Goal: Transaction & Acquisition: Book appointment/travel/reservation

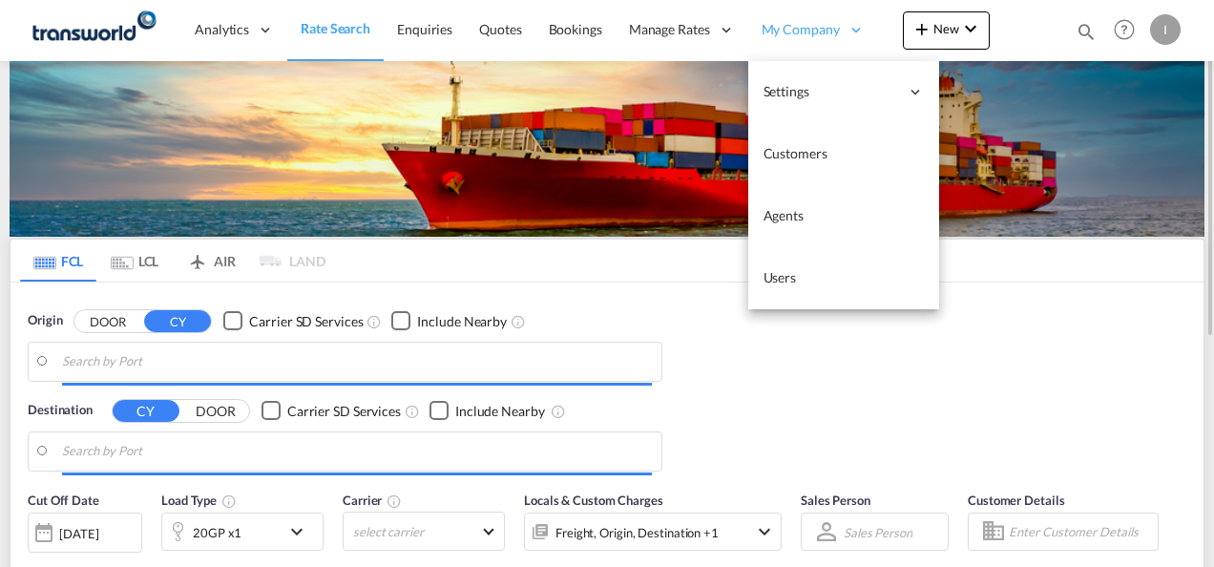
type input "Mundra, INMUN"
type input "[GEOGRAPHIC_DATA], [GEOGRAPHIC_DATA]"
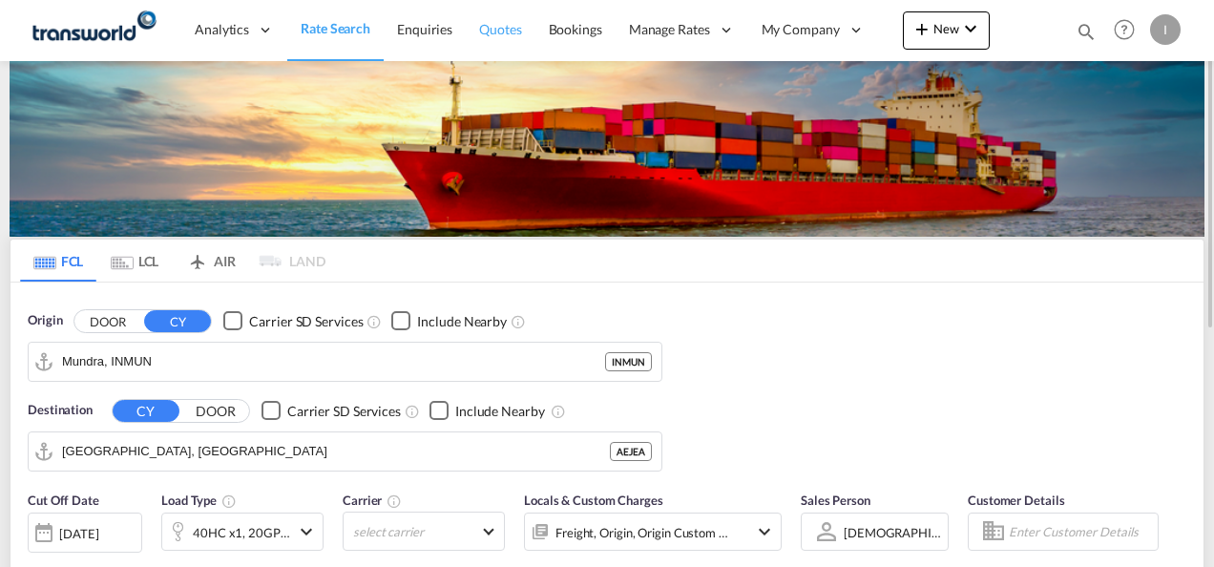
click at [483, 34] on span "Quotes" at bounding box center [500, 29] width 42 height 16
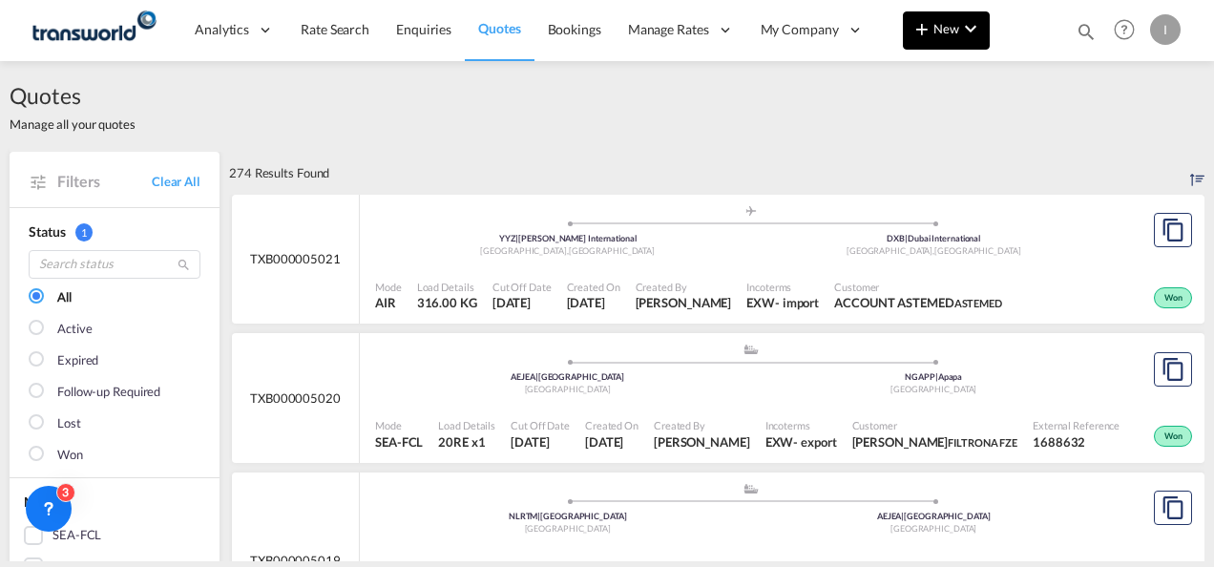
click at [946, 34] on span "New" at bounding box center [946, 28] width 72 height 15
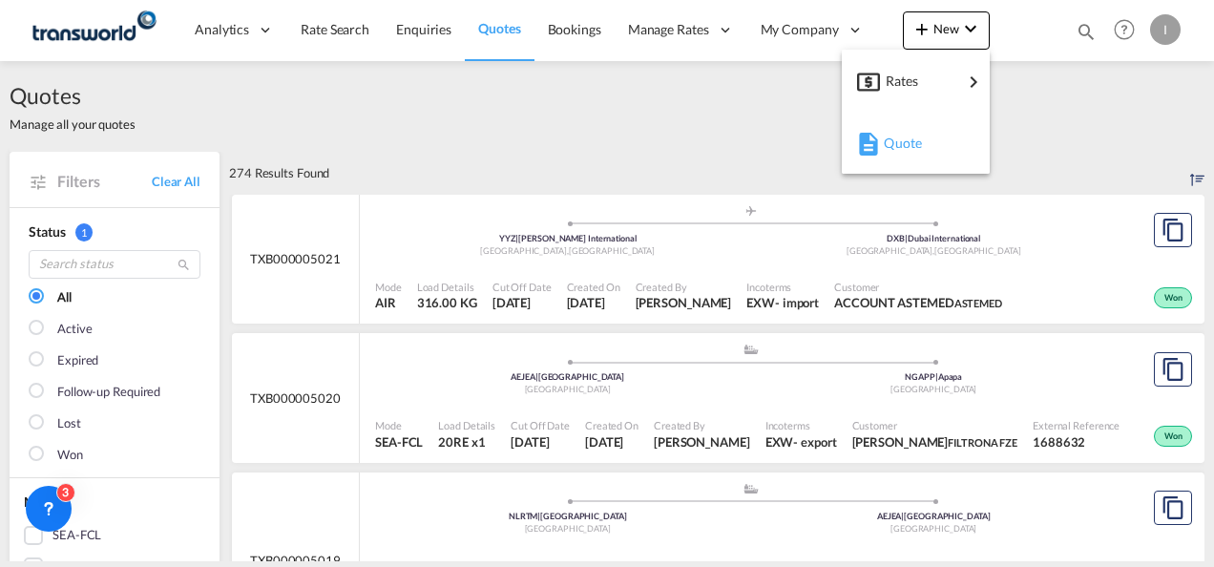
click at [851, 144] on button "Quote" at bounding box center [916, 143] width 148 height 62
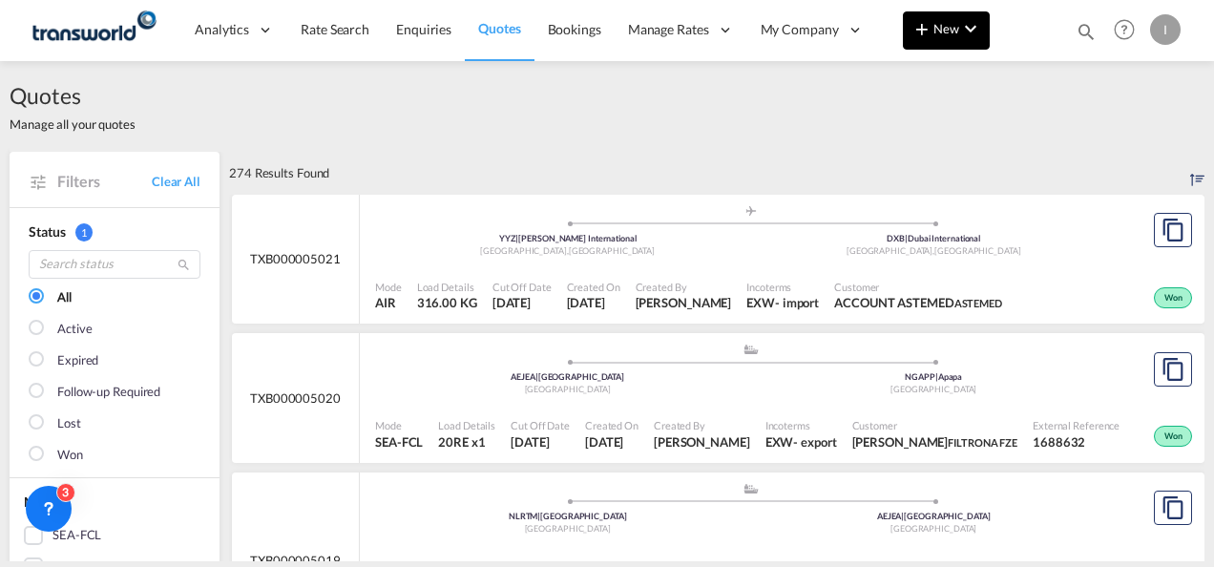
click at [939, 38] on button "New" at bounding box center [946, 30] width 87 height 38
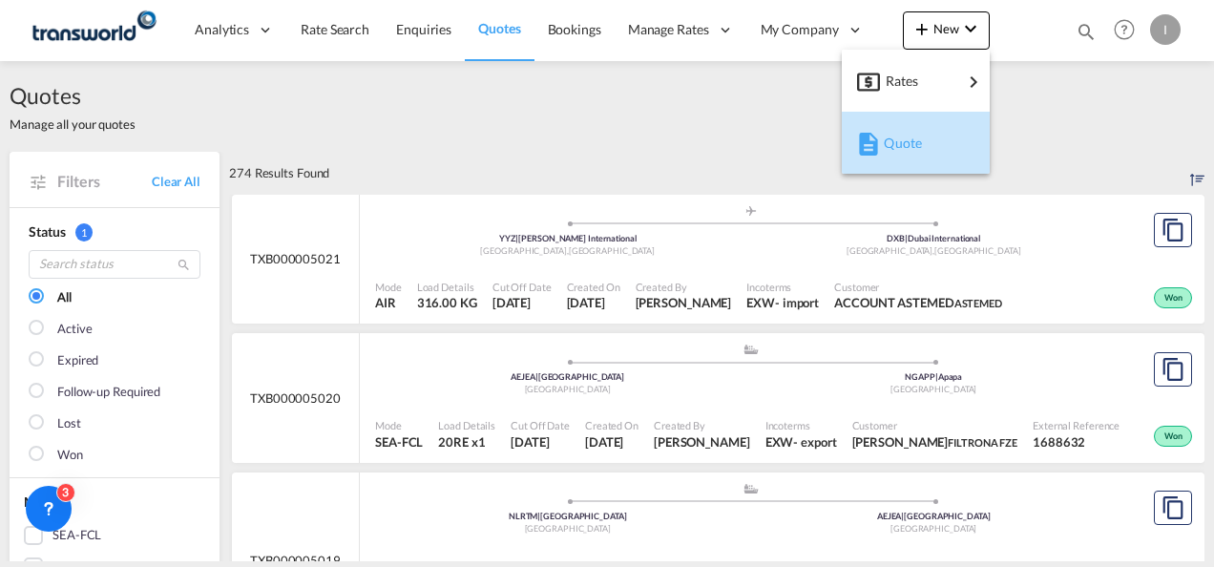
click at [906, 156] on div "Quote" at bounding box center [919, 143] width 71 height 48
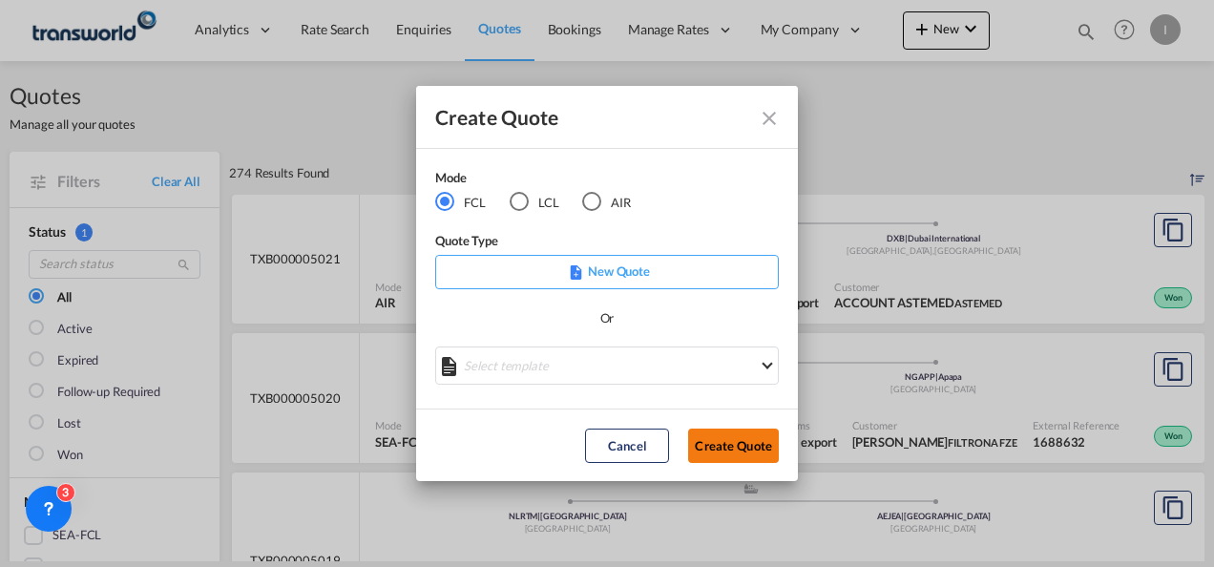
click at [743, 435] on button "Create Quote" at bounding box center [733, 446] width 91 height 34
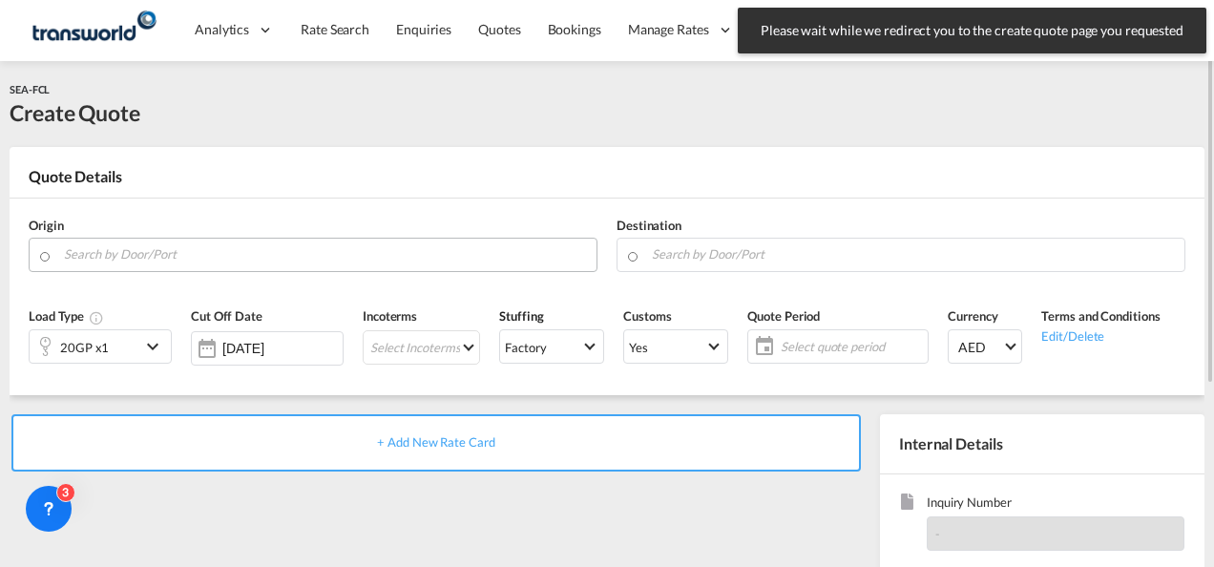
click at [265, 256] on input "Search by Door/Port" at bounding box center [325, 254] width 523 height 33
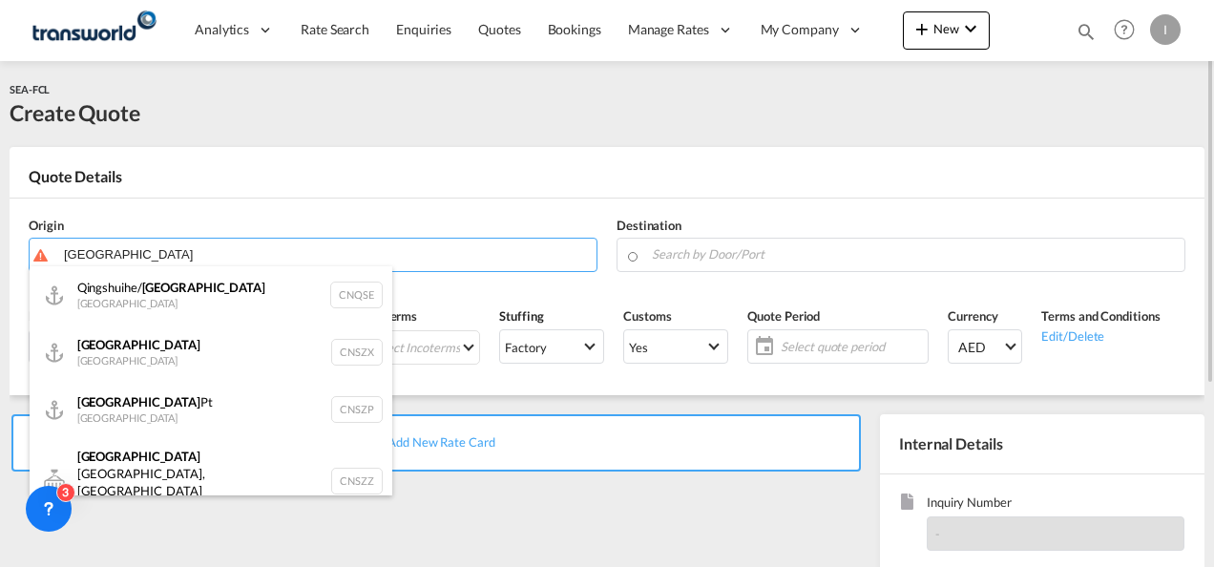
drag, startPoint x: 126, startPoint y: 351, endPoint x: 346, endPoint y: 340, distance: 220.8
click at [127, 351] on div "Shenzhen [GEOGRAPHIC_DATA] CNSZX" at bounding box center [211, 352] width 363 height 57
type input "[GEOGRAPHIC_DATA], CNSZX"
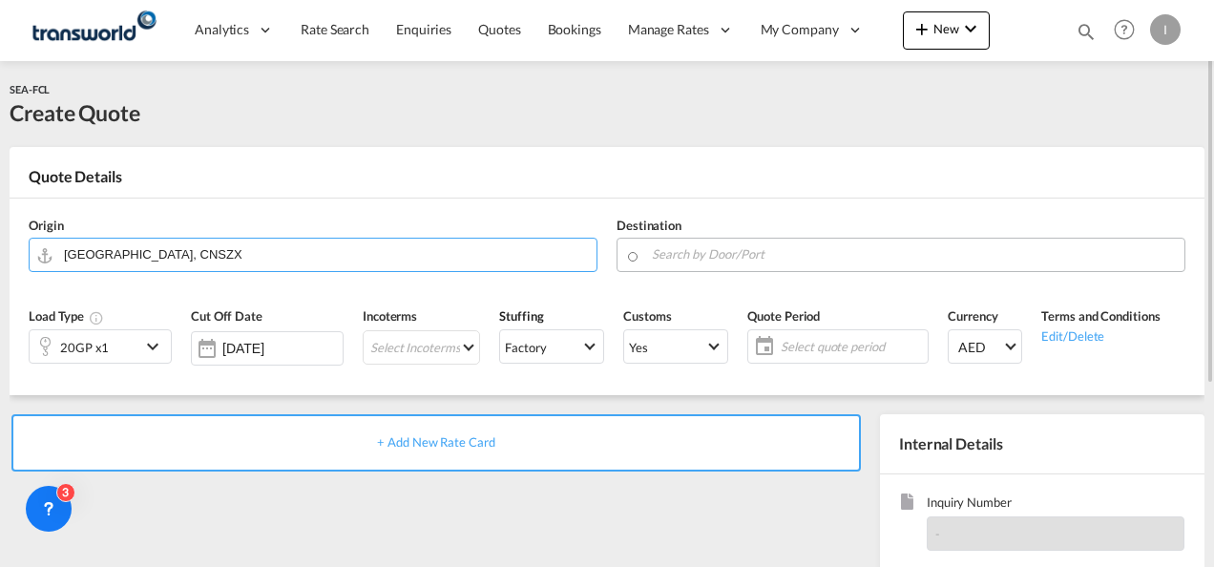
click at [702, 259] on input "Search by Door/Port" at bounding box center [913, 254] width 523 height 33
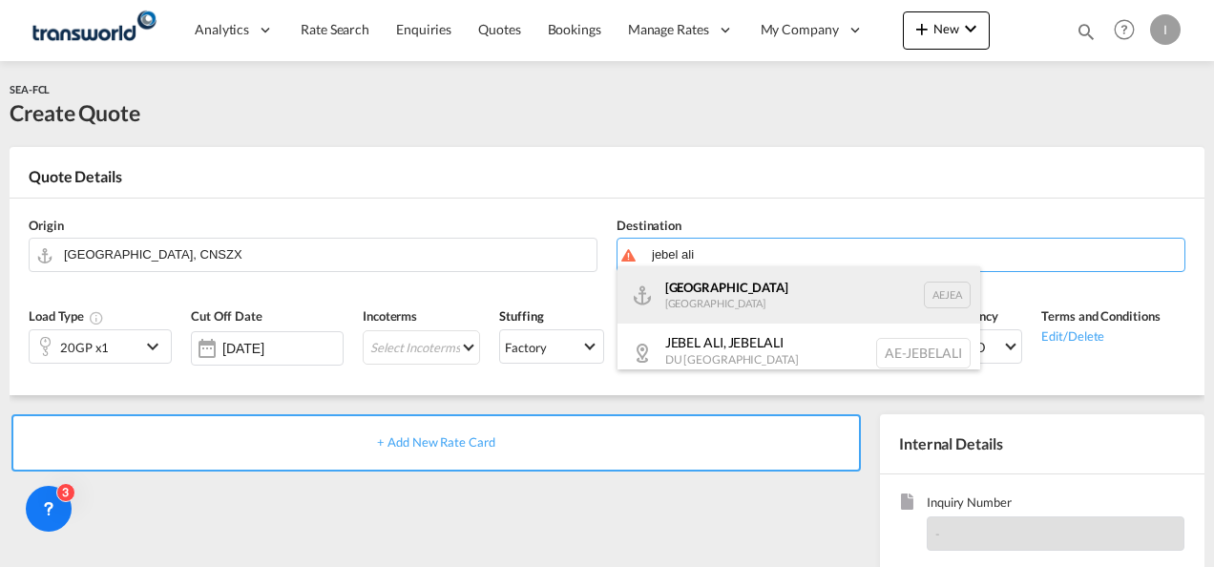
click at [704, 296] on div "[GEOGRAPHIC_DATA] [GEOGRAPHIC_DATA]" at bounding box center [798, 294] width 363 height 57
type input "[GEOGRAPHIC_DATA], [GEOGRAPHIC_DATA]"
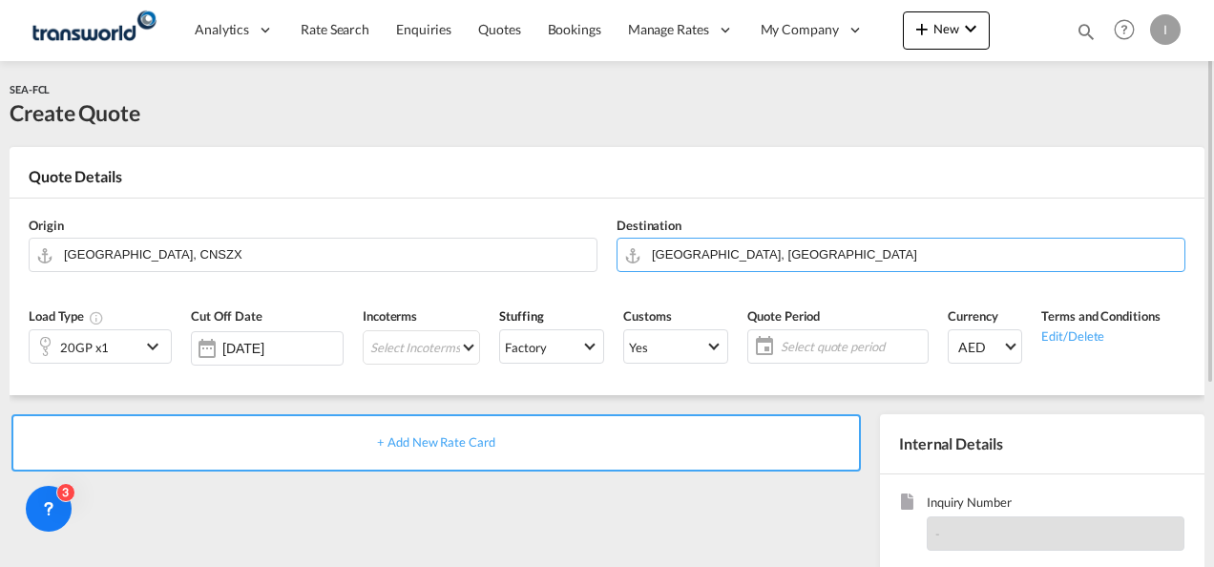
click at [141, 344] on md-icon "icon-chevron-down" at bounding box center [155, 346] width 29 height 23
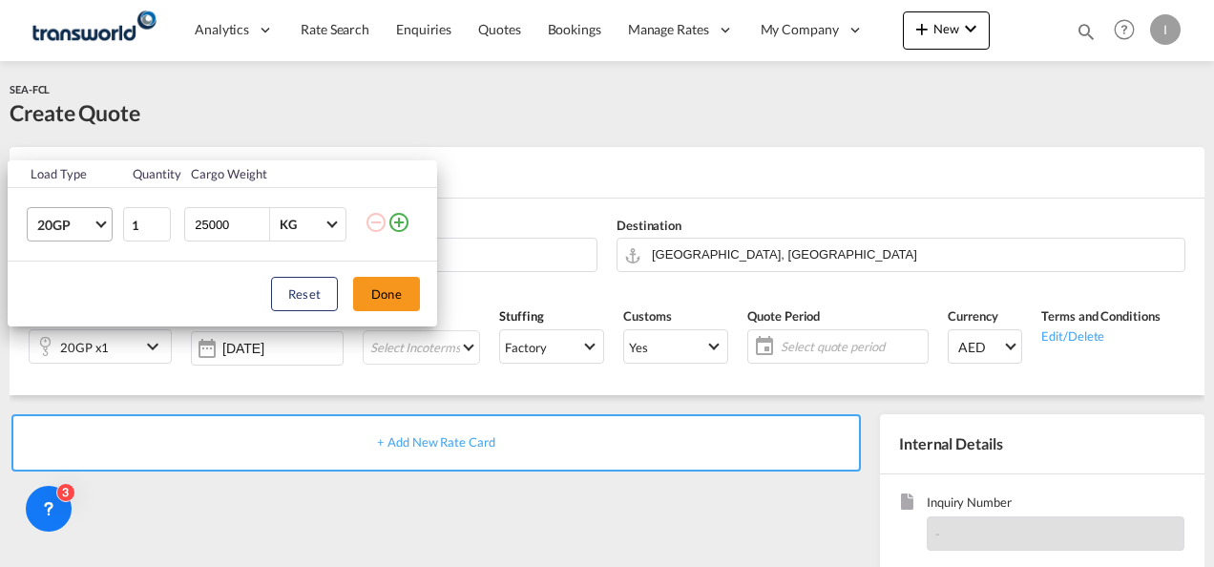
click at [99, 208] on md-select-value "20GP" at bounding box center [73, 224] width 76 height 32
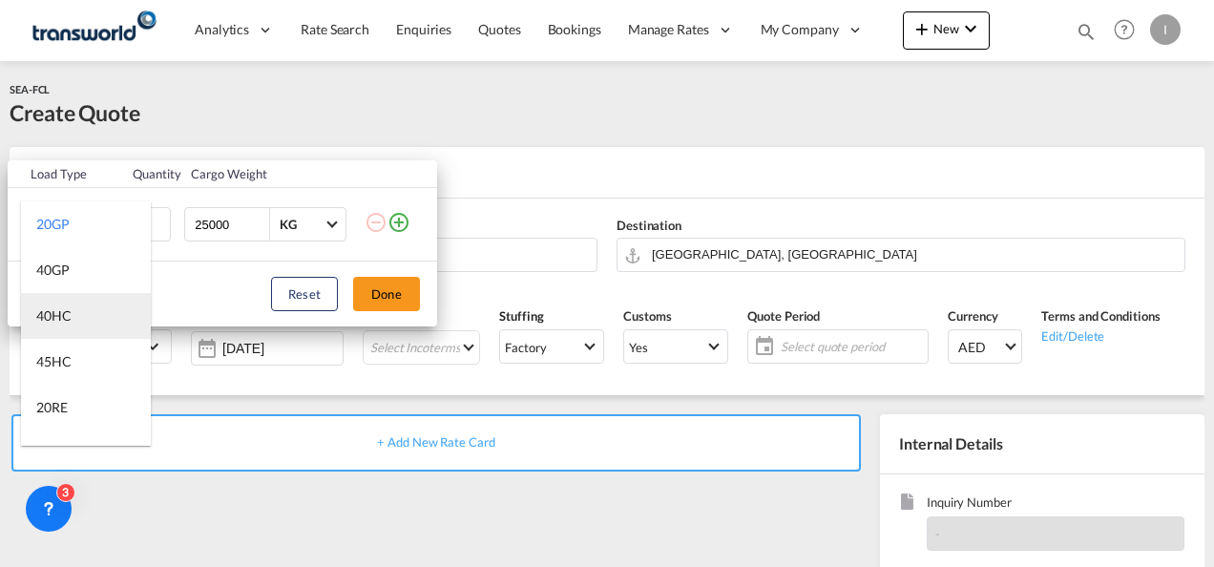
click at [67, 313] on div "40HC" at bounding box center [53, 315] width 35 height 19
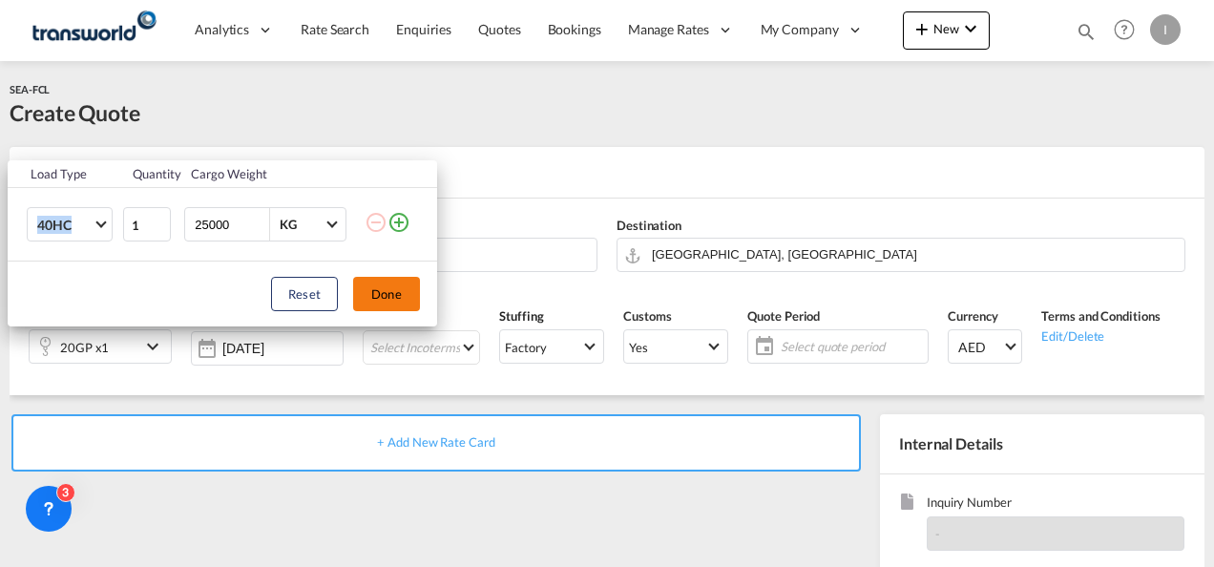
click at [386, 293] on button "Done" at bounding box center [386, 294] width 67 height 34
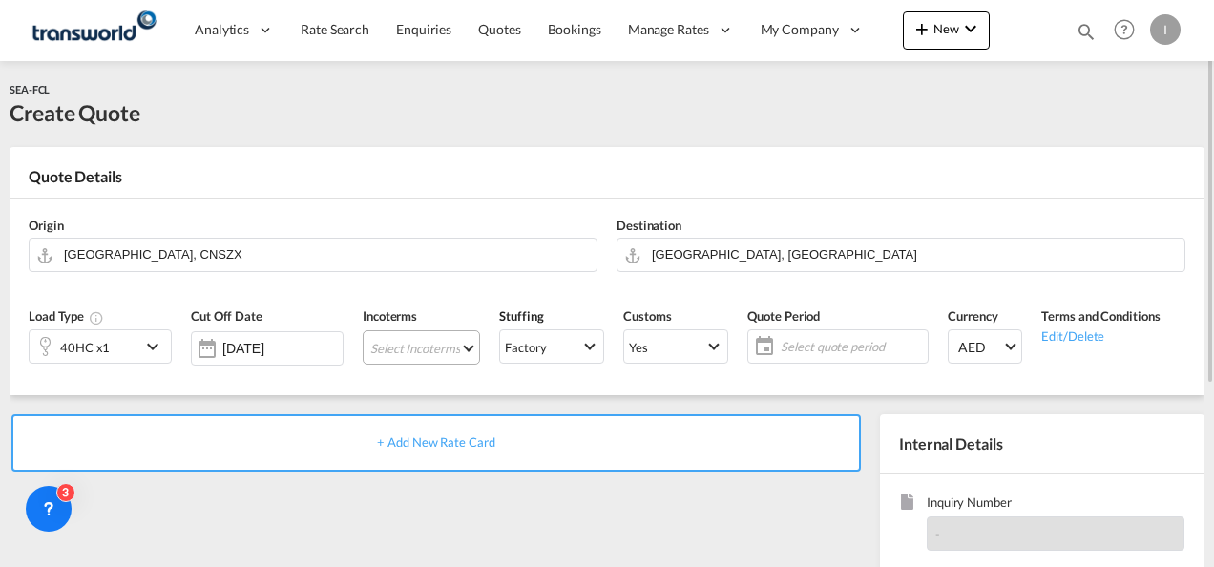
click at [431, 345] on md-select "Select Incoterms CFR - export Cost and Freight CFR - import Cost and Freight DA…" at bounding box center [421, 347] width 117 height 34
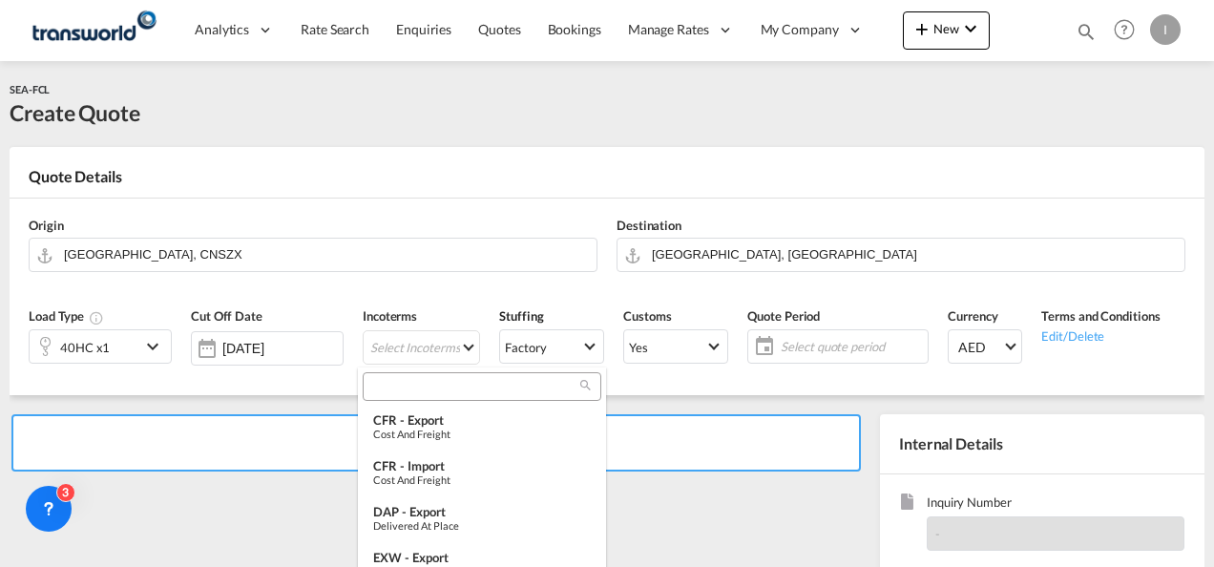
click at [413, 383] on input "search" at bounding box center [474, 386] width 212 height 17
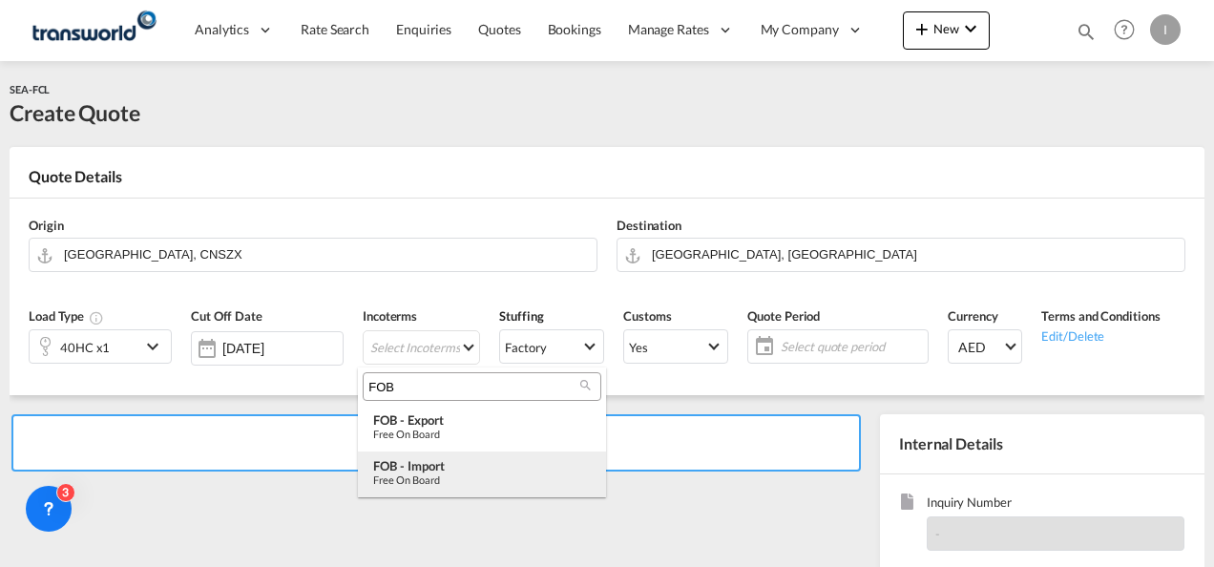
type input "FOB"
click at [429, 473] on div "Free on Board" at bounding box center [482, 479] width 218 height 12
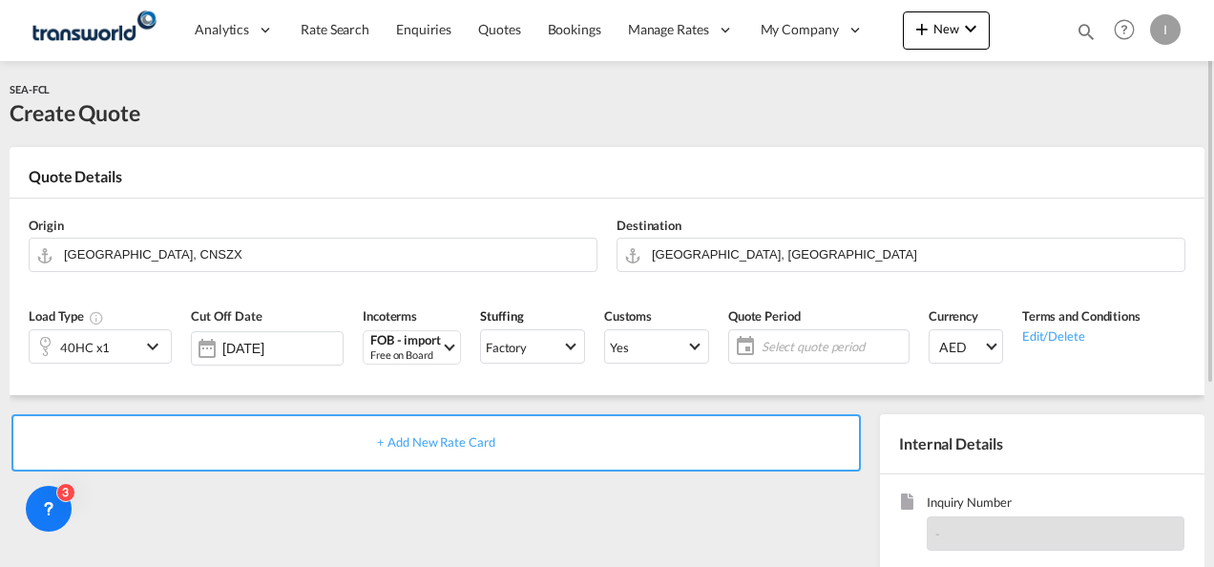
click at [857, 347] on span "Select quote period" at bounding box center [833, 346] width 142 height 17
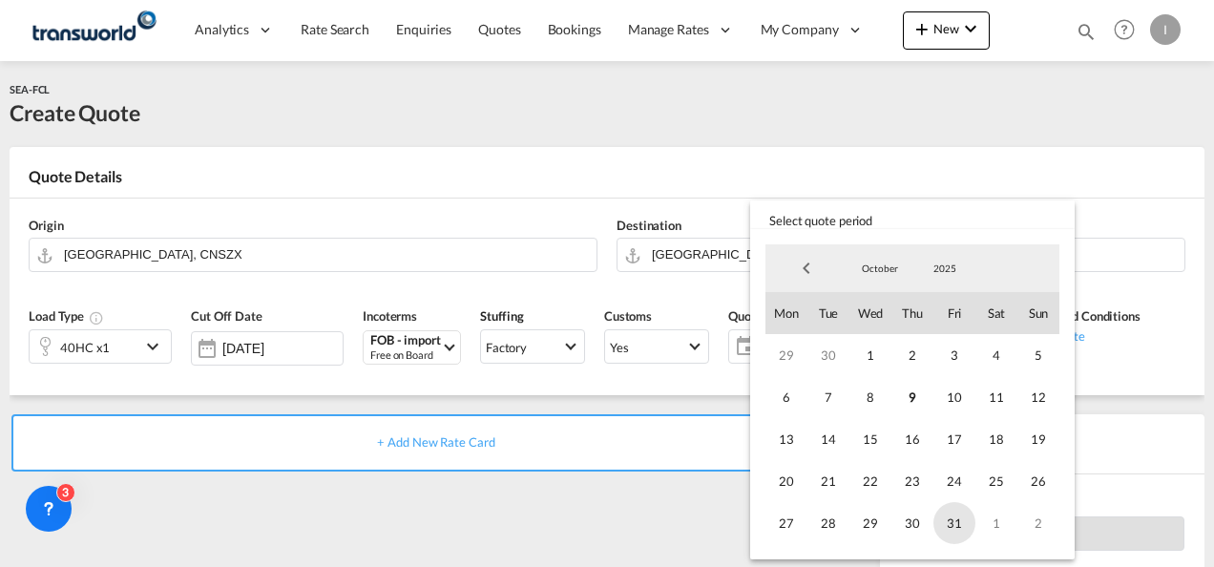
click at [964, 520] on span "31" at bounding box center [954, 523] width 42 height 42
click at [609, 498] on md-backdrop at bounding box center [607, 283] width 1214 height 567
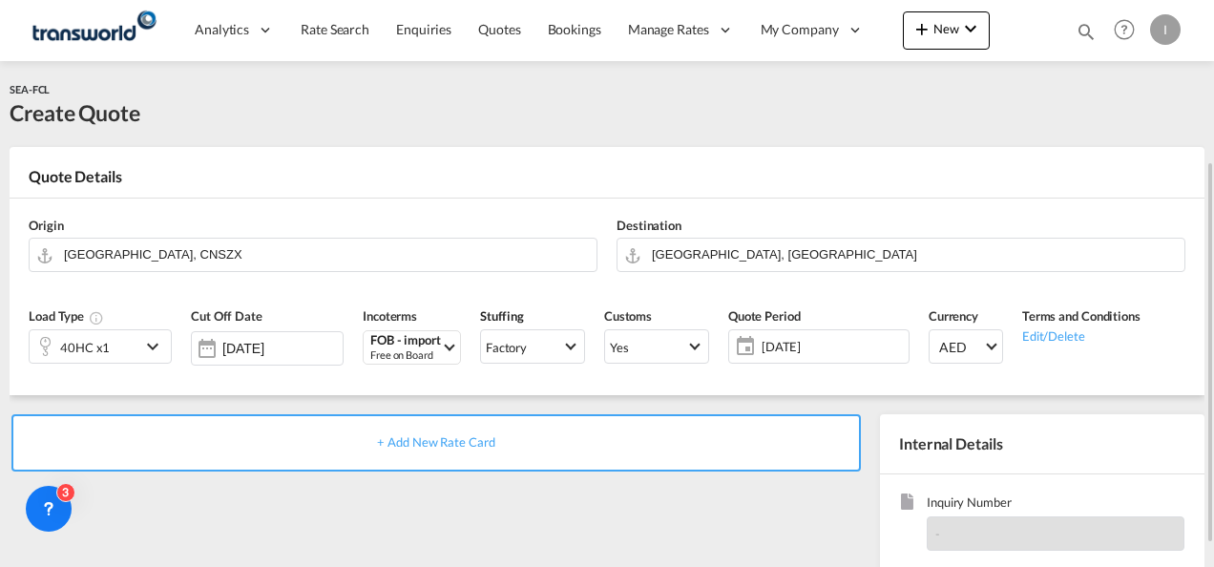
scroll to position [191, 0]
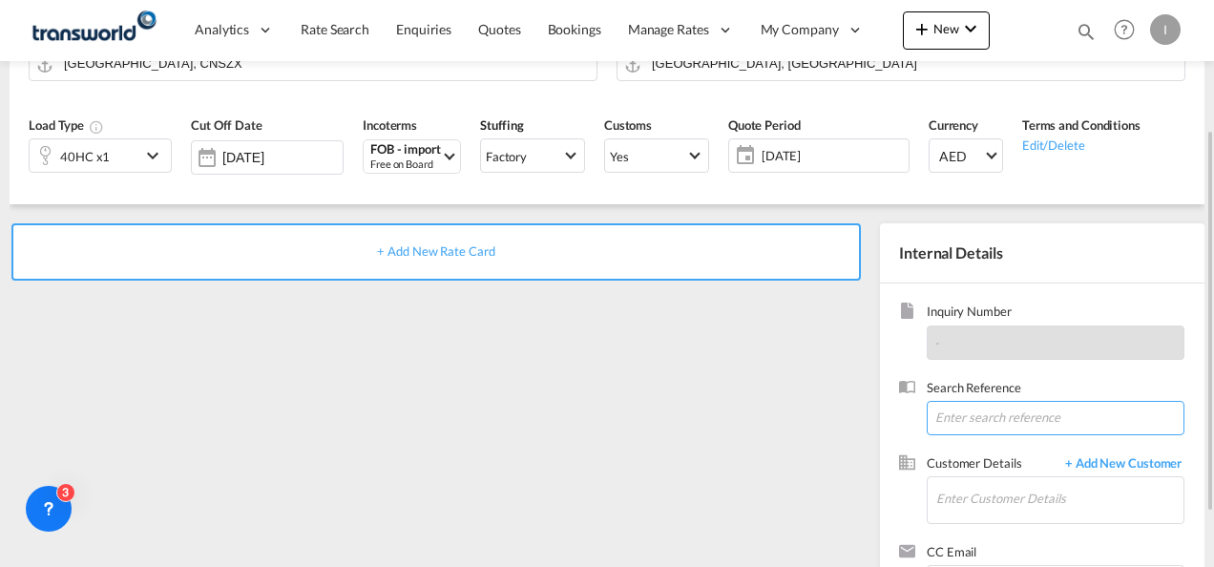
click at [952, 433] on input at bounding box center [1056, 418] width 258 height 34
paste input "TWI 22058"
type input "TWI 22058"
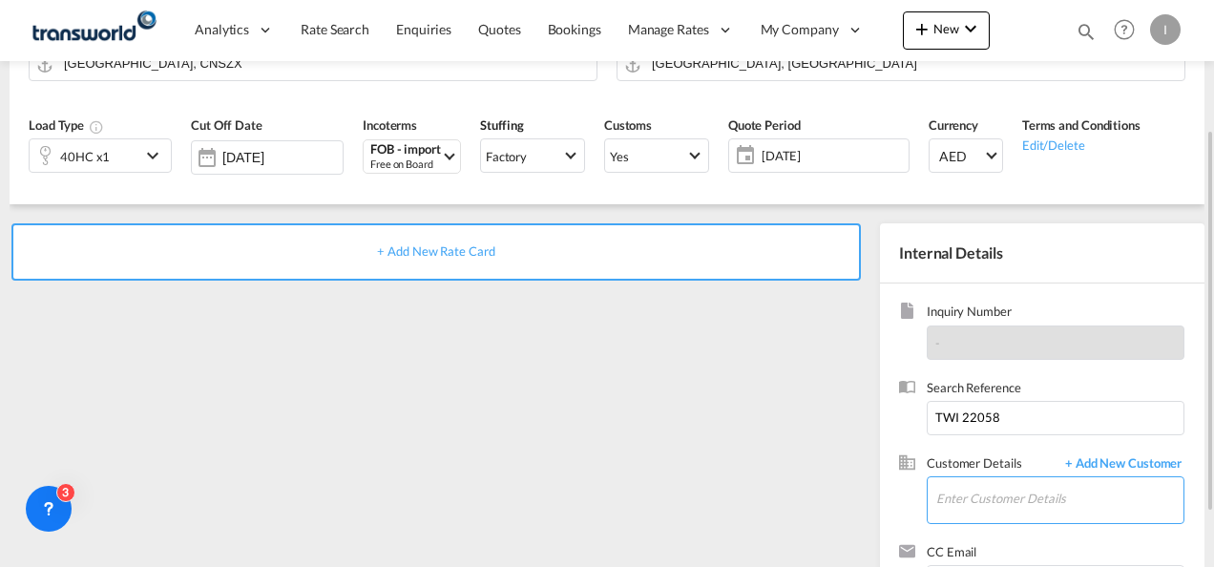
click at [951, 484] on input "Enter Customer Details" at bounding box center [1059, 498] width 247 height 43
click at [936, 502] on input "Enter Customer Details" at bounding box center [1059, 498] width 247 height 43
drag, startPoint x: 974, startPoint y: 496, endPoint x: 836, endPoint y: 498, distance: 138.4
click at [836, 498] on div "+ Add New Rate Card Internal Details Inquiry Number - Search Reference TWI 2205…" at bounding box center [607, 418] width 1195 height 428
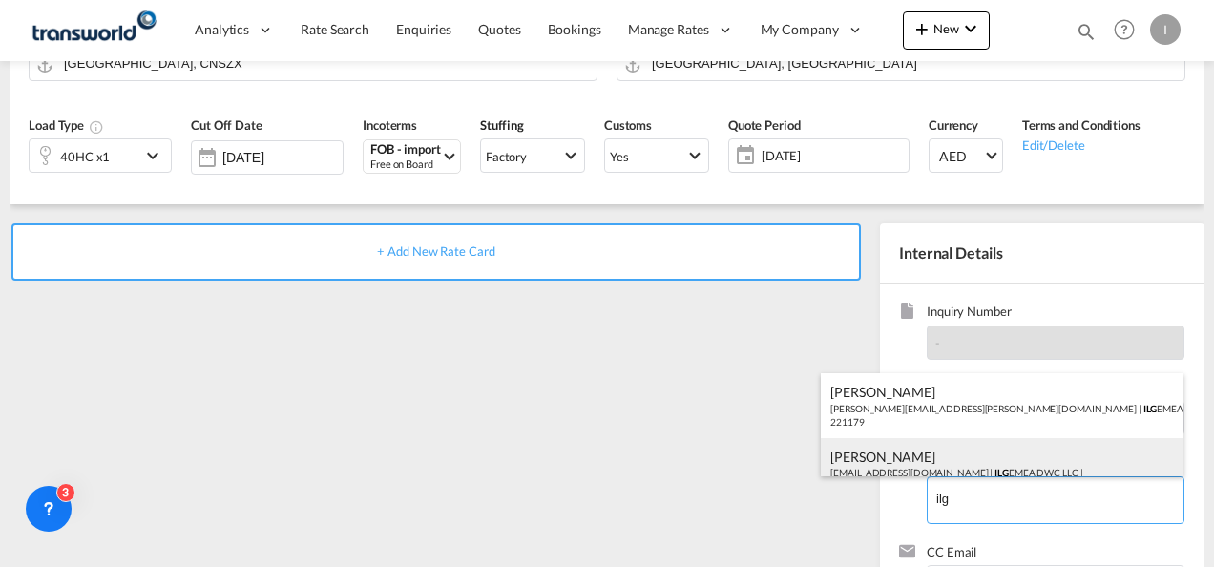
click at [922, 461] on div "[PERSON_NAME] [EMAIL_ADDRESS][DOMAIN_NAME] | ILG EMEA DWC LLC | 221179" at bounding box center [1002, 470] width 363 height 65
type input "ILG EMEA DWC LLC, [PERSON_NAME], [EMAIL_ADDRESS][DOMAIN_NAME]"
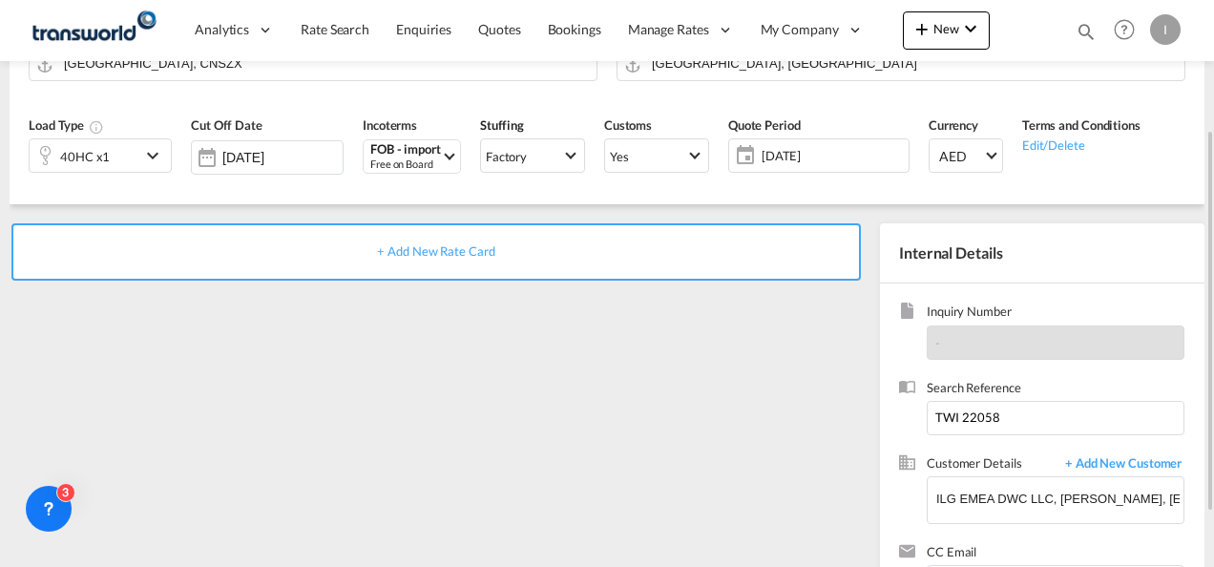
click at [455, 252] on span "+ Add New Rate Card" at bounding box center [435, 250] width 117 height 15
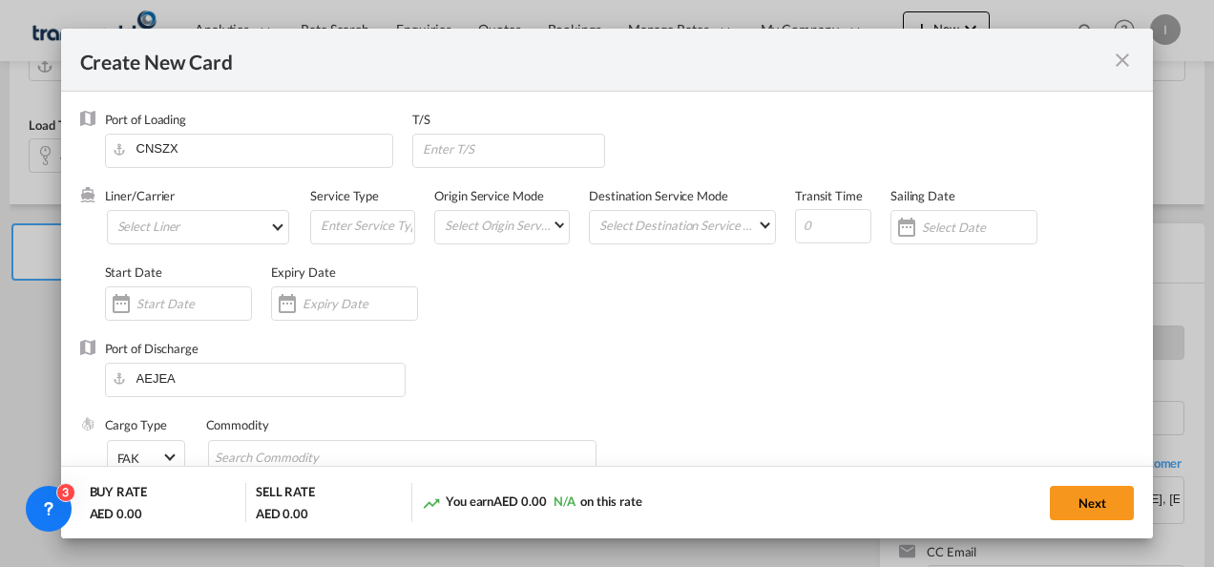
type input "Basic Ocean Freight"
select select "per equipment"
click at [172, 237] on md-select "Select Liner 2HM LOGISTICS D.O.O. / TDWC-CAPODISTRI 2HM LOGISTICS D.O.O. / TDWC…" at bounding box center [198, 227] width 183 height 34
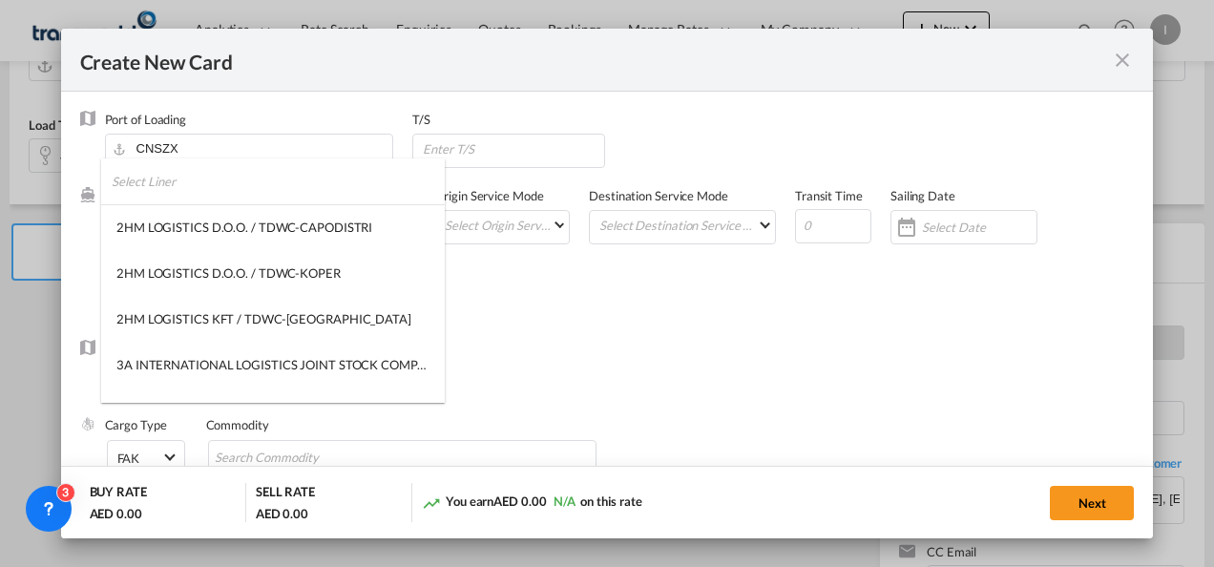
click at [159, 189] on input "search" at bounding box center [278, 181] width 333 height 46
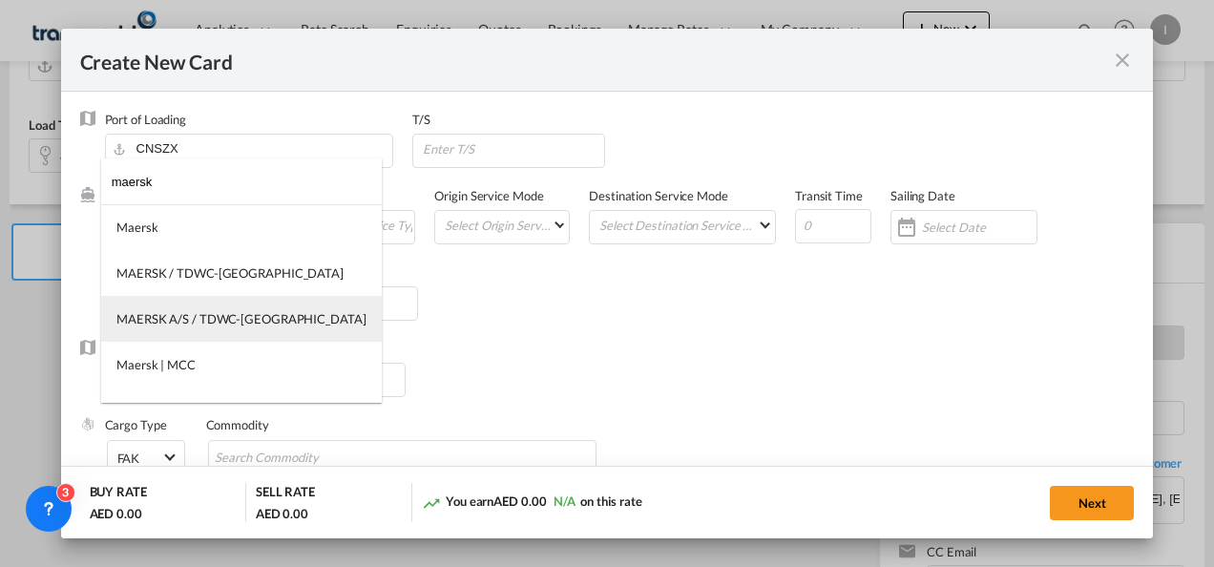
type input "maersk"
click at [179, 313] on div "MAERSK A/S / TDWC-[GEOGRAPHIC_DATA]" at bounding box center [241, 318] width 250 height 17
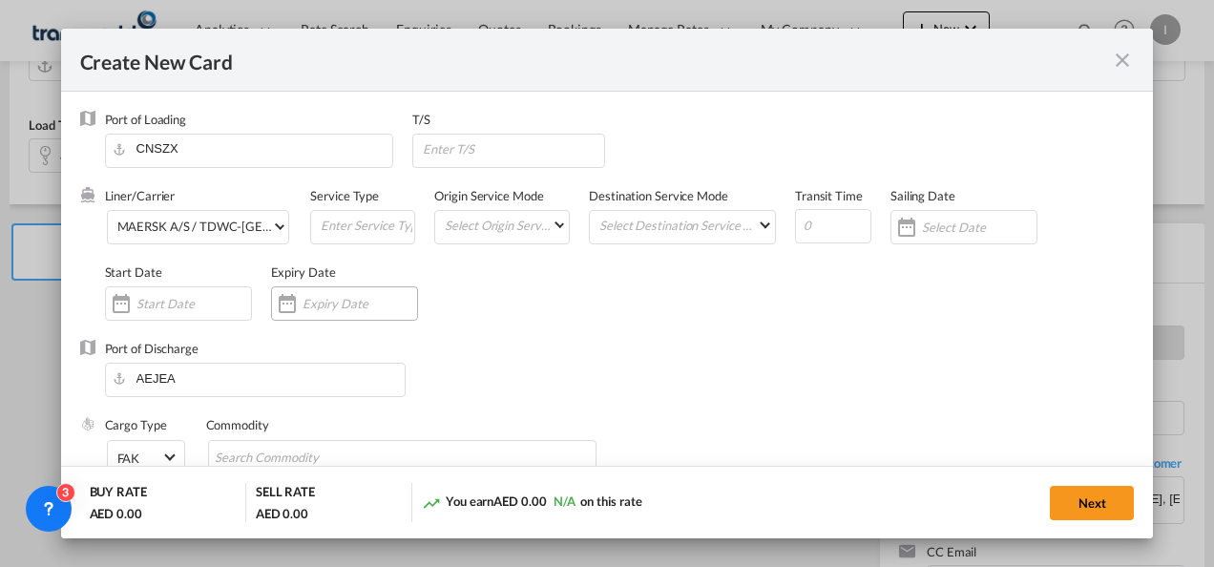
click at [376, 307] on input "Create New CardPort ..." at bounding box center [360, 303] width 115 height 15
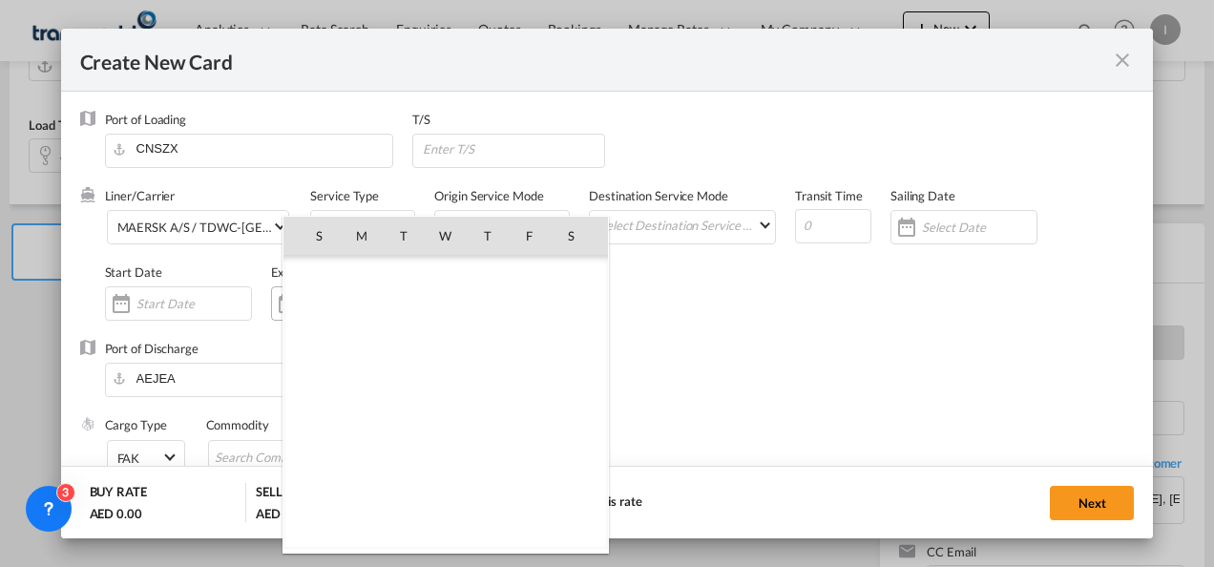
scroll to position [442345, 0]
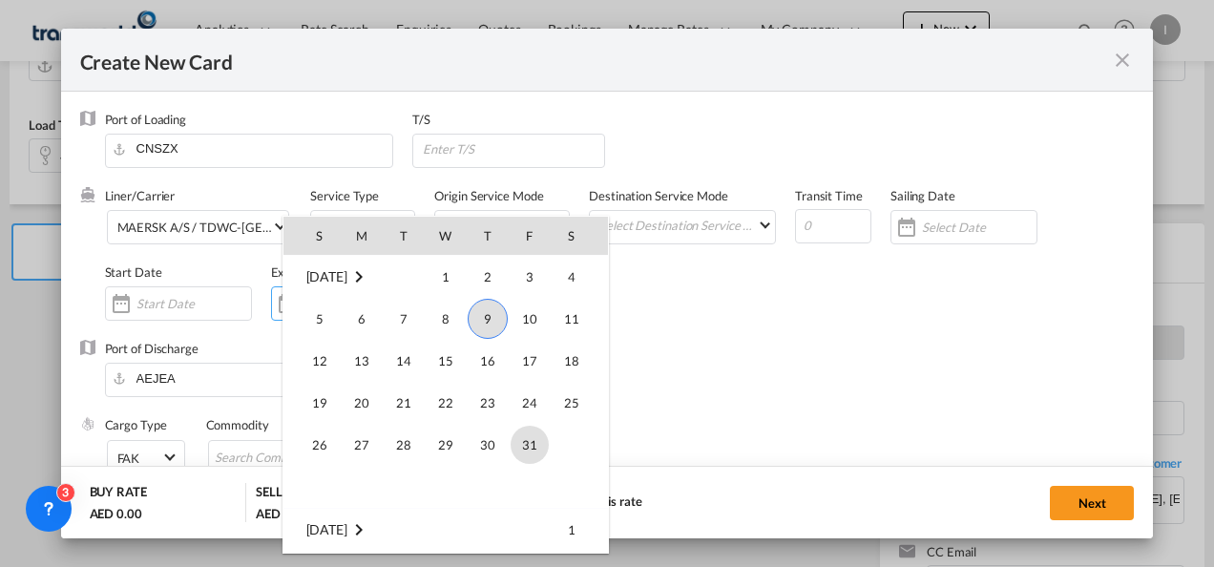
click at [522, 437] on span "31" at bounding box center [530, 445] width 38 height 38
type input "[DATE]"
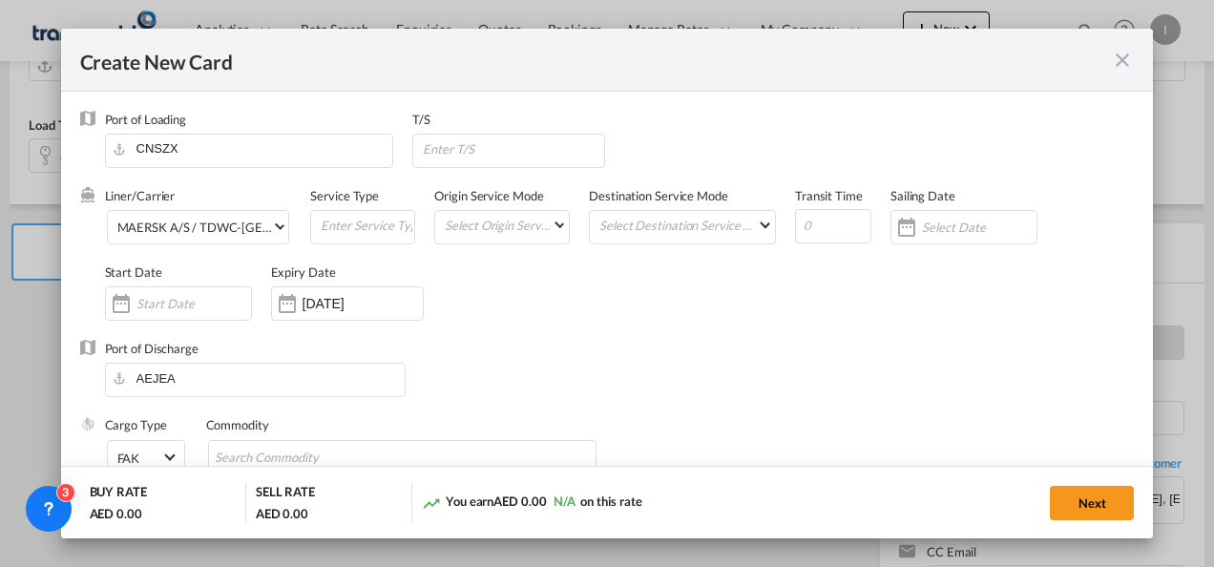
click at [501, 399] on div "Port of Discharge [GEOGRAPHIC_DATA]" at bounding box center [607, 378] width 1055 height 76
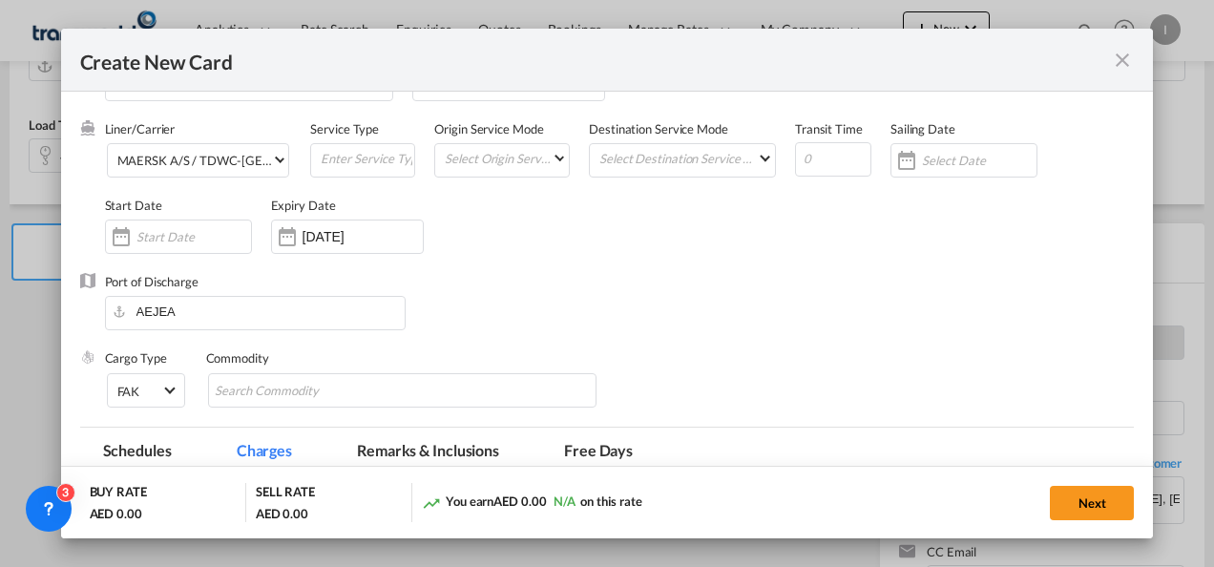
scroll to position [95, 0]
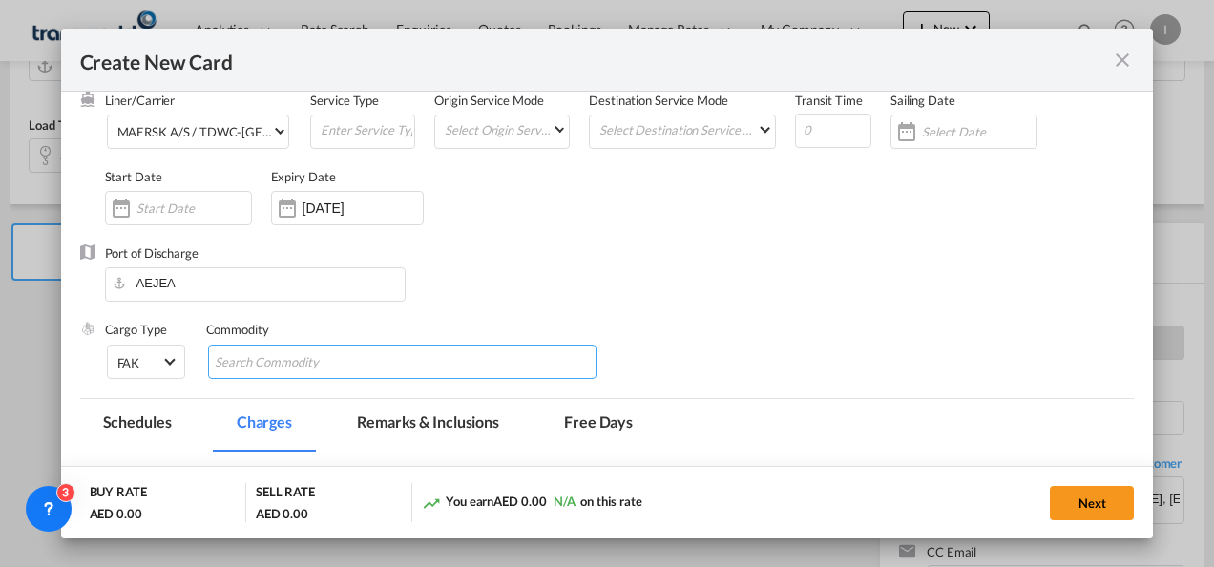
click at [302, 355] on input "Chips input." at bounding box center [302, 362] width 175 height 31
type input "General Cargo"
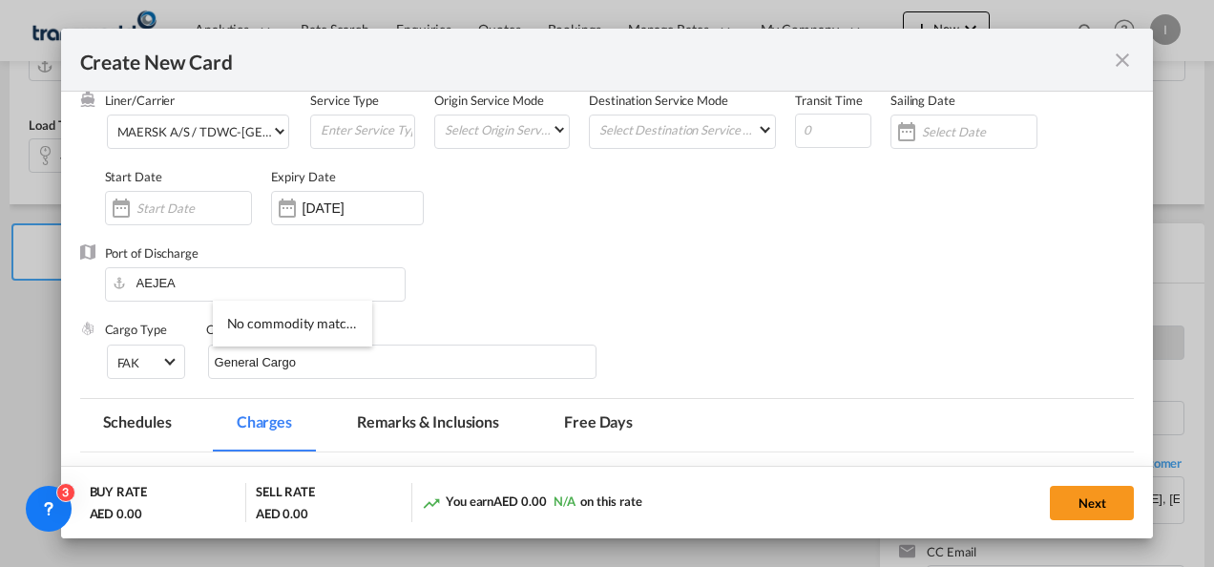
click at [521, 277] on div "Port of Discharge [GEOGRAPHIC_DATA]" at bounding box center [607, 282] width 1055 height 76
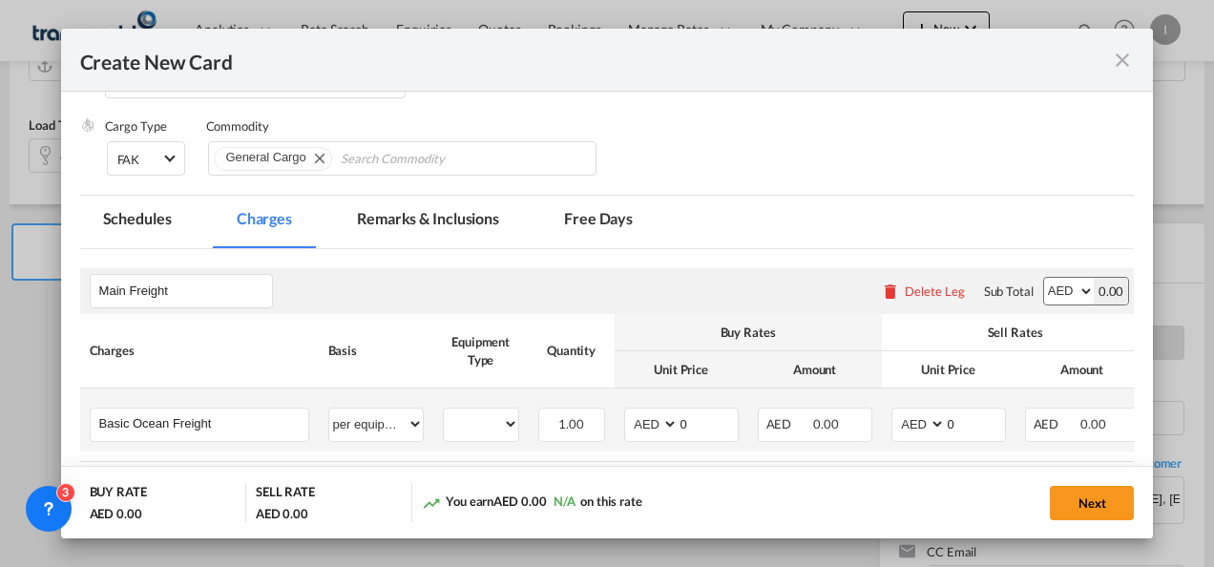
scroll to position [382, 0]
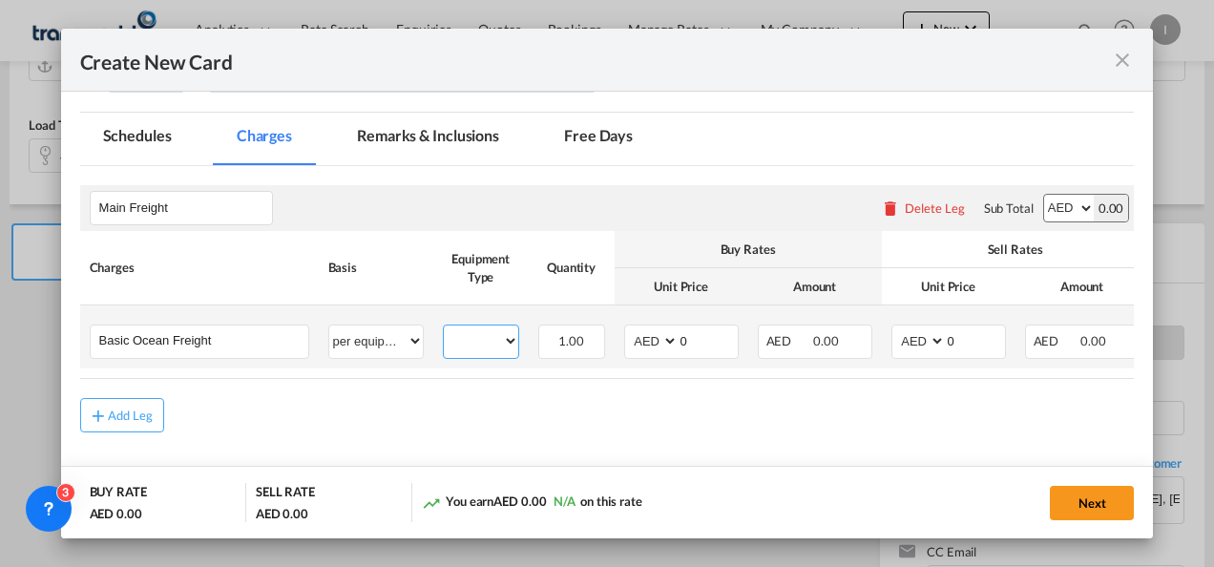
click at [471, 343] on select "40HC" at bounding box center [481, 341] width 74 height 26
click at [490, 409] on div "Add Leg" at bounding box center [607, 415] width 1055 height 34
click at [473, 347] on select "40HC" at bounding box center [481, 341] width 74 height 26
select select "40HC"
click at [444, 328] on select "40HC" at bounding box center [481, 341] width 74 height 26
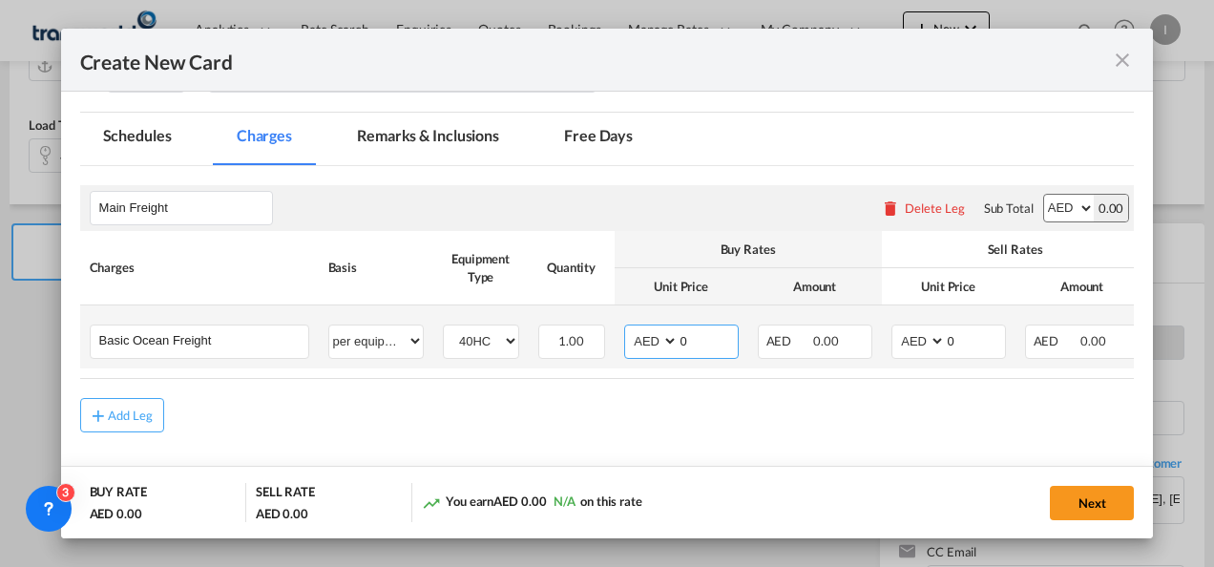
click at [675, 339] on select "AED AFN ALL AMD ANG AOA ARS AUD AWG AZN BAM BBD BDT BGN BHD BIF BMD BND [PERSON…" at bounding box center [653, 341] width 50 height 26
click at [687, 342] on input "0" at bounding box center [708, 339] width 59 height 29
click at [679, 340] on input "0" at bounding box center [708, 339] width 59 height 29
type input "7"
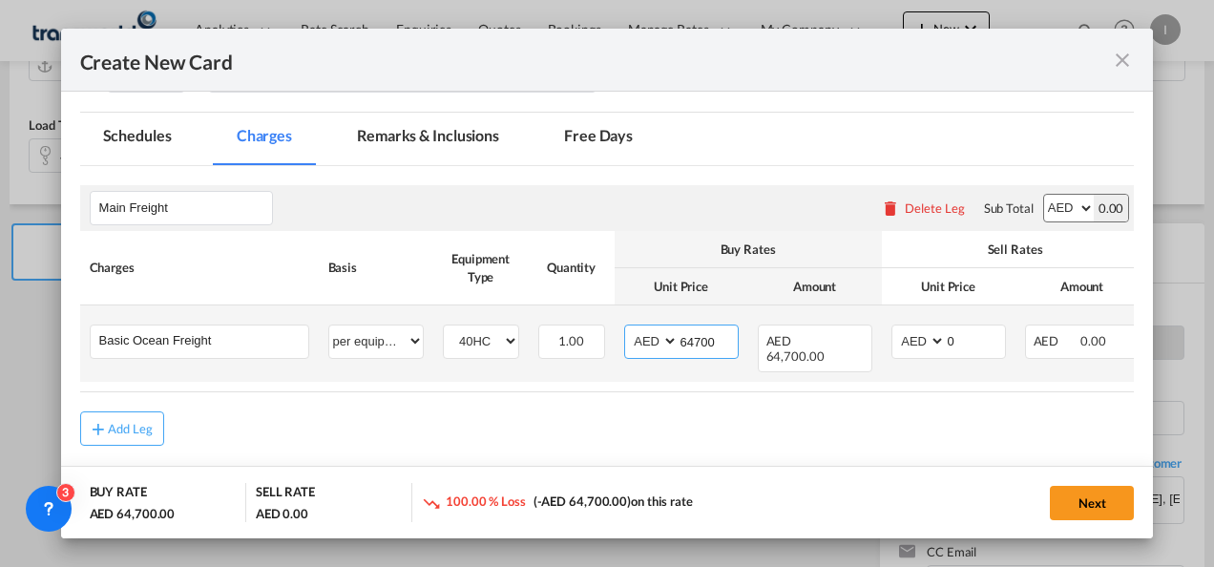
click at [699, 341] on input "64700" at bounding box center [708, 339] width 59 height 29
click at [694, 341] on input "64700" at bounding box center [708, 339] width 59 height 29
type input "6700"
drag, startPoint x: 967, startPoint y: 340, endPoint x: 922, endPoint y: 342, distance: 44.9
click at [922, 342] on md-input-container "AED AFN ALL AMD ANG AOA ARS AUD AWG AZN BAM BBD BDT BGN BHD BIF BMD BND BOB BRL…" at bounding box center [948, 341] width 115 height 34
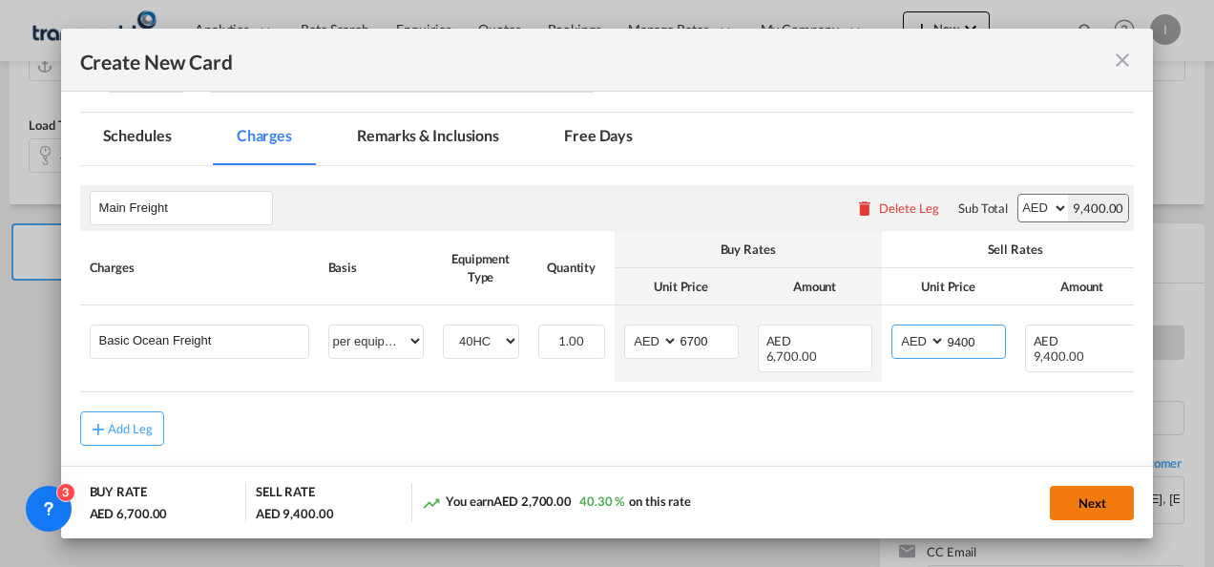
type input "9400"
click at [1082, 517] on button "Next" at bounding box center [1092, 503] width 84 height 34
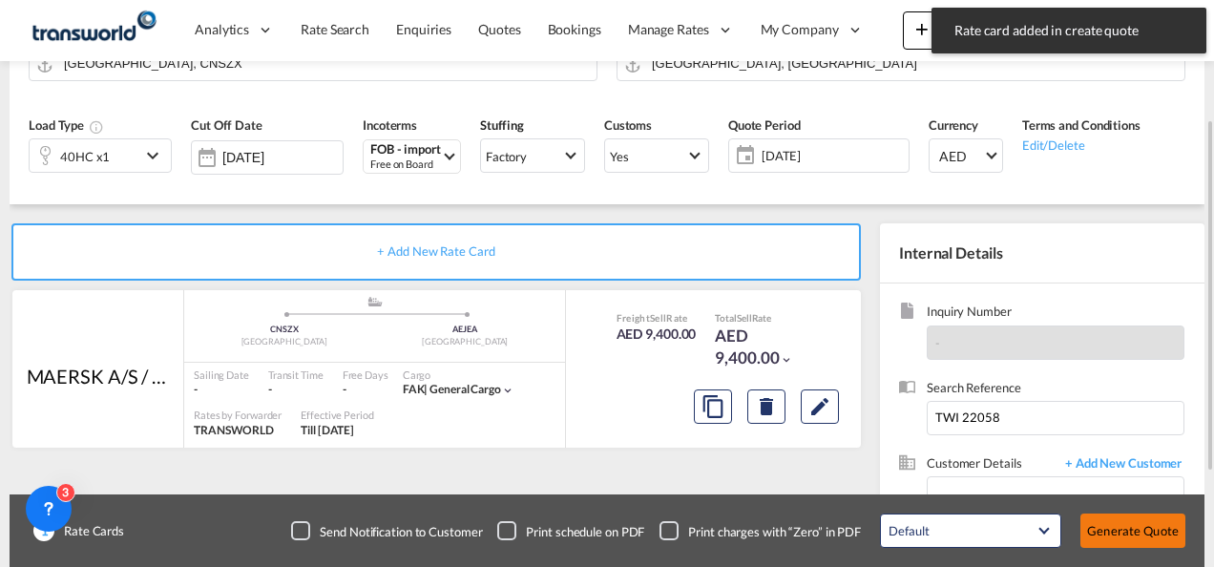
click at [1099, 529] on button "Generate Quote" at bounding box center [1132, 530] width 105 height 34
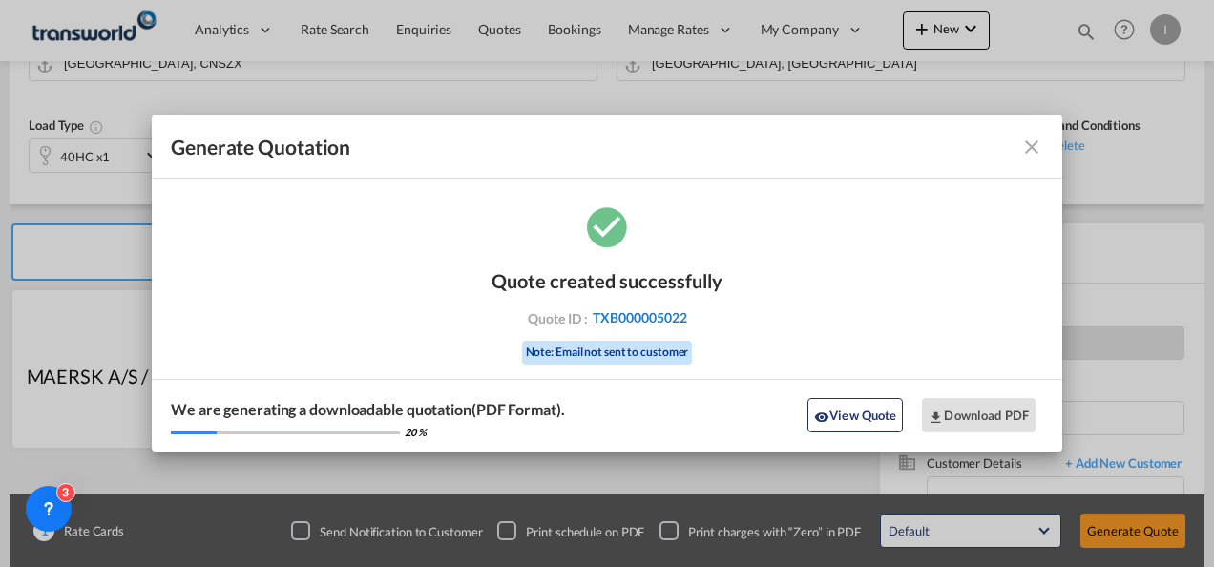
click at [624, 312] on span "TXB000005022" at bounding box center [640, 317] width 94 height 17
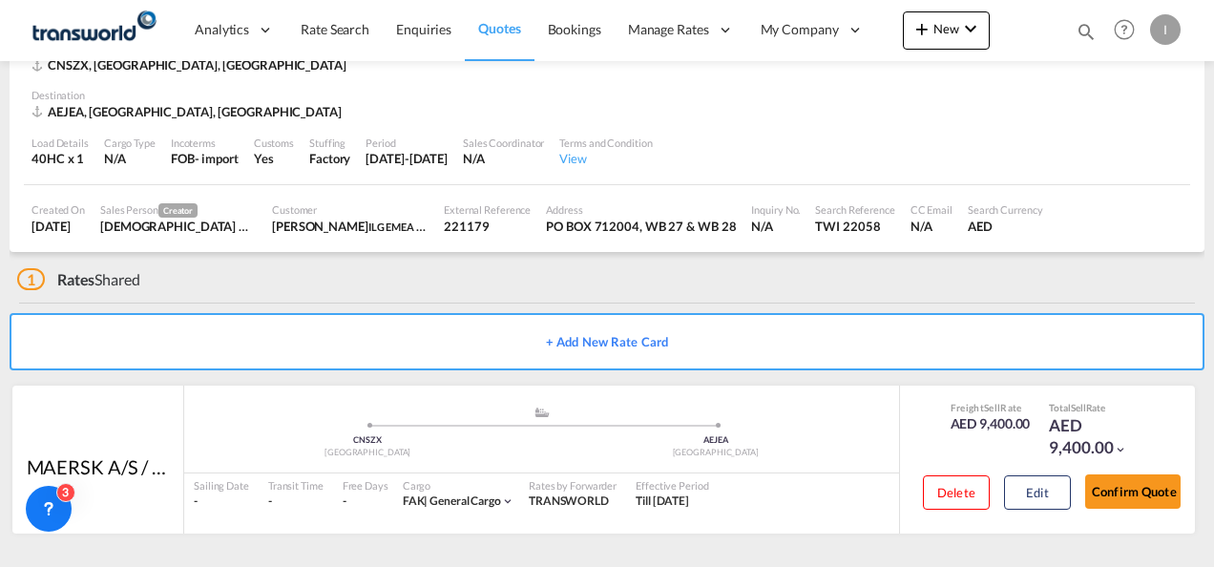
scroll to position [116, 0]
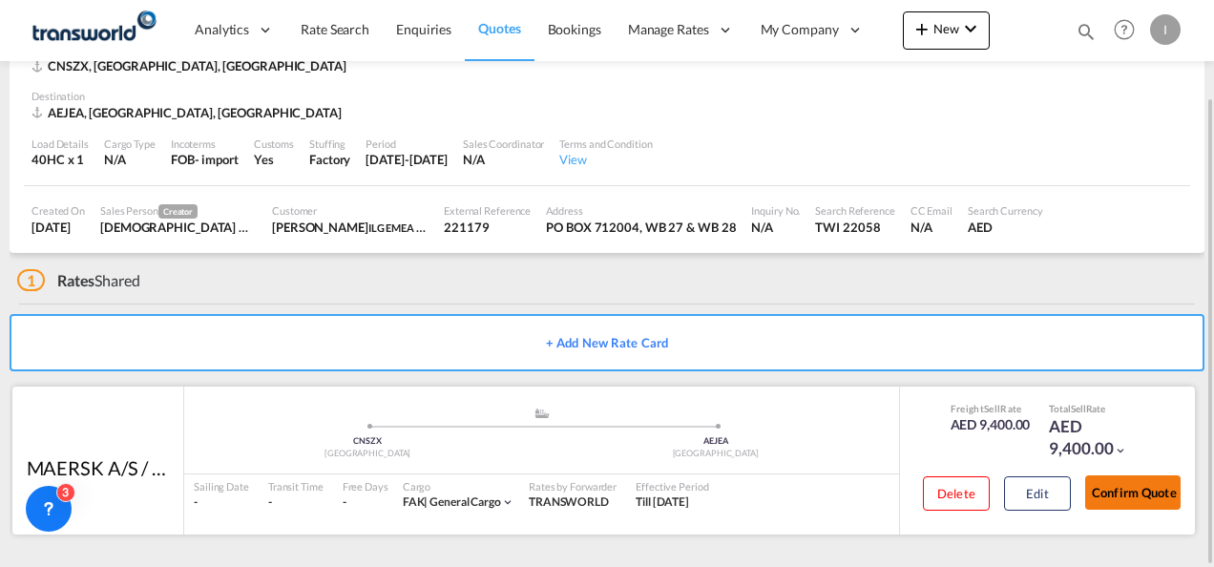
click at [1143, 492] on button "Confirm Quote" at bounding box center [1132, 492] width 95 height 34
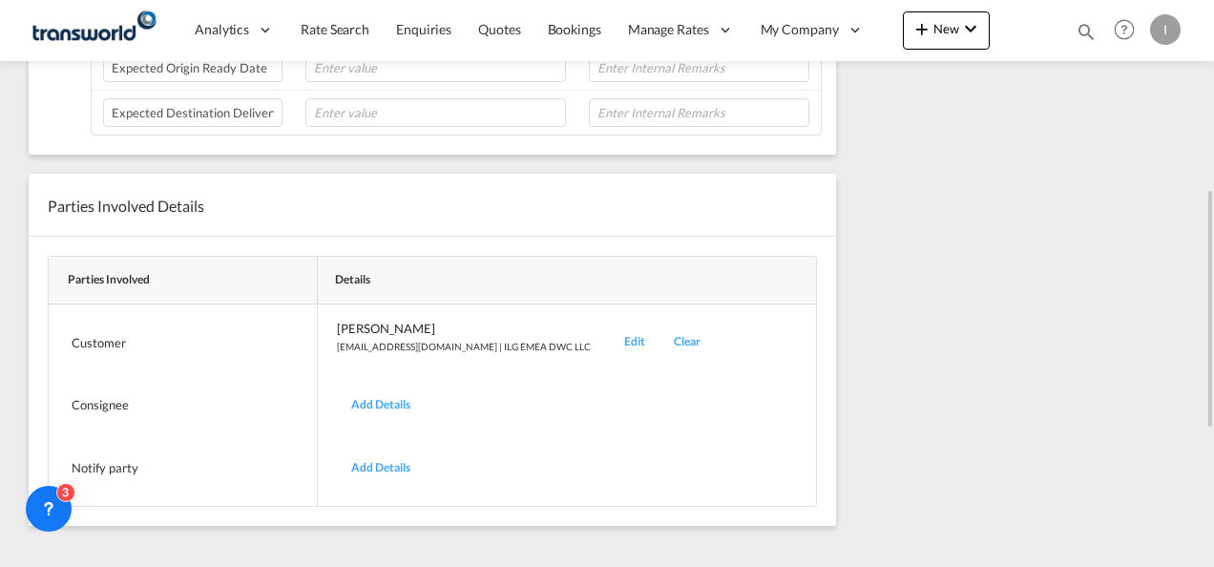
scroll to position [392, 0]
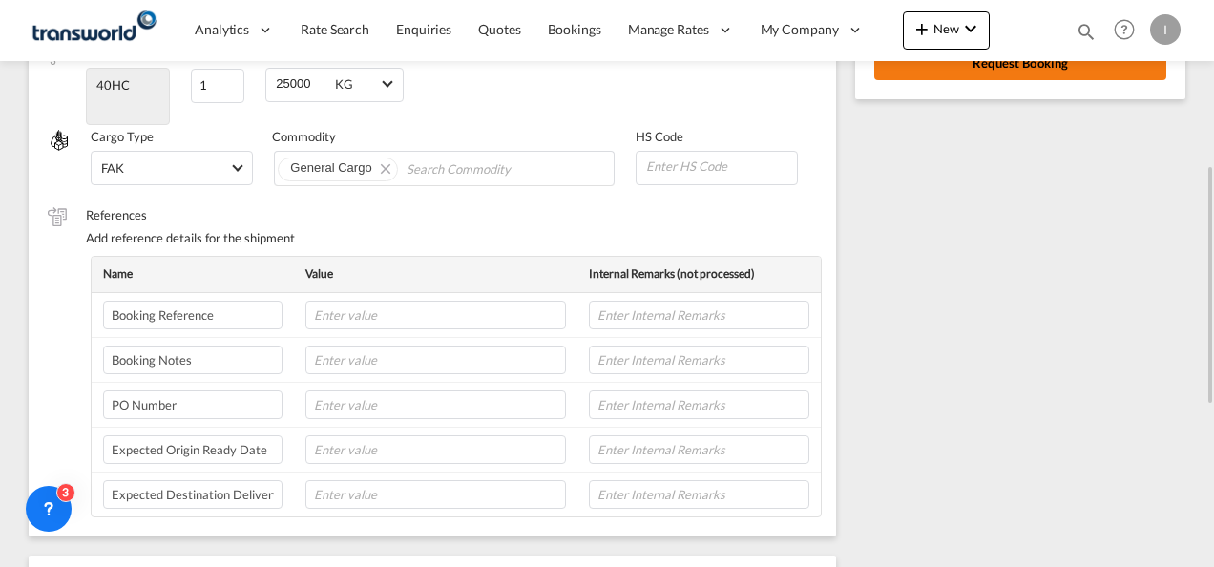
click at [970, 67] on button "Request Booking" at bounding box center [1020, 63] width 292 height 34
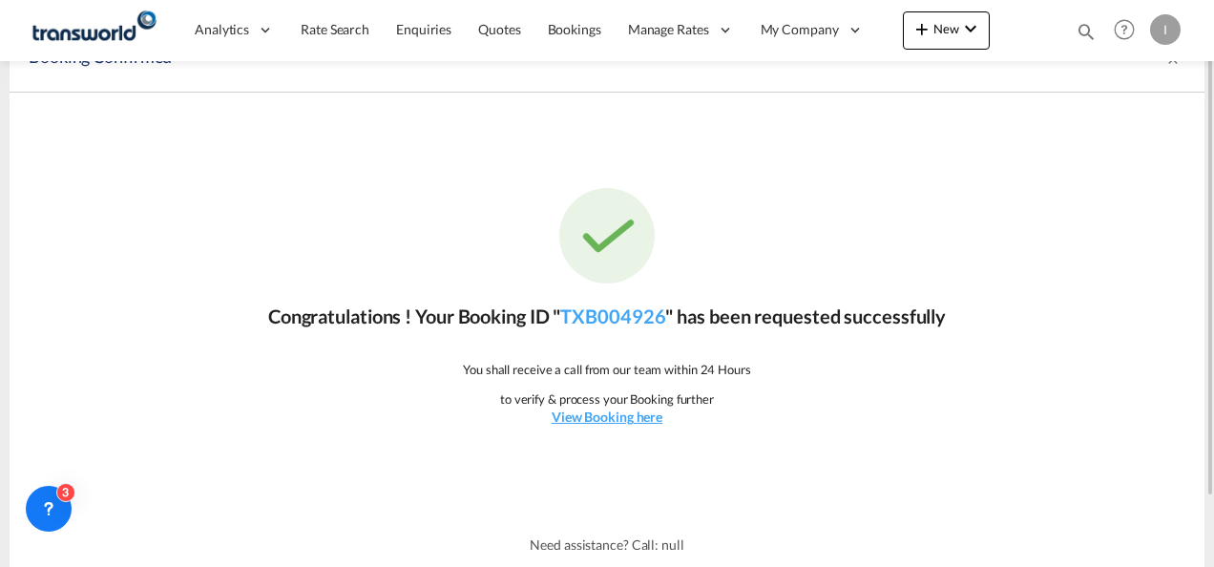
scroll to position [0, 0]
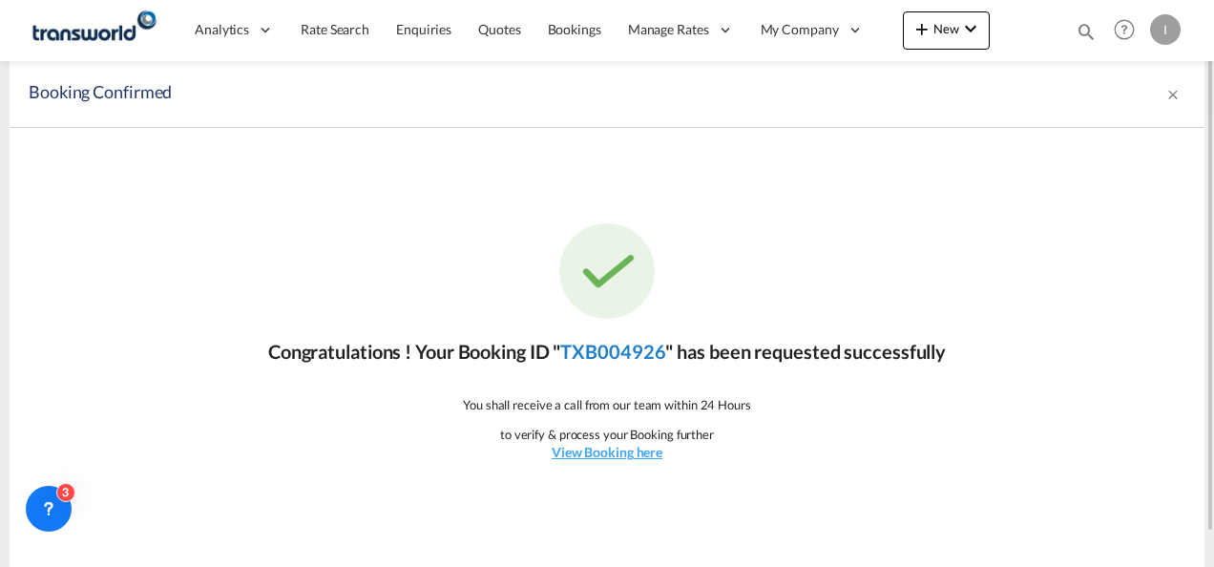
click at [640, 351] on link "TXB004926" at bounding box center [612, 351] width 105 height 23
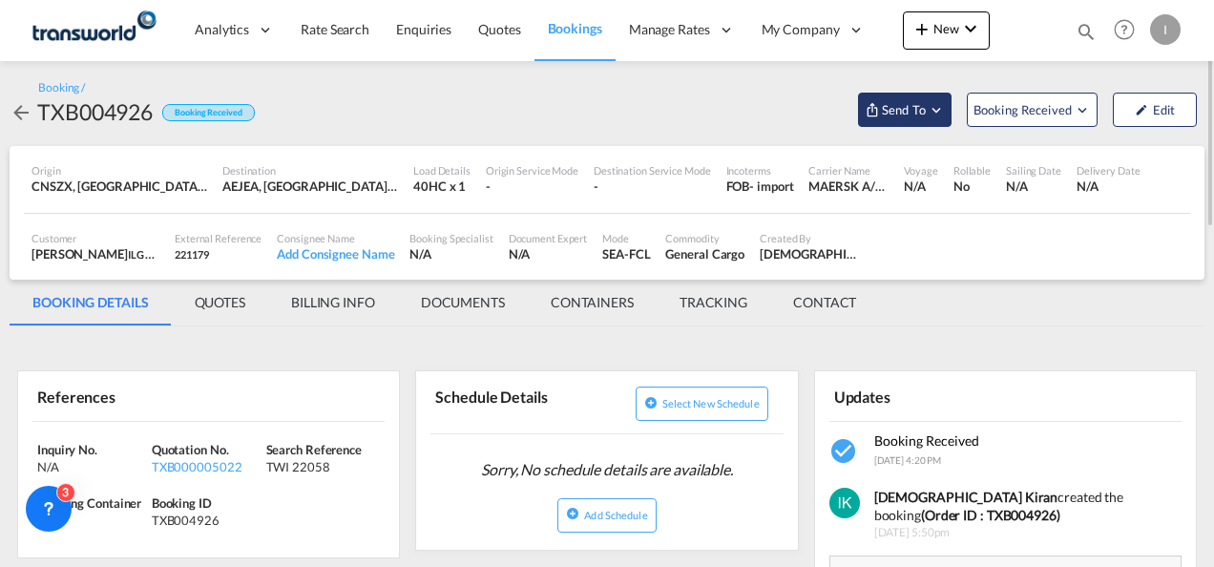
click at [891, 114] on span "Send To" at bounding box center [904, 109] width 48 height 19
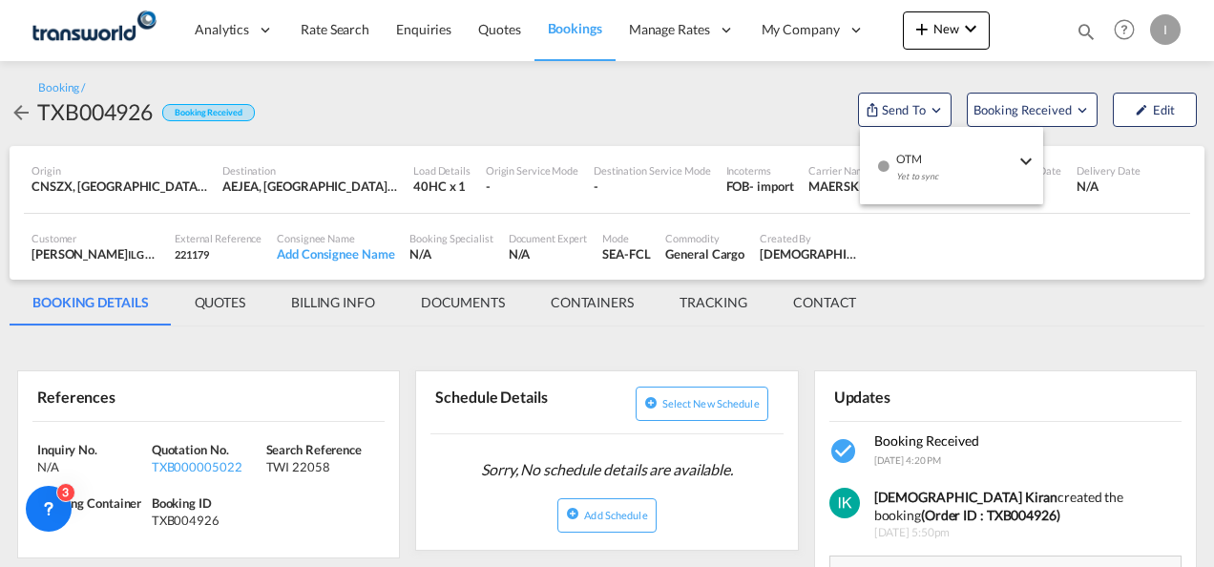
click at [900, 166] on div "Yet to sync" at bounding box center [955, 181] width 118 height 40
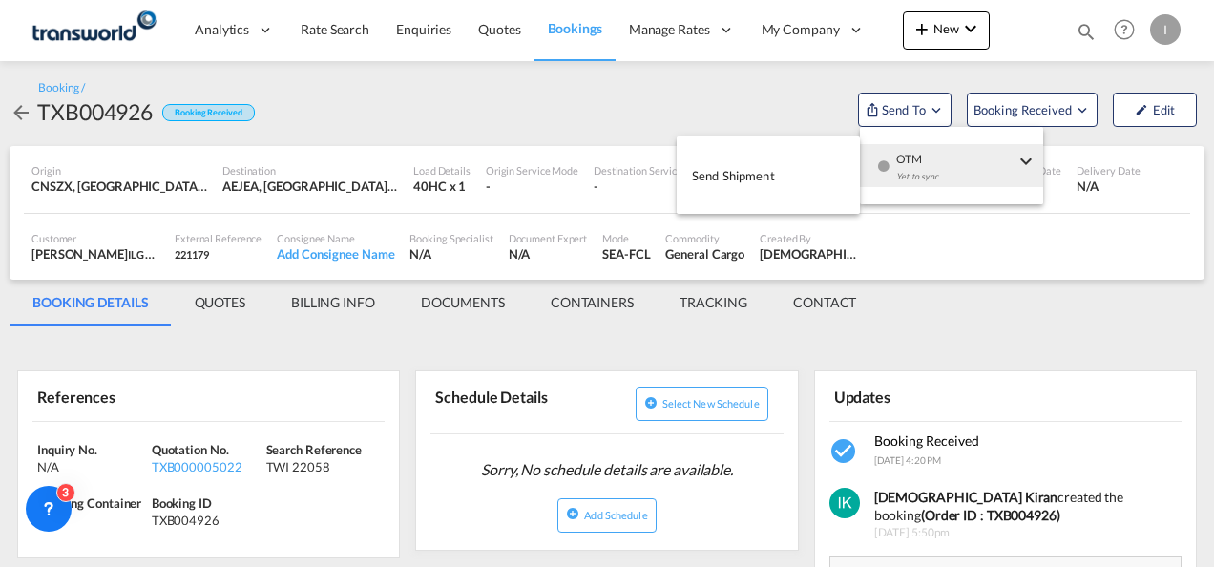
click at [815, 170] on body "Analytics Reports Dashboard Rate Search Enquiries Quotes Bookings" at bounding box center [607, 283] width 1214 height 567
click at [814, 171] on button "Send Shipment" at bounding box center [768, 175] width 183 height 43
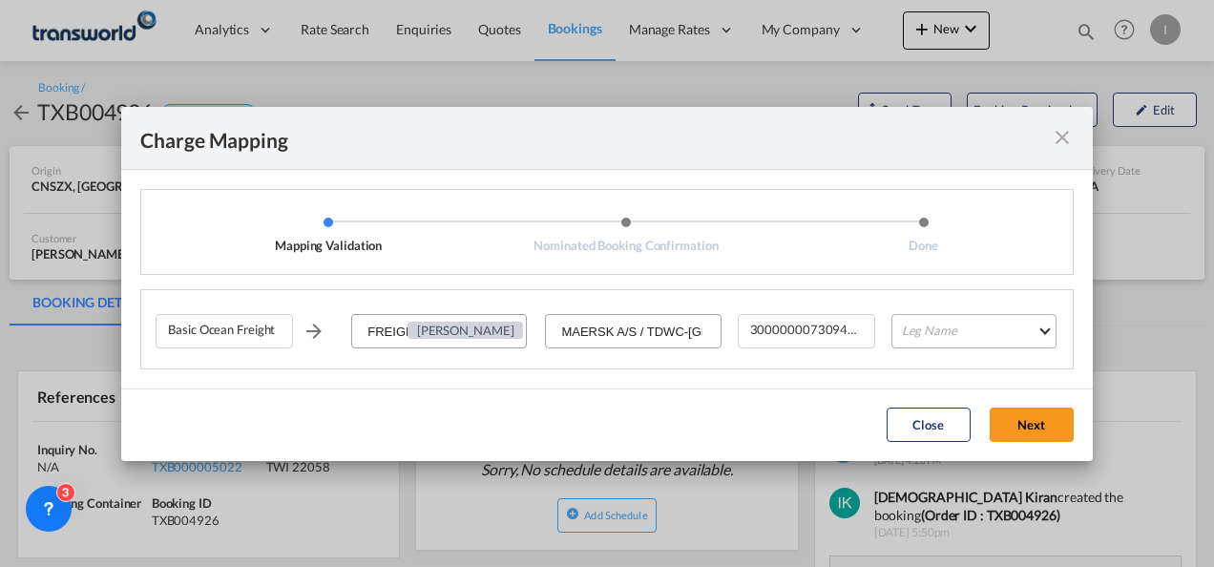
click at [935, 319] on md-select "Leg Name HANDLING ORIGIN VESSEL HANDLING DESTINATION OTHERS TL PICK UP CUSTOMS …" at bounding box center [973, 331] width 165 height 34
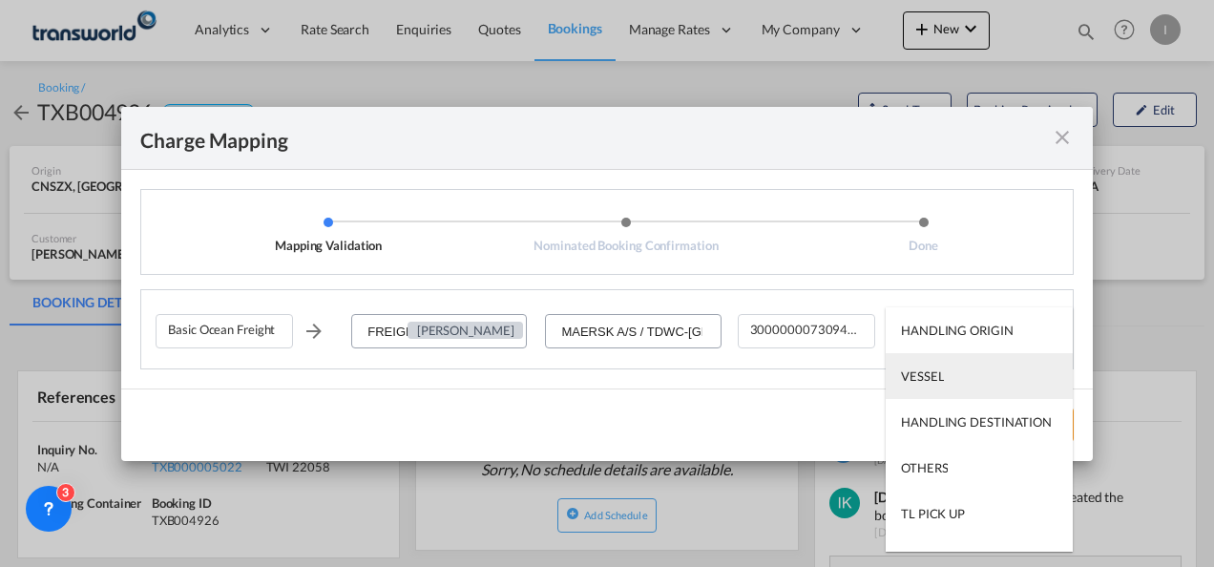
click at [931, 387] on md-option "VESSEL" at bounding box center [979, 376] width 187 height 46
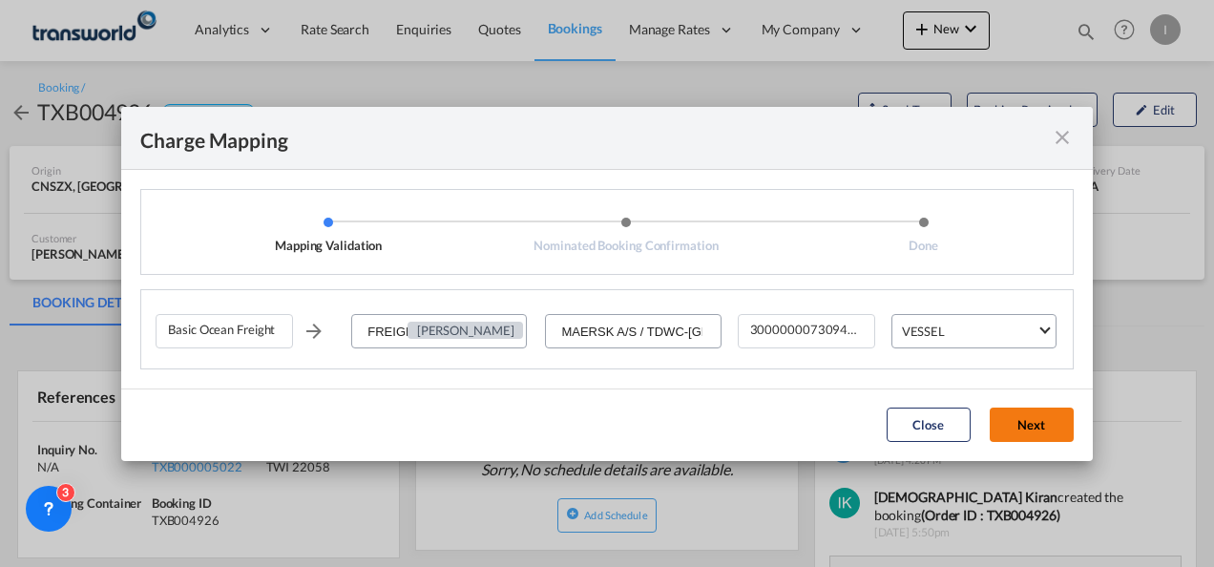
click at [998, 423] on button "Next" at bounding box center [1032, 425] width 84 height 34
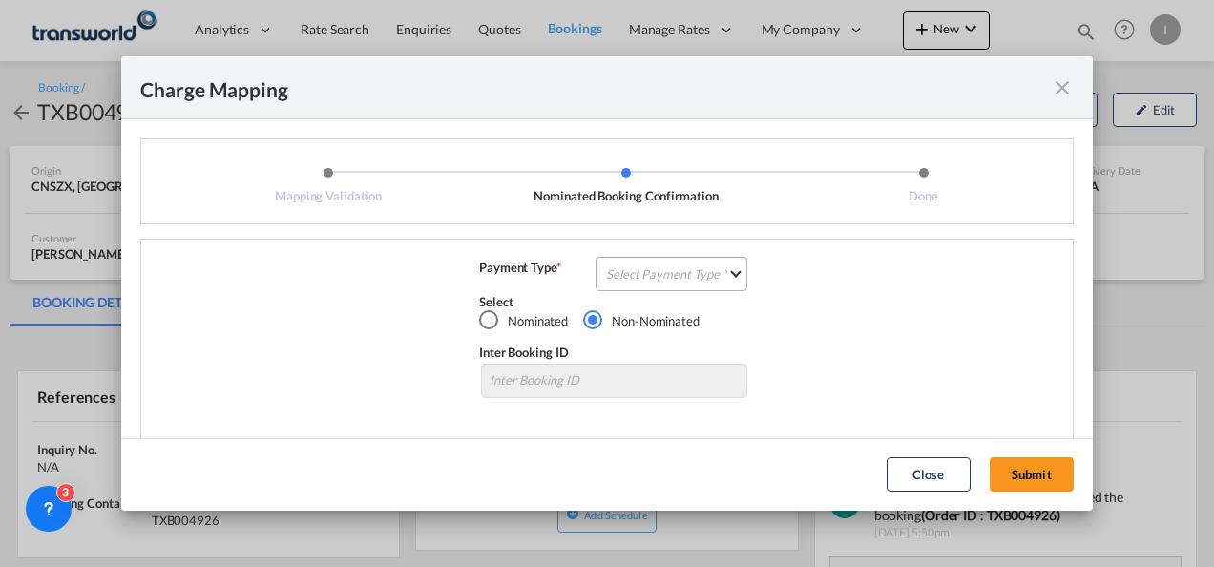
click at [692, 285] on md-select "Select Payment Type COLLECT PREPAID" at bounding box center [672, 274] width 152 height 34
click at [692, 285] on md-option "COLLECT" at bounding box center [669, 274] width 169 height 46
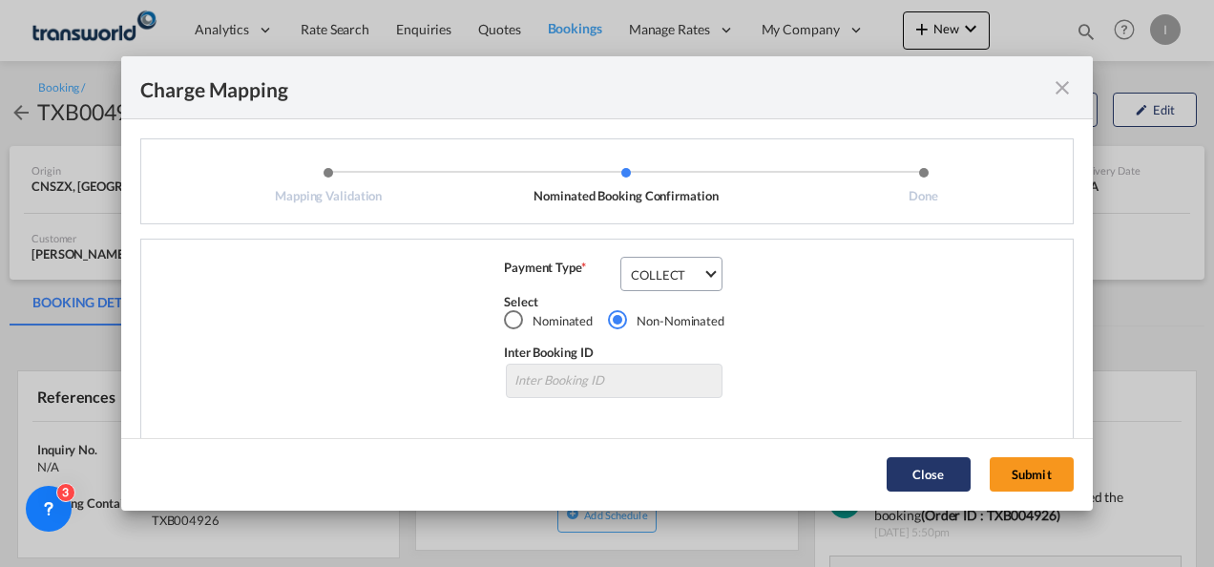
click at [1019, 465] on button "Submit" at bounding box center [1032, 474] width 84 height 34
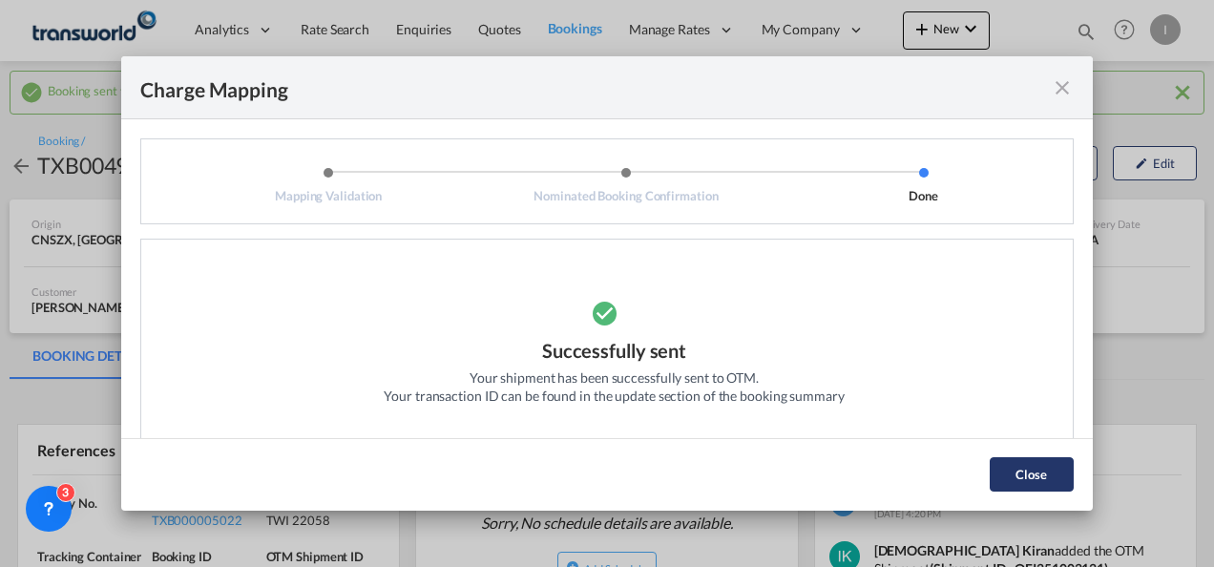
click at [1015, 473] on button "Close" at bounding box center [1032, 474] width 84 height 34
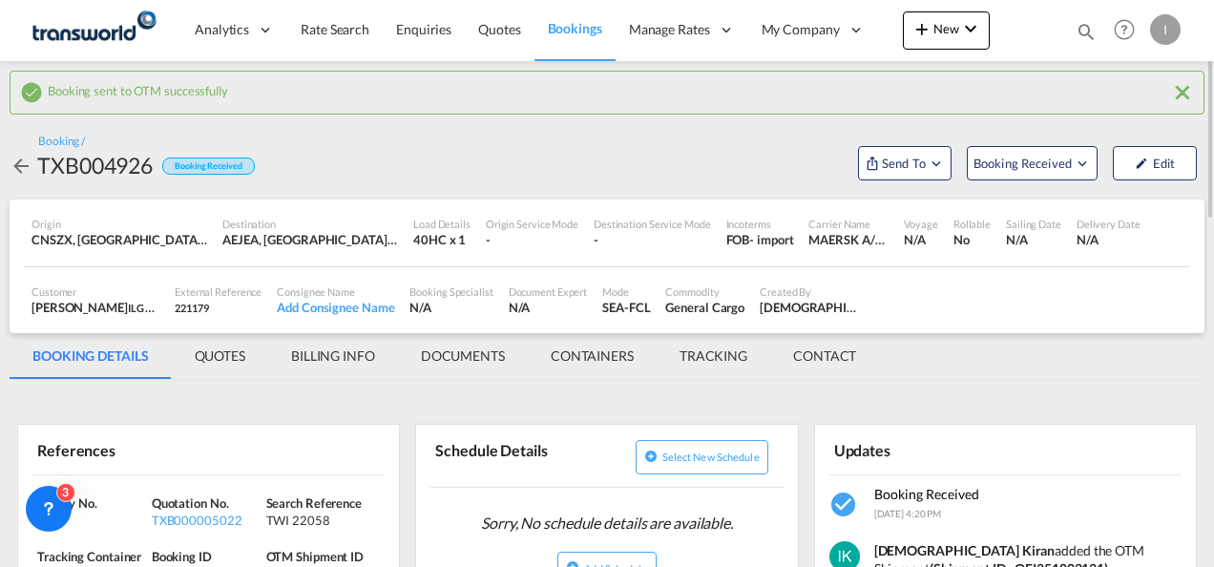
scroll to position [95, 0]
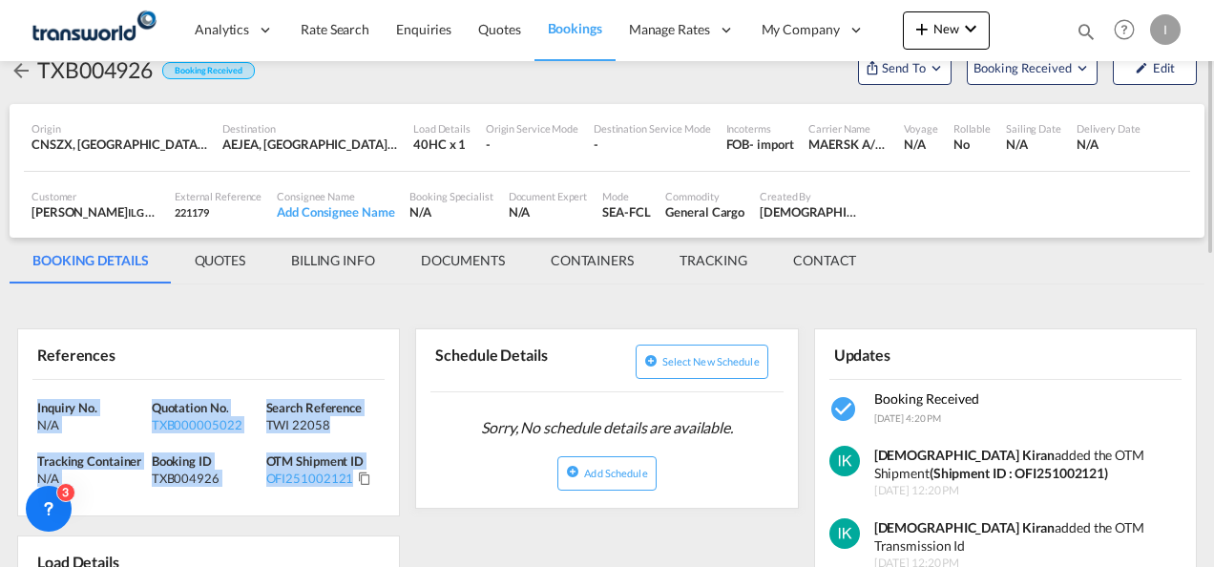
drag, startPoint x: 383, startPoint y: 485, endPoint x: 7, endPoint y: 401, distance: 385.3
copy div "Inquiry No. N/A Quotation No. TXB000005022 Search Reference TWI 22058 Tracking …"
click at [944, 35] on span "New" at bounding box center [946, 28] width 72 height 15
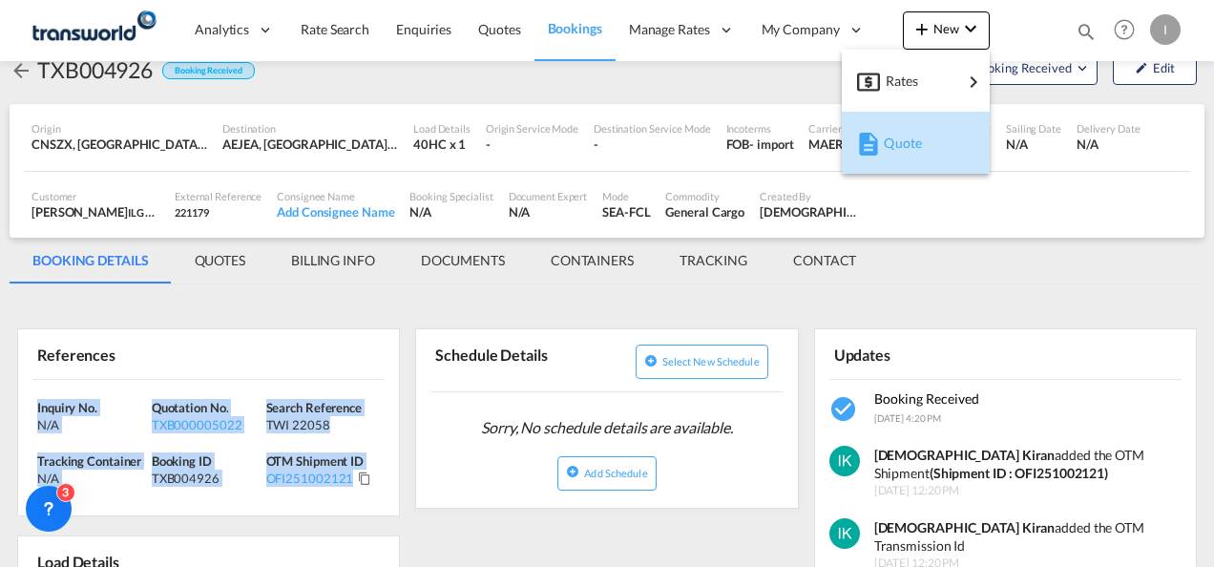
click at [905, 145] on span "Quote" at bounding box center [894, 143] width 21 height 38
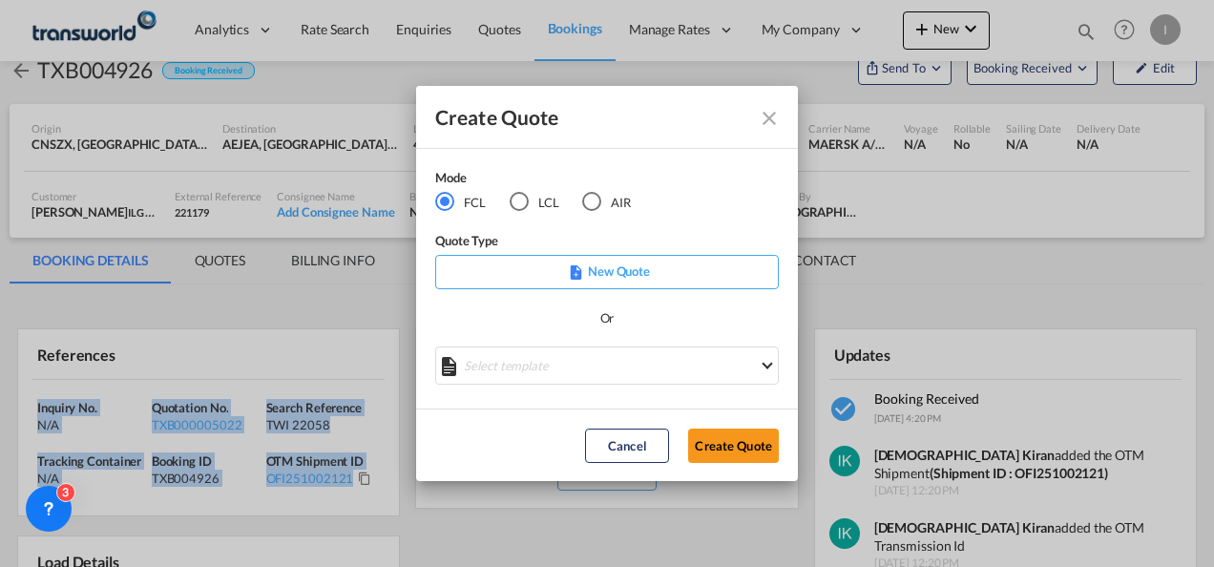
click at [773, 113] on md-icon "Close dialog" at bounding box center [769, 118] width 23 height 23
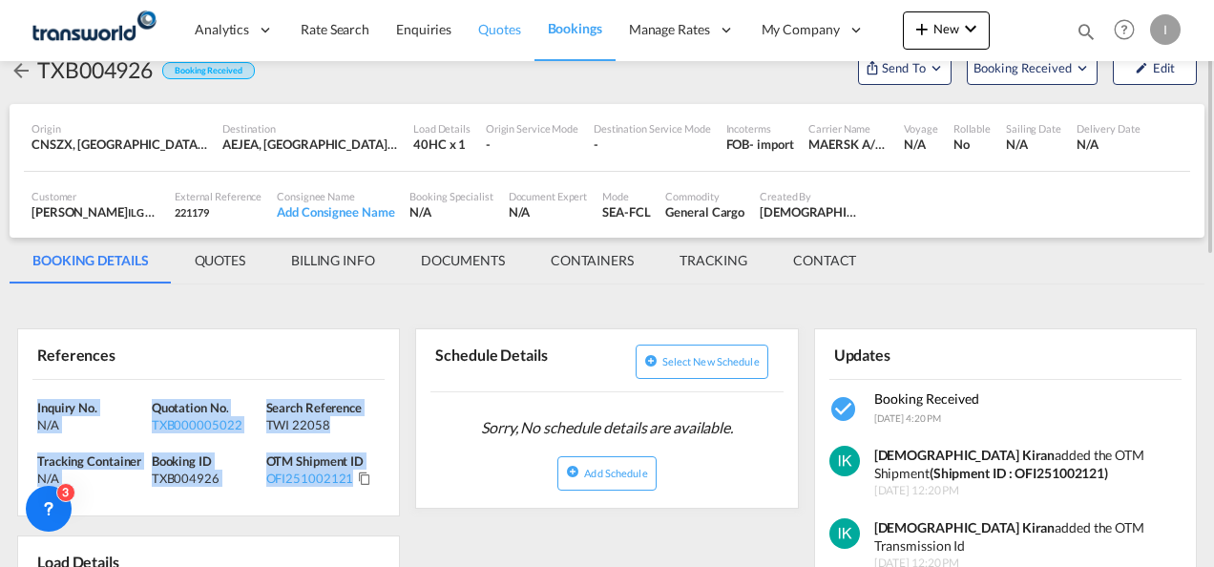
click at [496, 28] on span "Quotes" at bounding box center [499, 29] width 42 height 16
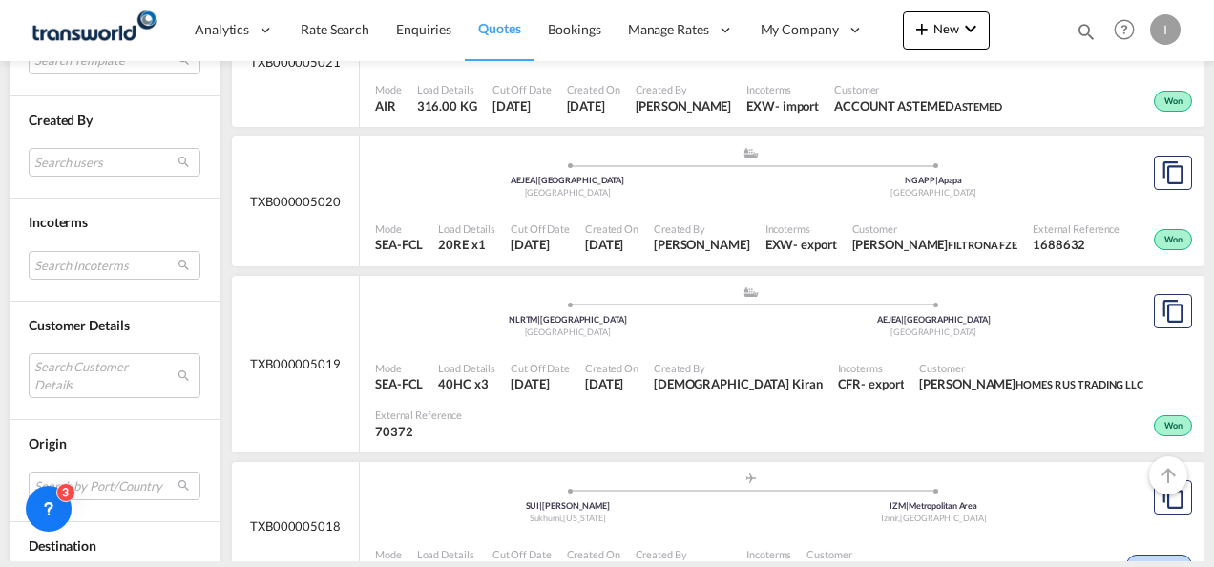
scroll to position [859, 0]
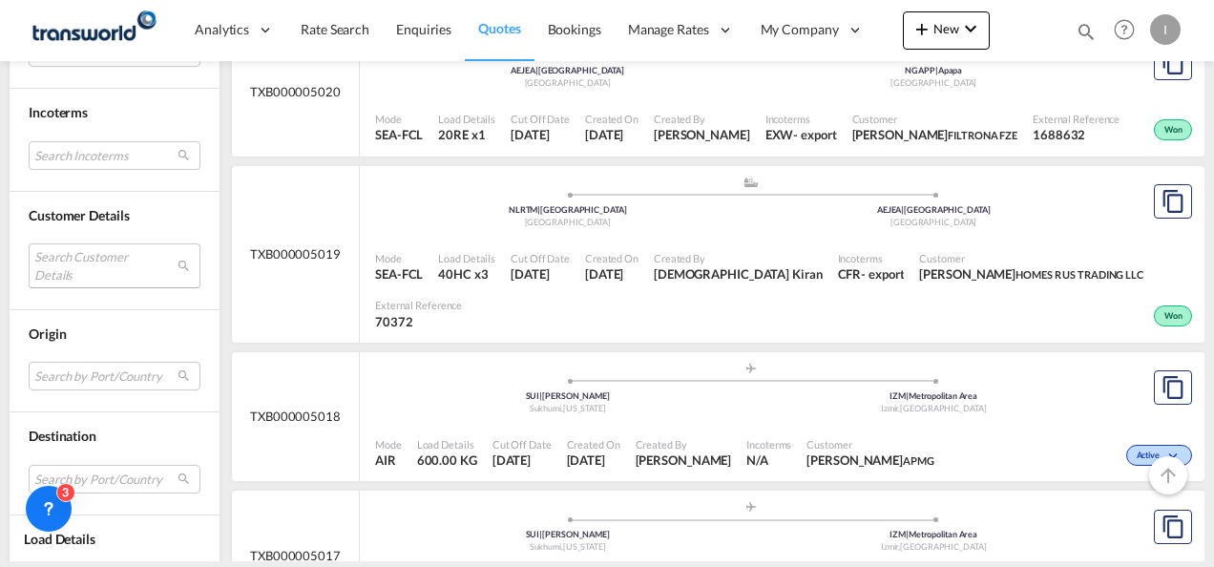
click at [67, 269] on md-select "Search Customer Details user name user account ASTEMED [EMAIL_ADDRESS][DOMAIN_N…" at bounding box center [115, 265] width 172 height 44
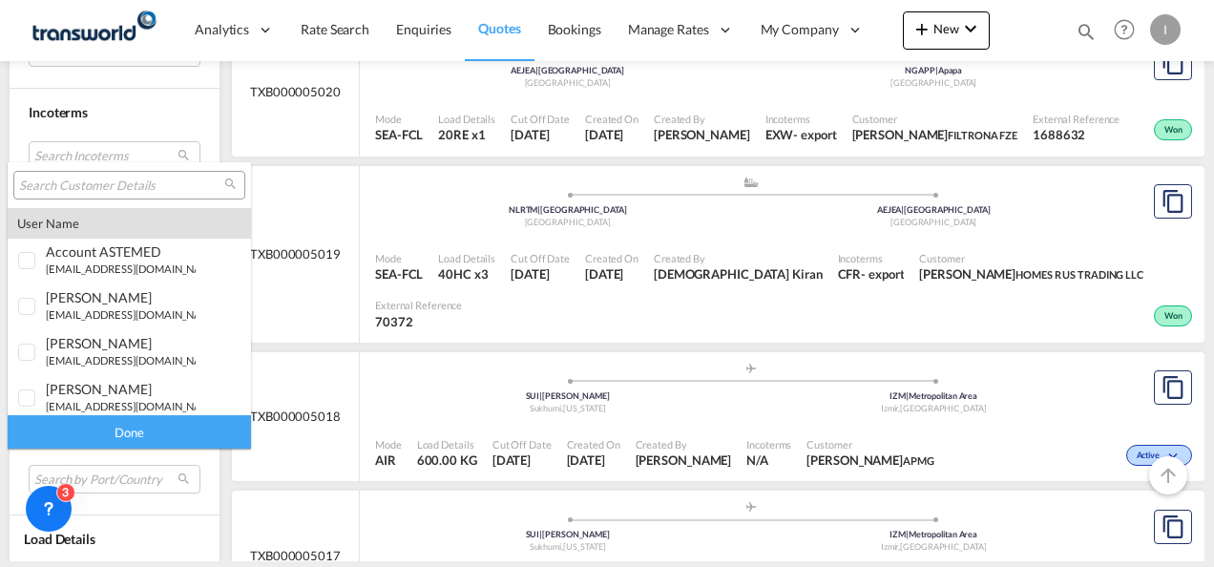
click at [94, 187] on input "search" at bounding box center [121, 186] width 205 height 17
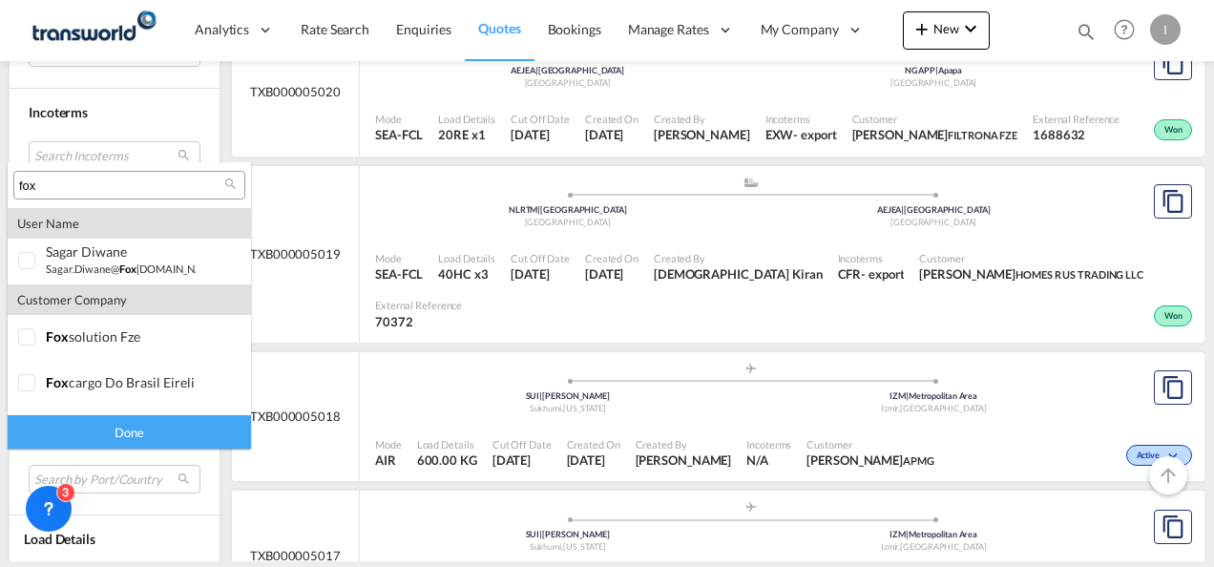
type input "fox"
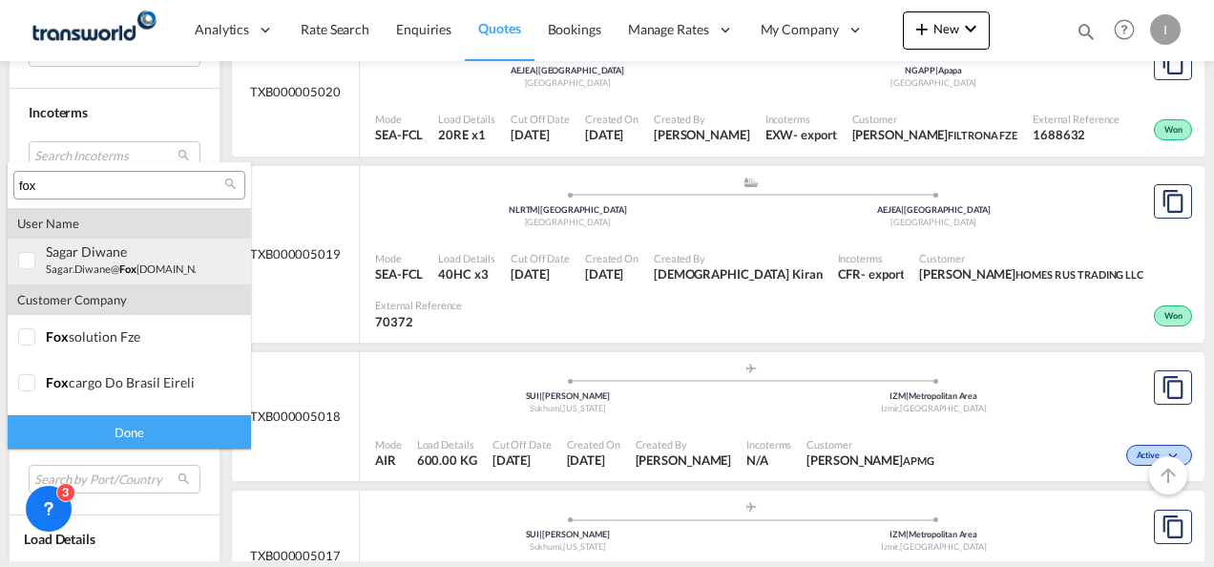
click at [120, 275] on span "fox" at bounding box center [127, 268] width 17 height 12
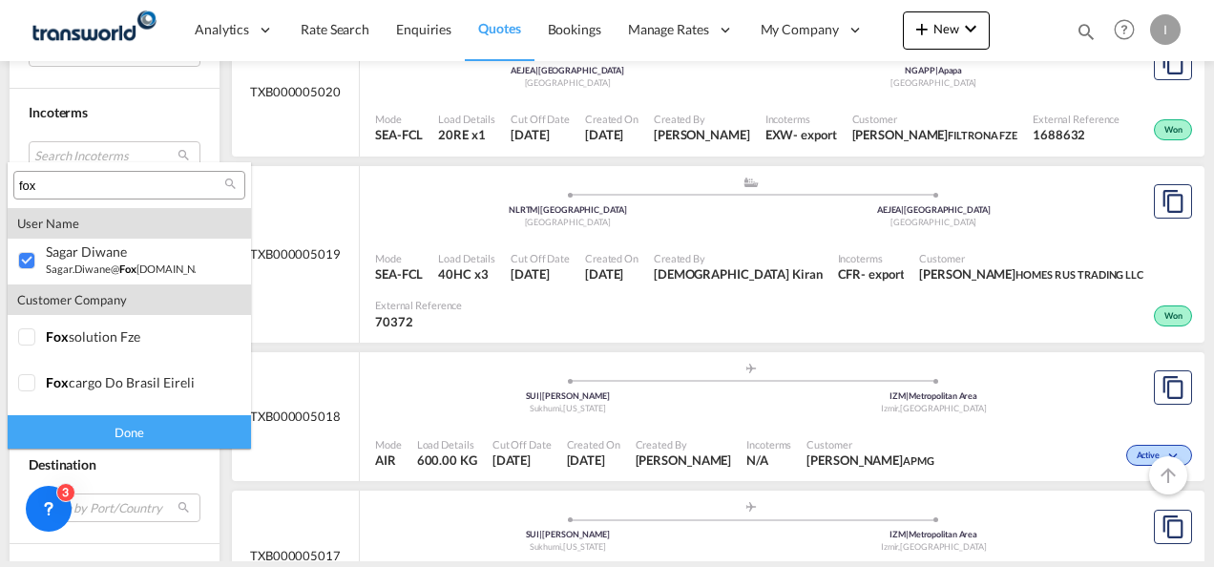
click at [136, 435] on div "Done" at bounding box center [129, 431] width 243 height 33
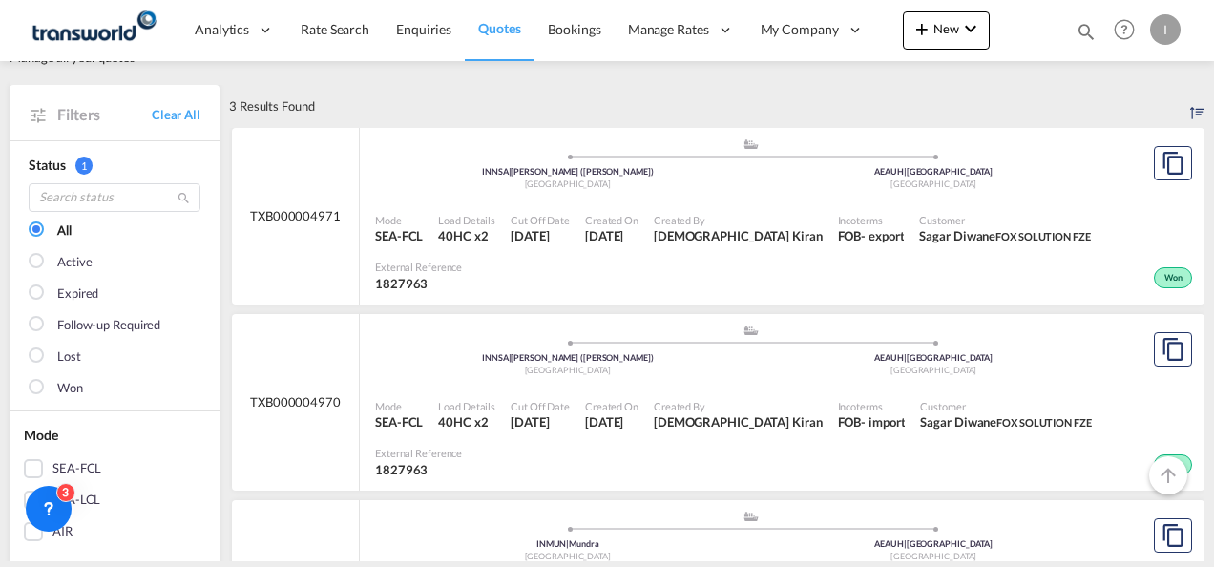
scroll to position [95, 0]
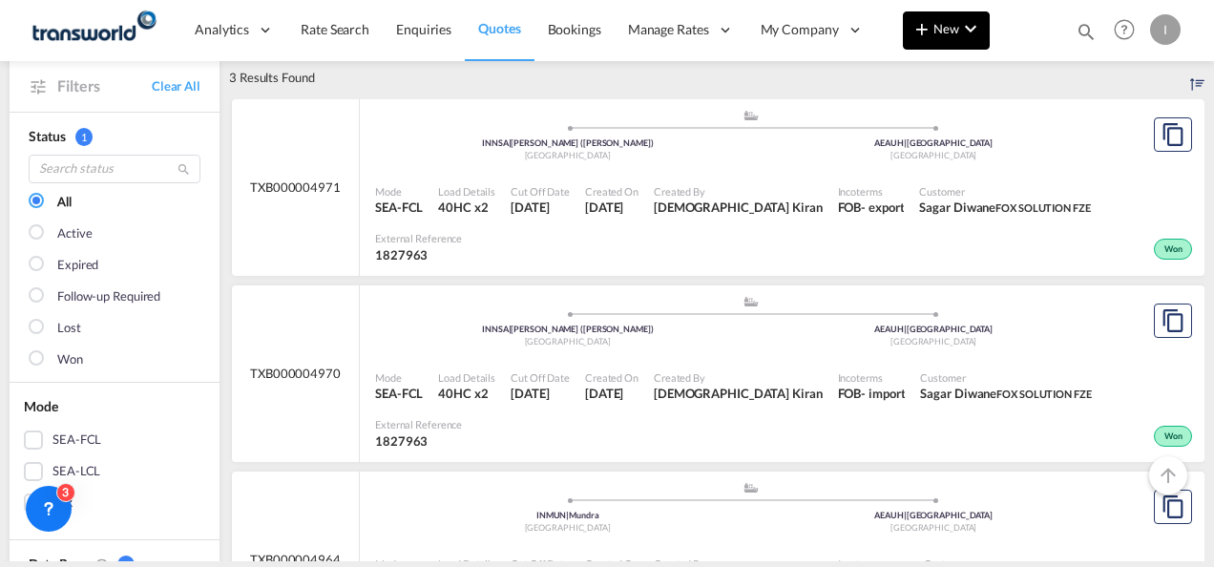
click at [952, 23] on span "New" at bounding box center [946, 28] width 72 height 15
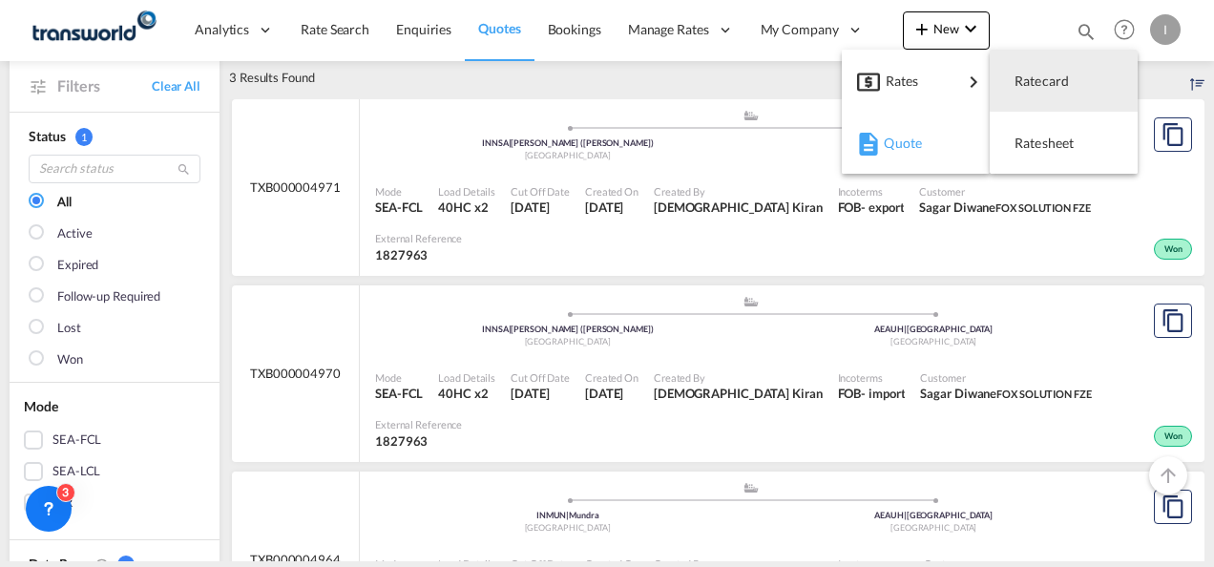
click at [905, 142] on span "Quote" at bounding box center [894, 143] width 21 height 38
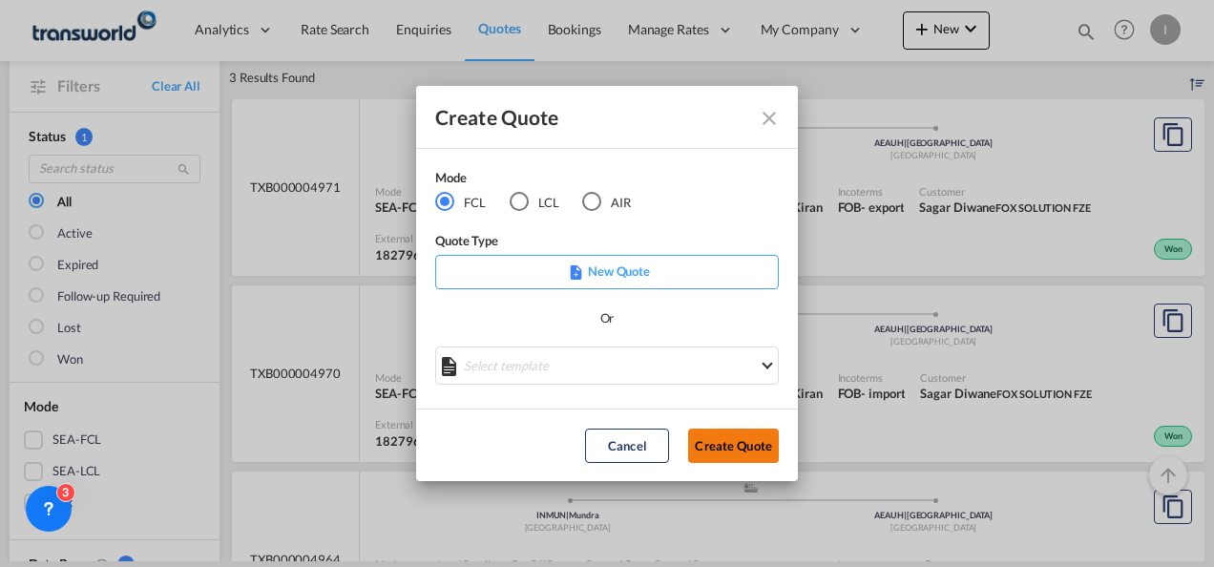
click at [733, 443] on button "Create Quote" at bounding box center [733, 446] width 91 height 34
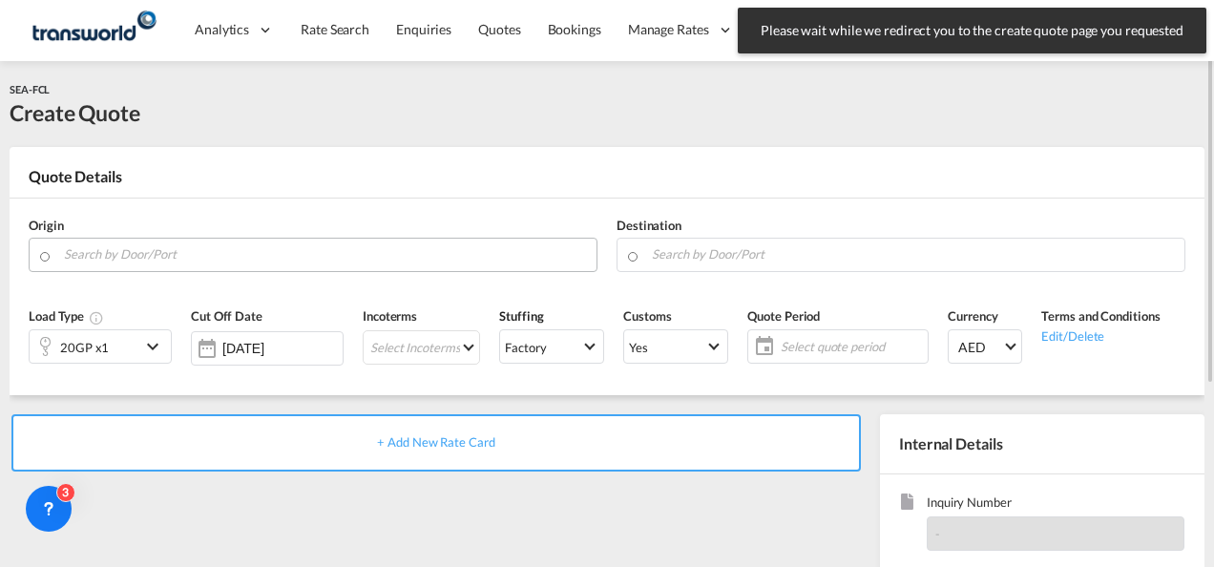
click at [298, 252] on input "Search by Door/Port" at bounding box center [325, 254] width 523 height 33
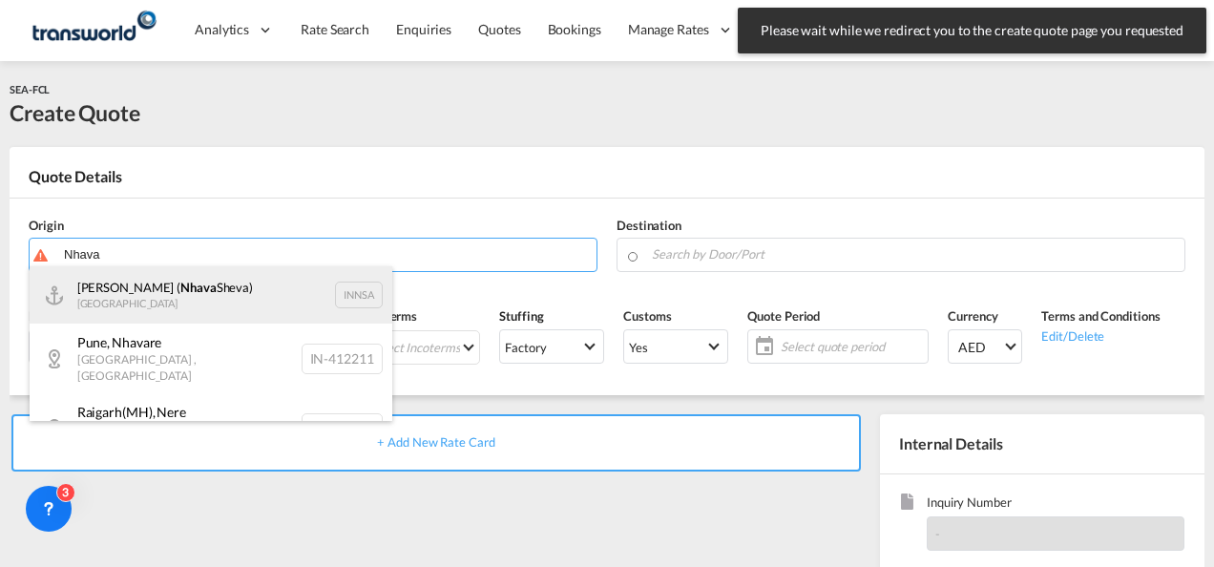
click at [208, 306] on div "[PERSON_NAME] ( [PERSON_NAME]) [GEOGRAPHIC_DATA] INNSA" at bounding box center [211, 294] width 363 height 57
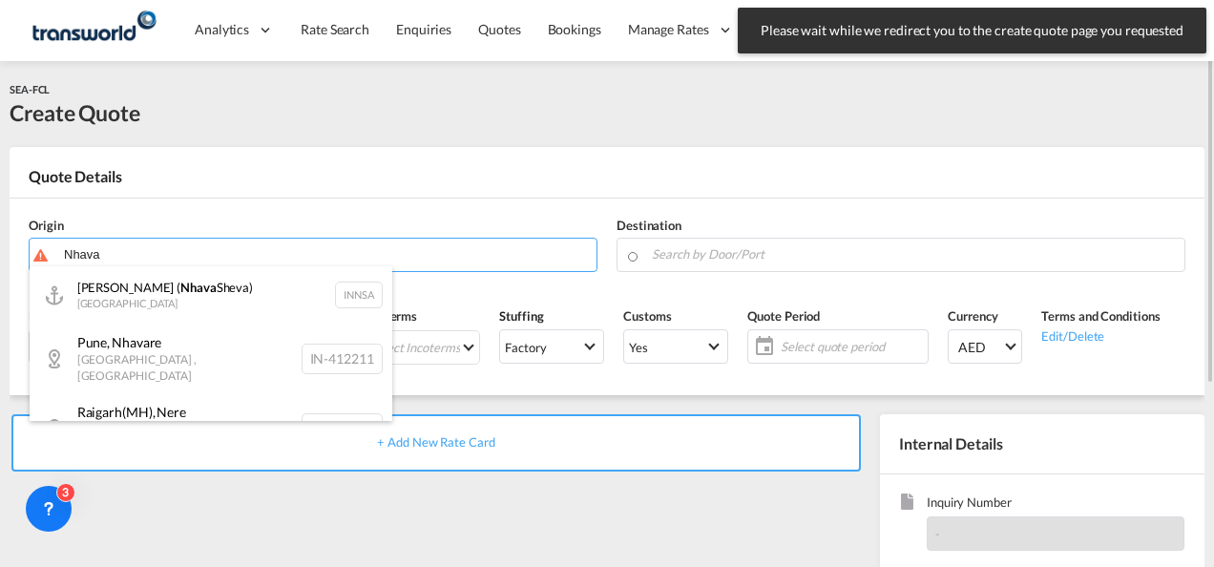
type input "[PERSON_NAME] ([PERSON_NAME]), [GEOGRAPHIC_DATA]"
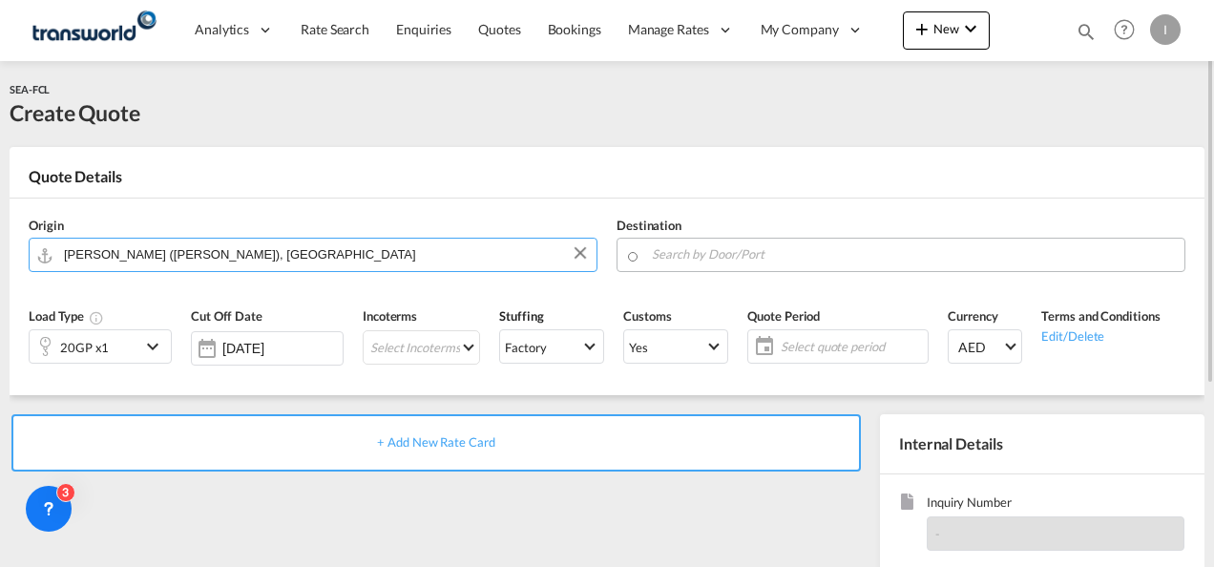
click at [720, 254] on input "Search by Door/Port" at bounding box center [913, 254] width 523 height 33
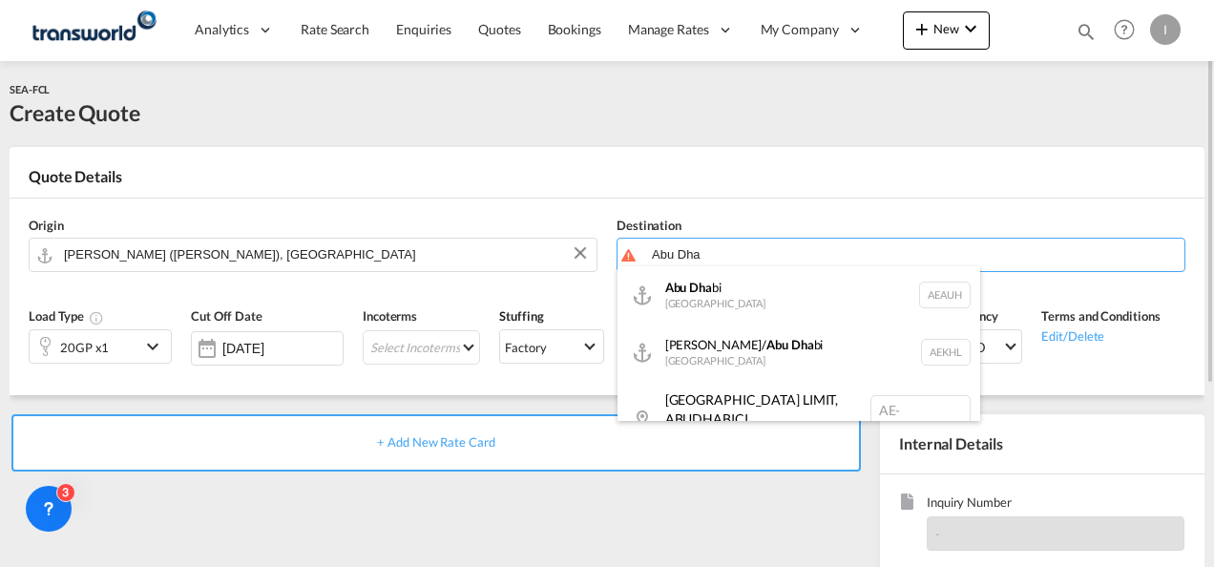
drag, startPoint x: 767, startPoint y: 290, endPoint x: 563, endPoint y: 291, distance: 204.2
click at [765, 290] on div "Abu Dha bi [GEOGRAPHIC_DATA] [GEOGRAPHIC_DATA]" at bounding box center [798, 294] width 363 height 57
type input "[GEOGRAPHIC_DATA], [GEOGRAPHIC_DATA]"
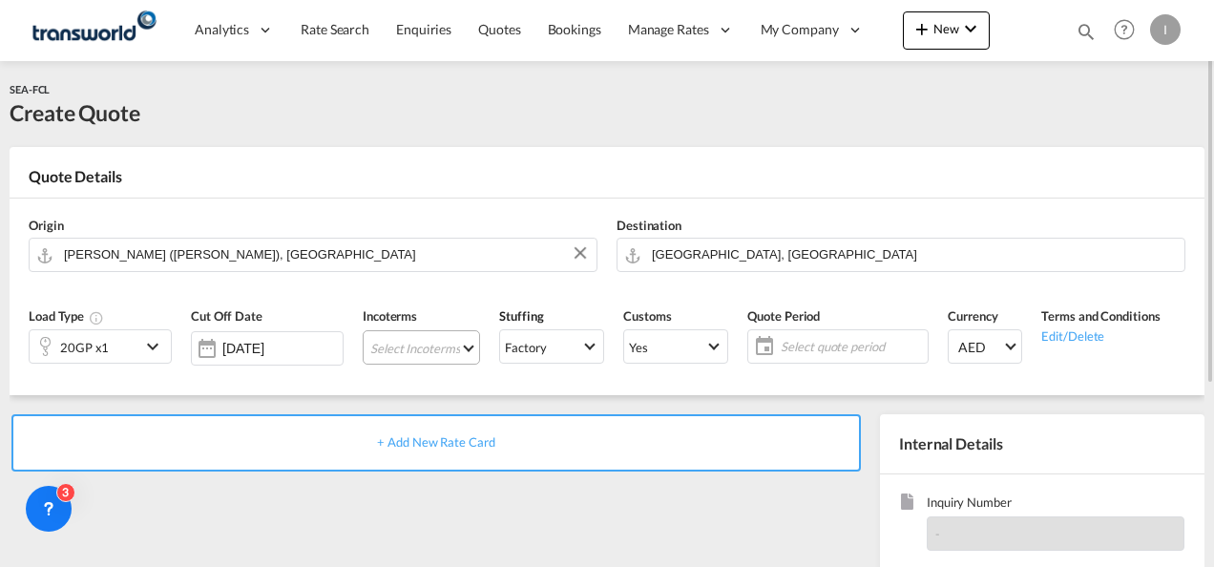
click at [369, 350] on md-select "Select Incoterms CFR - export Cost and Freight CFR - import Cost and Freight DA…" at bounding box center [421, 347] width 117 height 34
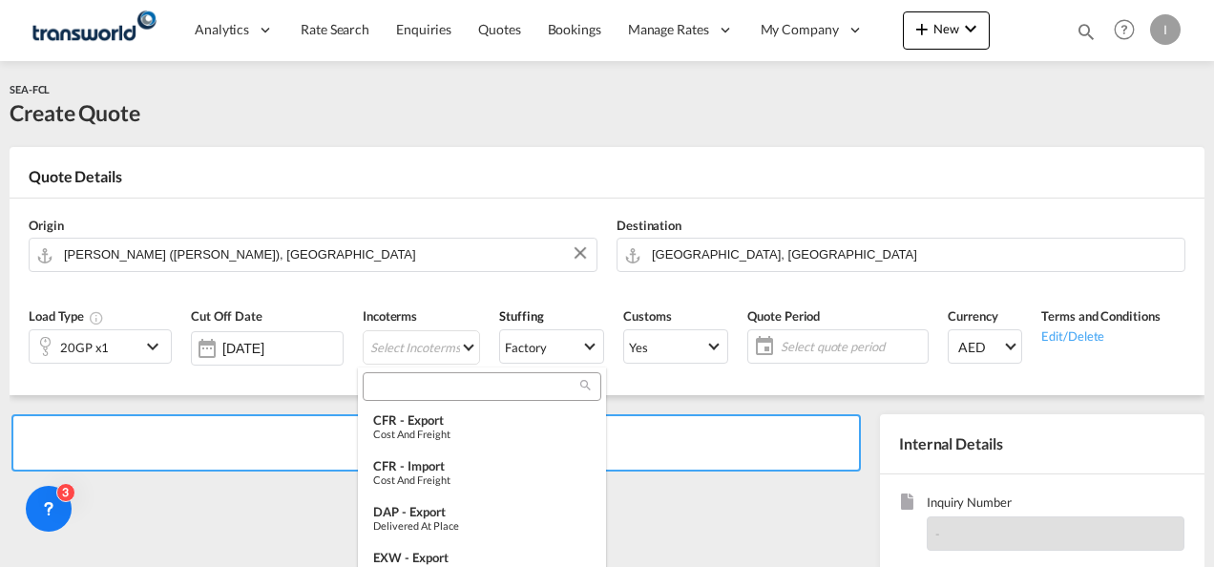
click at [403, 384] on input "search" at bounding box center [474, 386] width 212 height 17
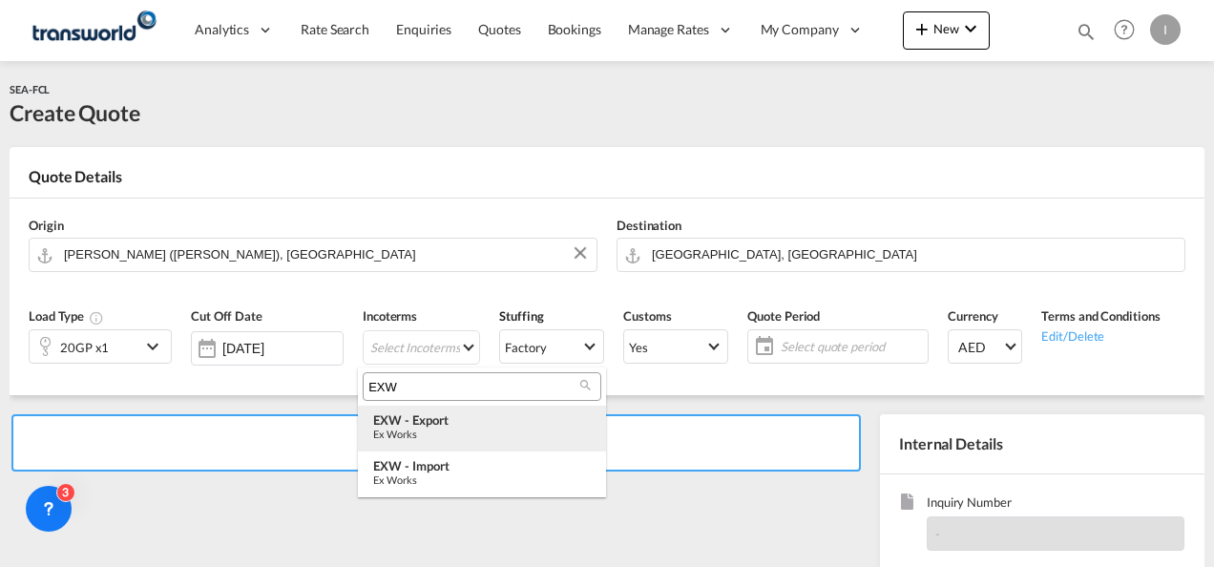
type input "EXW"
click at [408, 428] on div "Ex Works" at bounding box center [482, 434] width 218 height 12
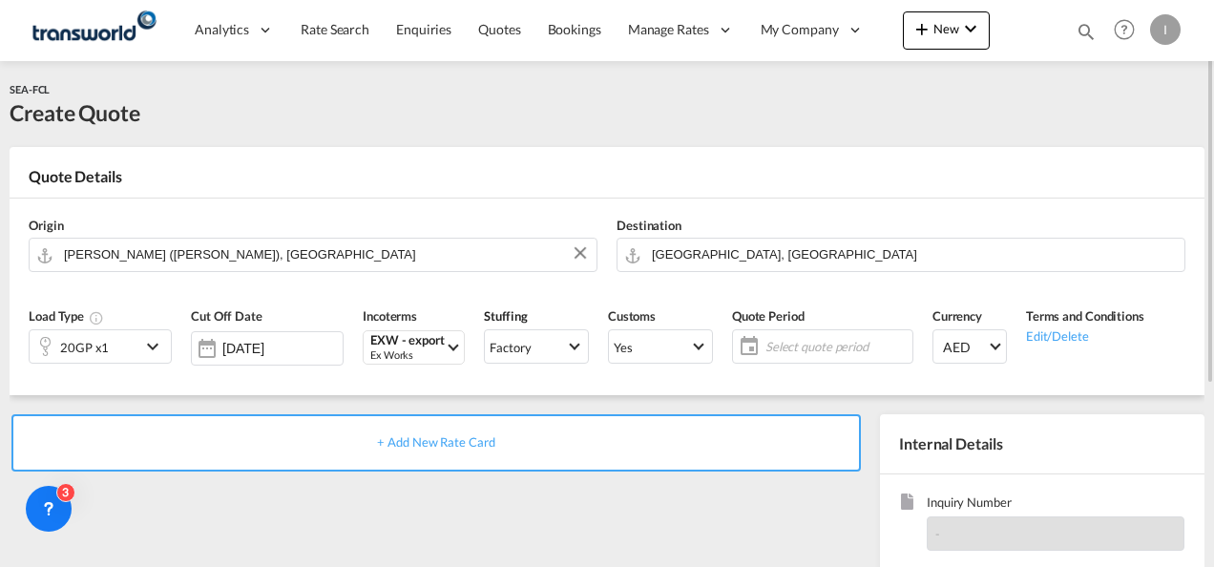
click at [835, 336] on span "Select quote period" at bounding box center [837, 346] width 152 height 27
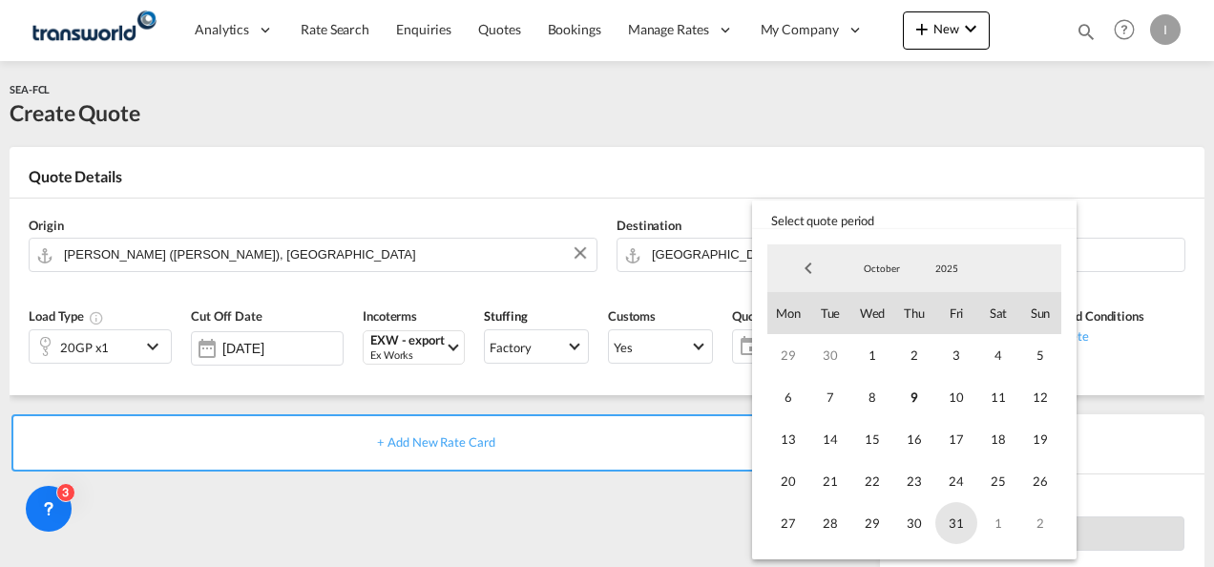
click at [949, 516] on span "31" at bounding box center [956, 523] width 42 height 42
click at [594, 454] on md-backdrop at bounding box center [607, 283] width 1214 height 567
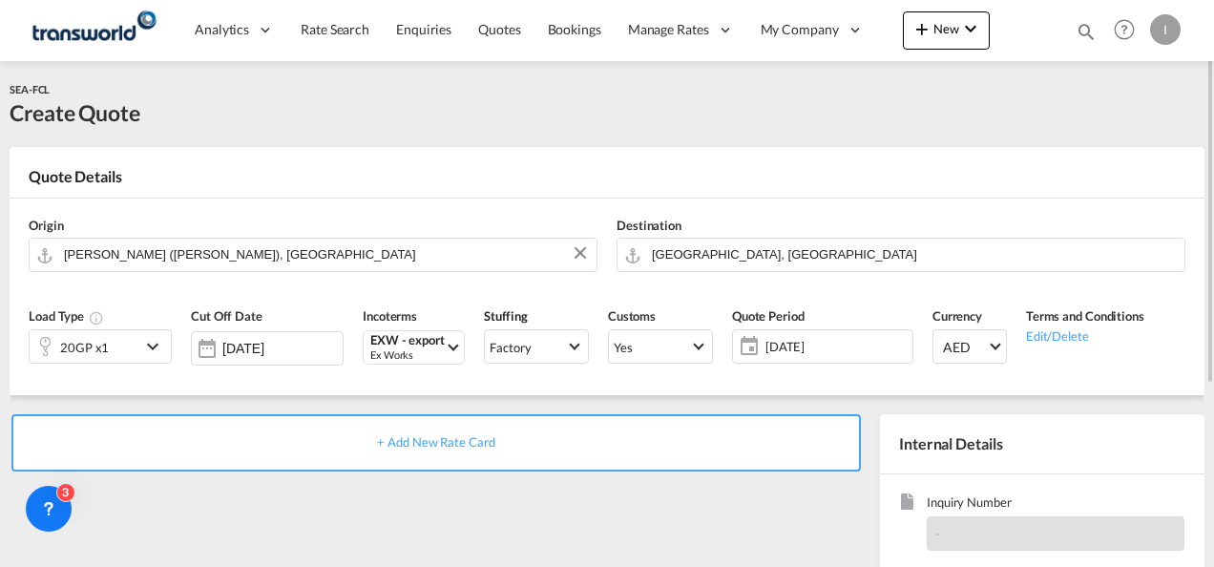
scroll to position [191, 0]
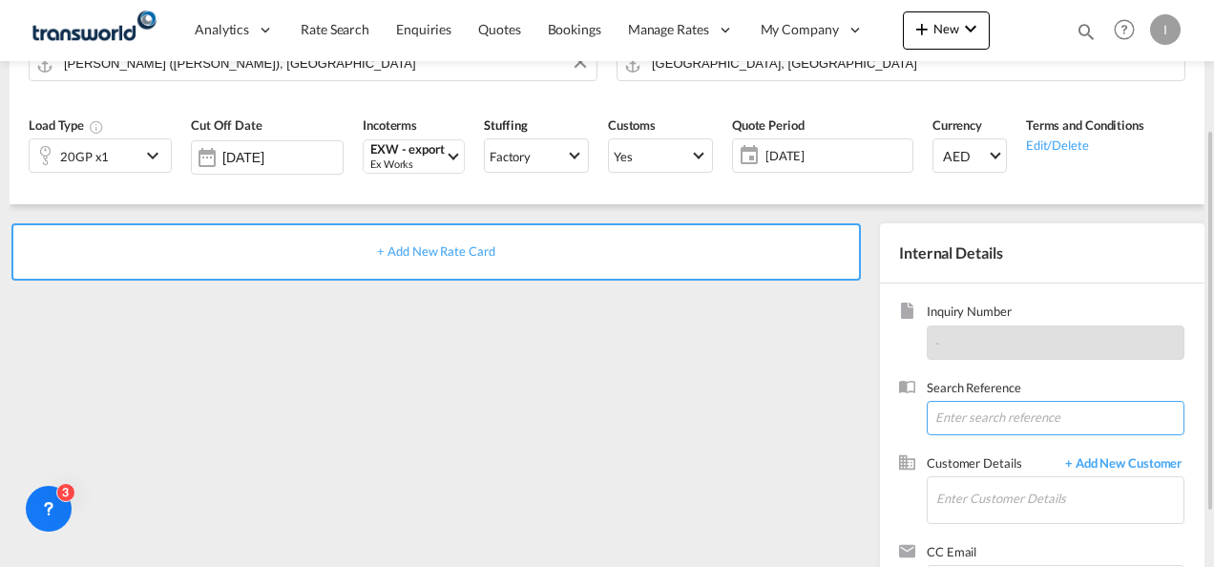
click at [954, 418] on input at bounding box center [1056, 418] width 258 height 34
paste input "TWI 22060"
type input "TWI 22060"
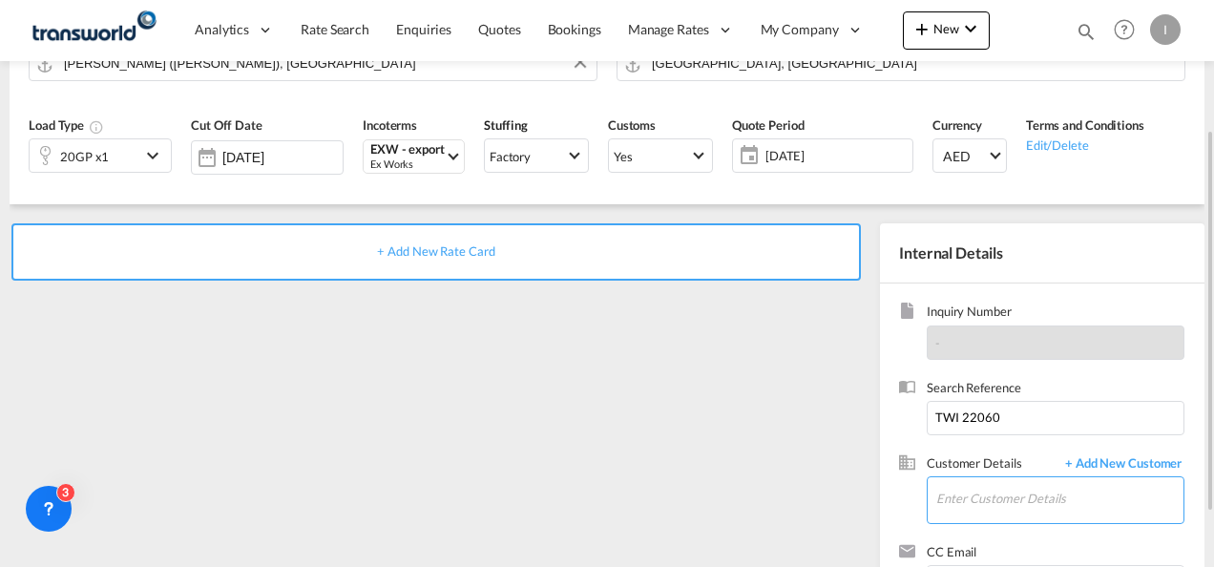
click at [956, 492] on input "Enter Customer Details" at bounding box center [1059, 498] width 247 height 43
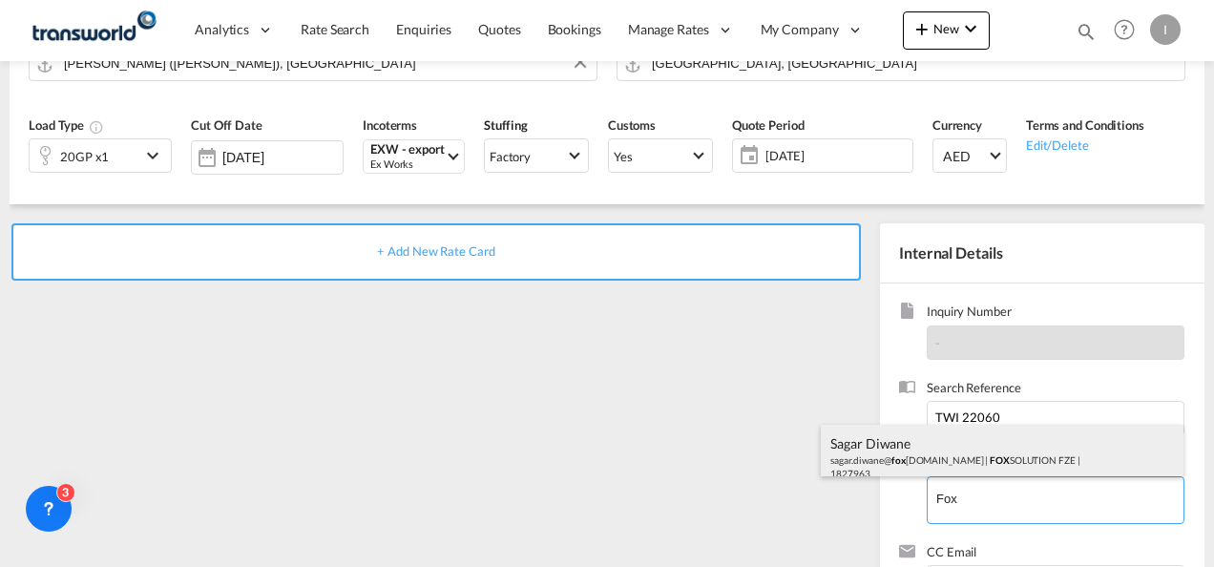
click at [945, 458] on div "Sagar Diwane sagar.diwane@ fox [DOMAIN_NAME] | FOX SOLUTION FZE | 1827963" at bounding box center [1002, 457] width 363 height 65
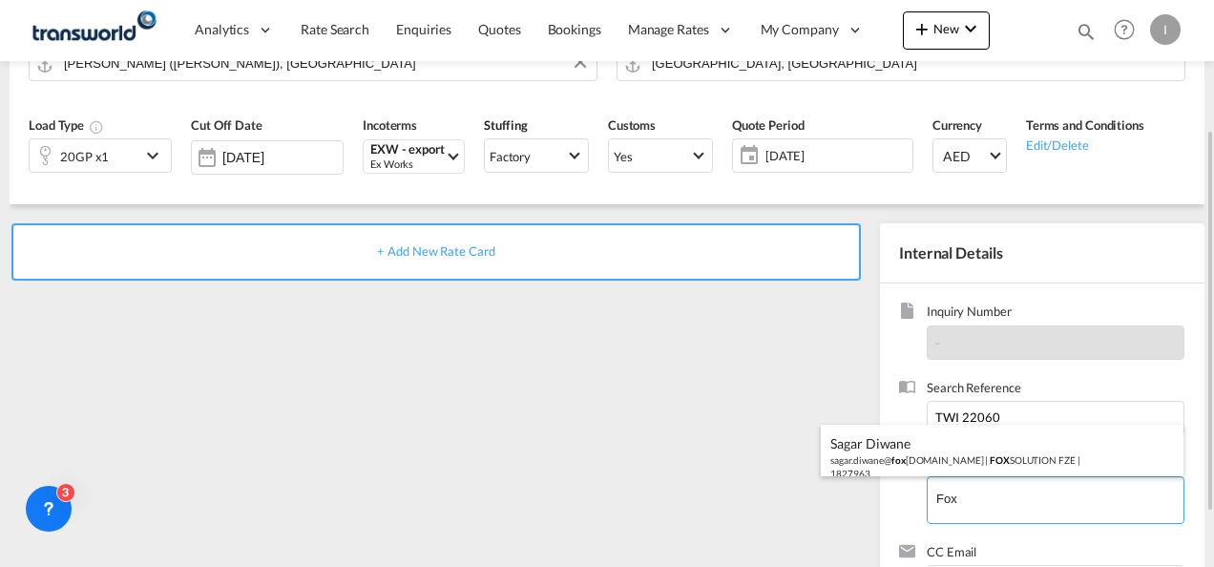
type input "FOX SOLUTION FZE, [PERSON_NAME], [EMAIL_ADDRESS][DOMAIN_NAME]"
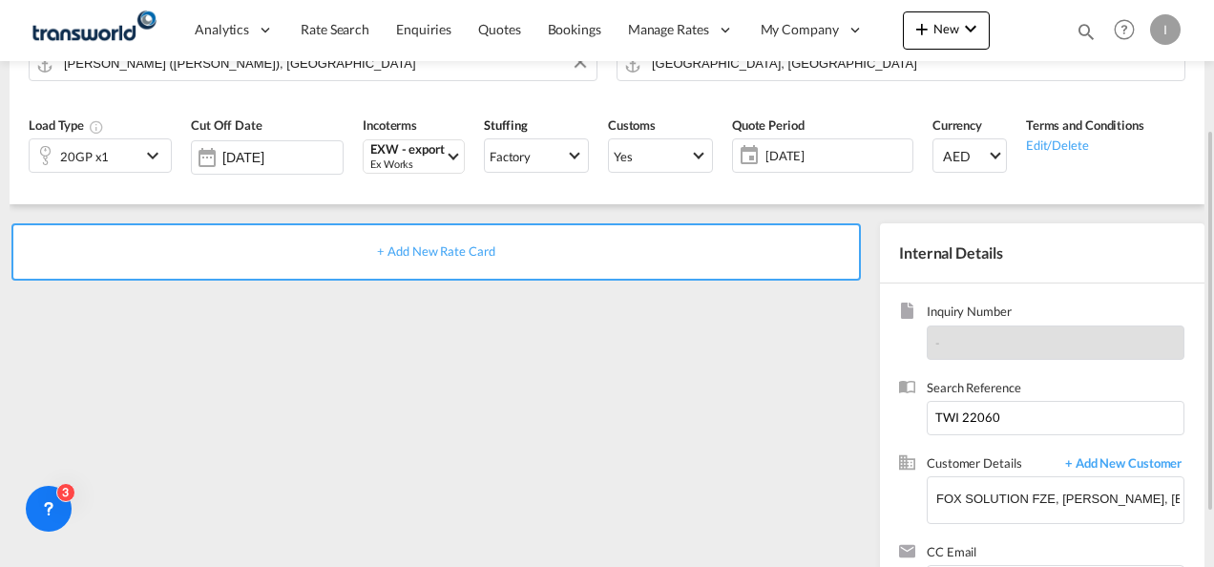
click at [458, 252] on span "+ Add New Rate Card" at bounding box center [435, 250] width 117 height 15
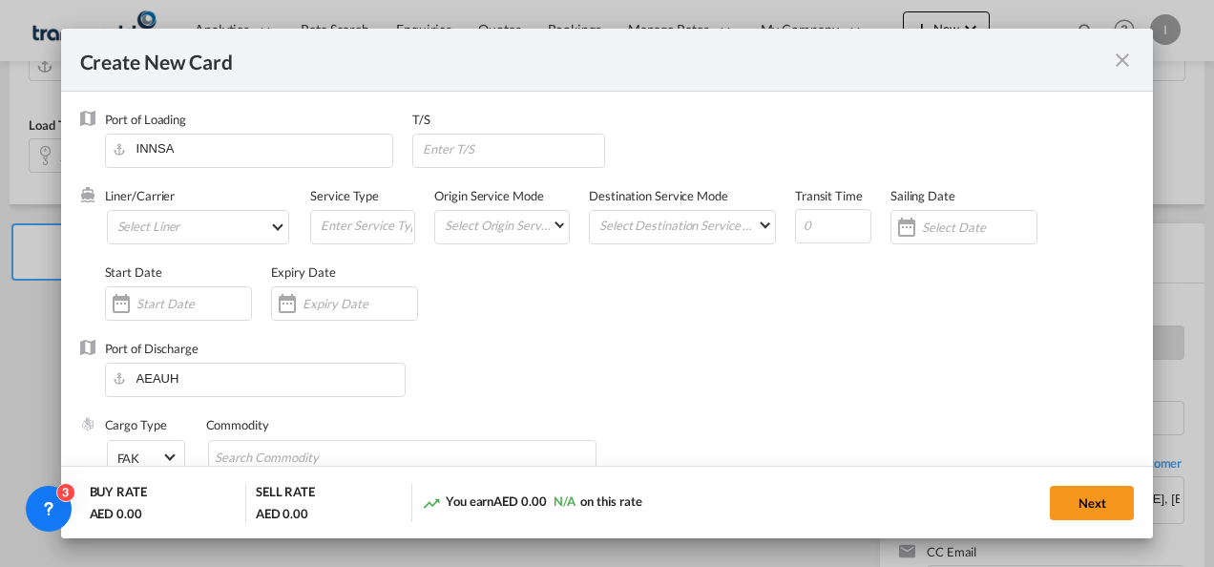
type input "Basic Ocean Freight"
select select "per equipment"
click at [136, 220] on md-select "Select Liner 2HM LOGISTICS D.O.O. / TDWC-CAPODISTRI 2HM LOGISTICS D.O.O. / TDWC…" at bounding box center [198, 227] width 183 height 34
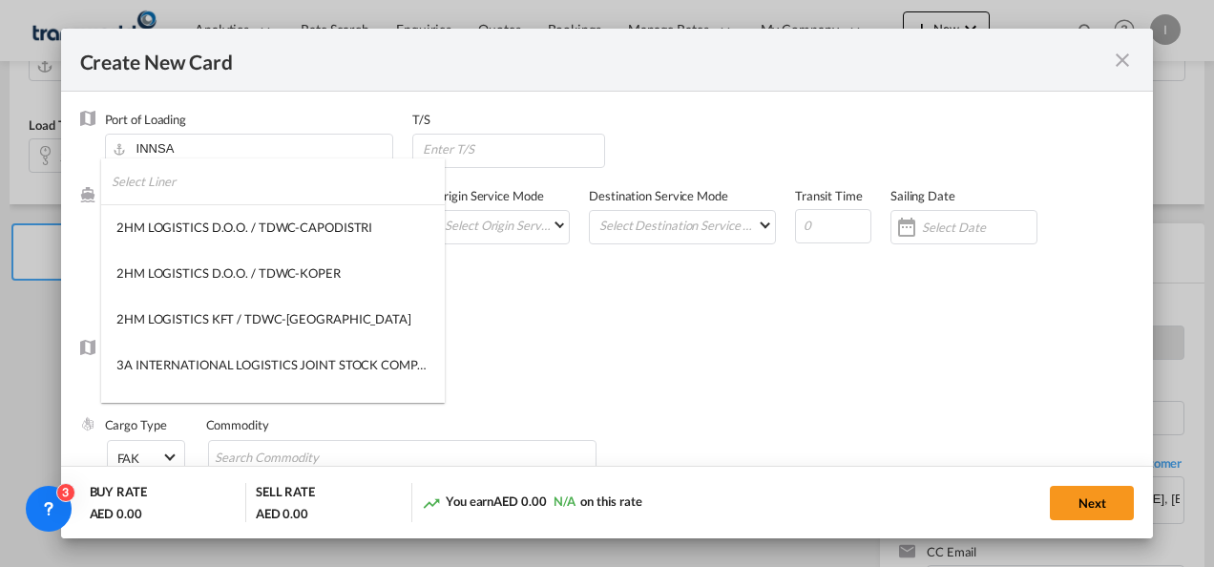
click at [143, 187] on input "search" at bounding box center [278, 181] width 333 height 46
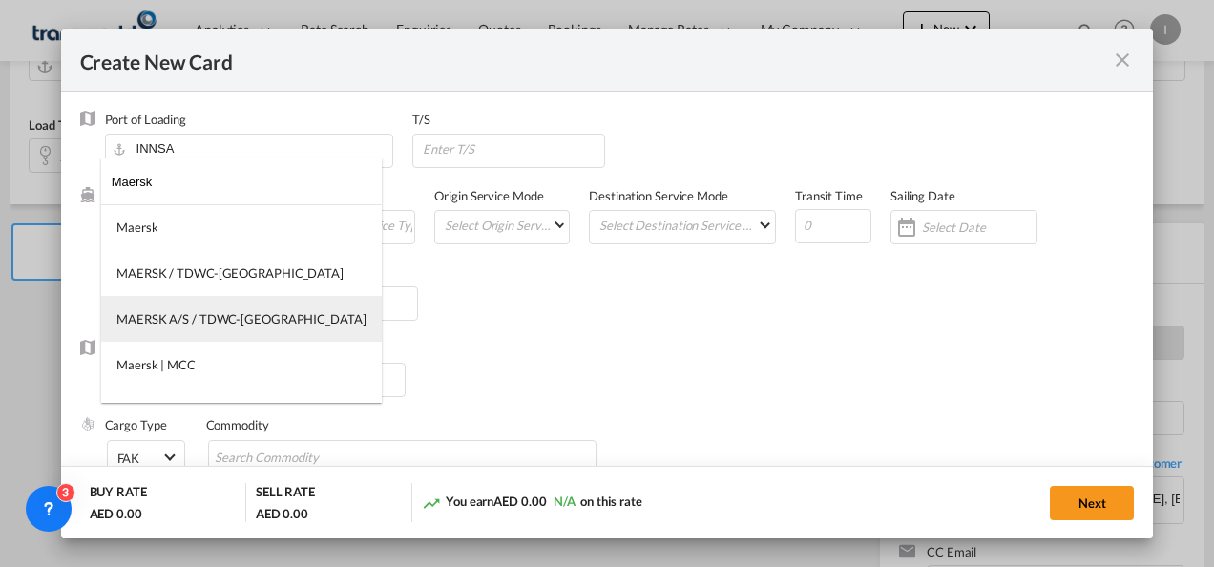
type input "Maersk"
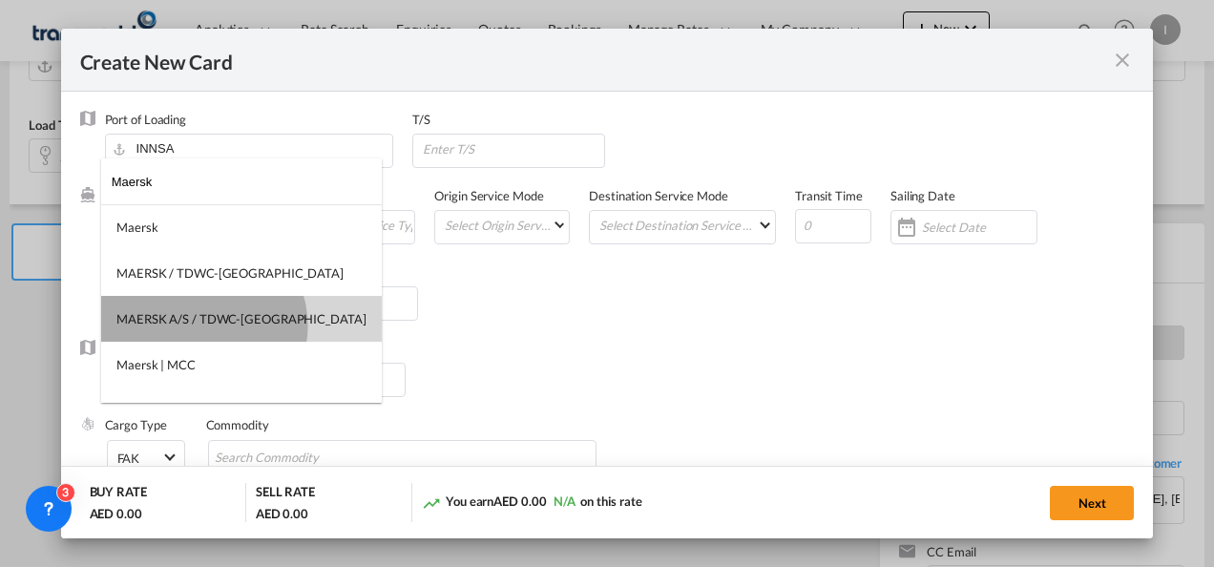
click at [204, 325] on div "MAERSK A/S / TDWC-[GEOGRAPHIC_DATA]" at bounding box center [241, 318] width 250 height 17
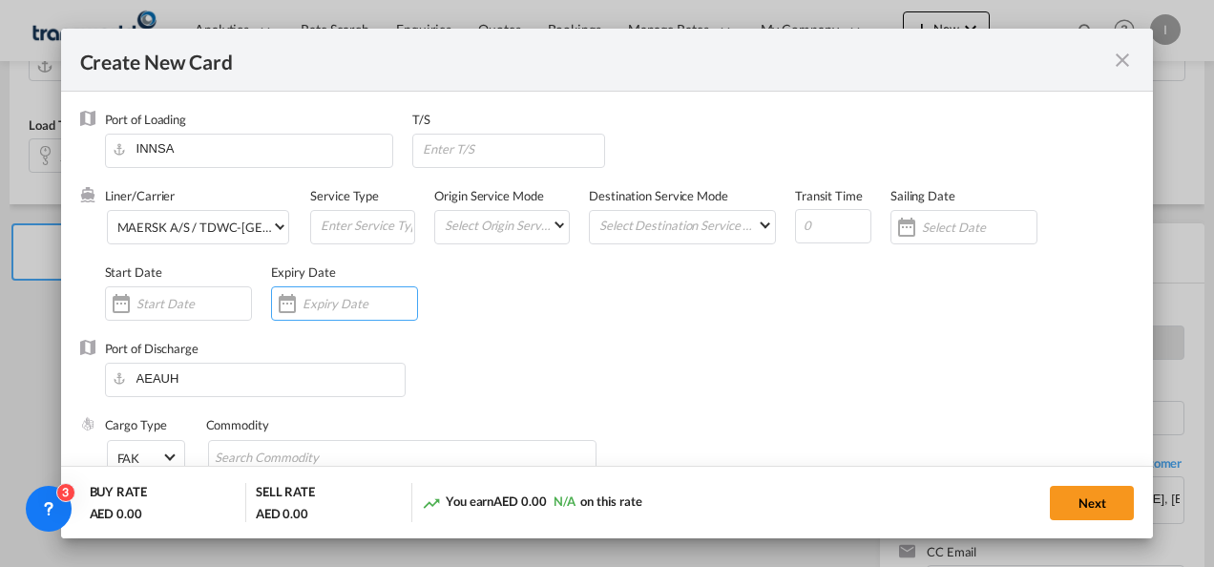
click at [322, 302] on input "Create New Card ..." at bounding box center [360, 303] width 115 height 15
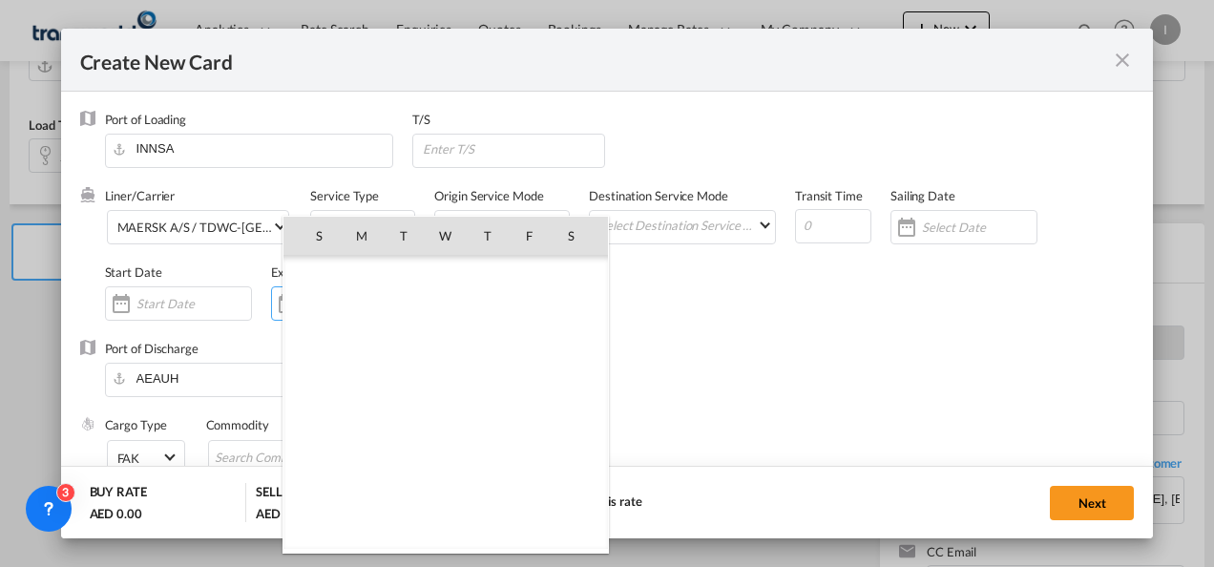
scroll to position [442345, 0]
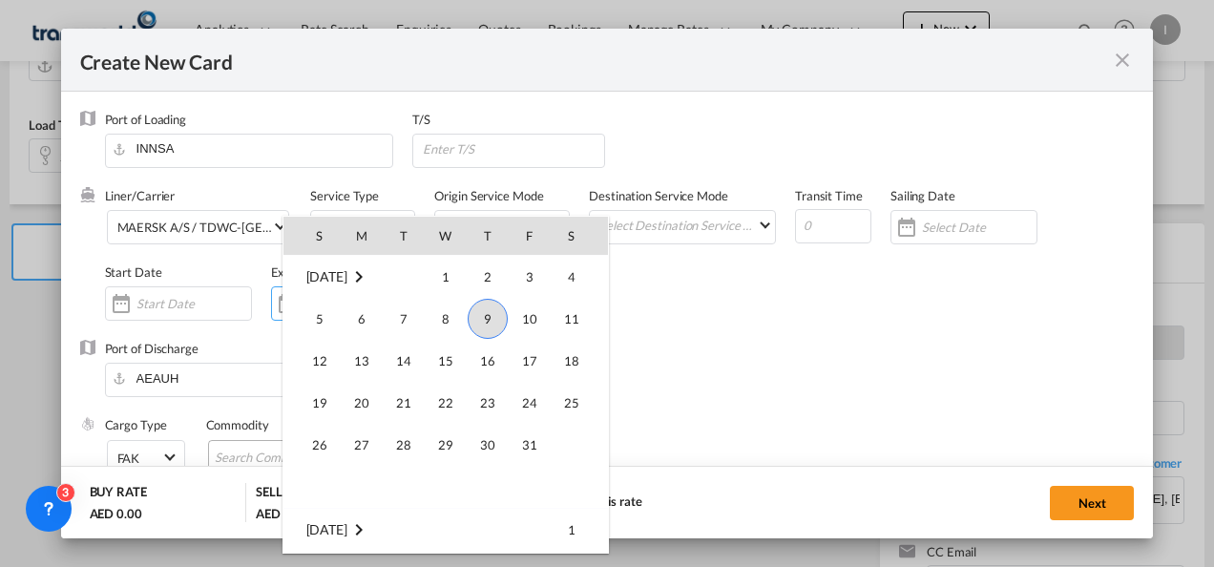
click at [527, 450] on span "31" at bounding box center [530, 445] width 38 height 38
type input "[DATE]"
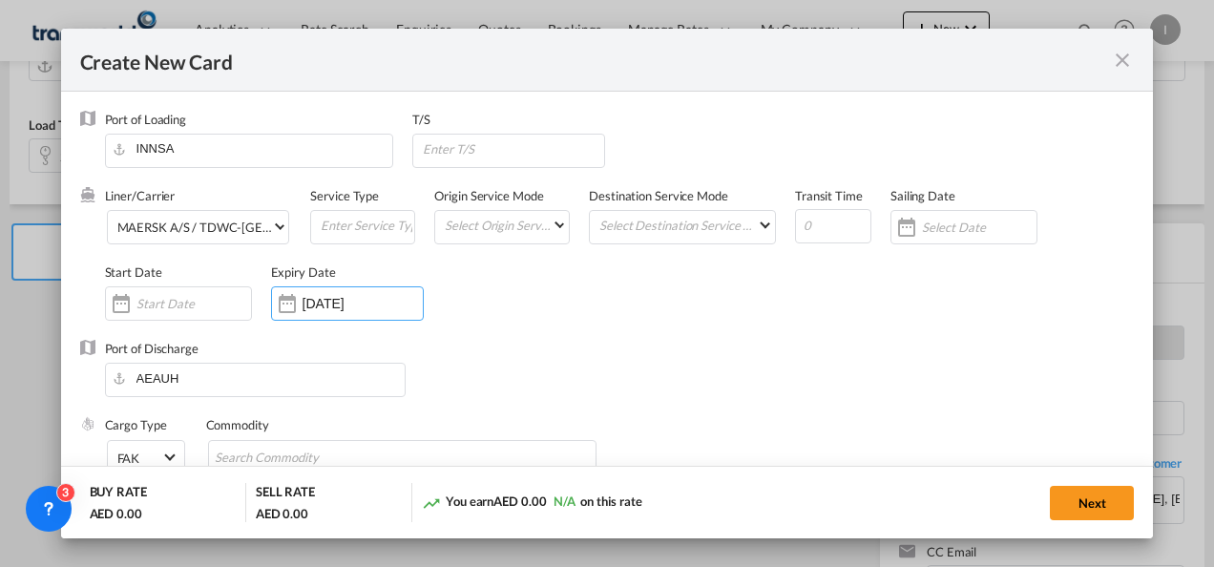
click at [632, 303] on div "Liner/Carrier MAERSK A/S / TDWC-[GEOGRAPHIC_DATA] Service Type Origin Service M…" at bounding box center [620, 263] width 1030 height 153
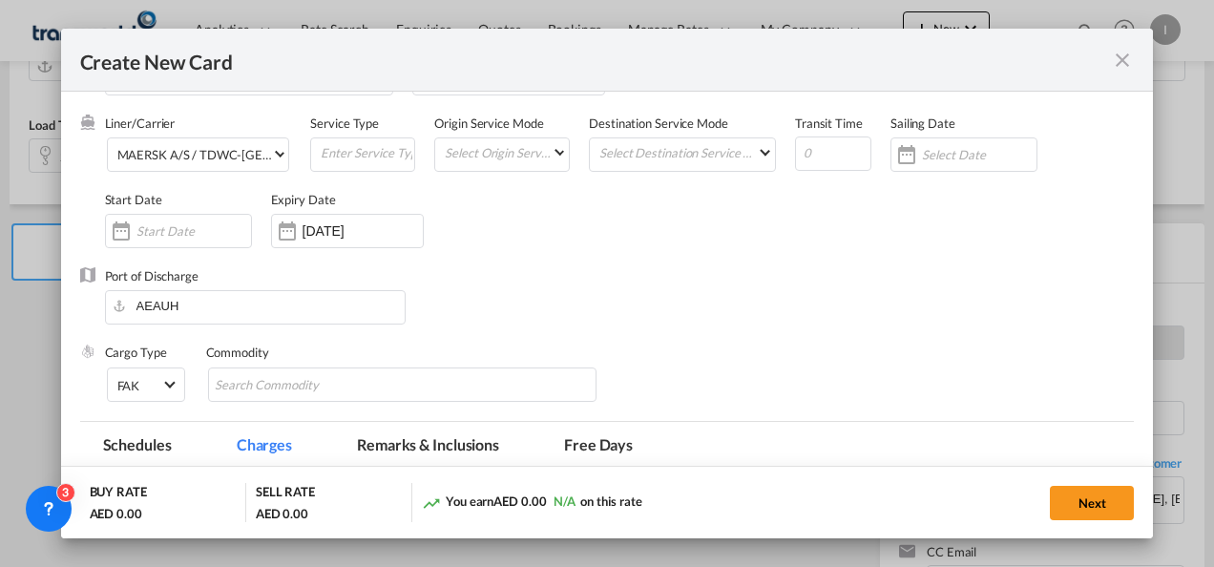
scroll to position [95, 0]
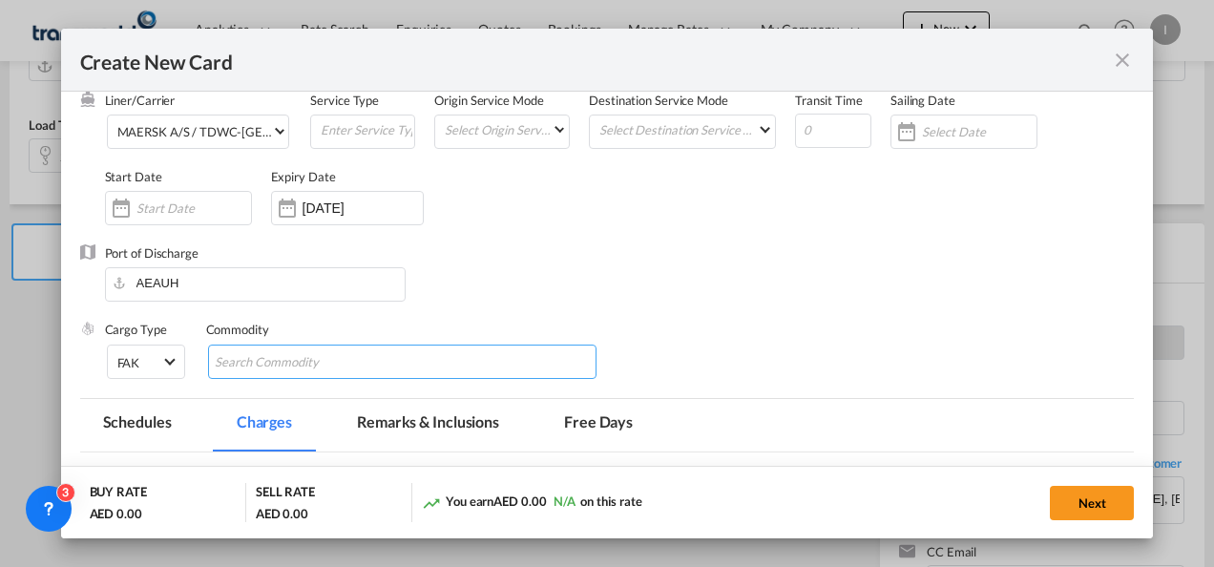
click at [279, 365] on input "Search Commodity" at bounding box center [302, 362] width 175 height 31
type input "GeneralC argo"
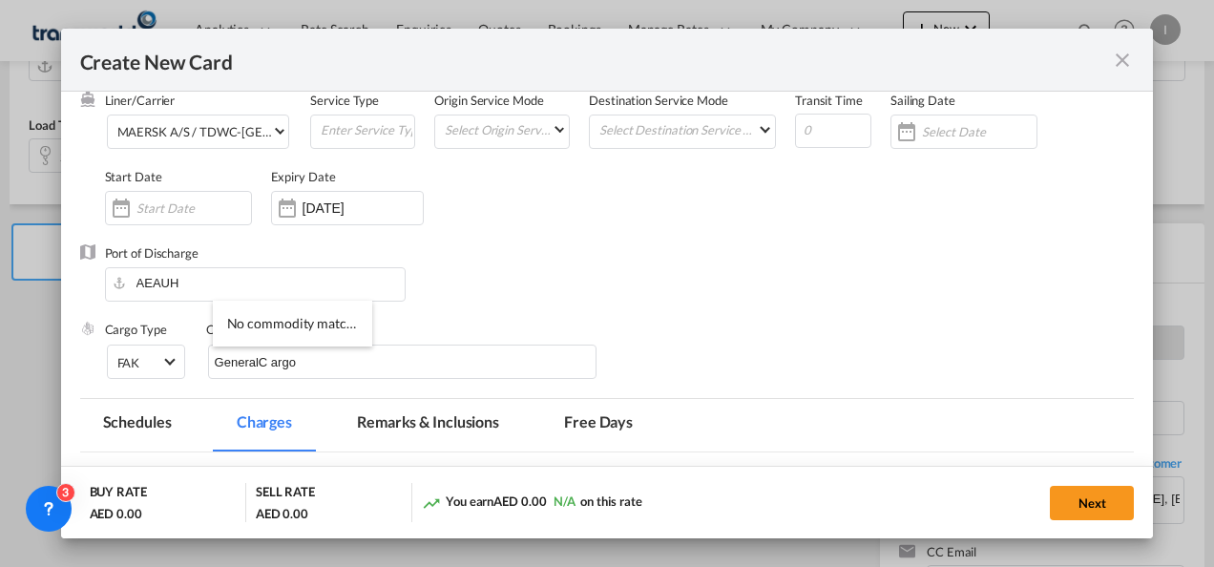
click at [784, 286] on div "Port of Discharge [GEOGRAPHIC_DATA]" at bounding box center [607, 282] width 1055 height 76
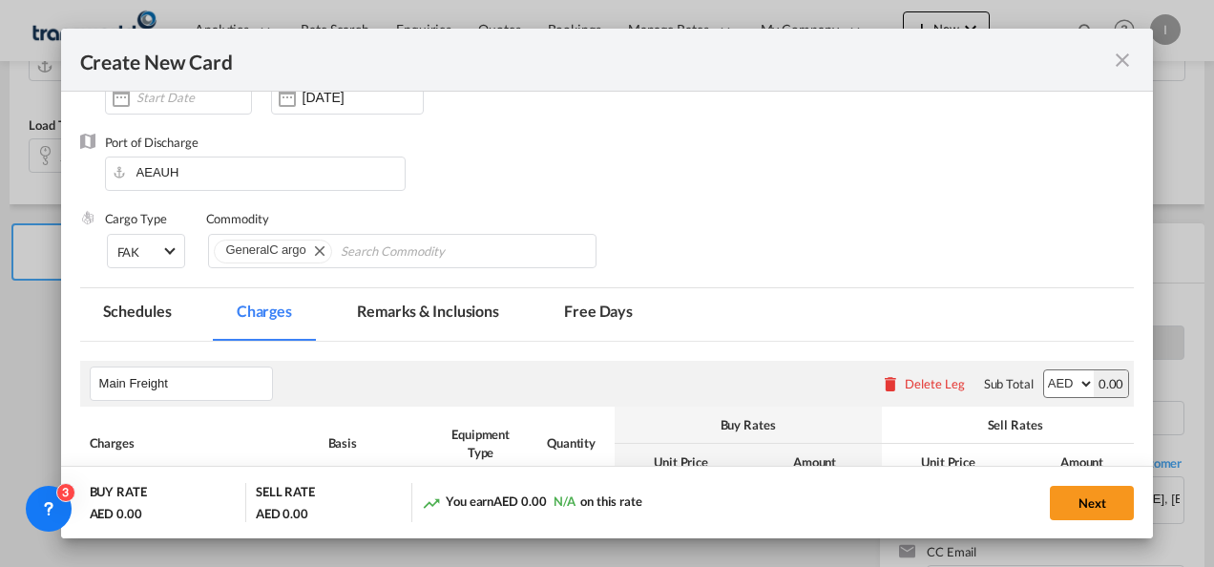
scroll to position [452, 0]
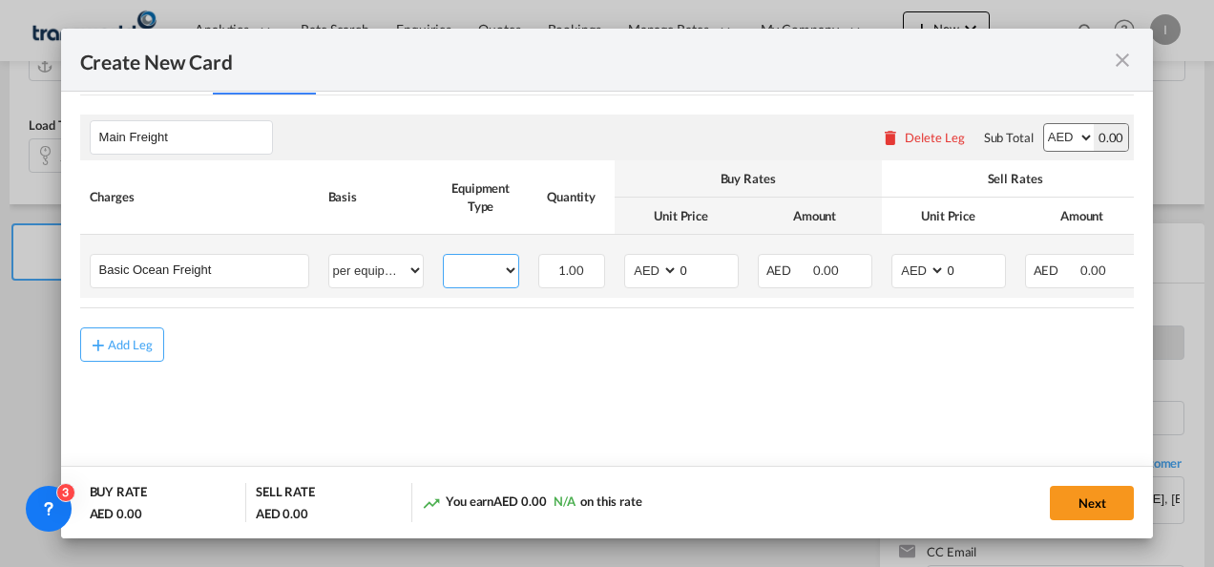
click at [472, 276] on select "20GP" at bounding box center [481, 271] width 74 height 26
select select "20GP"
click at [444, 258] on select "20GP" at bounding box center [481, 271] width 74 height 26
click at [639, 269] on select "AED AFN ALL AMD ANG AOA ARS AUD AWG AZN BAM BBD BDT BGN BHD BIF BMD BND [PERSON…" at bounding box center [653, 271] width 50 height 26
select select "string:USD"
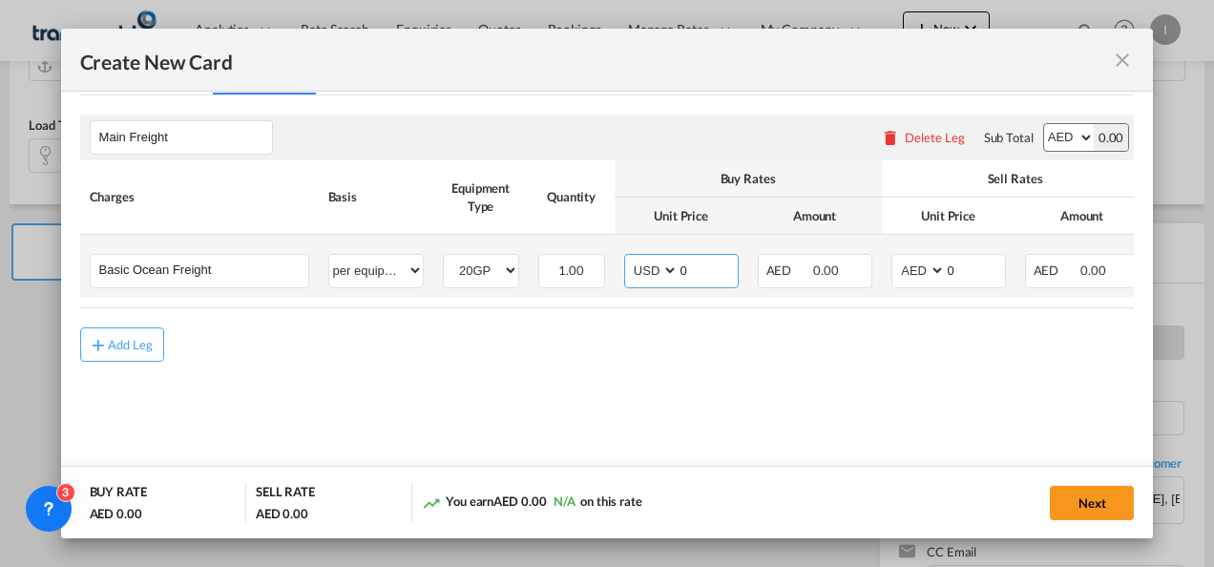
click at [628, 258] on select "AED AFN ALL AMD ANG AOA ARS AUD AWG AZN BAM BBD BDT BGN BHD BIF BMD BND [PERSON…" at bounding box center [653, 271] width 50 height 26
drag, startPoint x: 700, startPoint y: 267, endPoint x: 636, endPoint y: 267, distance: 63.9
click at [636, 267] on md-input-container "AED AFN ALL AMD ANG AOA ARS AUD AWG AZN BAM BBD BDT BGN BHD BIF BMD BND BOB BRL…" at bounding box center [681, 271] width 115 height 34
type input "500"
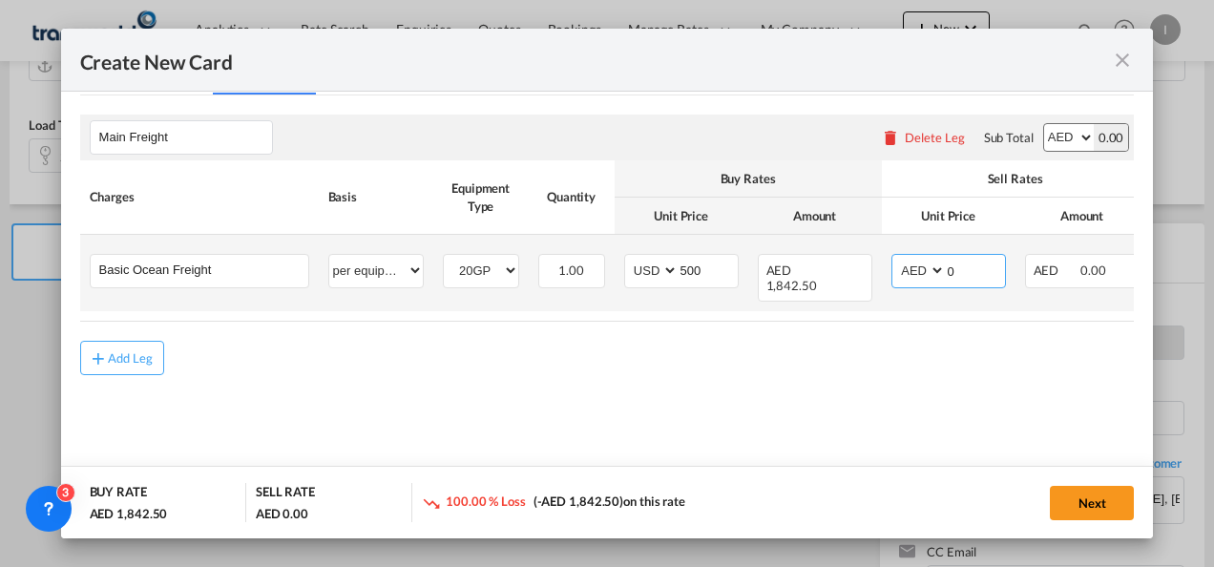
click at [952, 271] on input "0" at bounding box center [975, 269] width 59 height 29
drag, startPoint x: 950, startPoint y: 271, endPoint x: 939, endPoint y: 275, distance: 11.2
click at [939, 275] on md-input-container "AED AFN ALL AMD ANG AOA ARS AUD AWG AZN BAM BBD BDT BGN BHD BIF BMD BND BOB BRL…" at bounding box center [948, 271] width 115 height 34
type input "775"
click at [912, 263] on select "AED AFN ALL AMD ANG AOA ARS AUD AWG AZN BAM BBD BDT BGN BHD BIF BMD BND [PERSON…" at bounding box center [920, 271] width 50 height 26
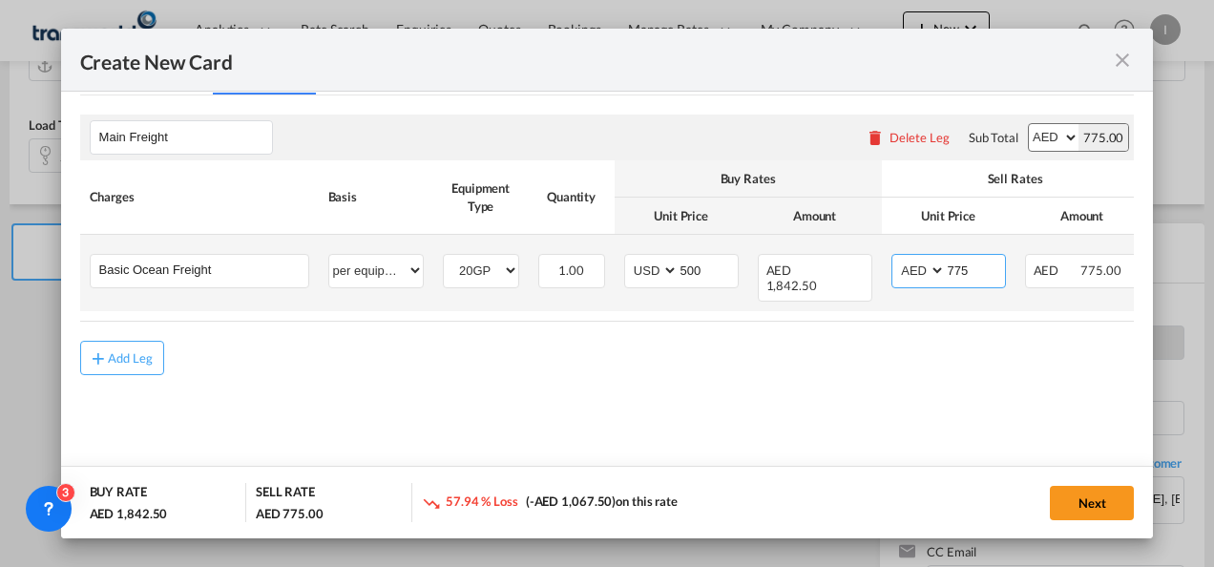
select select "string:USD"
click at [895, 258] on select "AED AFN ALL AMD ANG AOA ARS AUD AWG AZN BAM BBD BDT BGN BHD BIF BMD BND [PERSON…" at bounding box center [920, 271] width 50 height 26
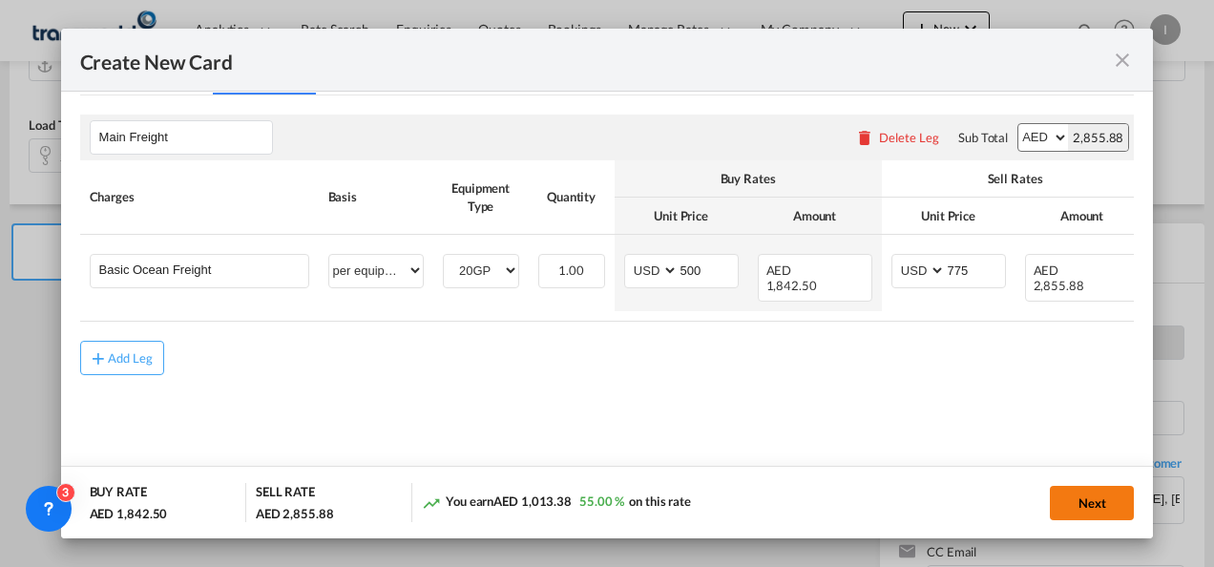
click at [1080, 508] on button "Next" at bounding box center [1092, 503] width 84 height 34
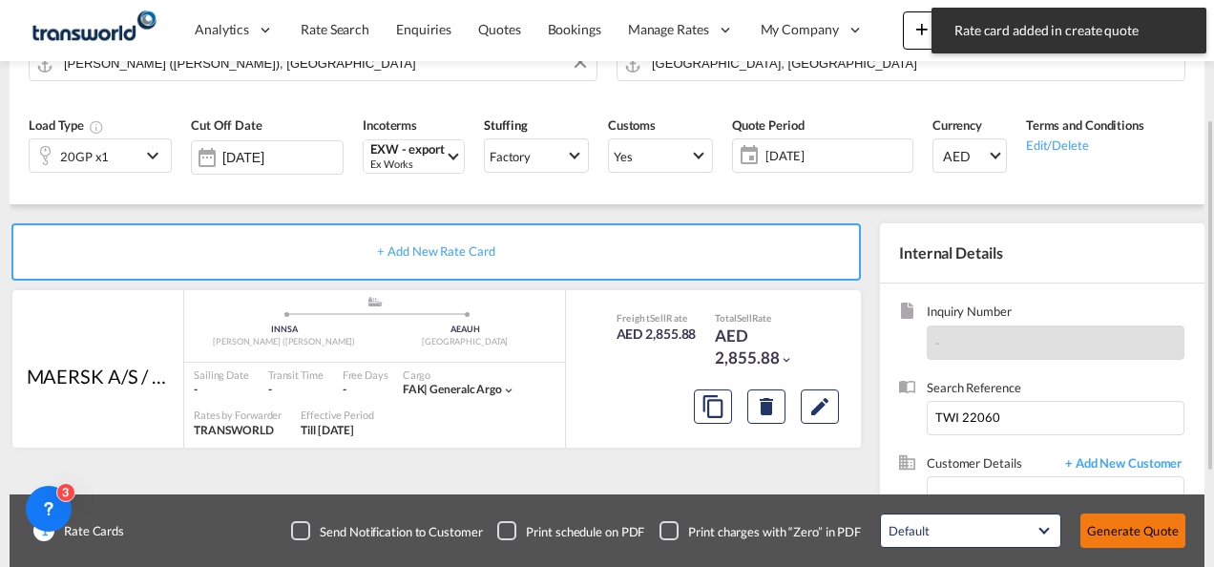
click at [1115, 538] on button "Generate Quote" at bounding box center [1132, 530] width 105 height 34
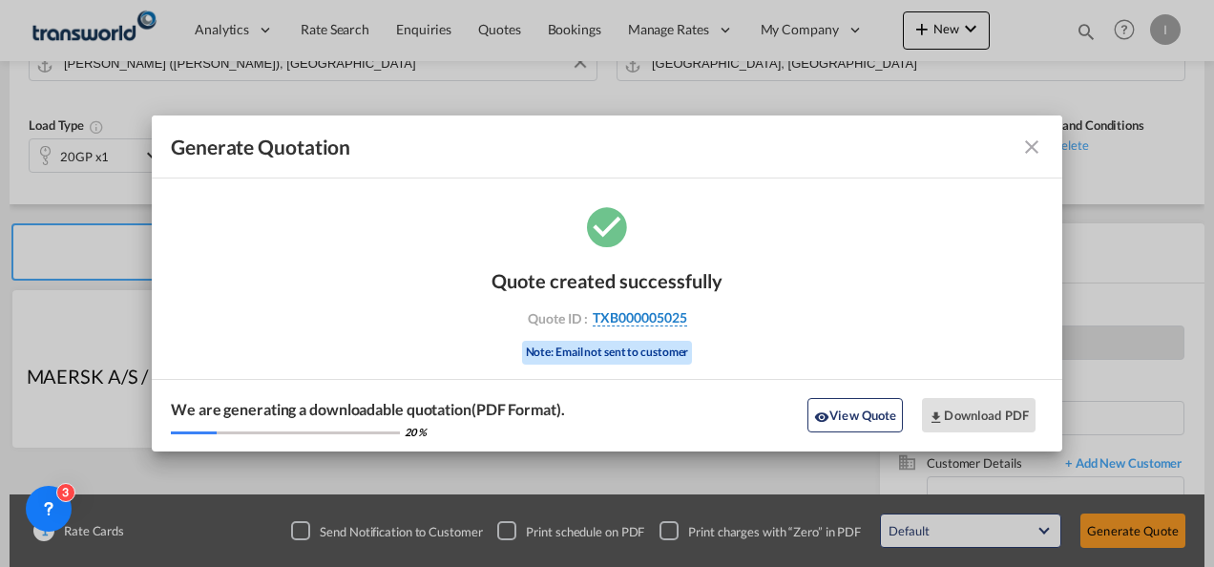
click at [638, 317] on span "TXB000005025" at bounding box center [640, 317] width 94 height 17
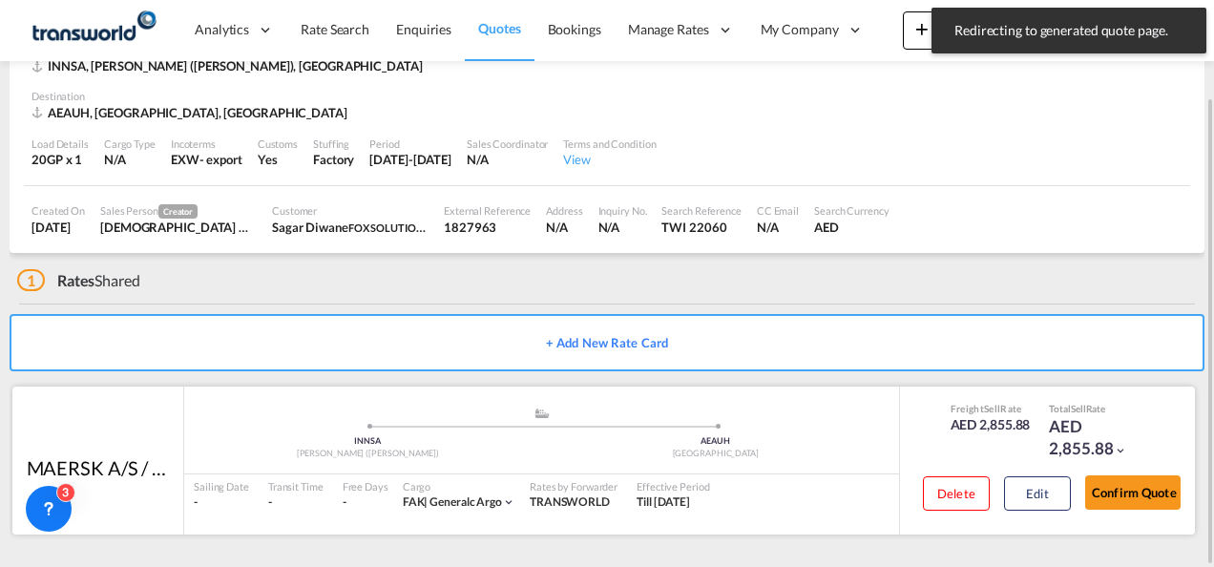
drag, startPoint x: 1134, startPoint y: 529, endPoint x: 1132, endPoint y: 518, distance: 10.7
click at [1134, 528] on div "Freight Sell Rate AED 2,855.88 Total Sell Rate AED 2,855.88 Delete Edit Confirm…" at bounding box center [1047, 461] width 296 height 148
click at [1132, 496] on button "Confirm Quote" at bounding box center [1132, 492] width 95 height 34
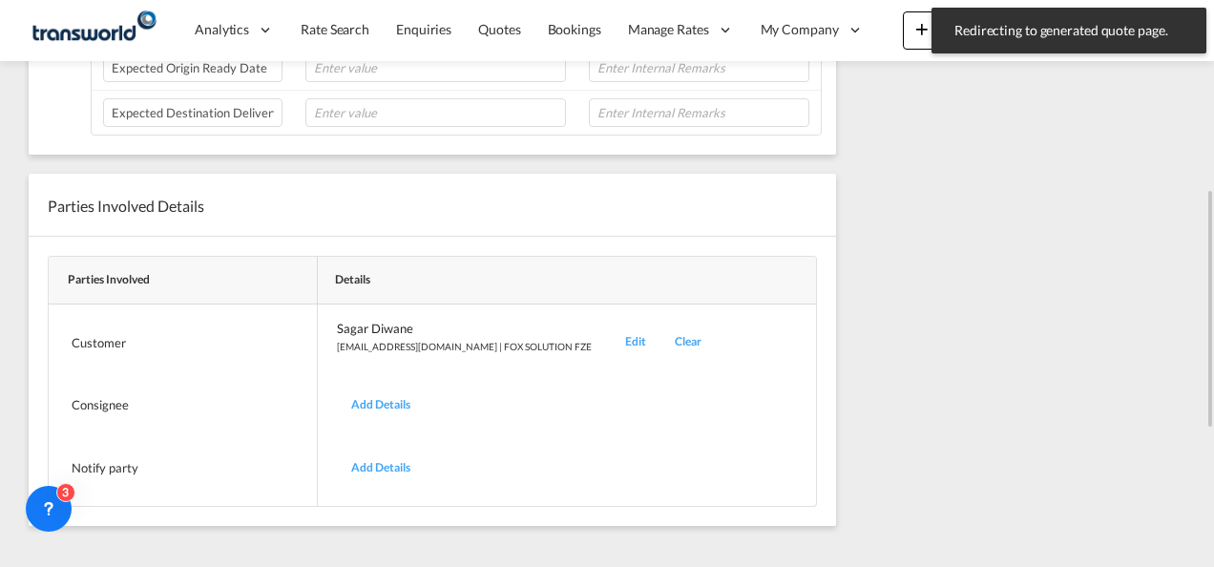
scroll to position [201, 0]
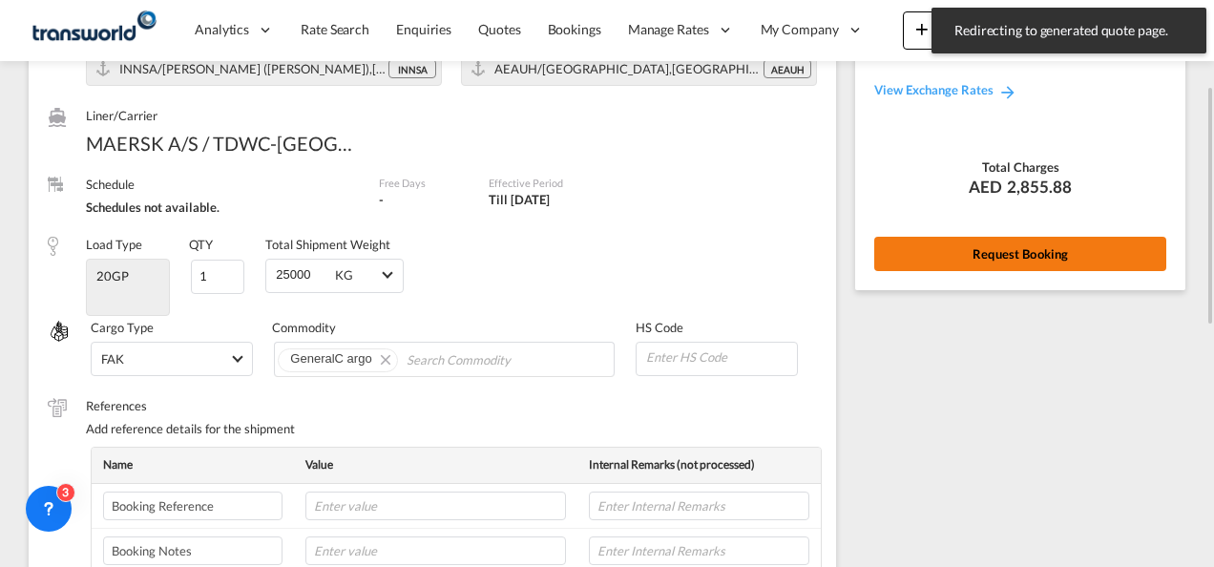
click at [951, 264] on button "Request Booking" at bounding box center [1020, 254] width 292 height 34
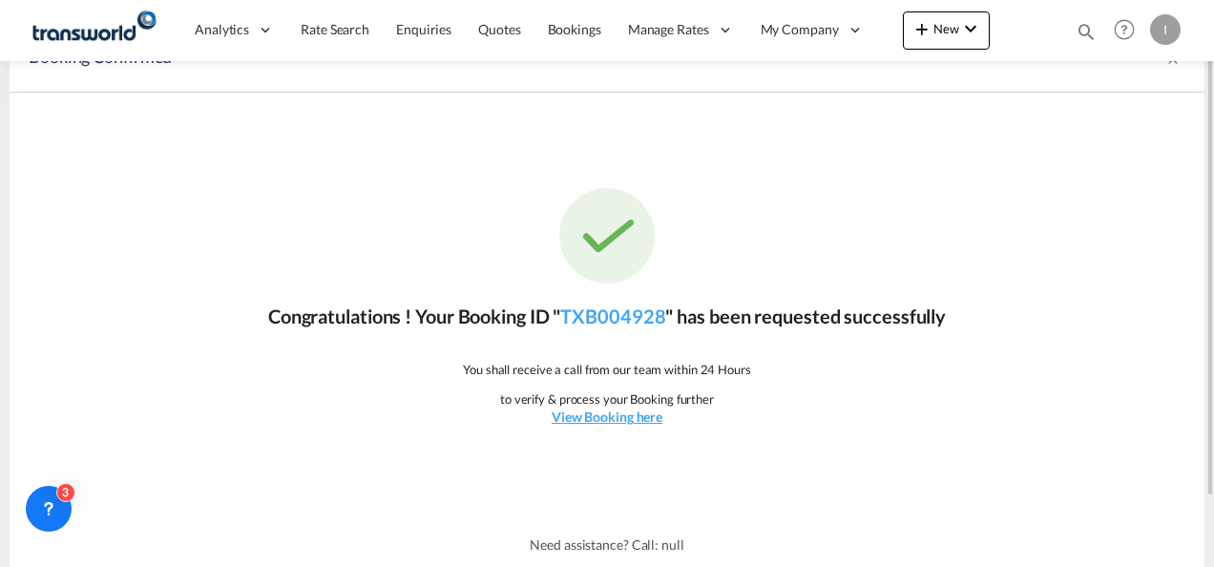
scroll to position [0, 0]
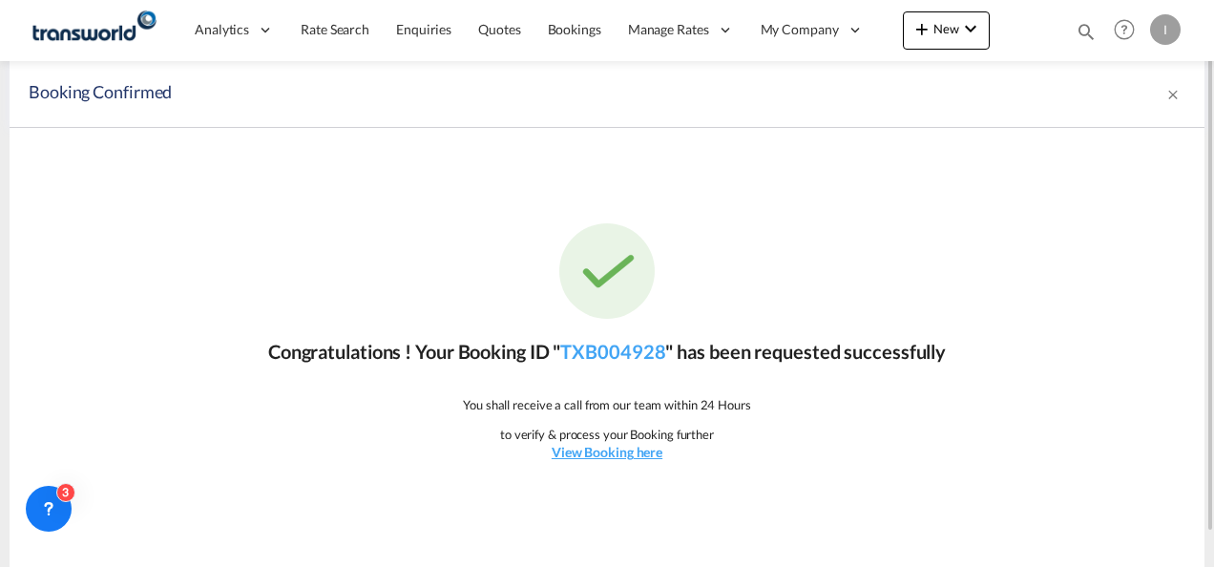
click at [610, 334] on div "Congratulations ! Your Booking ID " TXB004928 " has been requested successfully…" at bounding box center [607, 342] width 1195 height 429
click at [616, 348] on link "TXB004928" at bounding box center [612, 351] width 105 height 23
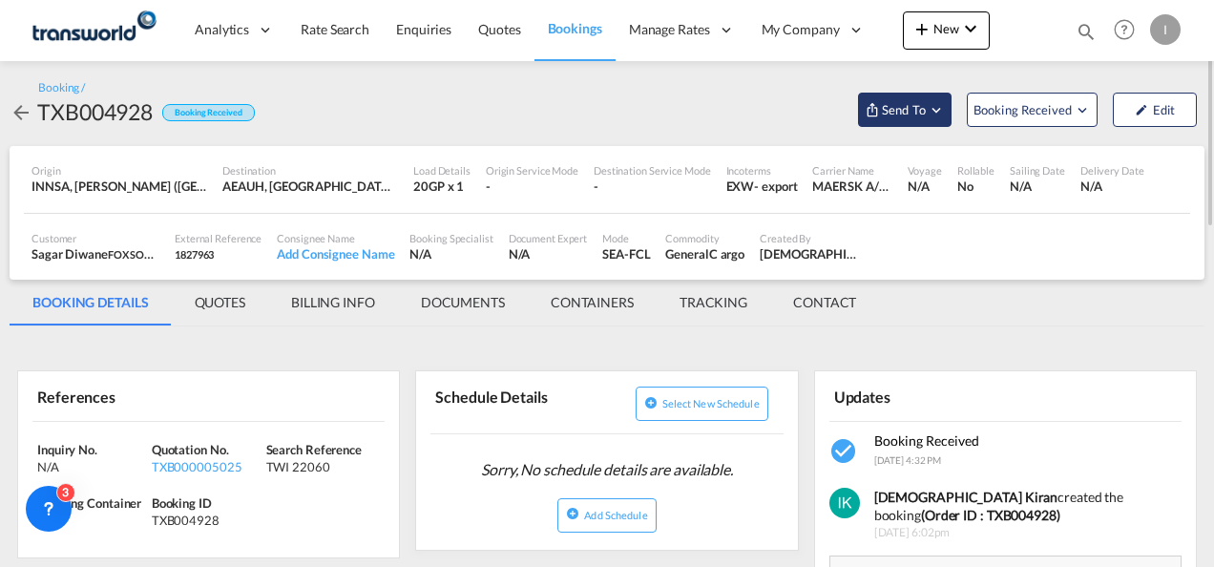
click at [904, 119] on button "Send To" at bounding box center [905, 110] width 94 height 34
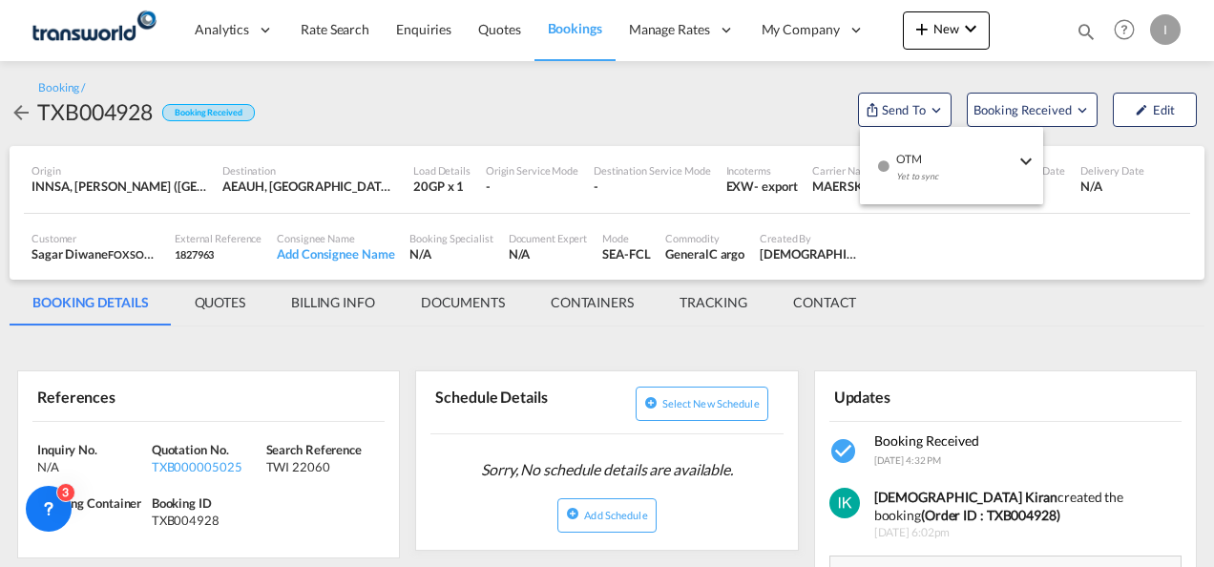
click at [925, 176] on div "Yet to sync" at bounding box center [955, 181] width 118 height 40
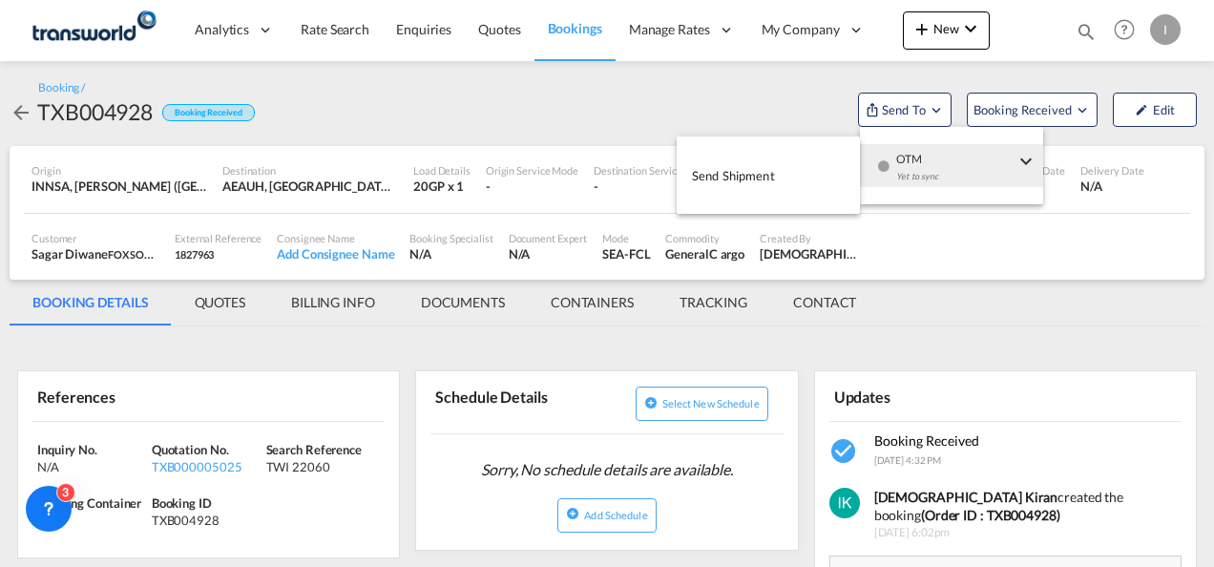
click at [783, 169] on button "Send Shipment" at bounding box center [768, 175] width 183 height 43
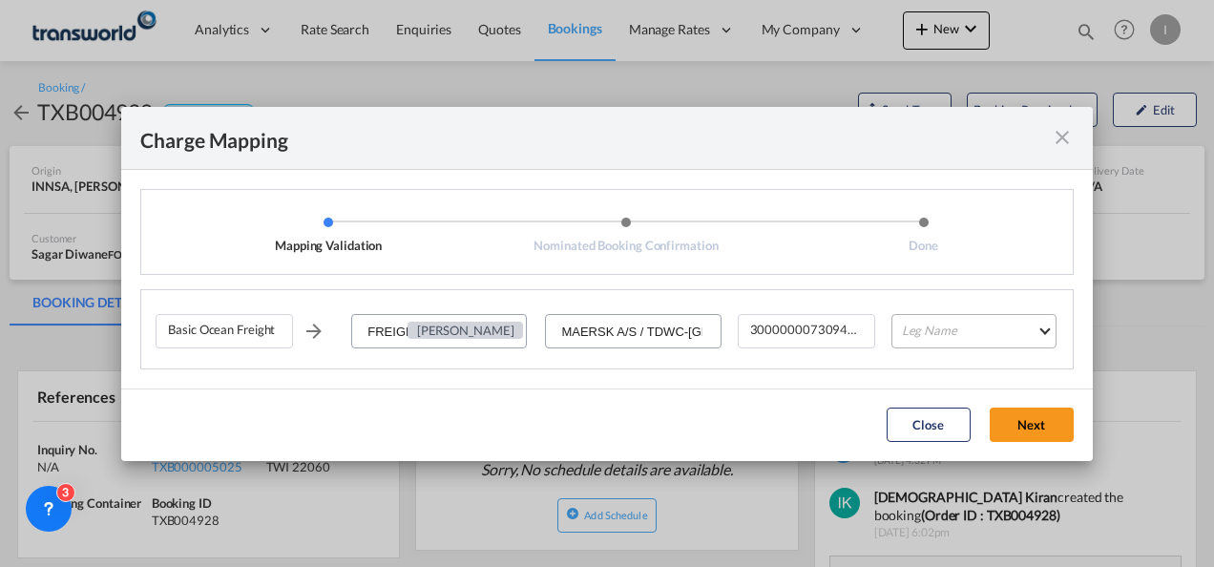
click at [920, 334] on md-select "Leg Name HANDLING ORIGIN VESSEL HANDLING DESTINATION OTHERS TL PICK UP CUSTOMS …" at bounding box center [973, 331] width 165 height 34
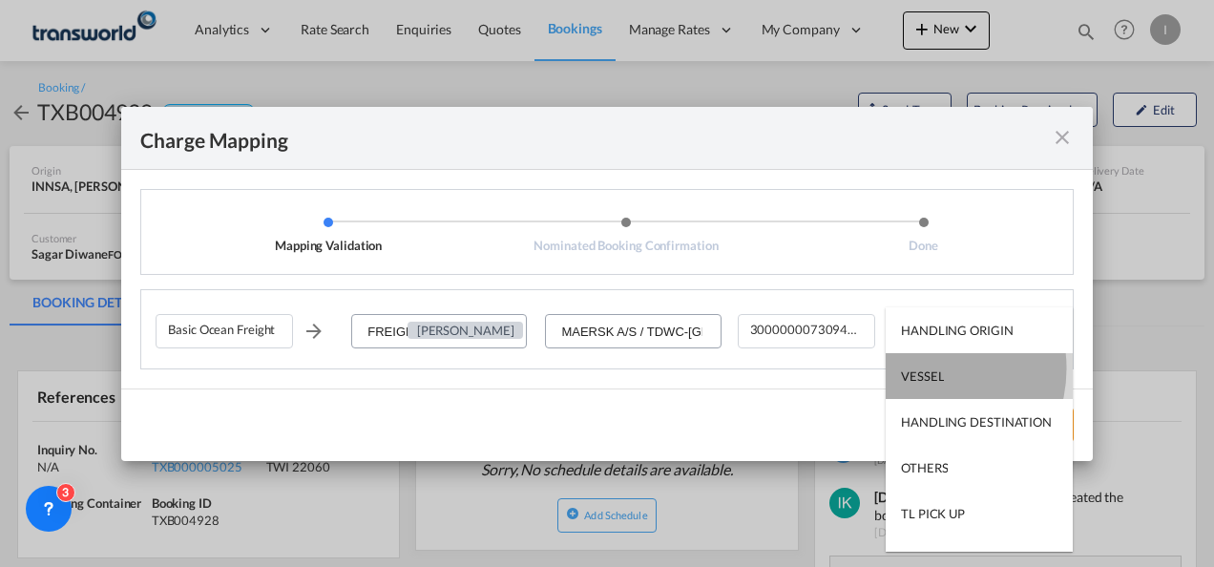
click at [925, 368] on div "VESSEL" at bounding box center [922, 375] width 43 height 17
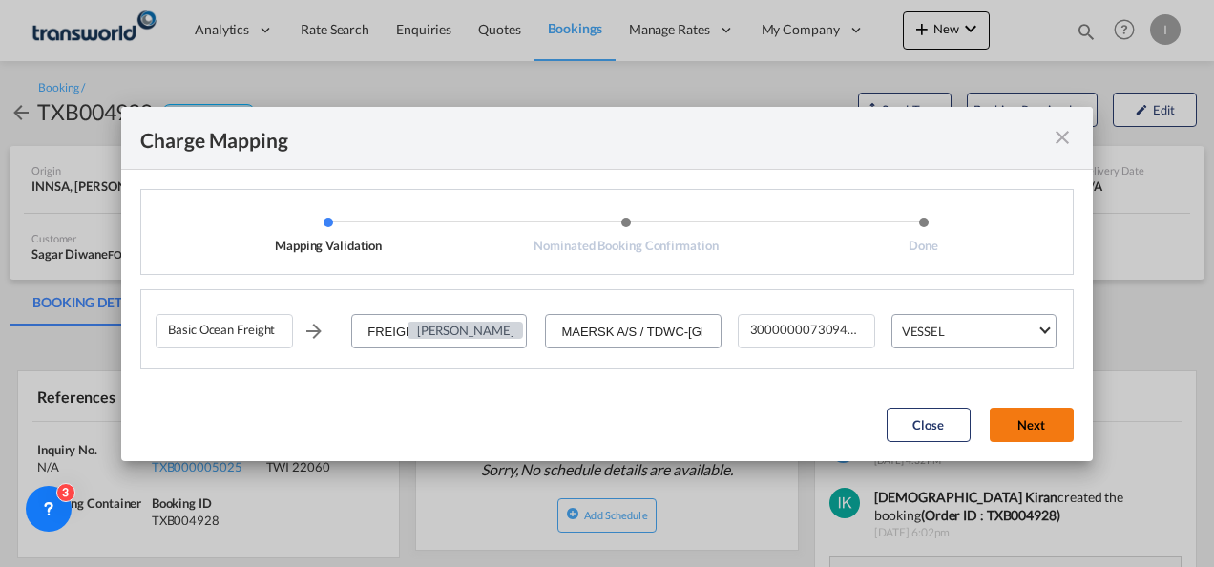
click at [1054, 438] on button "Next" at bounding box center [1032, 425] width 84 height 34
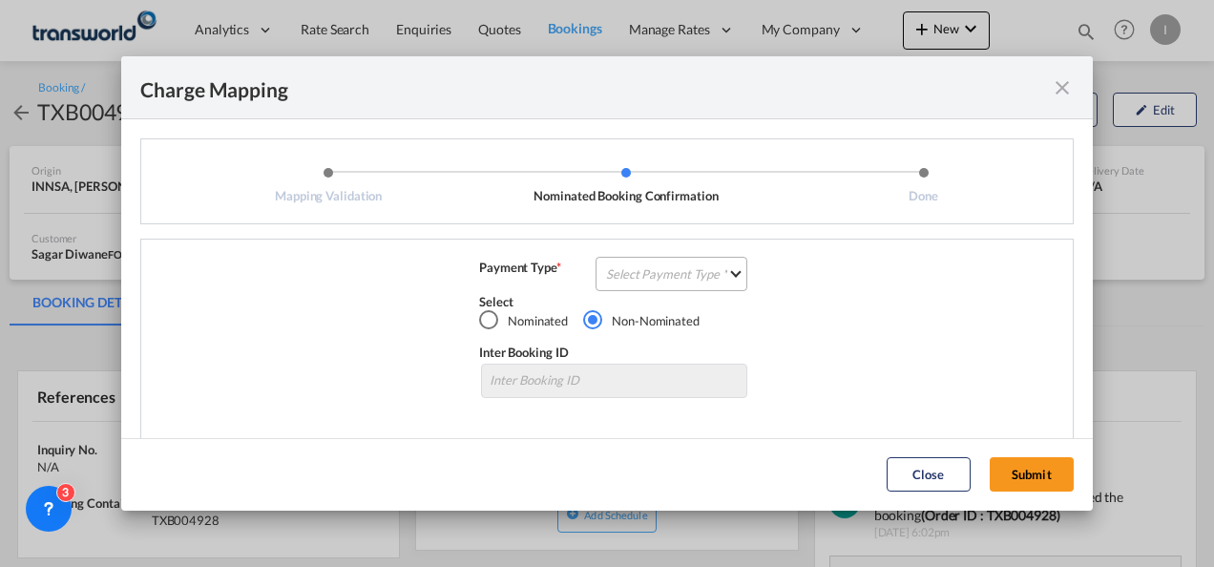
click at [682, 263] on md-select "Select Payment Type COLLECT PREPAID" at bounding box center [672, 274] width 152 height 34
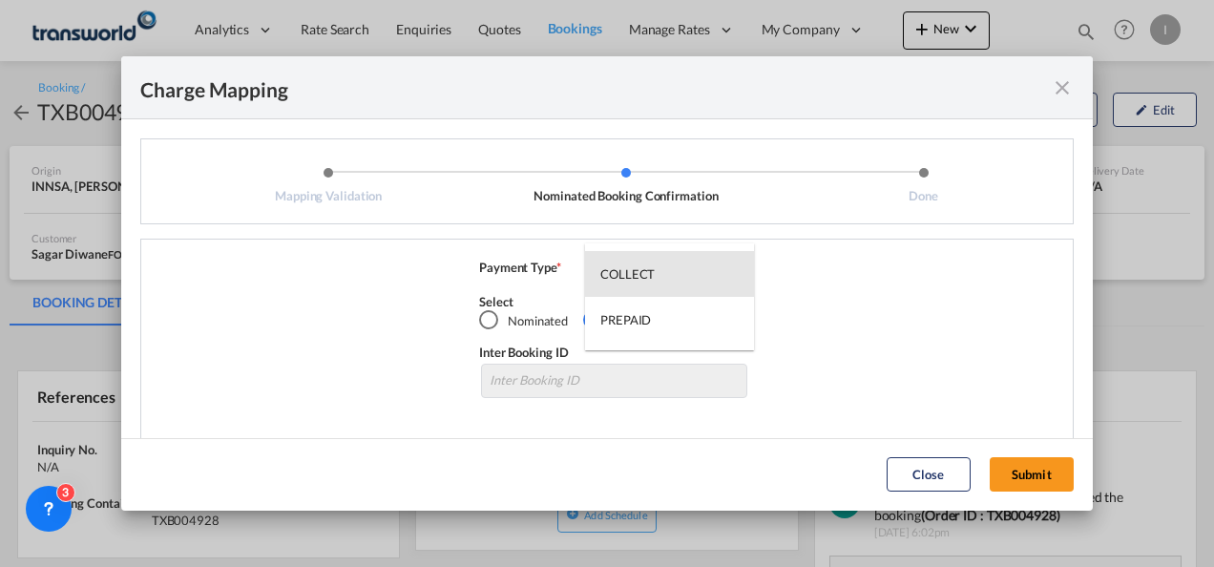
click at [682, 263] on md-option "COLLECT" at bounding box center [669, 274] width 169 height 46
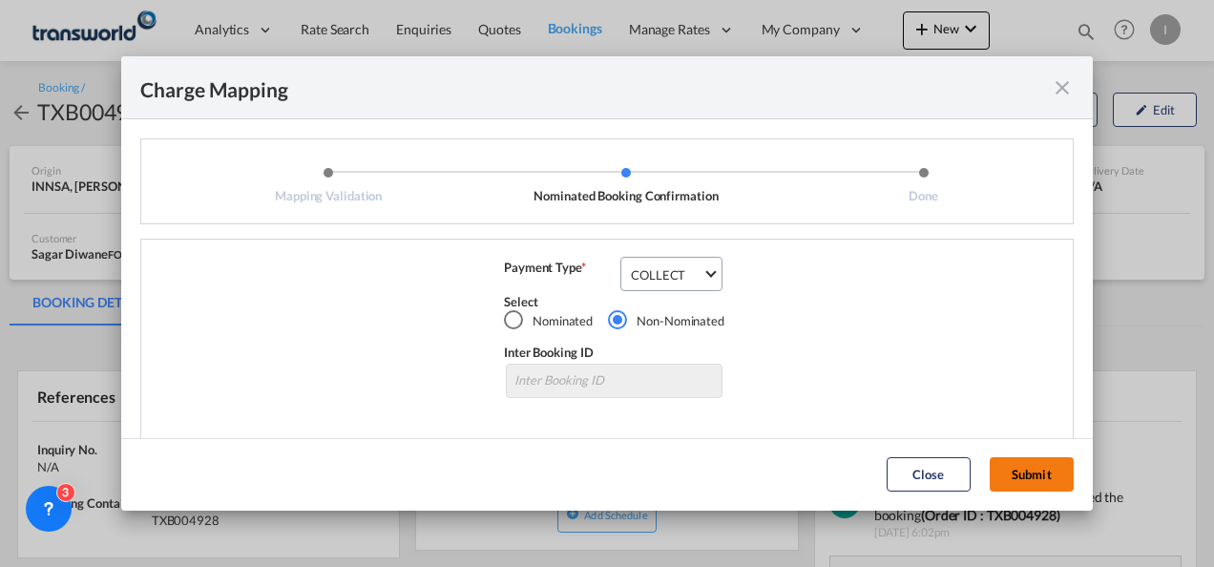
click at [1037, 471] on button "Submit" at bounding box center [1032, 474] width 84 height 34
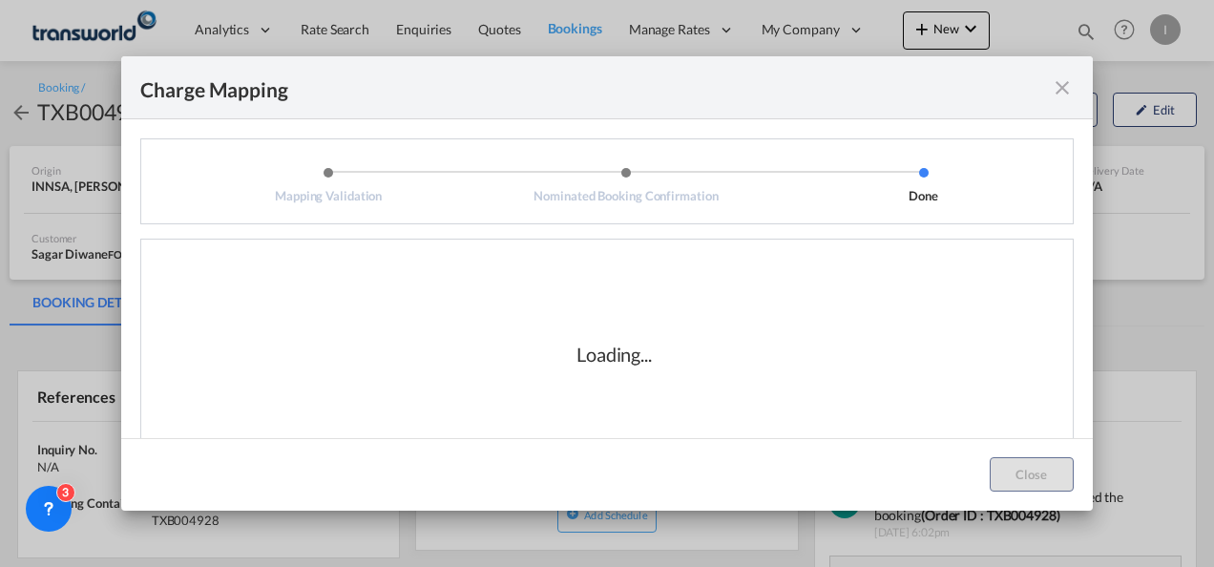
click at [702, 358] on div "Loading..." at bounding box center [614, 354] width 917 height 191
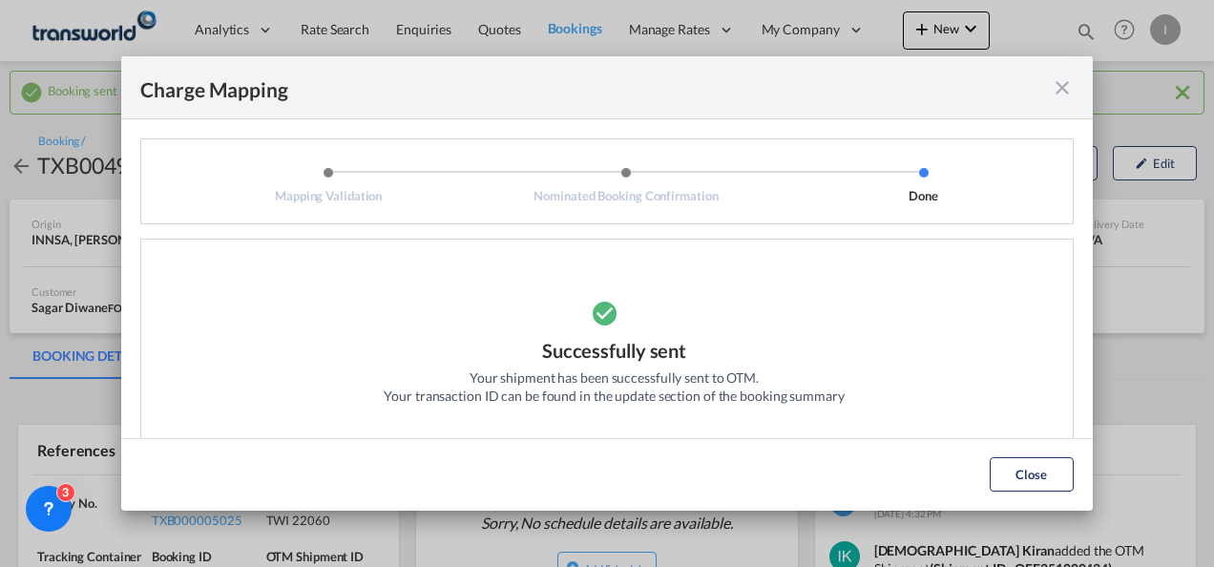
click at [990, 460] on button "Close" at bounding box center [1032, 474] width 84 height 34
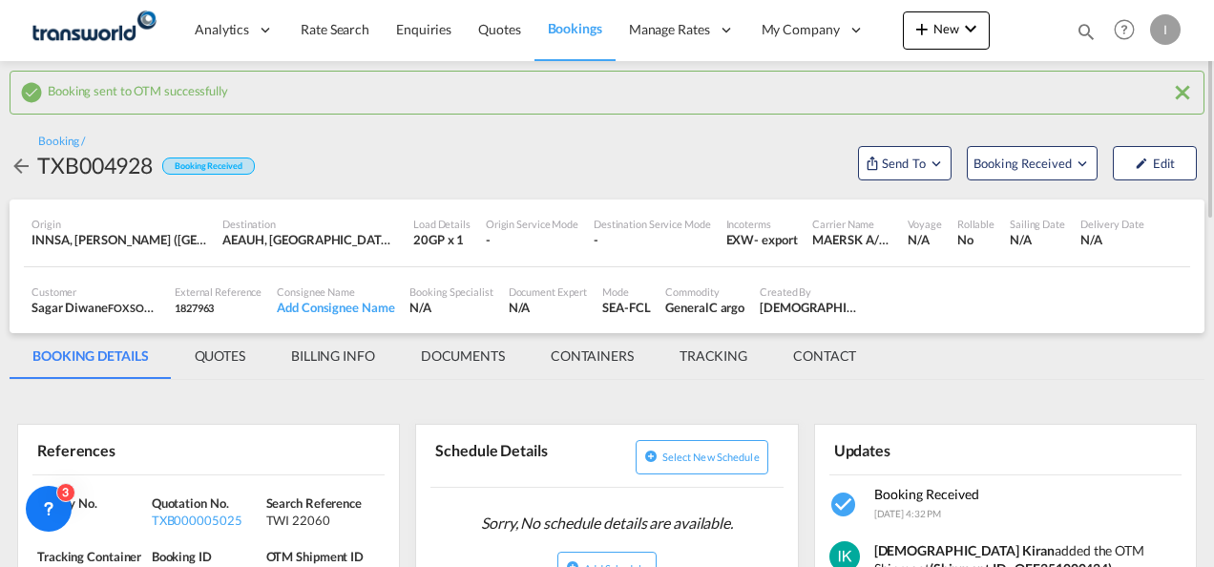
scroll to position [191, 0]
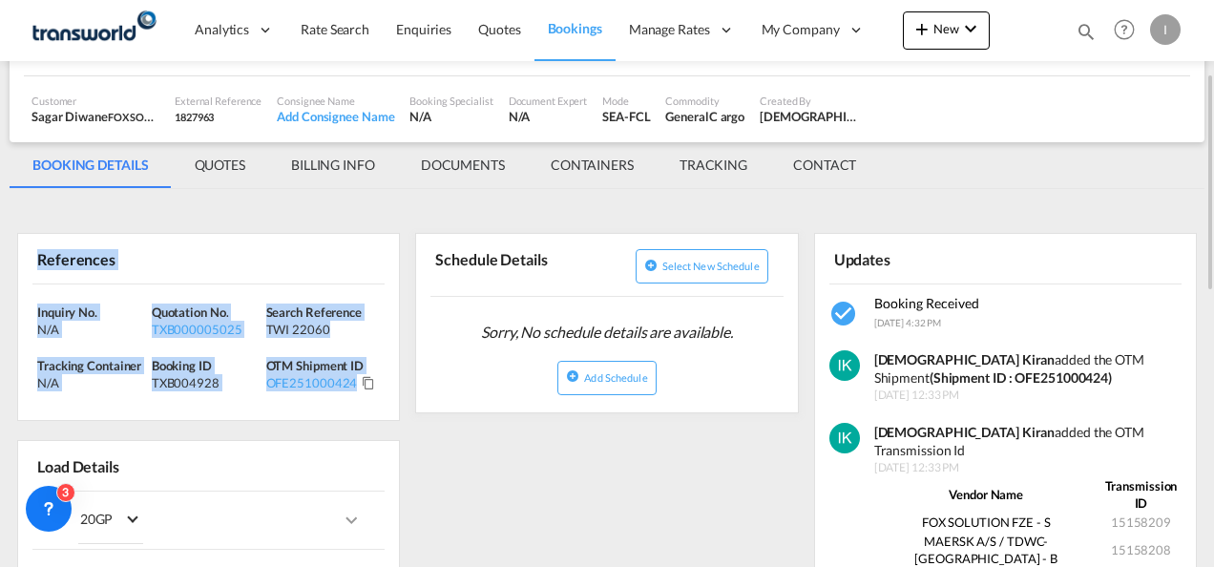
drag, startPoint x: 365, startPoint y: 389, endPoint x: 102, endPoint y: 328, distance: 269.5
click at [0, 279] on html "Analytics Reports Dashboard Rate Search Enquiries Quotes" at bounding box center [607, 283] width 1214 height 567
copy div "References Inquiry No. N/A Quotation No. TXB000005025 Search Reference TWI 2206…"
click at [966, 37] on md-icon "icon-chevron-down" at bounding box center [970, 28] width 23 height 23
click at [879, 139] on md-icon "button" at bounding box center [868, 144] width 23 height 23
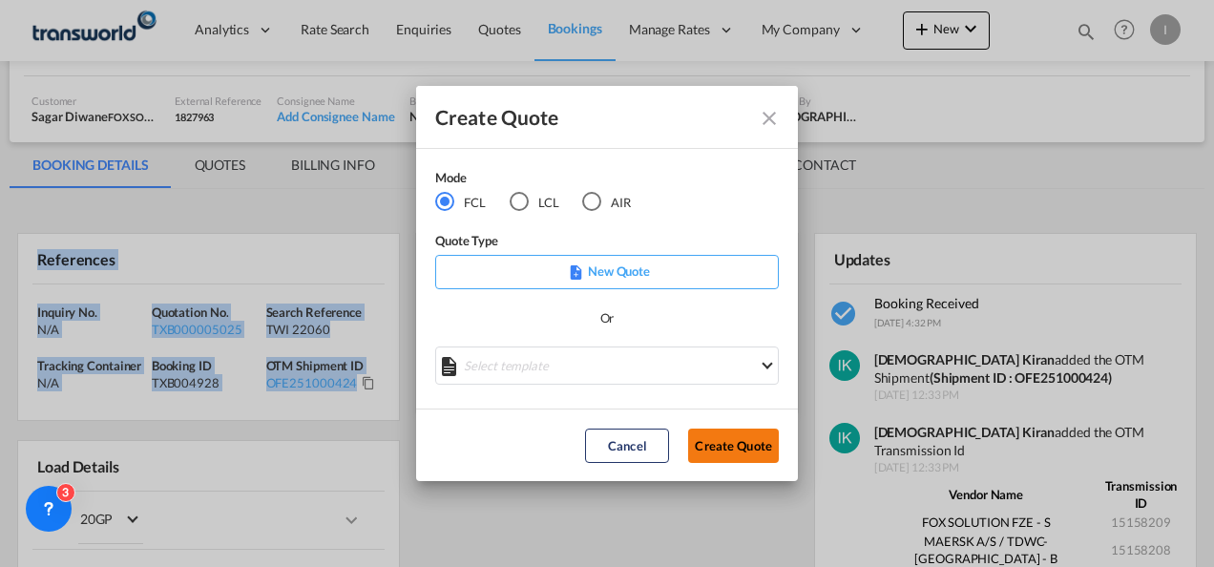
click at [729, 443] on button "Create Quote" at bounding box center [733, 446] width 91 height 34
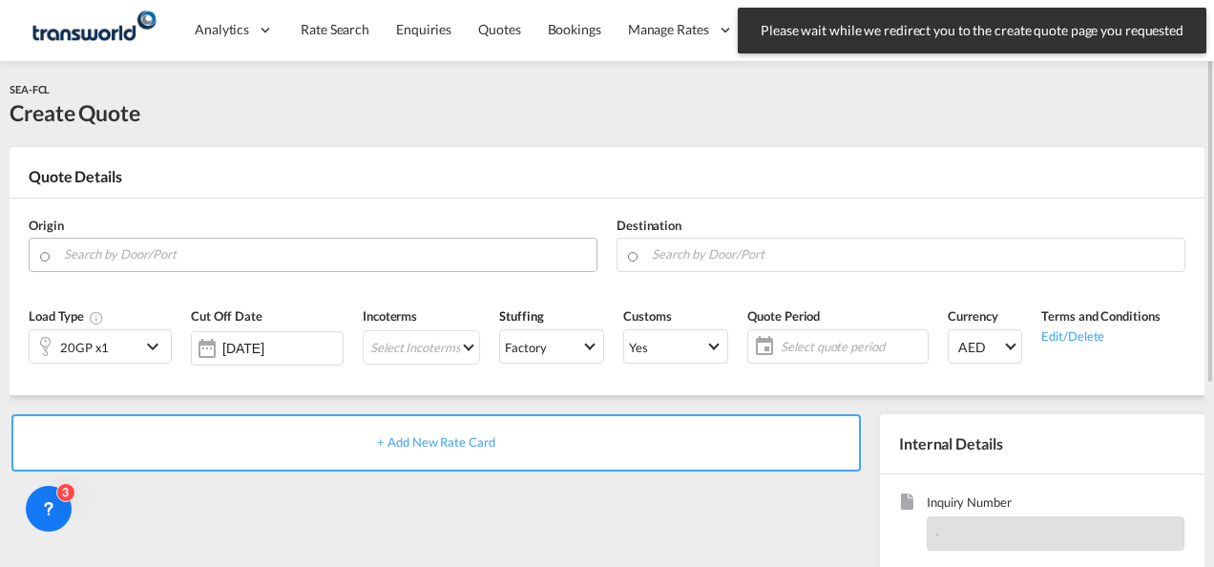
click at [236, 257] on input "Search by Door/Port" at bounding box center [325, 254] width 523 height 33
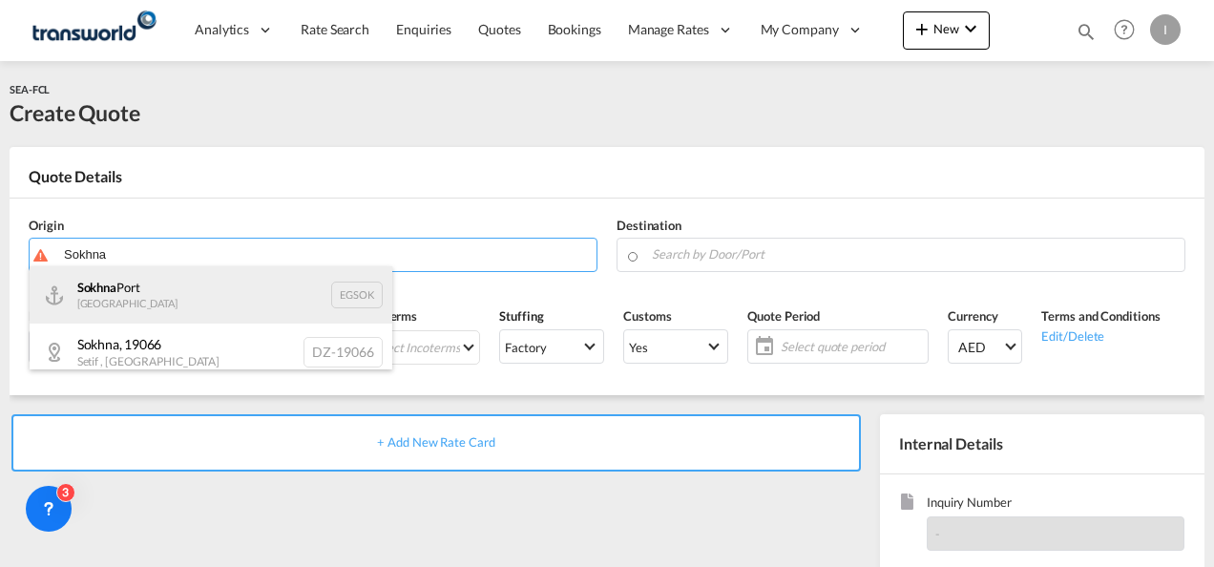
click at [147, 292] on div "Sokhna [GEOGRAPHIC_DATA] EGSOK" at bounding box center [211, 294] width 363 height 57
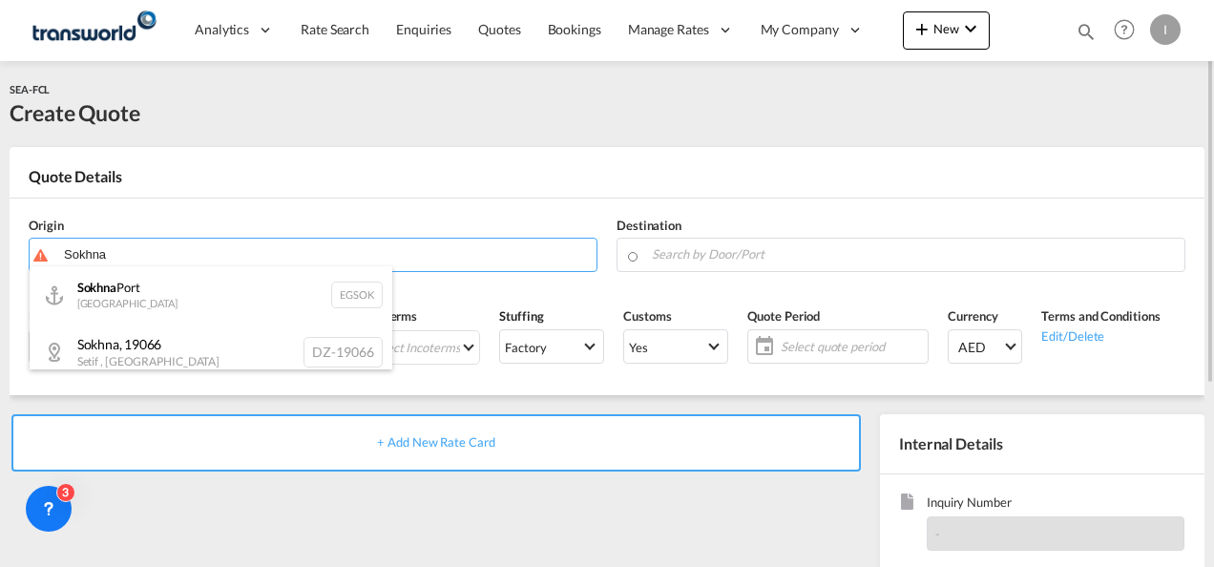
type input "Sokhna Port, [GEOGRAPHIC_DATA]"
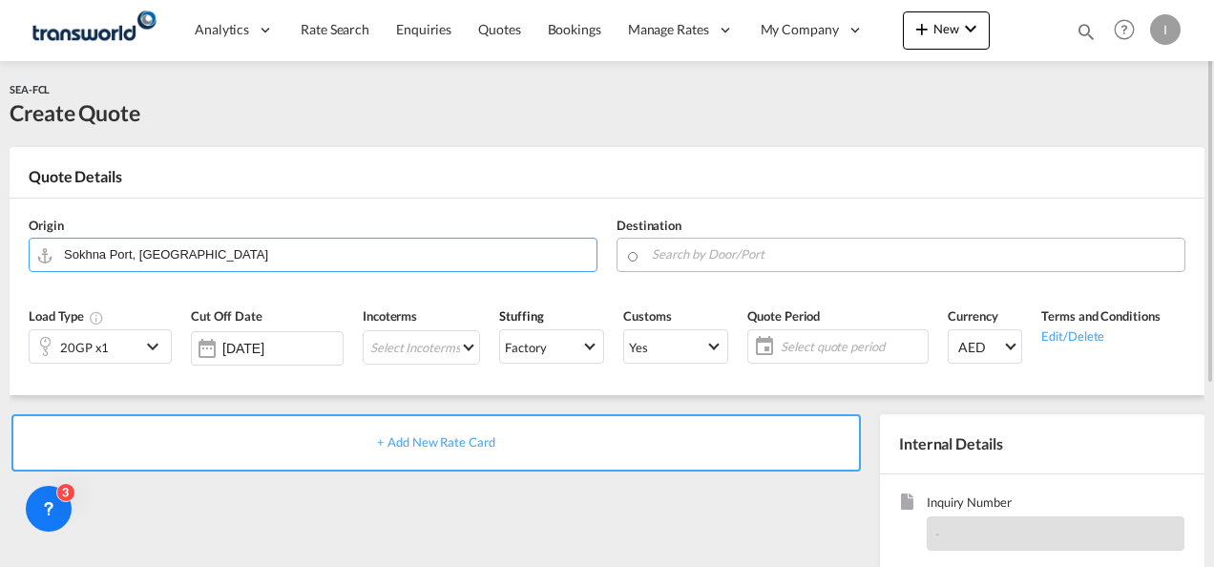
click at [670, 256] on input "Search by Door/Port" at bounding box center [913, 254] width 523 height 33
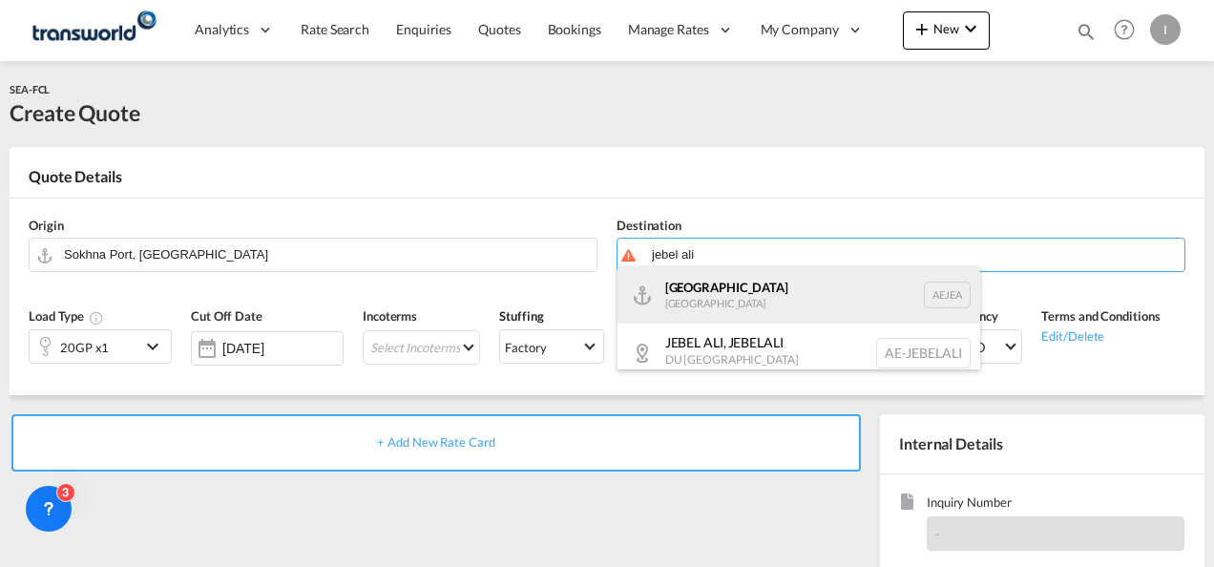
click at [706, 296] on div "[GEOGRAPHIC_DATA] [GEOGRAPHIC_DATA]" at bounding box center [798, 294] width 363 height 57
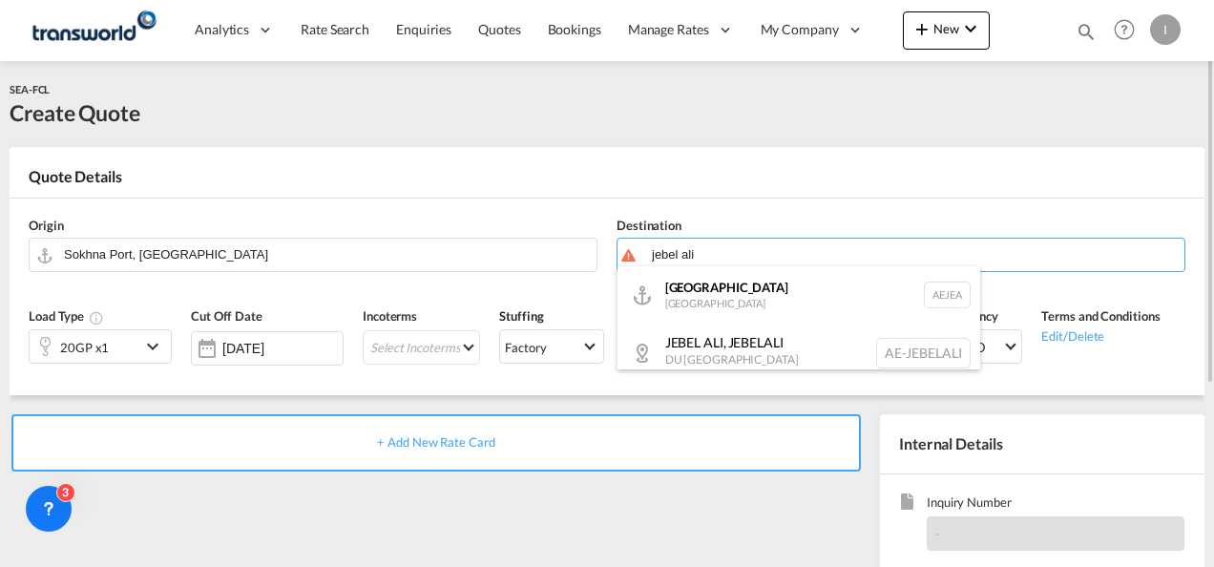
type input "[GEOGRAPHIC_DATA], [GEOGRAPHIC_DATA]"
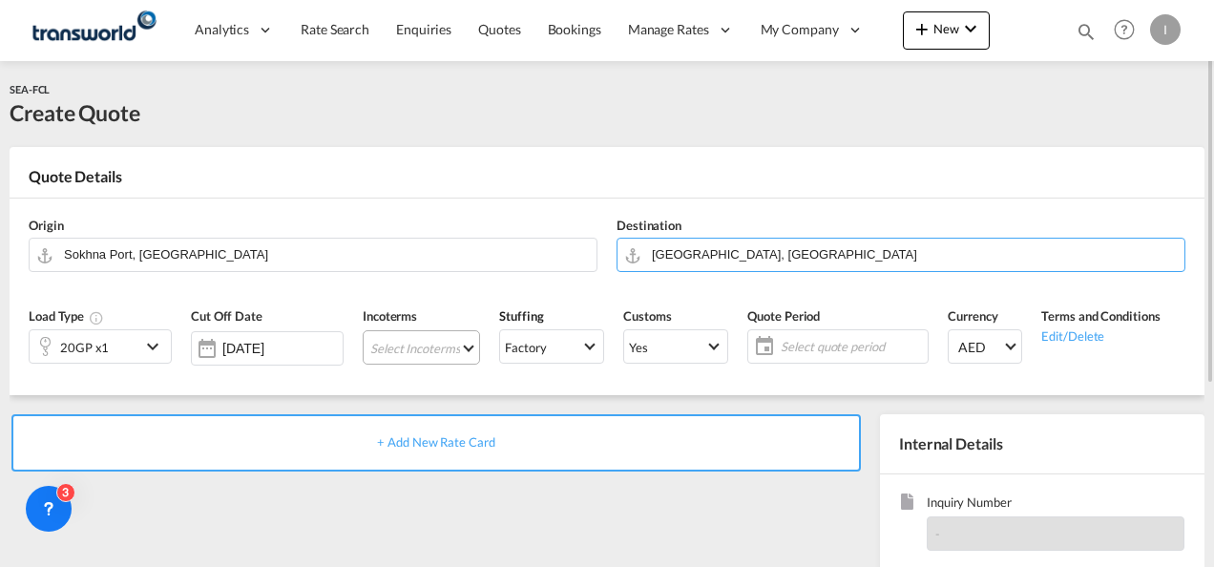
click at [411, 345] on md-select "Select Incoterms CFR - export Cost and Freight CFR - import Cost and Freight DA…" at bounding box center [421, 347] width 117 height 34
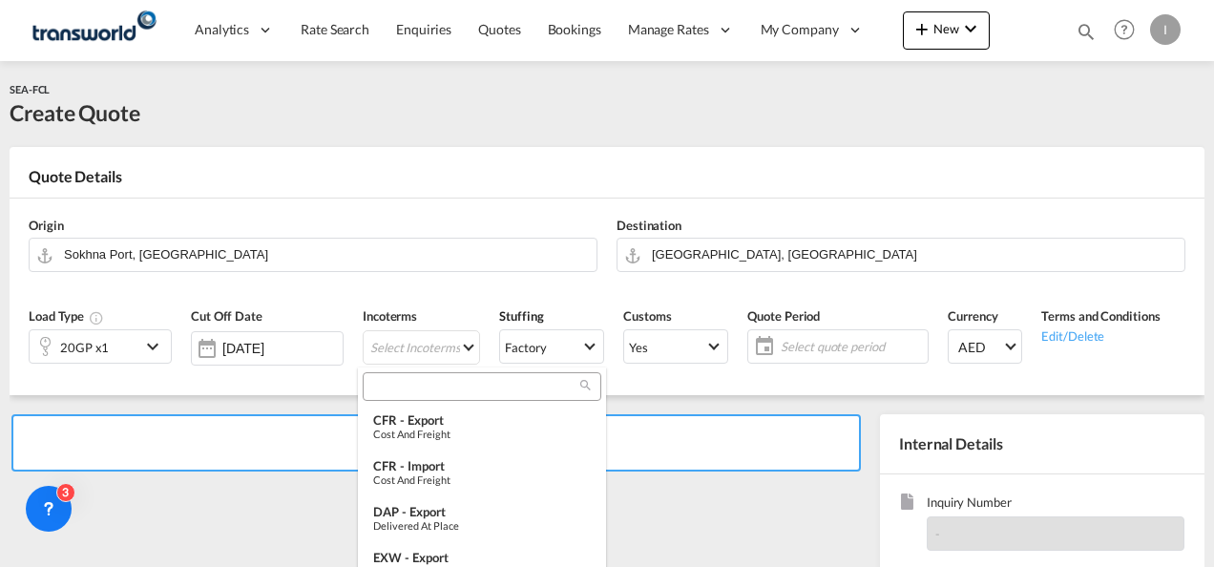
click at [401, 378] on input "search" at bounding box center [474, 386] width 212 height 17
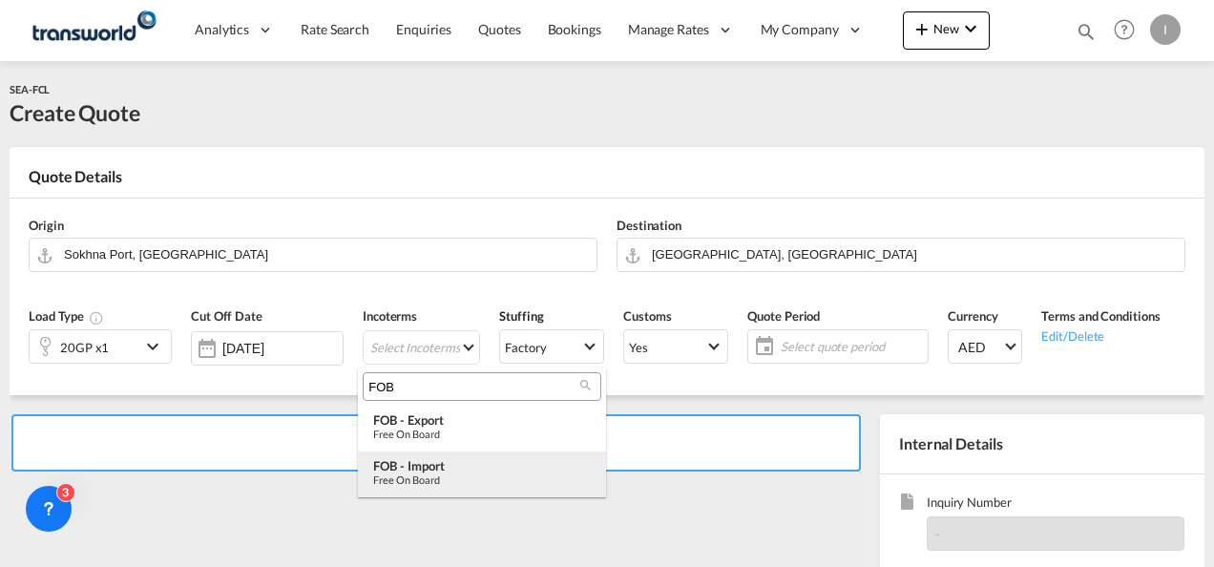
type input "FOB"
click at [439, 475] on div "Free on Board" at bounding box center [482, 479] width 218 height 12
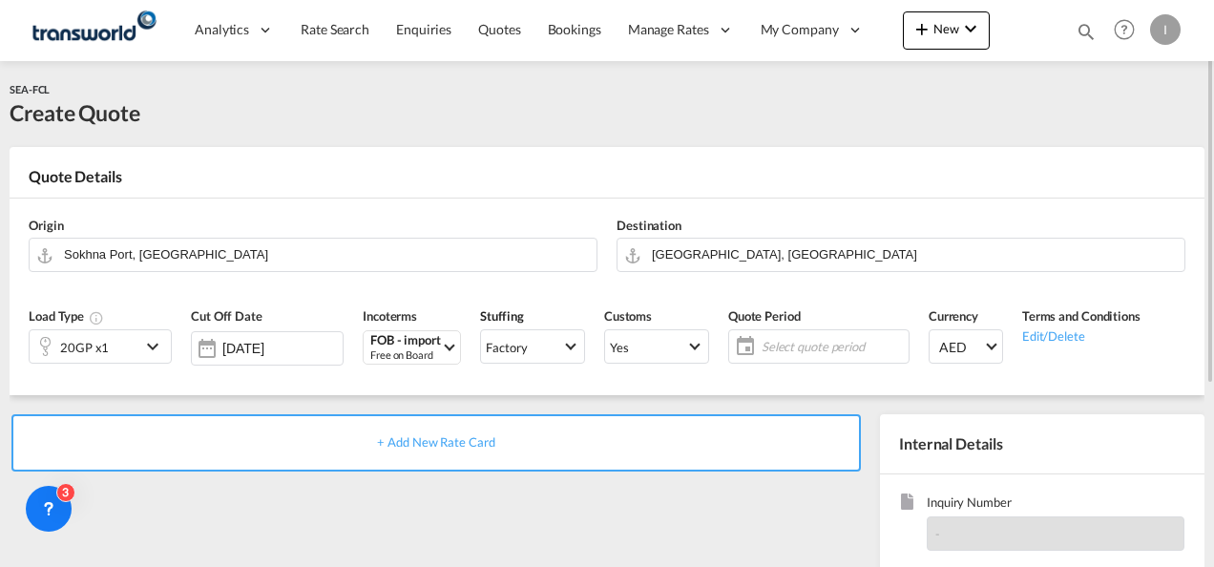
click at [764, 345] on span "Select quote period" at bounding box center [833, 346] width 142 height 17
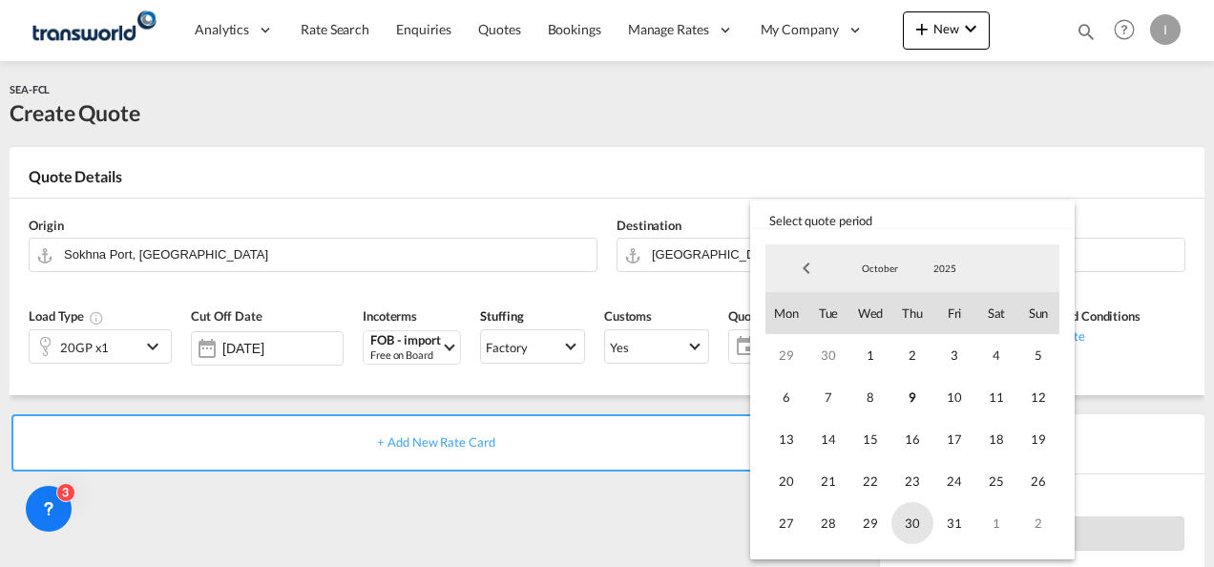
click at [953, 523] on span "31" at bounding box center [954, 523] width 42 height 42
click at [597, 499] on md-backdrop at bounding box center [607, 283] width 1214 height 567
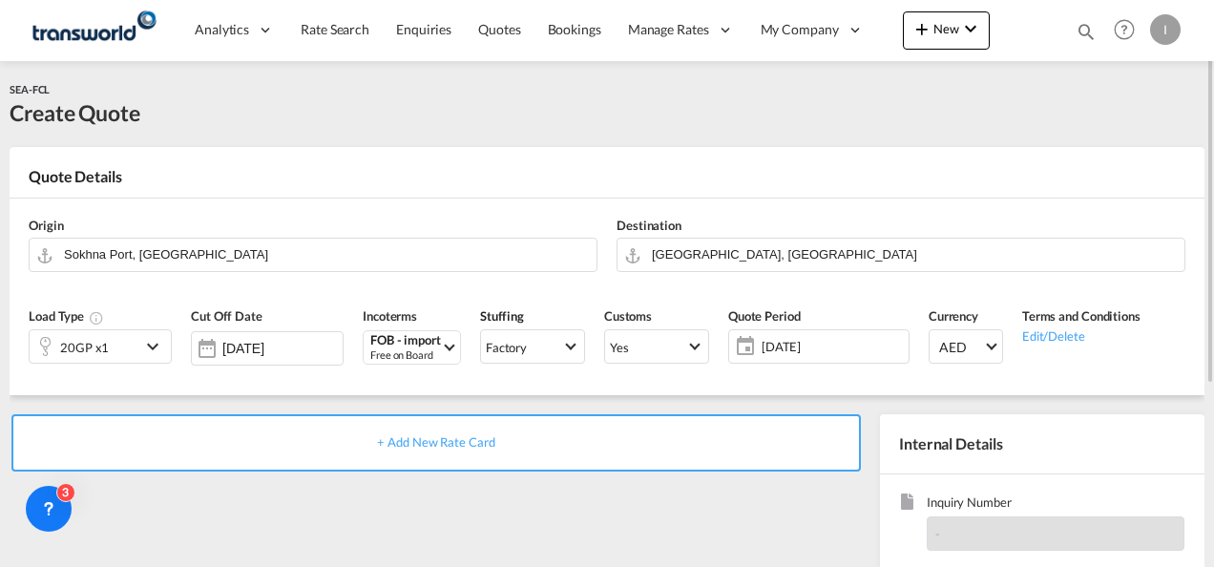
scroll to position [191, 0]
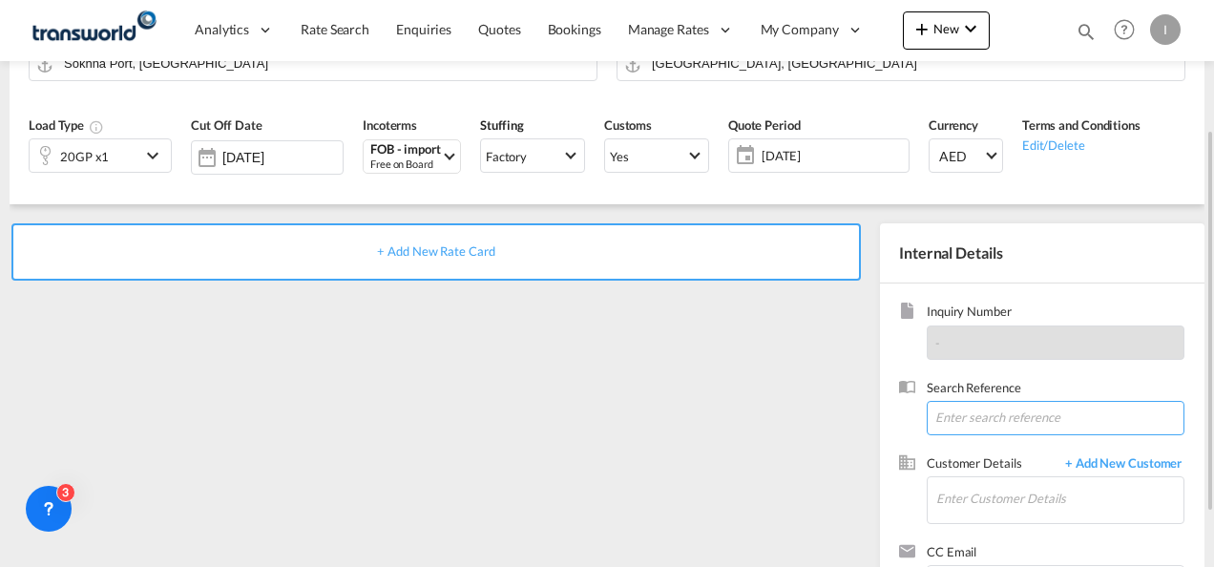
click at [967, 433] on input at bounding box center [1056, 418] width 258 height 34
paste input "U/25B/H011"
type input "U/25B/H011"
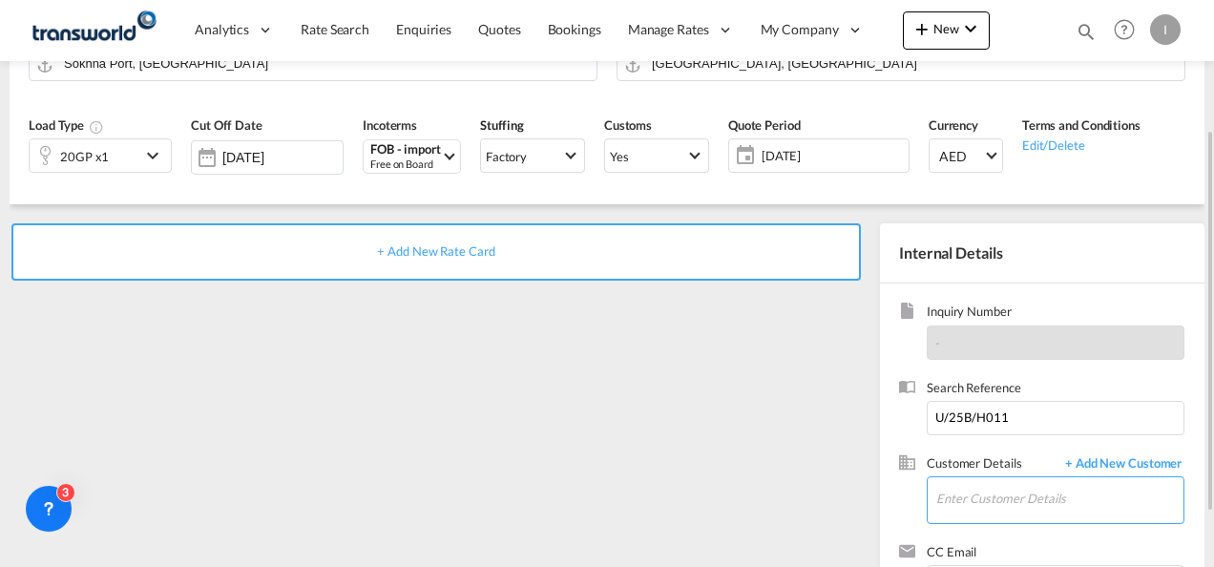
click at [951, 509] on input "Enter Customer Details" at bounding box center [1059, 498] width 247 height 43
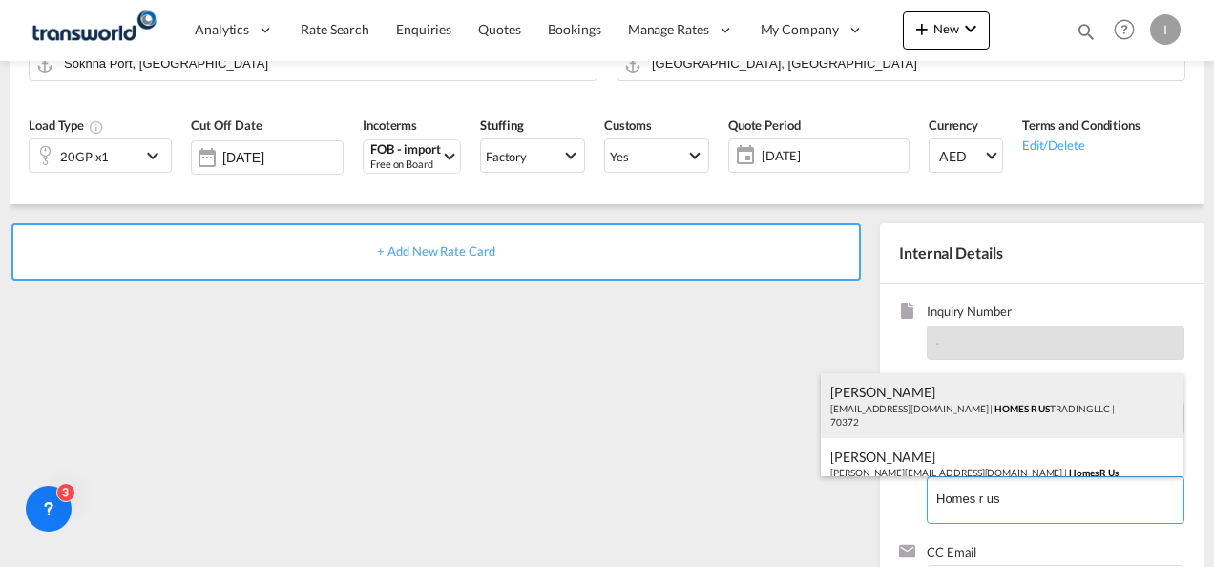
click at [928, 404] on div "Abhay S [EMAIL_ADDRESS][DOMAIN_NAME] | HOMES R US TRADING LLC | 70372" at bounding box center [1002, 405] width 363 height 65
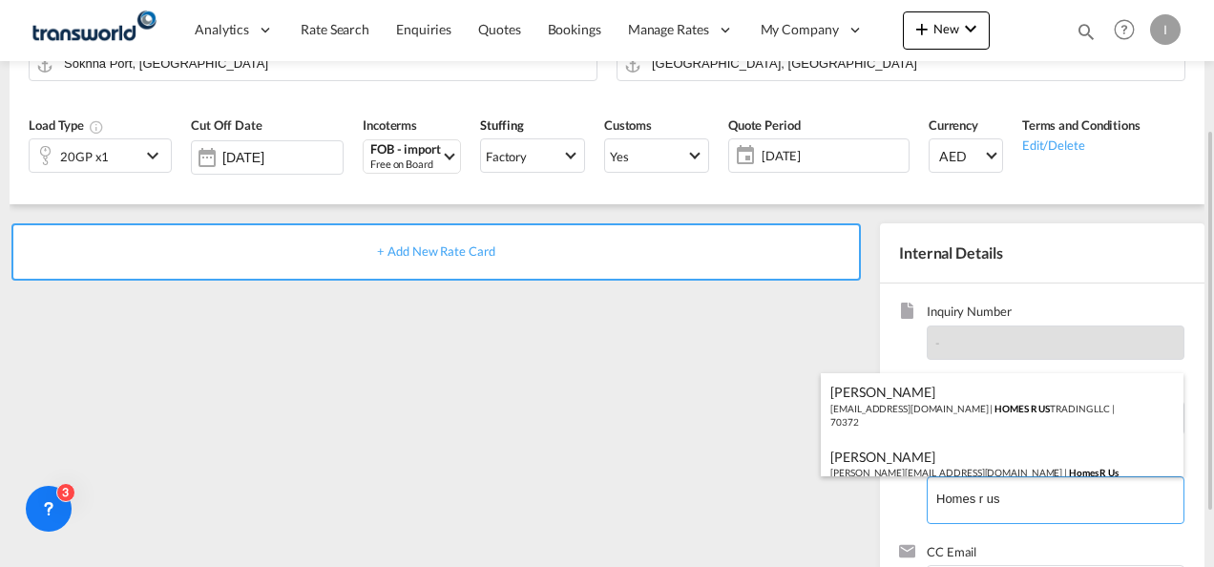
type input "HOMES R US TRADING LLC, Abhay S, [EMAIL_ADDRESS][DOMAIN_NAME]"
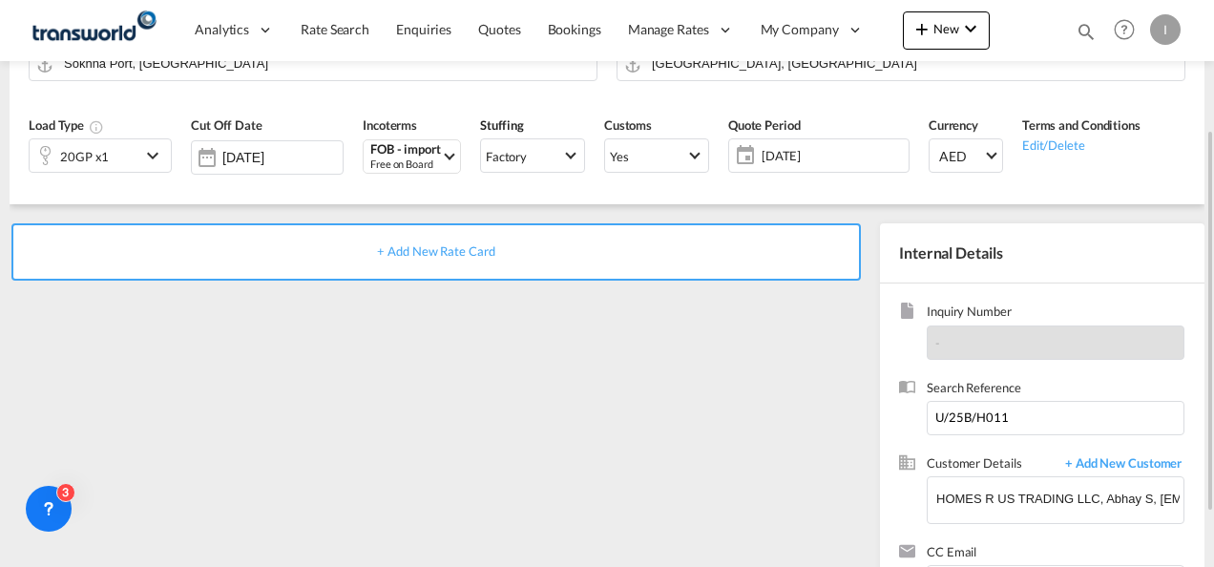
click at [430, 255] on span "+ Add New Rate Card" at bounding box center [435, 250] width 117 height 15
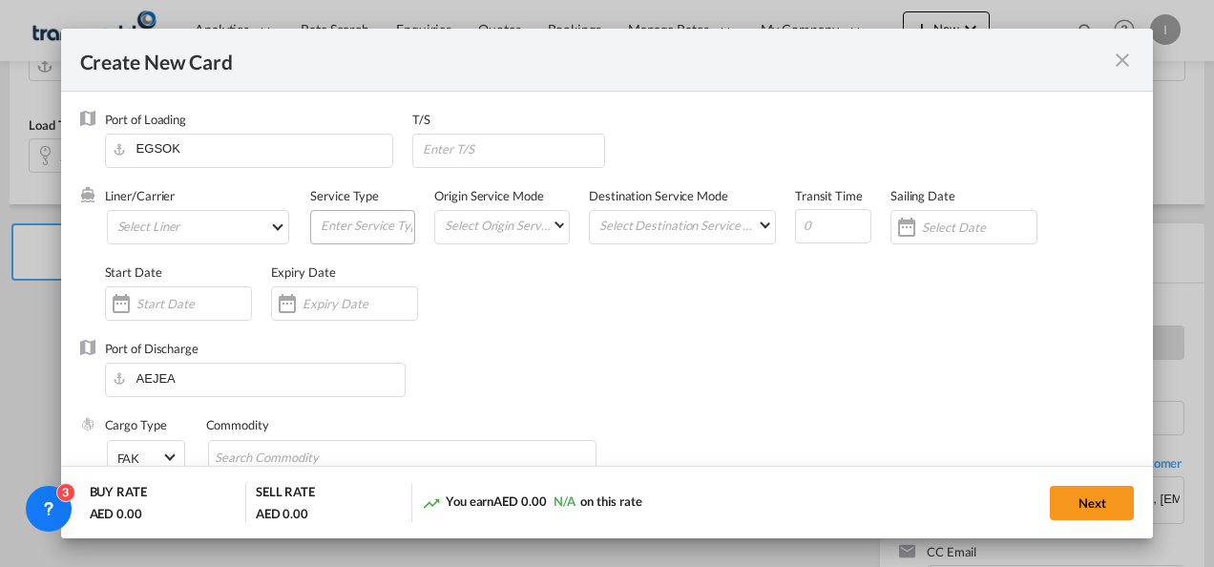
type input "Basic Ocean Freight"
select select "per equipment"
click at [339, 299] on input "Create New Card ..." at bounding box center [360, 303] width 115 height 15
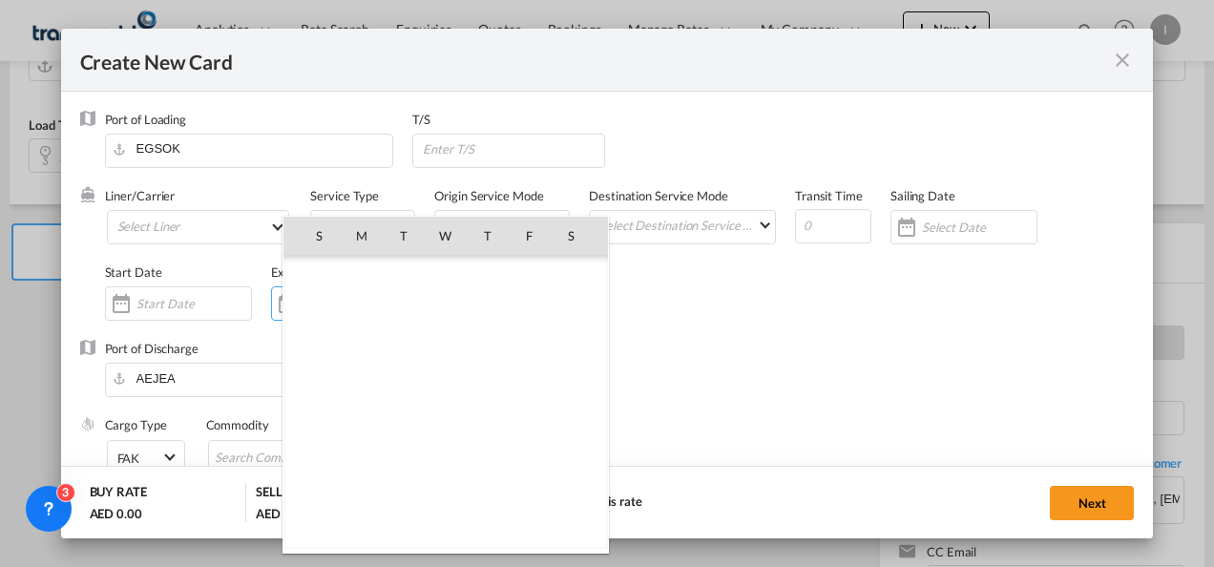
scroll to position [442345, 0]
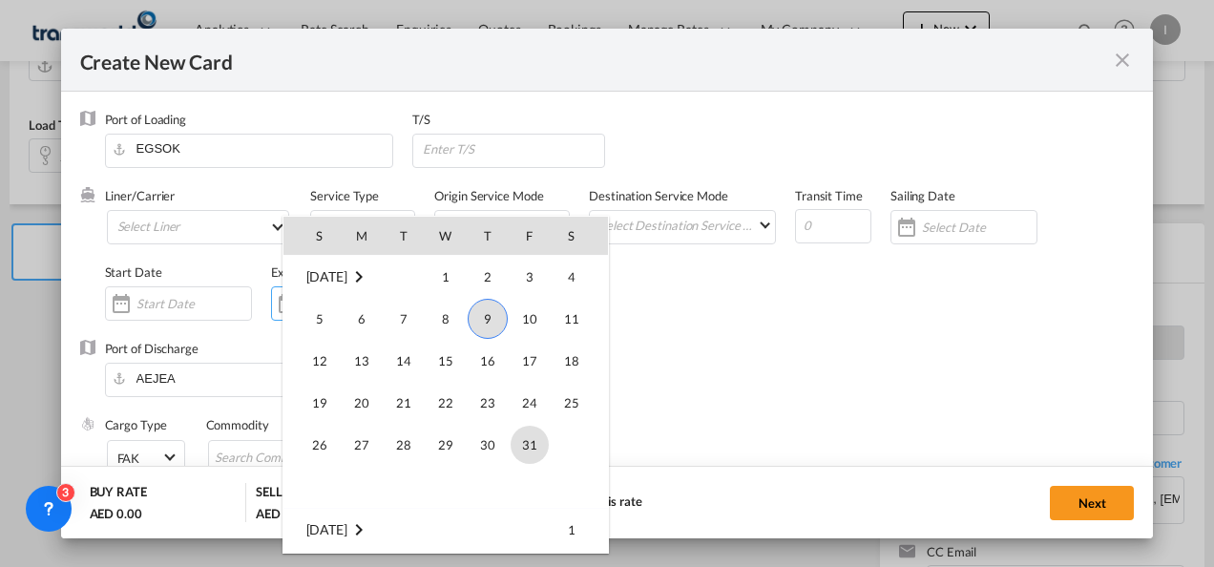
click at [534, 454] on span "31" at bounding box center [530, 445] width 38 height 38
type input "[DATE]"
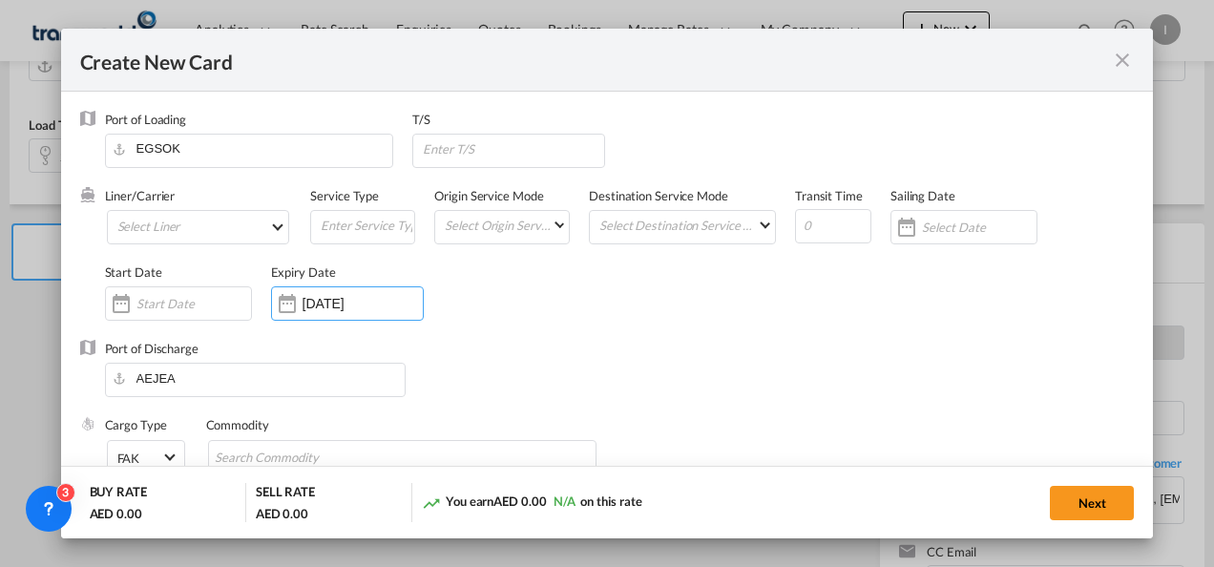
click at [577, 372] on div "Port of Discharge [GEOGRAPHIC_DATA]" at bounding box center [607, 378] width 1055 height 76
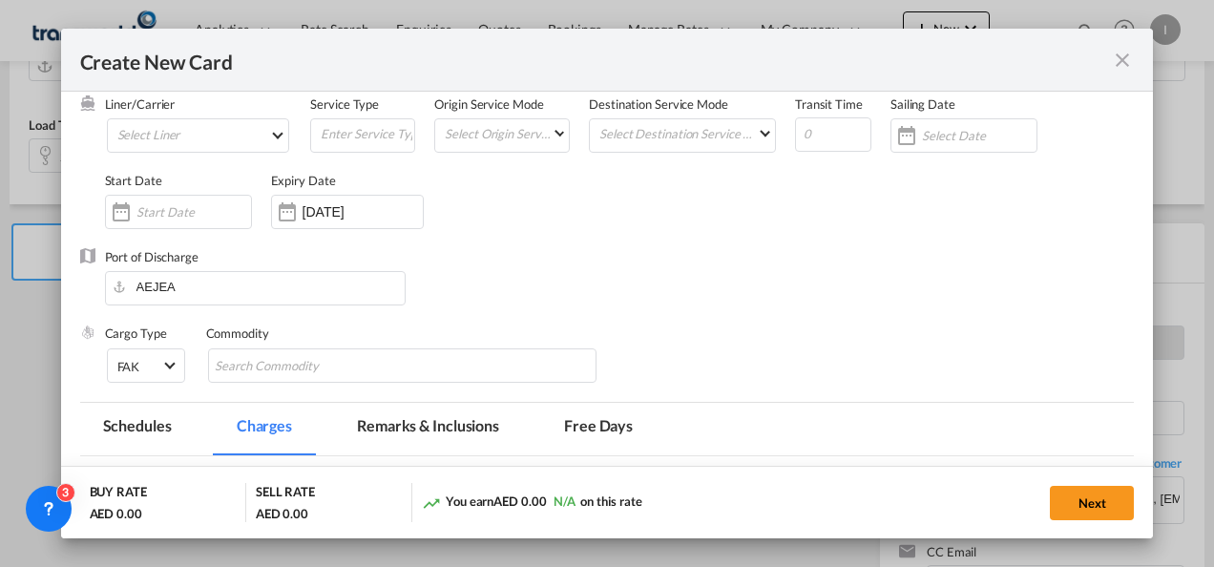
scroll to position [191, 0]
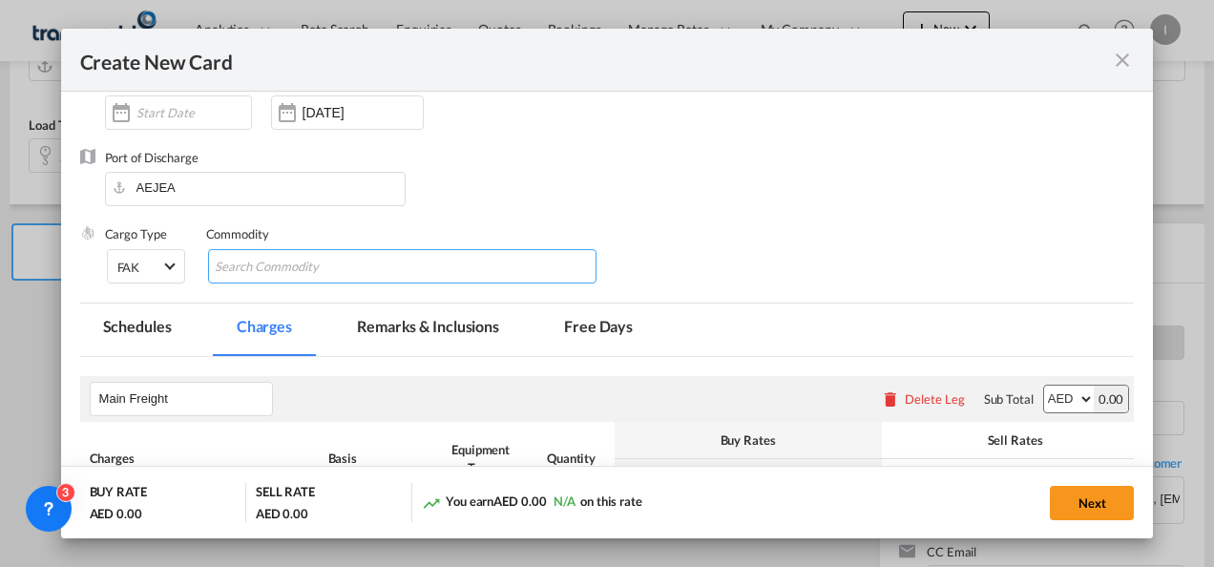
click at [279, 260] on input "Chips input." at bounding box center [302, 267] width 175 height 31
type input "General Cargo"
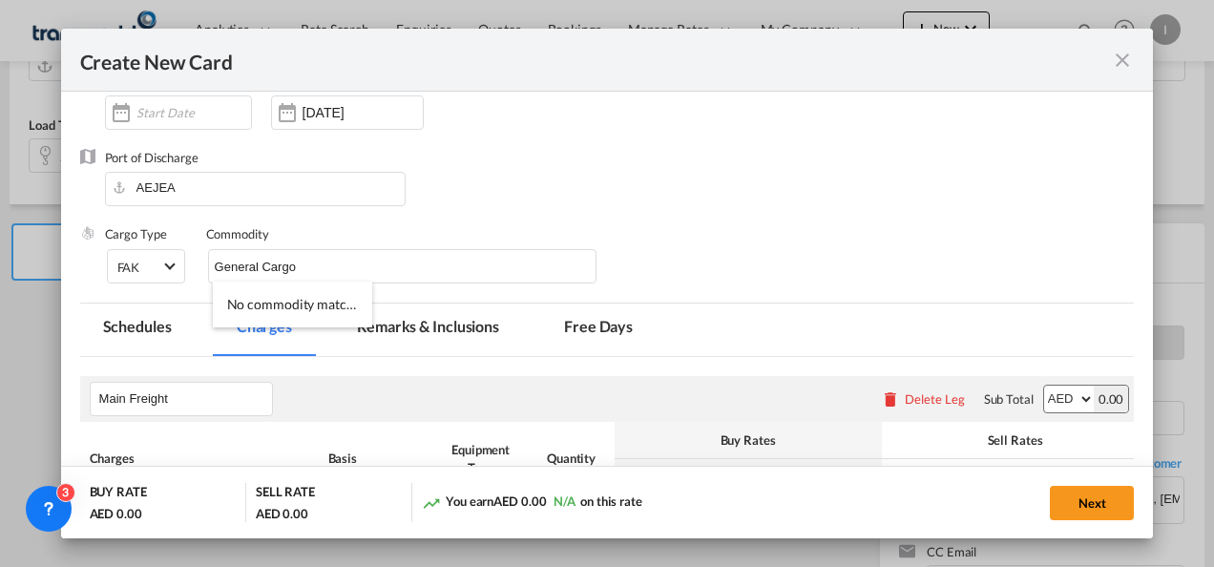
click at [819, 222] on div "Port of Discharge [GEOGRAPHIC_DATA]" at bounding box center [607, 187] width 1055 height 76
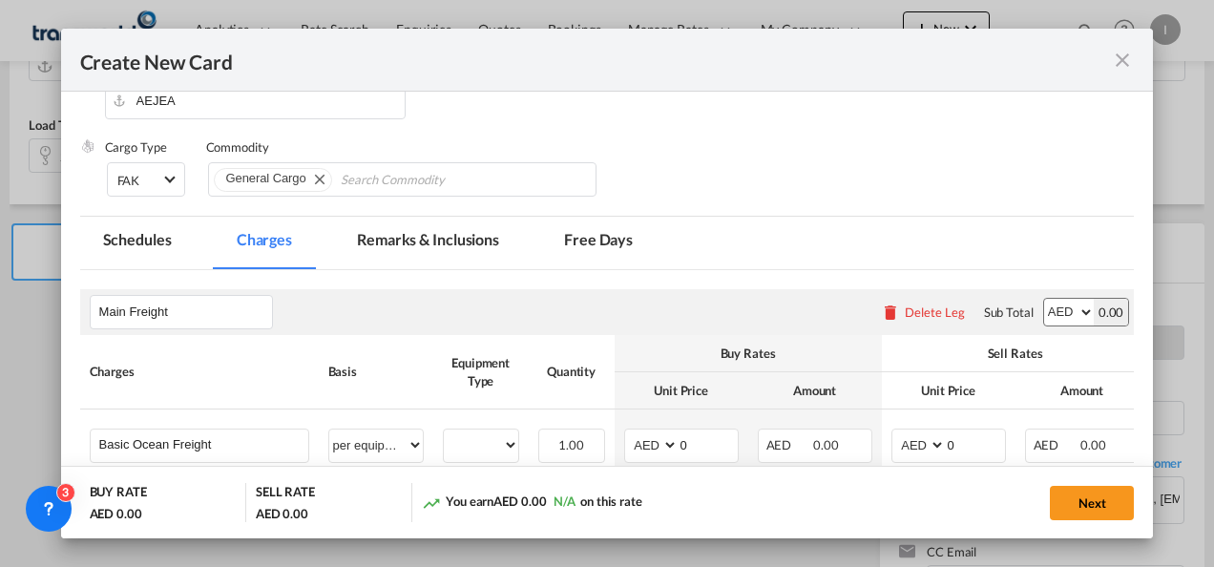
scroll to position [382, 0]
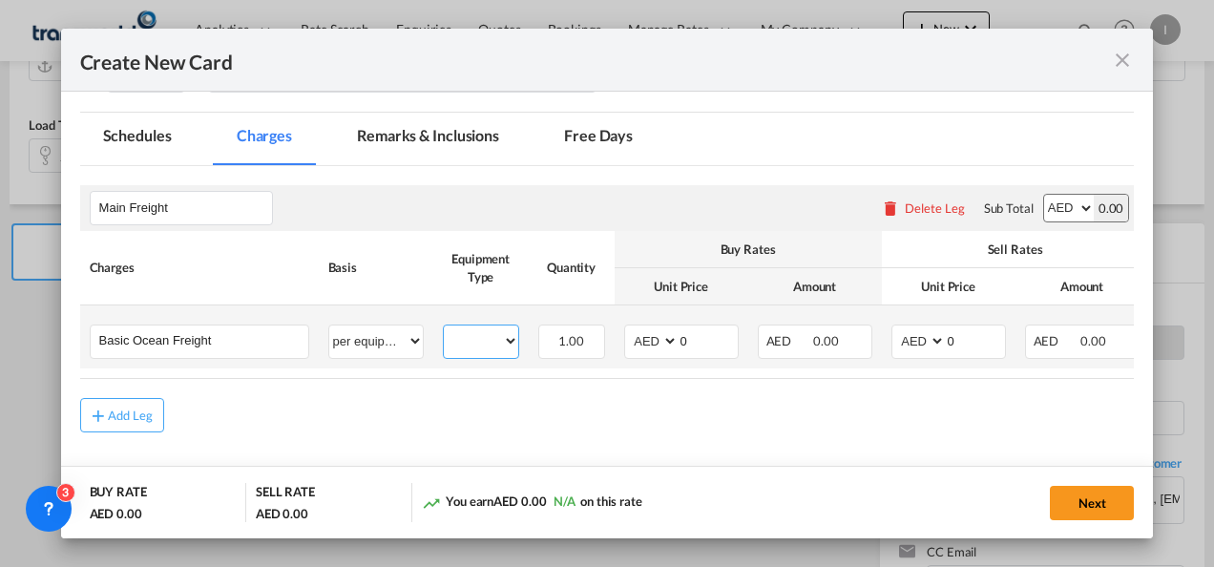
click at [494, 342] on select "20GP" at bounding box center [481, 341] width 74 height 26
select select "20GP"
click at [444, 328] on select "20GP" at bounding box center [481, 341] width 74 height 26
click at [655, 345] on select "AED AFN ALL AMD ANG AOA ARS AUD AWG AZN BAM BBD BDT BGN BHD BIF BMD BND [PERSON…" at bounding box center [653, 341] width 50 height 26
select select "string:USD"
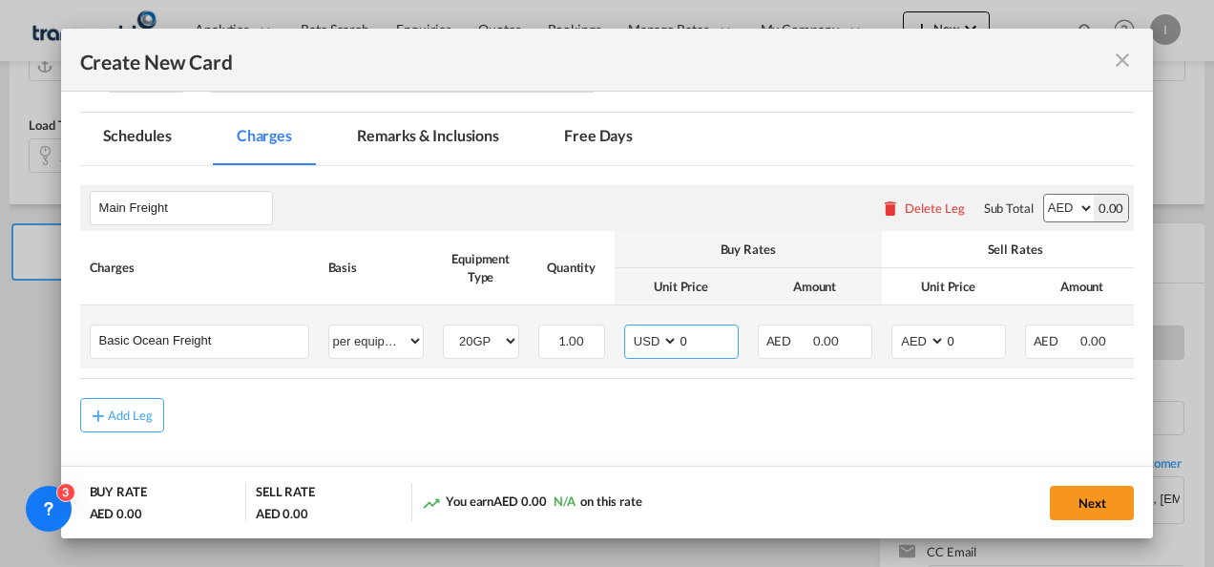
click at [628, 328] on select "AED AFN ALL AMD ANG AOA ARS AUD AWG AZN BAM BBD BDT BGN BHD BIF BMD BND [PERSON…" at bounding box center [653, 341] width 50 height 26
drag, startPoint x: 689, startPoint y: 345, endPoint x: 670, endPoint y: 346, distance: 19.1
click at [670, 346] on md-input-container "AED AFN ALL AMD ANG AOA ARS AUD AWG AZN BAM BBD BDT BGN BHD BIF BMD BND BOB BRL…" at bounding box center [681, 341] width 115 height 34
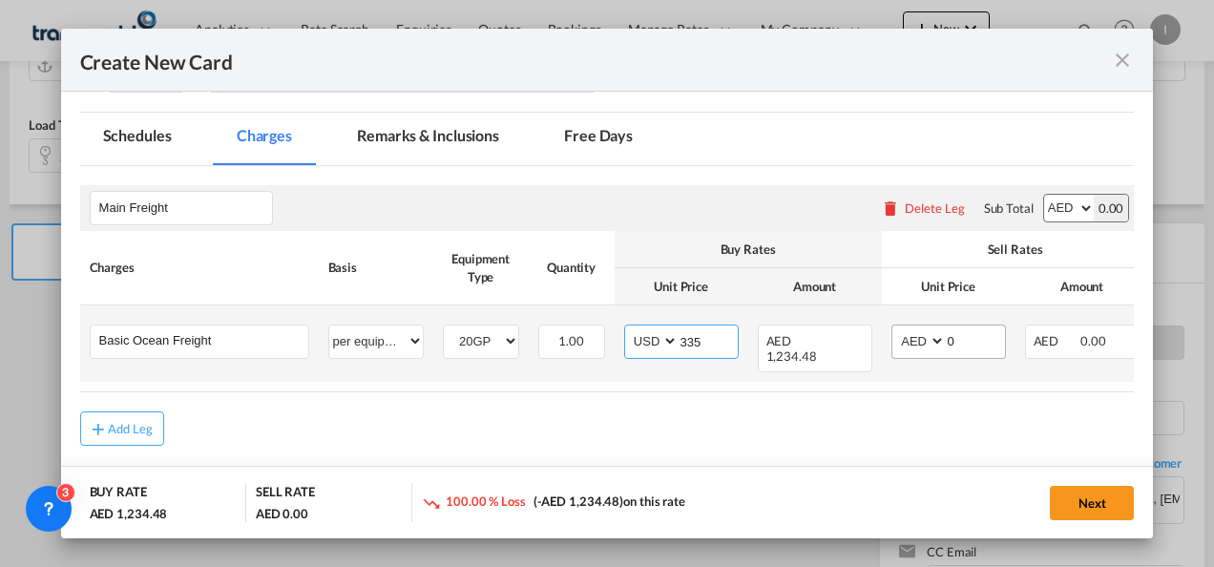
type input "335"
click at [906, 342] on select "AED AFN ALL AMD ANG AOA ARS AUD AWG AZN BAM BBD BDT BGN BHD BIF BMD BND [PERSON…" at bounding box center [920, 341] width 50 height 26
select select "string:USD"
click at [895, 328] on select "AED AFN ALL AMD ANG AOA ARS AUD AWG AZN BAM BBD BDT BGN BHD BIF BMD BND [PERSON…" at bounding box center [920, 341] width 50 height 26
drag, startPoint x: 949, startPoint y: 331, endPoint x: 973, endPoint y: 332, distance: 24.8
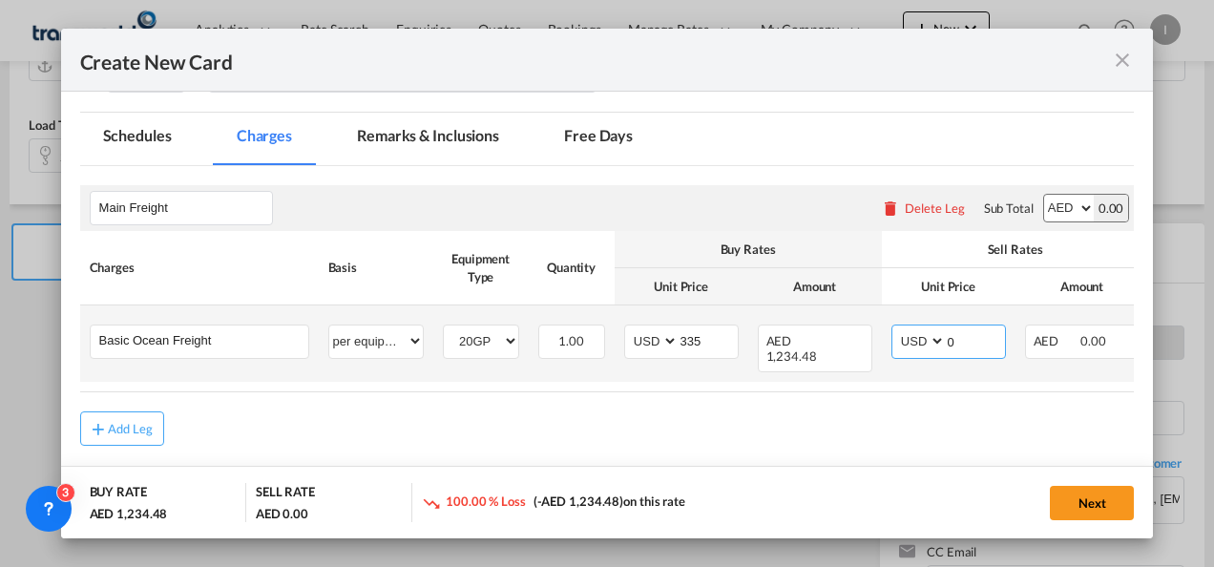
click at [973, 332] on input "0" at bounding box center [975, 339] width 59 height 29
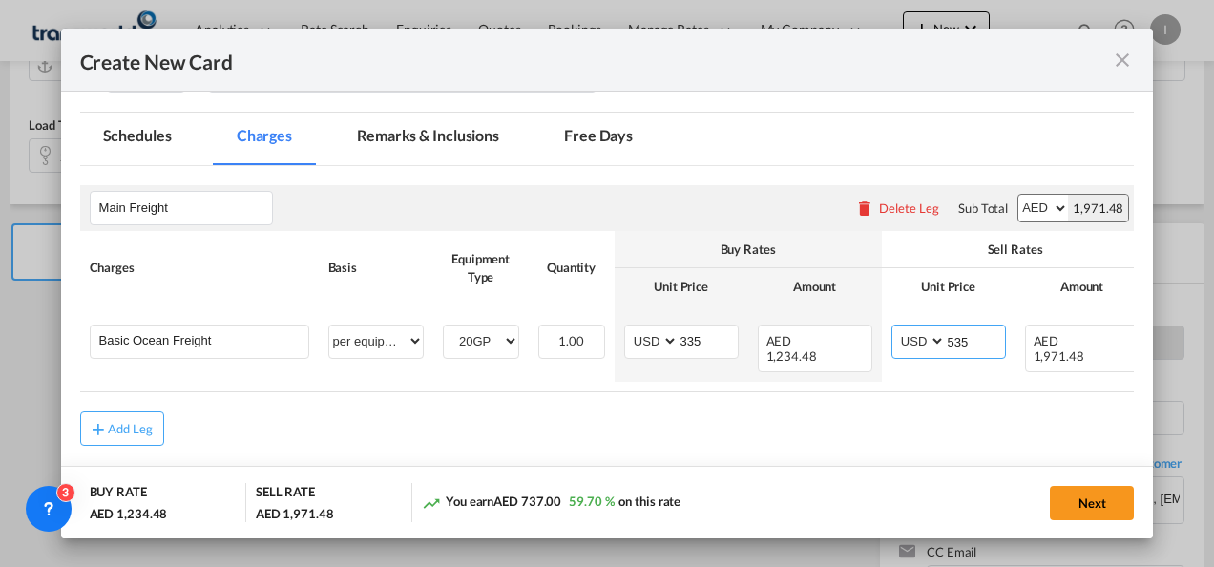
type input "535"
click at [809, 426] on div "Add Leg" at bounding box center [607, 428] width 1055 height 34
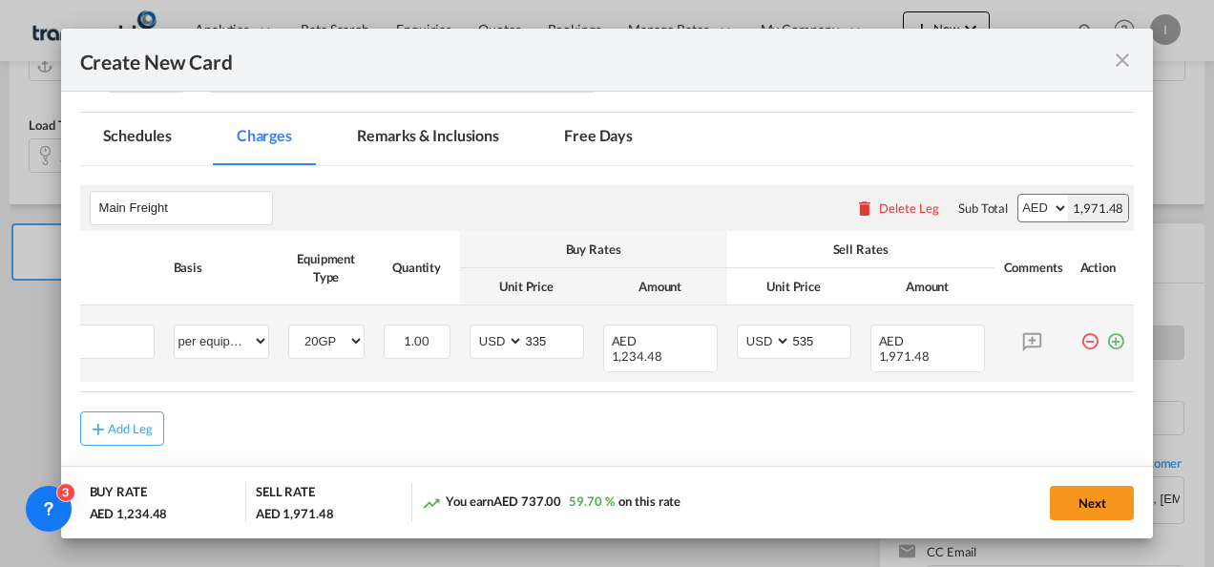
click at [1106, 338] on md-icon "icon-plus-circle-outline green-400-fg" at bounding box center [1115, 333] width 19 height 19
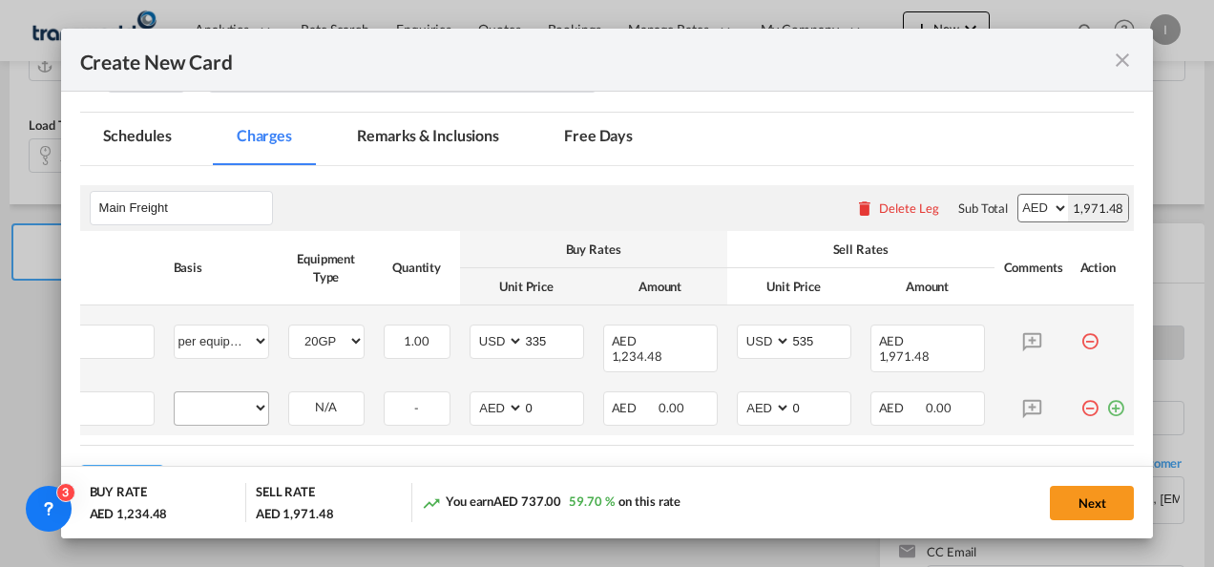
scroll to position [0, 19]
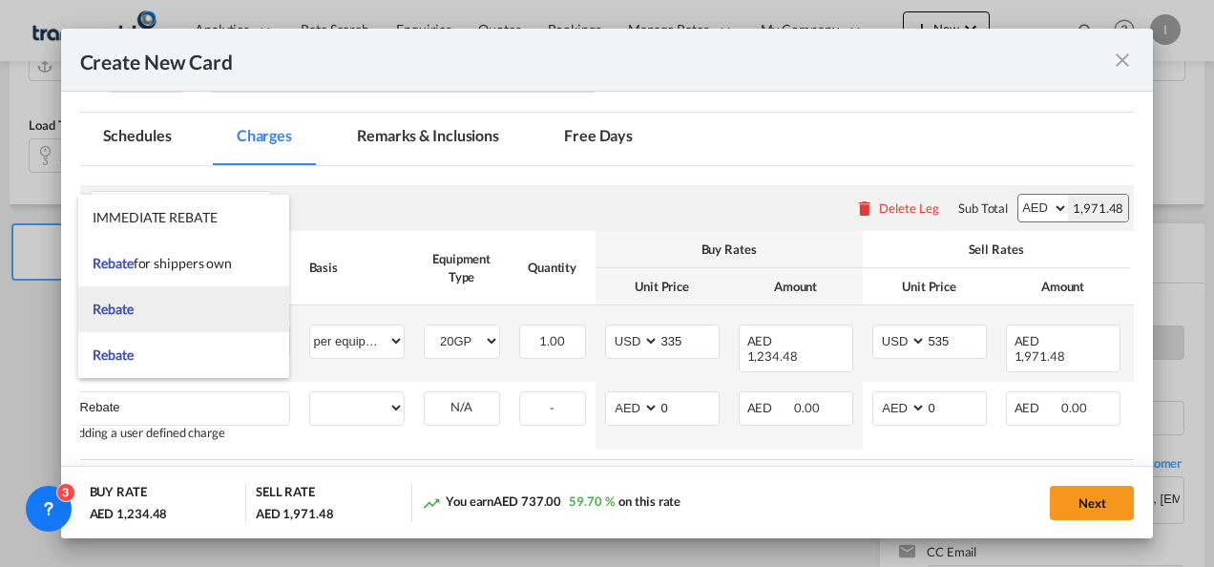
type input "Rebate"
click at [131, 313] on span "Rebate" at bounding box center [113, 309] width 40 height 16
select select "per equipment"
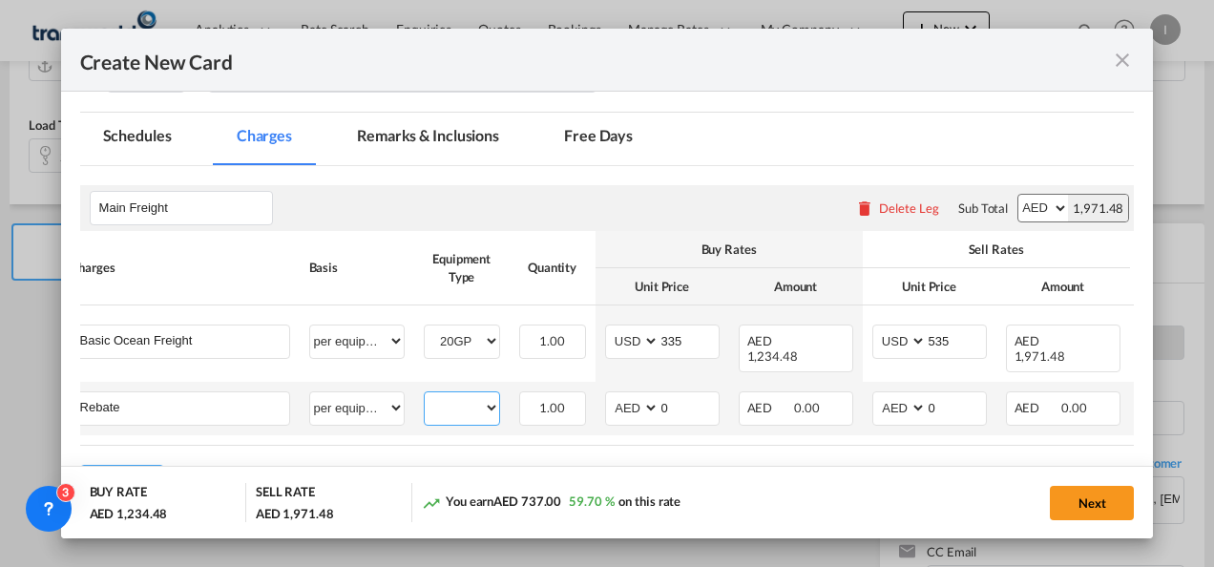
click at [463, 403] on select "20GP" at bounding box center [462, 408] width 74 height 26
click at [425, 395] on select "20GP" at bounding box center [462, 408] width 74 height 26
click at [456, 401] on select "20GP" at bounding box center [462, 408] width 74 height 26
select select "20GP"
click at [425, 395] on select "20GP" at bounding box center [462, 408] width 74 height 26
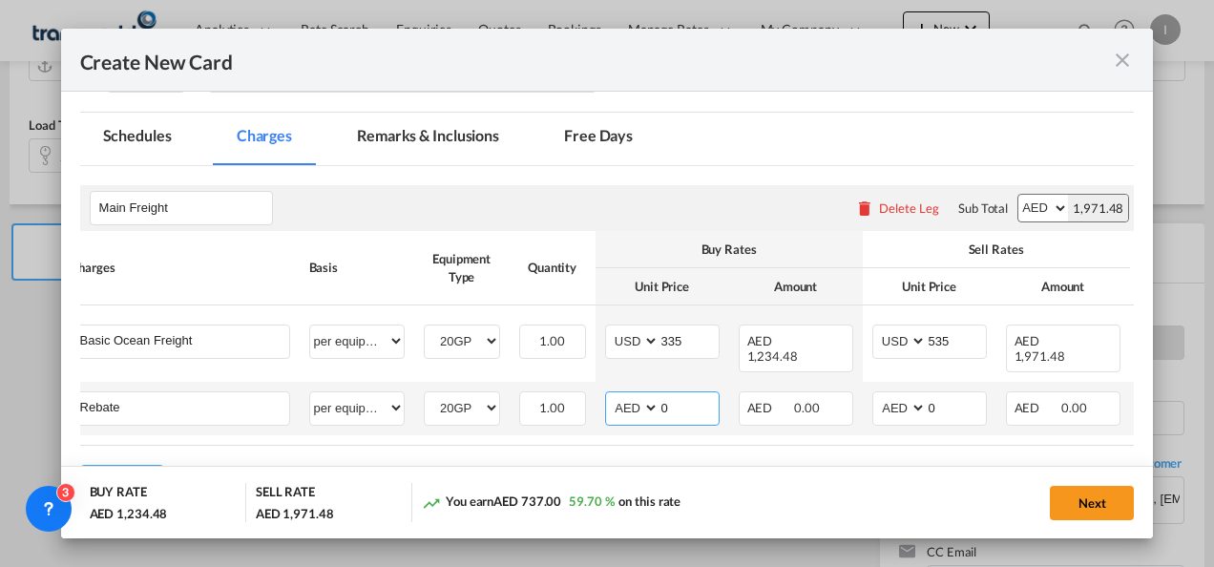
click at [630, 395] on select "AED AFN ALL AMD ANG AOA ARS AUD AWG AZN BAM BBD BDT BGN BHD BIF BMD BND [PERSON…" at bounding box center [634, 408] width 50 height 26
select select "string:USD"
click at [609, 395] on select "AED AFN ALL AMD ANG AOA ARS AUD AWG AZN BAM BBD BDT BGN BHD BIF BMD BND [PERSON…" at bounding box center [634, 408] width 50 height 26
drag, startPoint x: 670, startPoint y: 397, endPoint x: 625, endPoint y: 397, distance: 44.9
click at [625, 397] on md-input-container "AED AFN ALL AMD ANG AOA ARS AUD AWG AZN BAM BBD BDT BGN BHD BIF BMD BND BOB BRL…" at bounding box center [662, 408] width 115 height 34
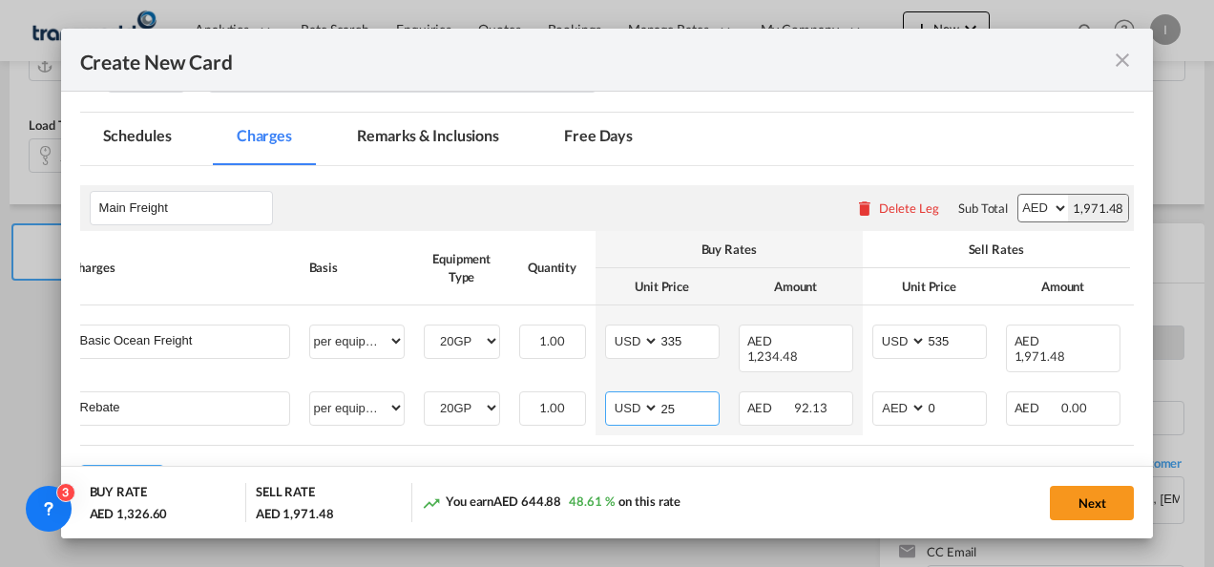
type input "25"
click at [784, 452] on rate-modification "Main Freight Please enter leg name Leg Name Already Exists Delete Leg Sub Total…" at bounding box center [607, 333] width 1055 height 334
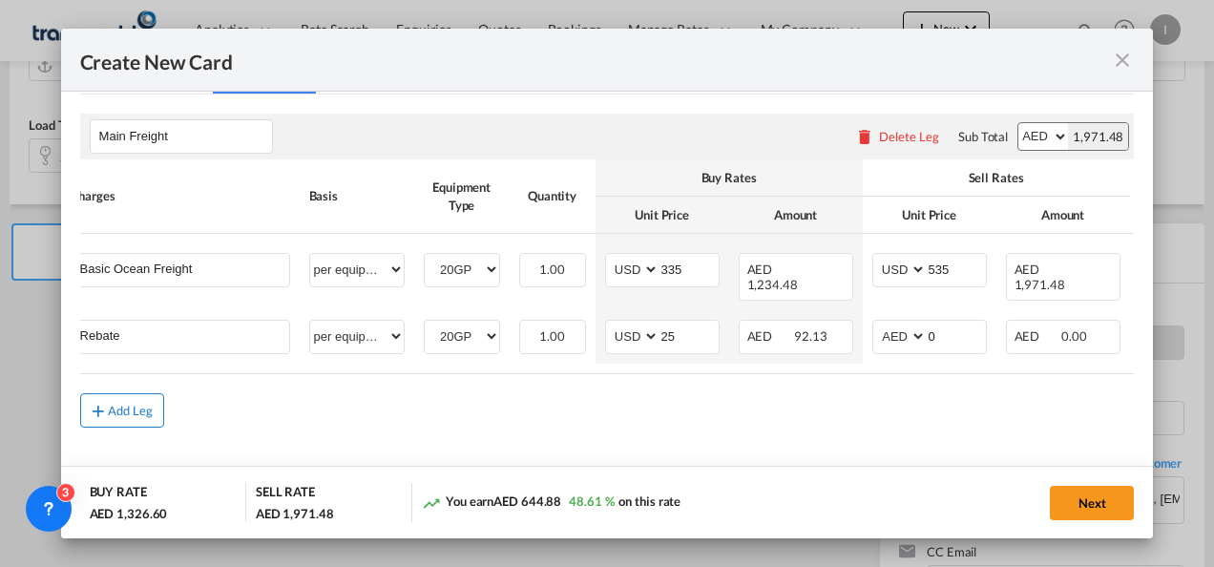
click at [94, 401] on md-icon "icon-plus md-link-fg s20" at bounding box center [98, 410] width 19 height 19
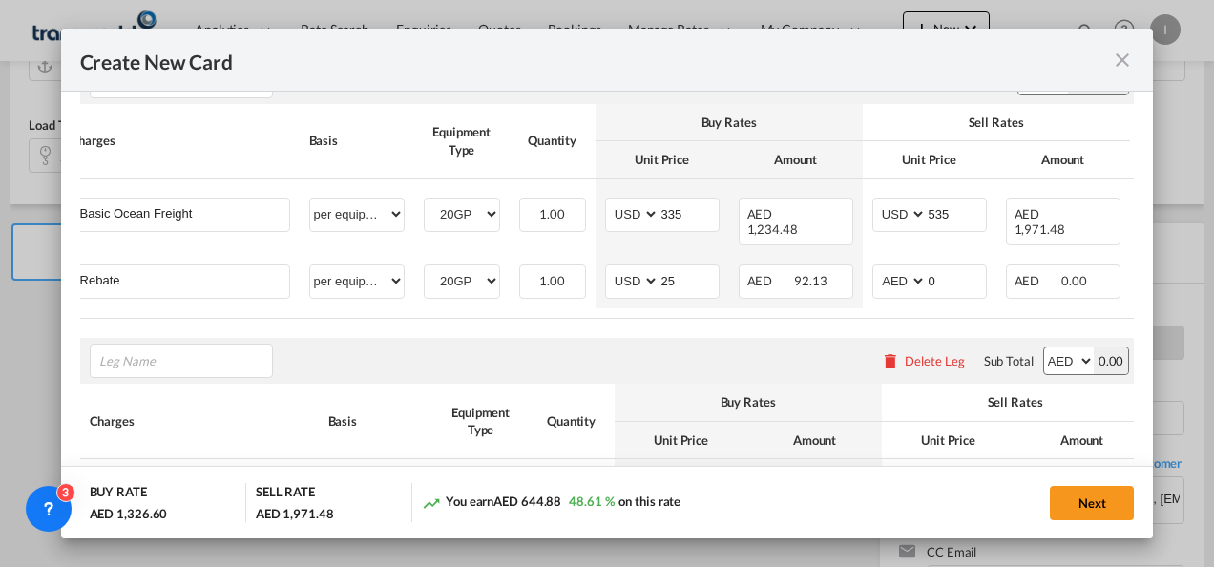
scroll to position [549, 0]
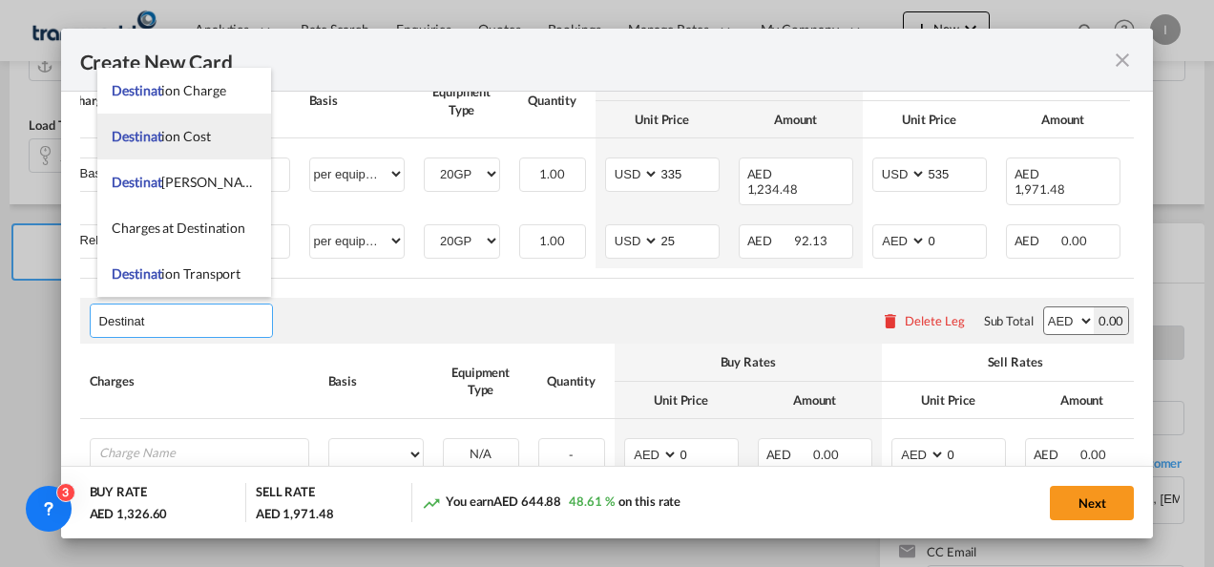
click at [153, 115] on li "Destinat ion Cost" at bounding box center [184, 137] width 174 height 46
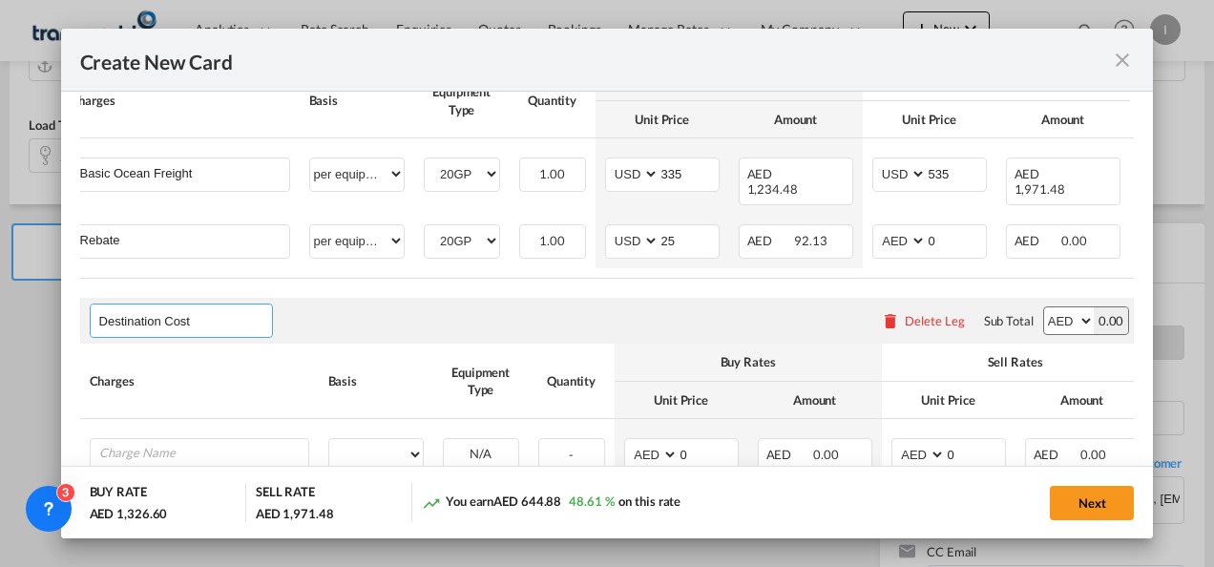
click at [179, 323] on input "Destination Cost" at bounding box center [185, 320] width 173 height 29
click at [178, 323] on input "Destination Cost" at bounding box center [185, 320] width 173 height 29
type input "Destination Charge"
click at [164, 264] on li "Destination Charge" at bounding box center [184, 274] width 174 height 46
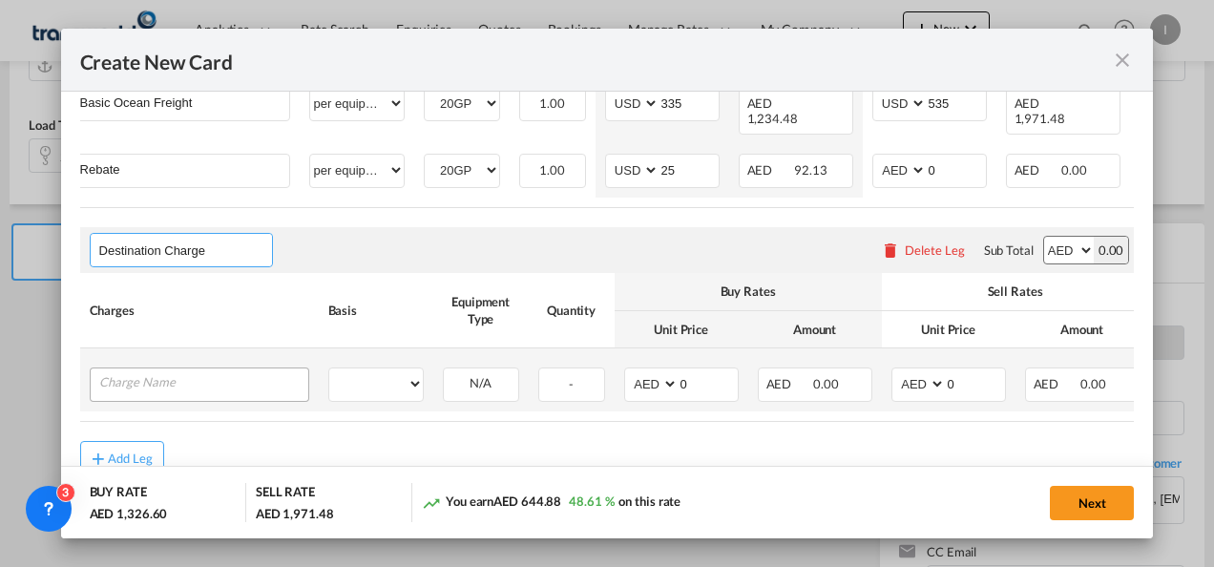
scroll to position [672, 0]
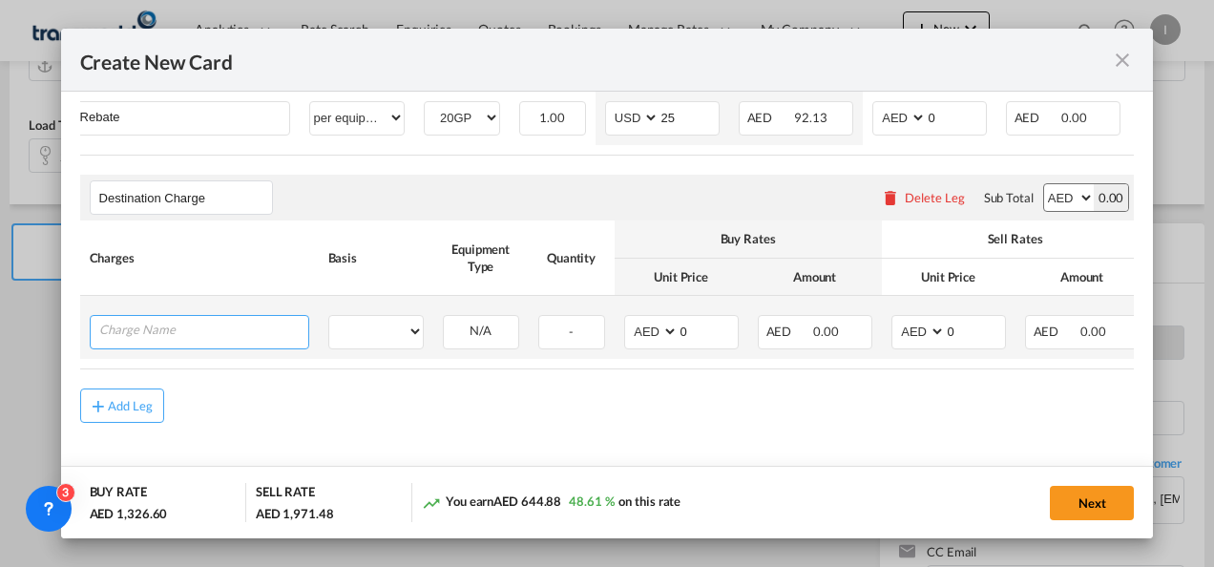
click at [171, 321] on input "Charge Name" at bounding box center [203, 330] width 209 height 29
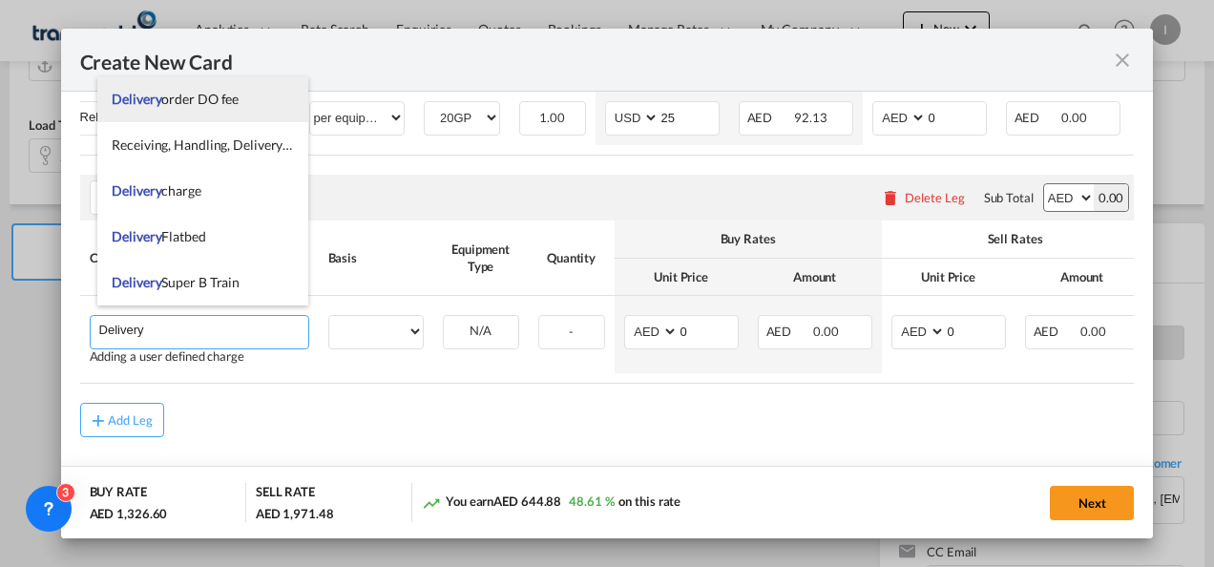
click at [191, 101] on span "Delivery order DO fee" at bounding box center [175, 99] width 127 height 16
type input "Delivery order DO fee"
select select "per B/L"
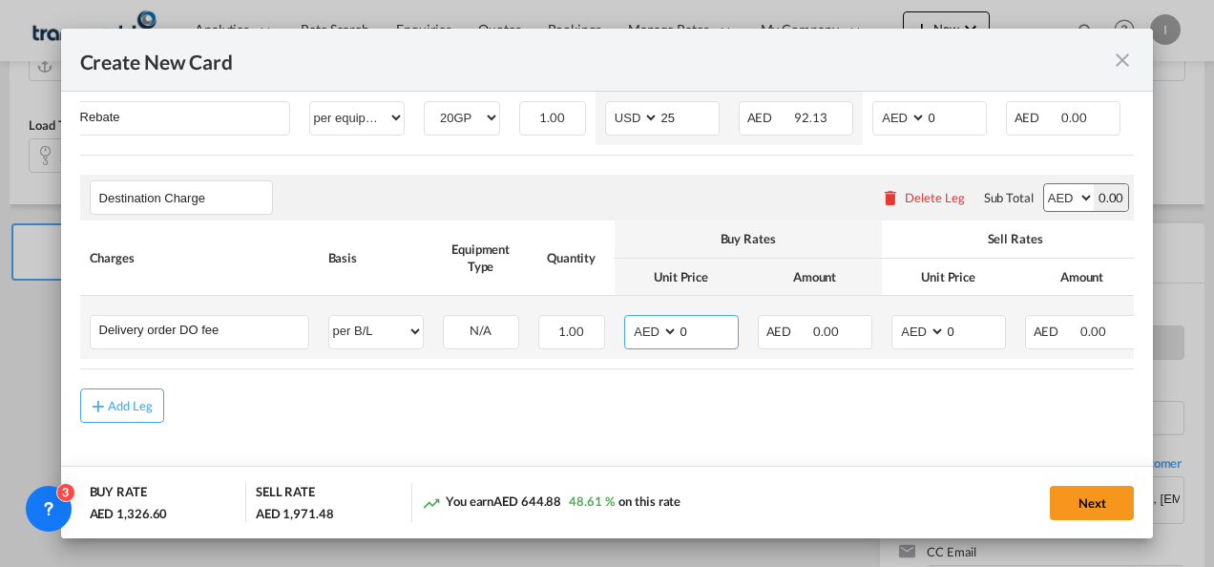
click at [660, 323] on md-input-container "AED AFN ALL AMD ANG AOA ARS AUD AWG AZN BAM BBD BDT BGN BHD BIF BMD BND BOB BRL…" at bounding box center [681, 332] width 115 height 34
type input "575"
drag, startPoint x: 961, startPoint y: 324, endPoint x: 937, endPoint y: 328, distance: 24.2
click at [937, 328] on md-input-container "AED AFN ALL AMD ANG AOA ARS AUD AWG AZN BAM BBD BDT BGN BHD BIF BMD BND BOB BRL…" at bounding box center [948, 332] width 115 height 34
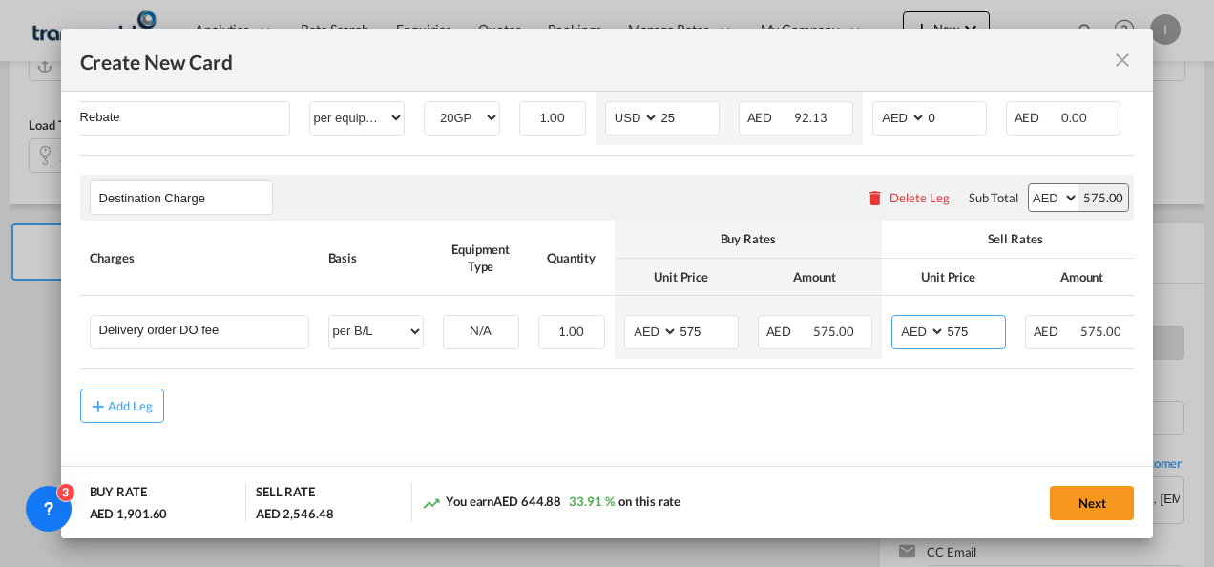
type input "575"
click at [694, 445] on md-content "Main Freight Please enter leg name Leg Name Already Exists Delete Leg Sub Total…" at bounding box center [607, 186] width 1055 height 620
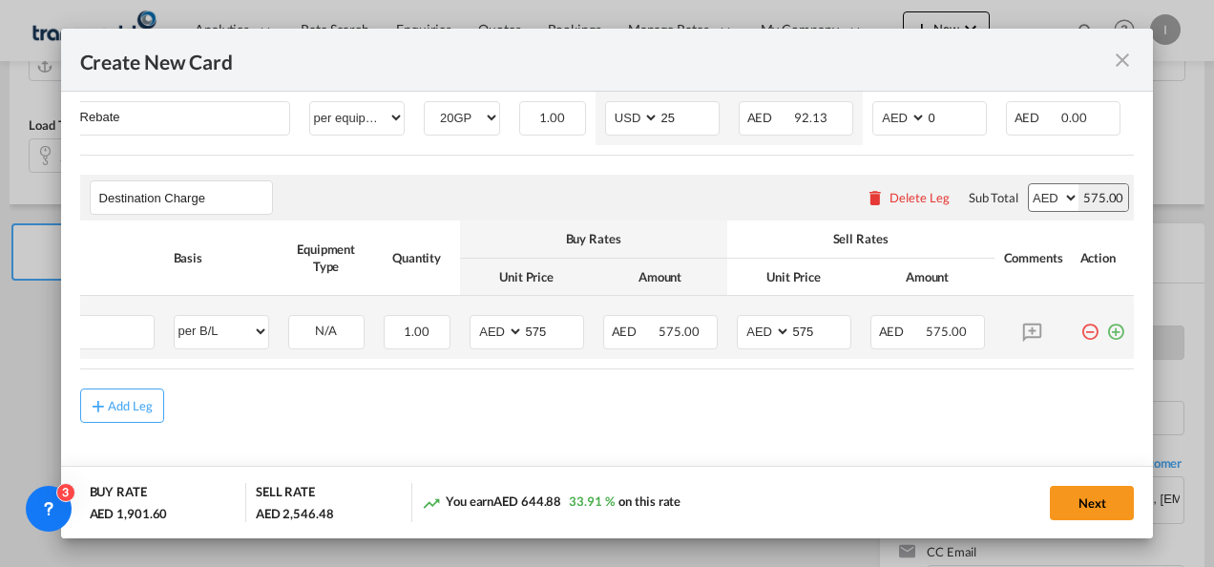
click at [1106, 324] on md-icon "icon-plus-circle-outline green-400-fg" at bounding box center [1115, 324] width 19 height 19
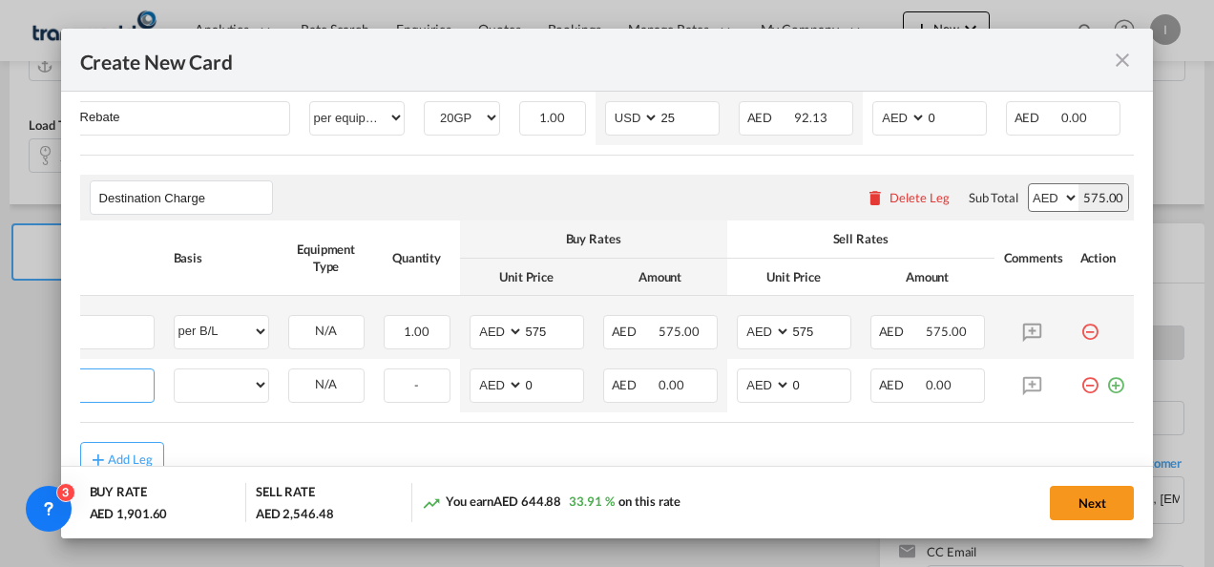
scroll to position [0, 19]
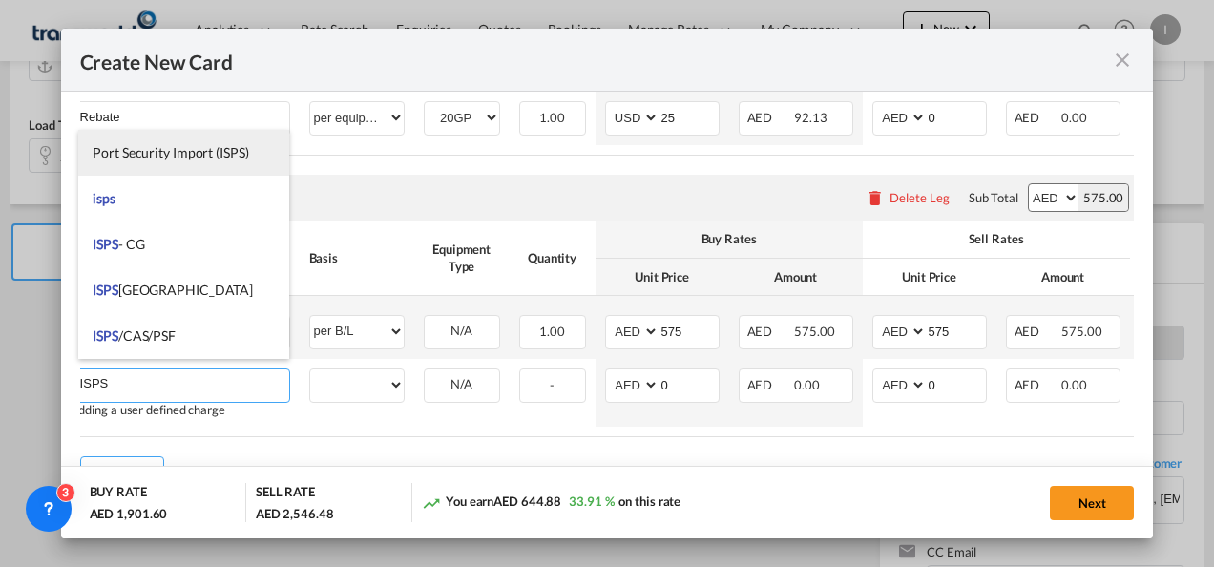
click at [130, 157] on span "Port Security Import (ISPS)" at bounding box center [171, 152] width 156 height 16
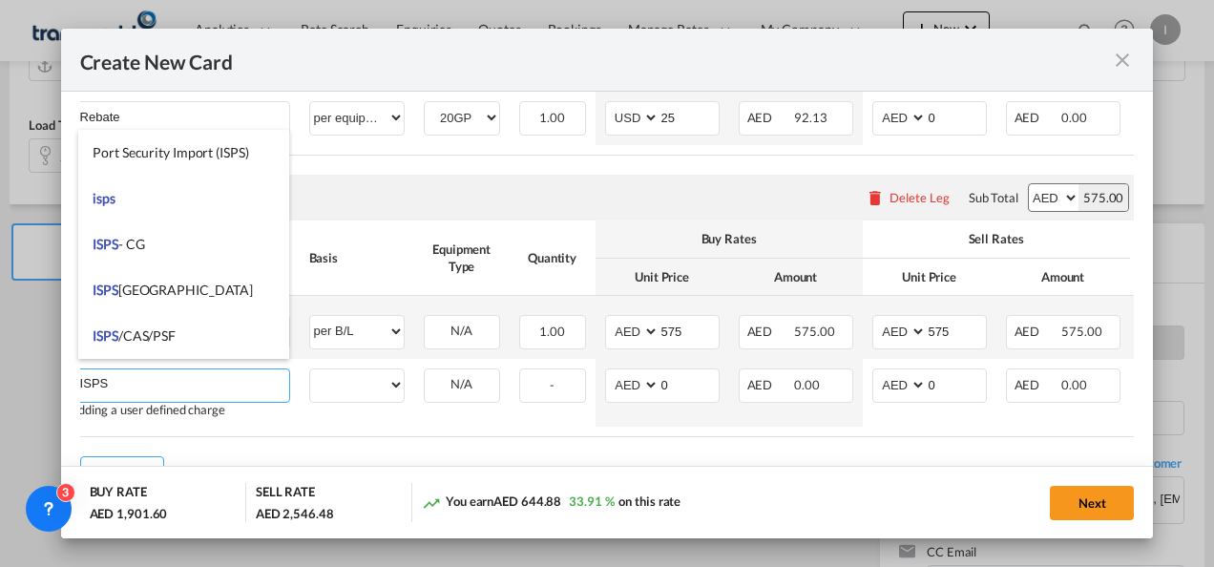
type input "Port Security Import (ISPS)"
select select "per equipment"
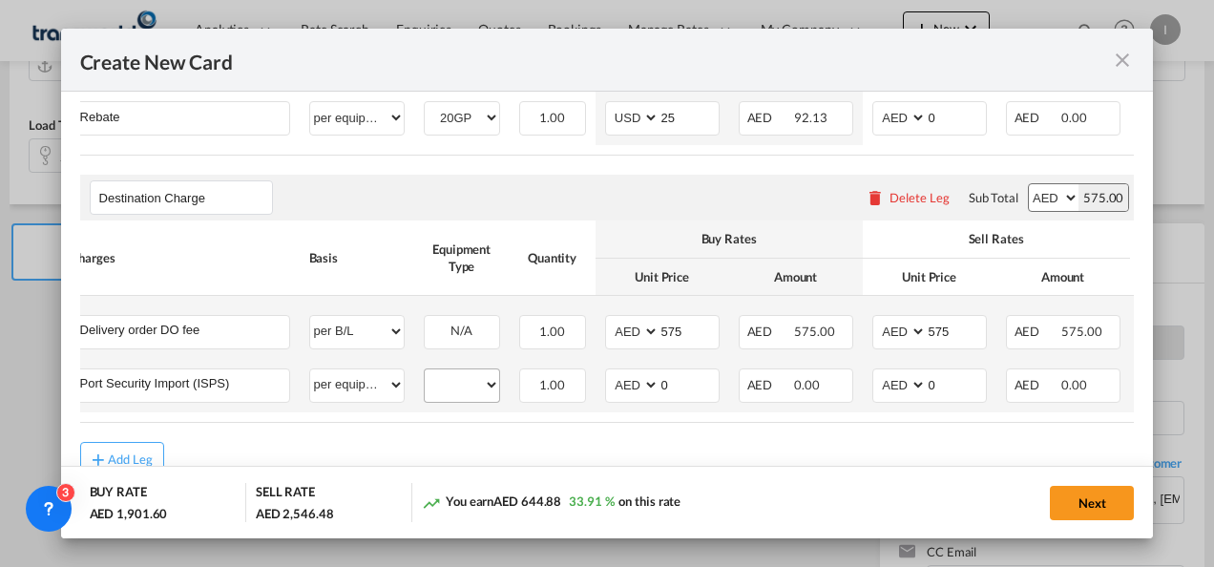
click at [445, 389] on div "20GP" at bounding box center [462, 385] width 76 height 34
click at [458, 387] on div "20GP" at bounding box center [462, 385] width 76 height 34
click at [449, 372] on select "20GP" at bounding box center [462, 385] width 74 height 26
select select "20GP"
click at [425, 372] on select "20GP" at bounding box center [462, 385] width 74 height 26
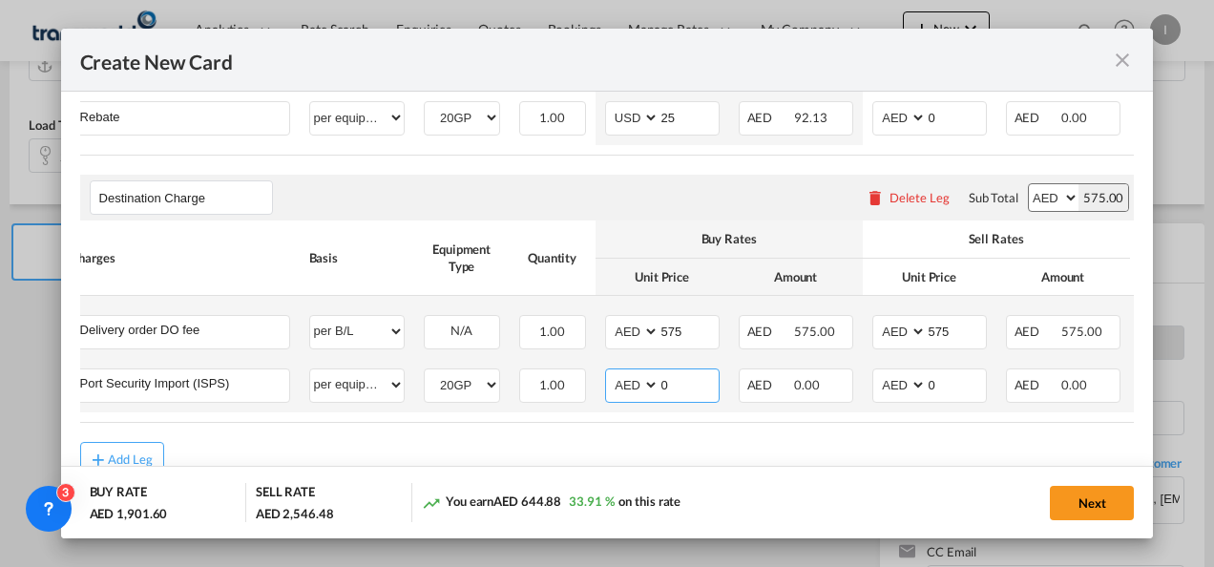
drag, startPoint x: 661, startPoint y: 372, endPoint x: 673, endPoint y: 372, distance: 11.5
click at [672, 372] on input "0" at bounding box center [688, 383] width 59 height 29
type input "165"
click at [1059, 519] on button "Next" at bounding box center [1092, 503] width 84 height 34
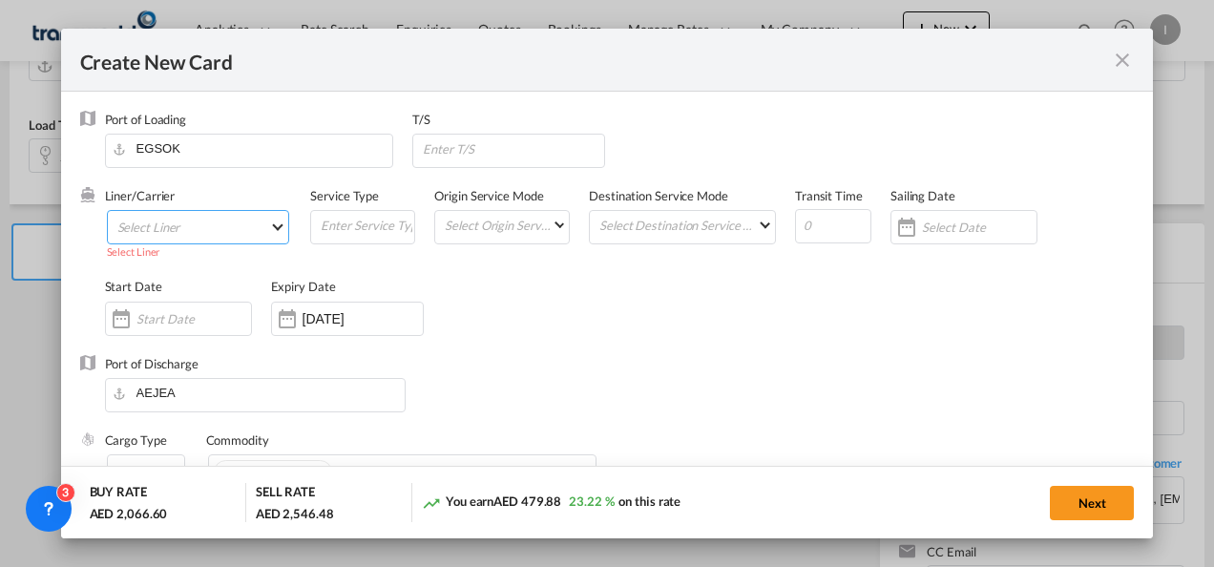
click at [216, 228] on md-select "Select Liner 2HM LOGISTICS D.O.O. / TDWC-CAPODISTRI 2HM LOGISTICS D.O.O. / TDWC…" at bounding box center [198, 227] width 183 height 34
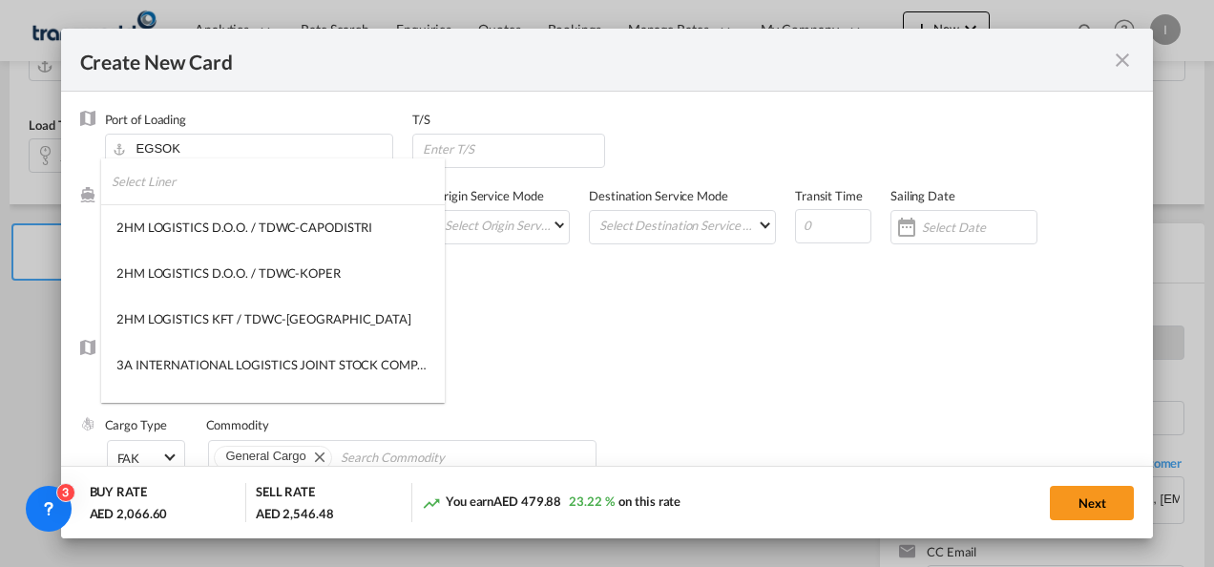
click at [181, 186] on input "search" at bounding box center [278, 181] width 333 height 46
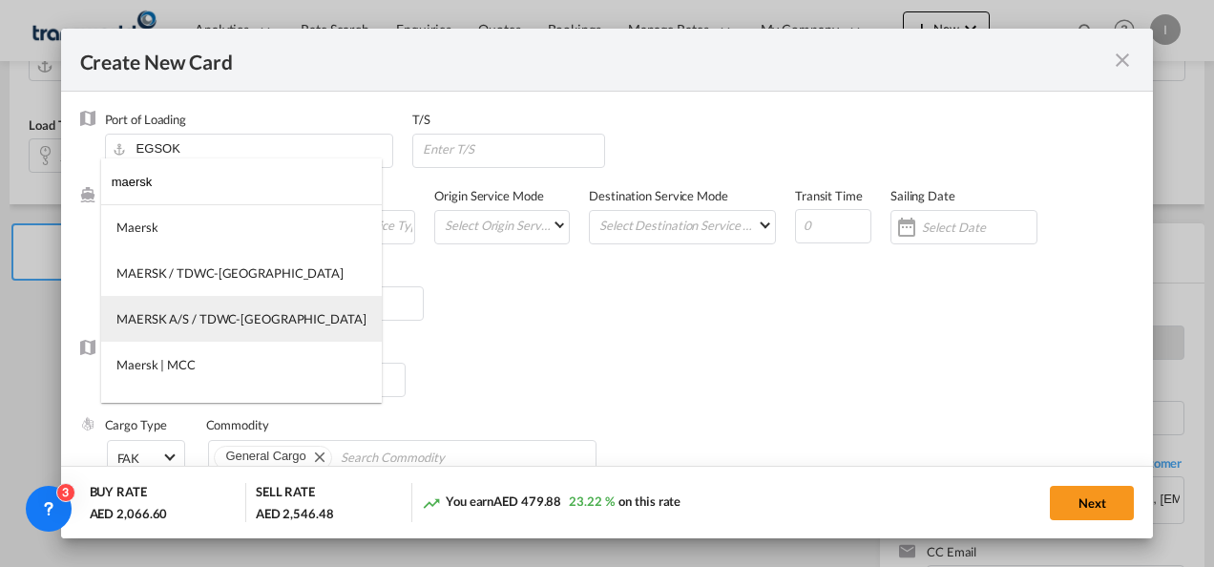
type input "maersk"
click at [181, 314] on div "MAERSK A/S / TDWC-[GEOGRAPHIC_DATA]" at bounding box center [241, 318] width 250 height 17
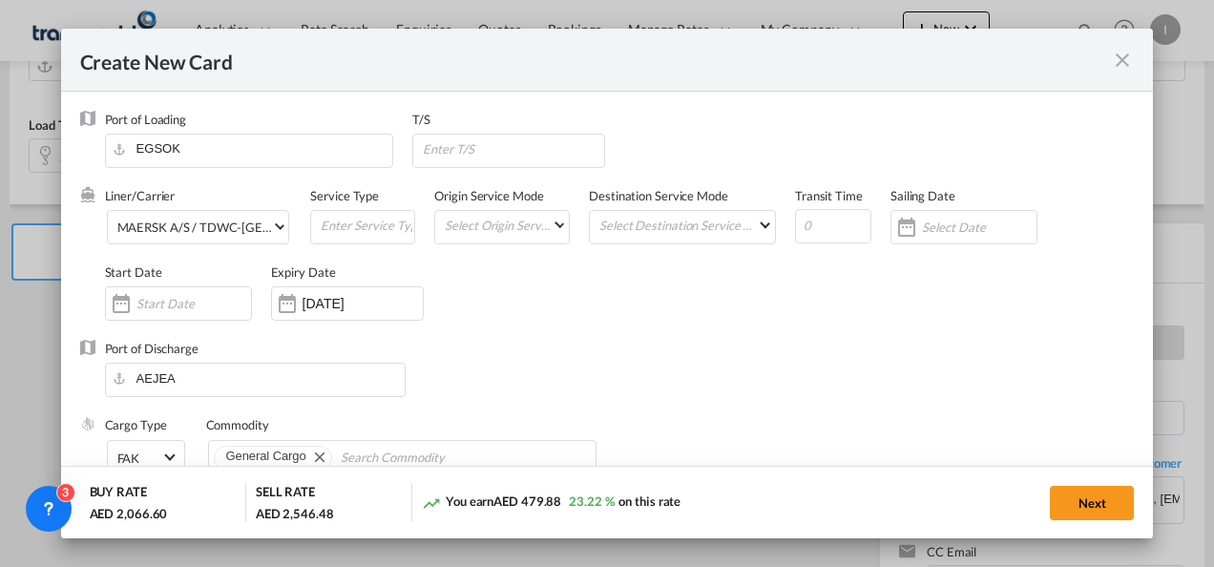
click at [592, 355] on div "Port of Discharge [GEOGRAPHIC_DATA]" at bounding box center [607, 378] width 1055 height 76
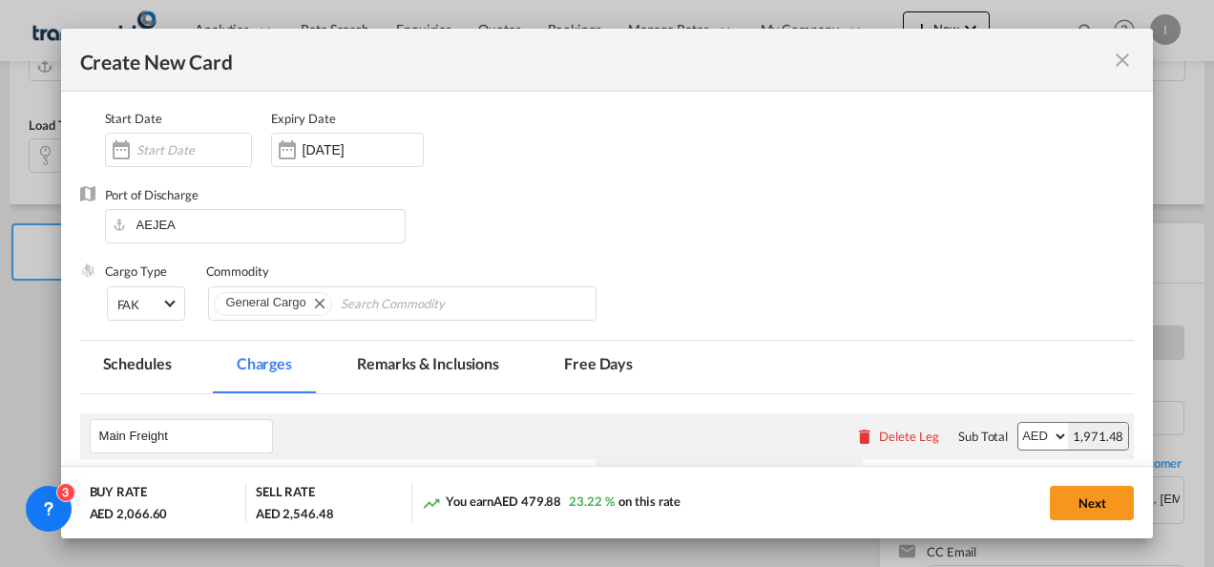
scroll to position [191, 0]
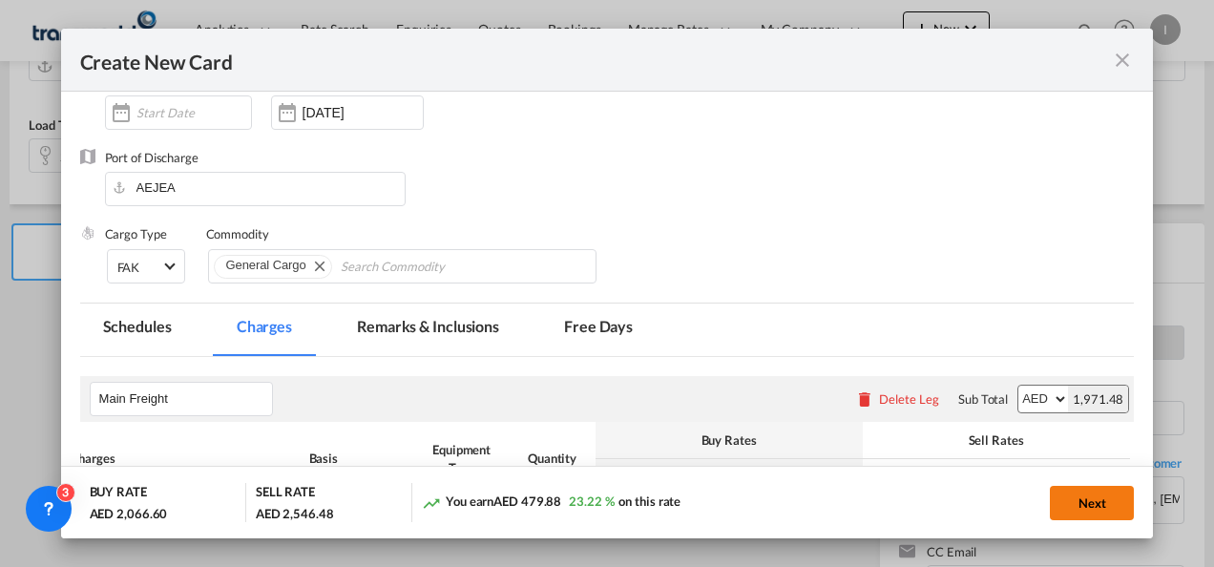
click at [1092, 513] on button "Next" at bounding box center [1092, 503] width 84 height 34
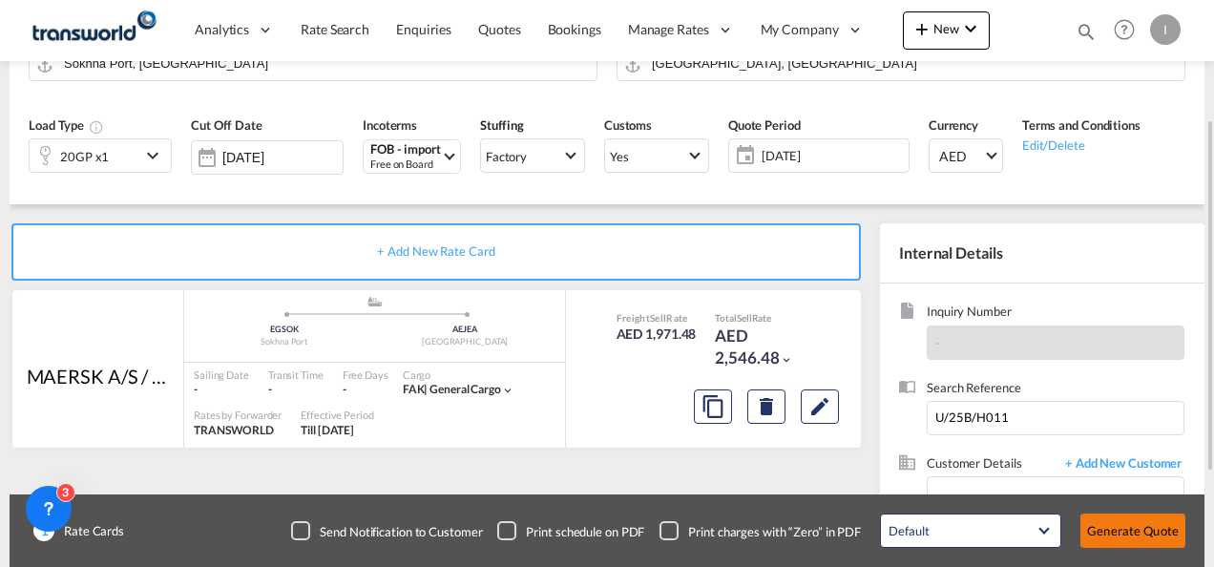
click at [1119, 523] on button "Generate Quote" at bounding box center [1132, 530] width 105 height 34
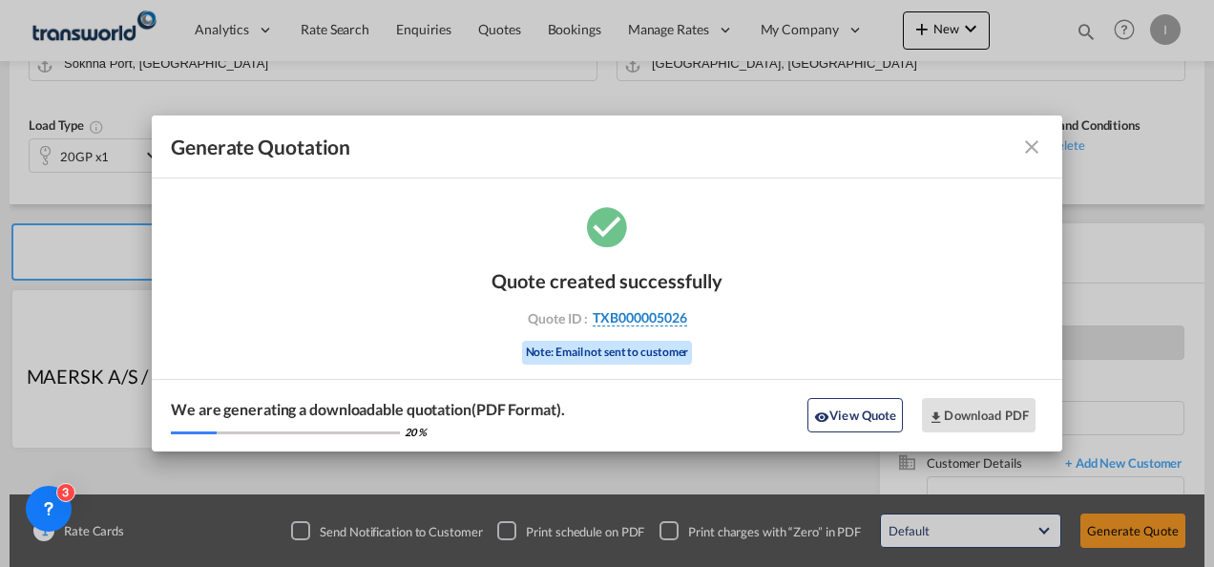
click at [651, 316] on span "TXB000005026" at bounding box center [640, 317] width 94 height 17
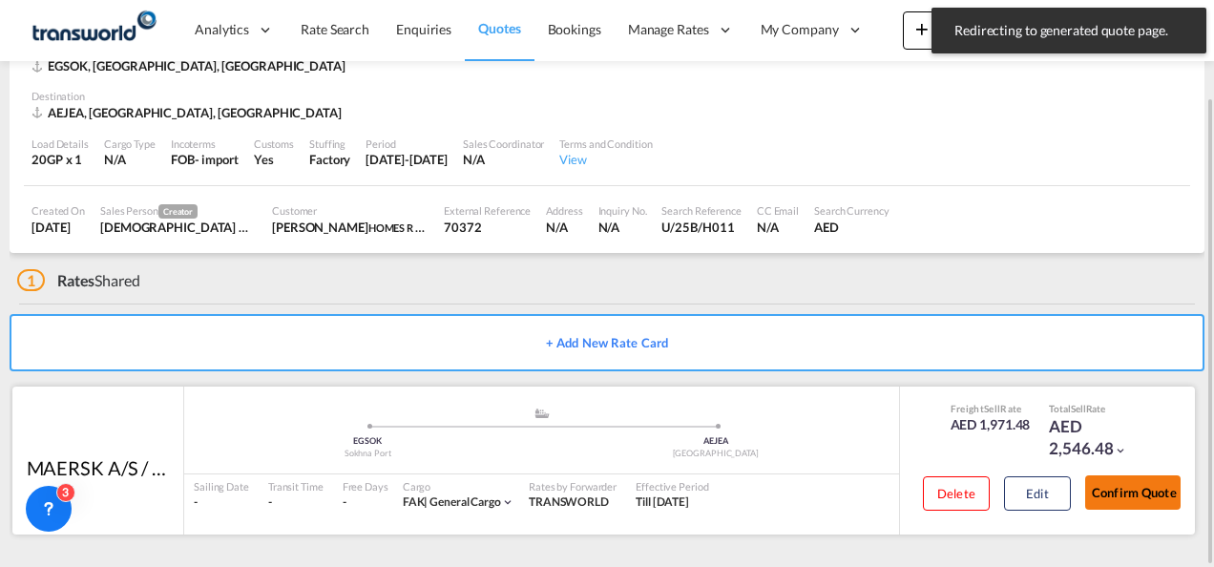
click at [1141, 491] on button "Confirm Quote" at bounding box center [1132, 492] width 95 height 34
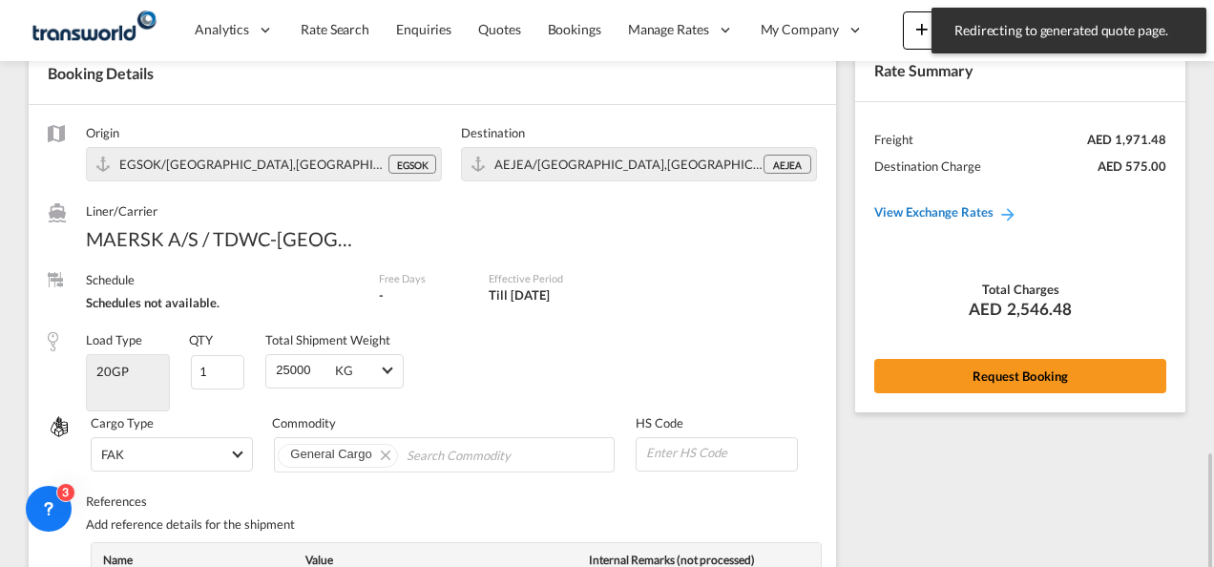
scroll to position [10, 0]
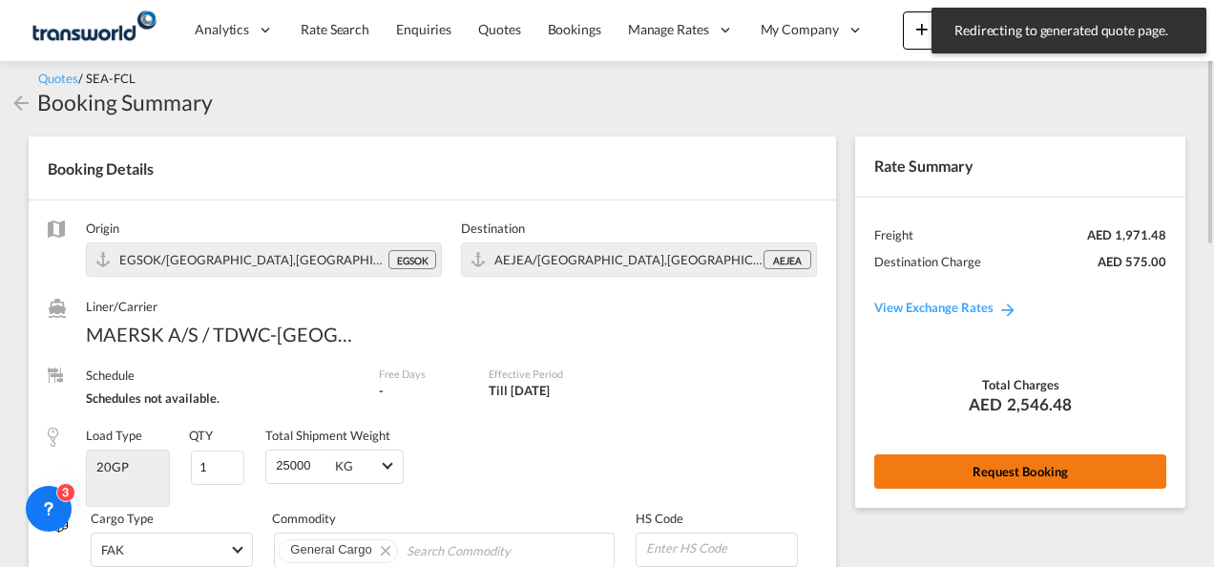
click at [987, 456] on button "Request Booking" at bounding box center [1020, 471] width 292 height 34
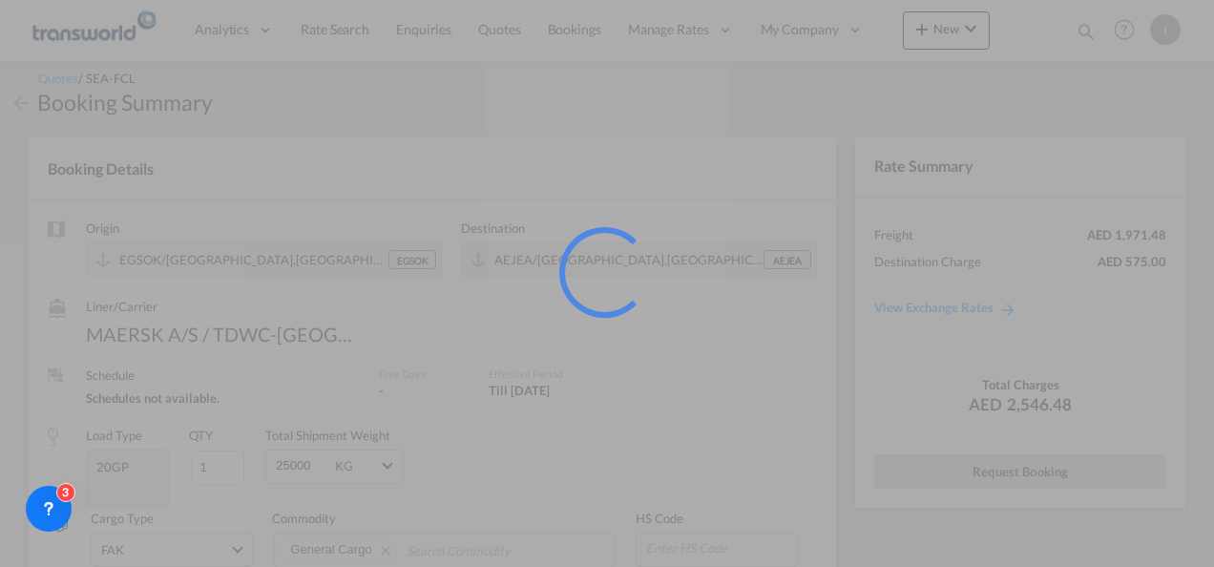
scroll to position [35, 0]
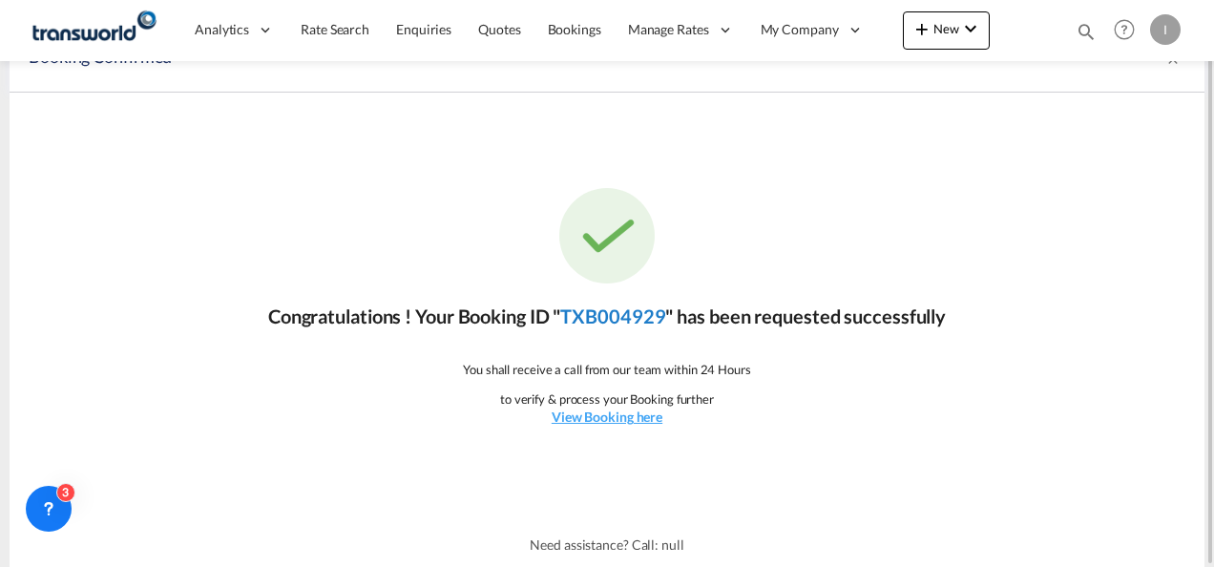
click at [636, 318] on link "TXB004929" at bounding box center [612, 315] width 105 height 23
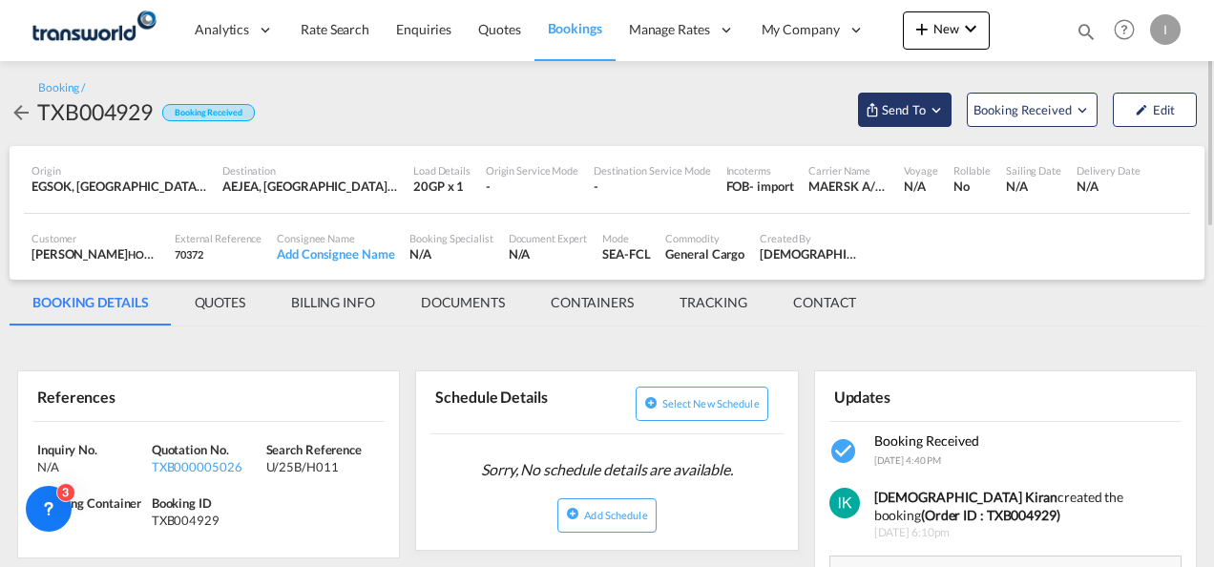
click at [897, 109] on span "Send To" at bounding box center [904, 109] width 48 height 19
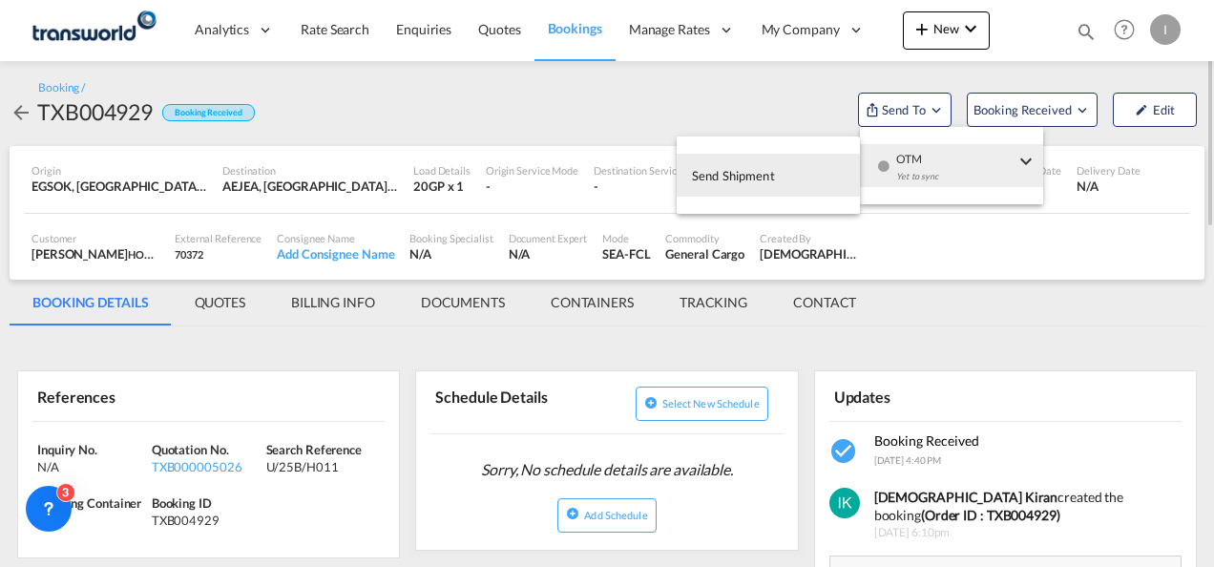
click at [744, 183] on span "Send Shipment" at bounding box center [733, 175] width 83 height 31
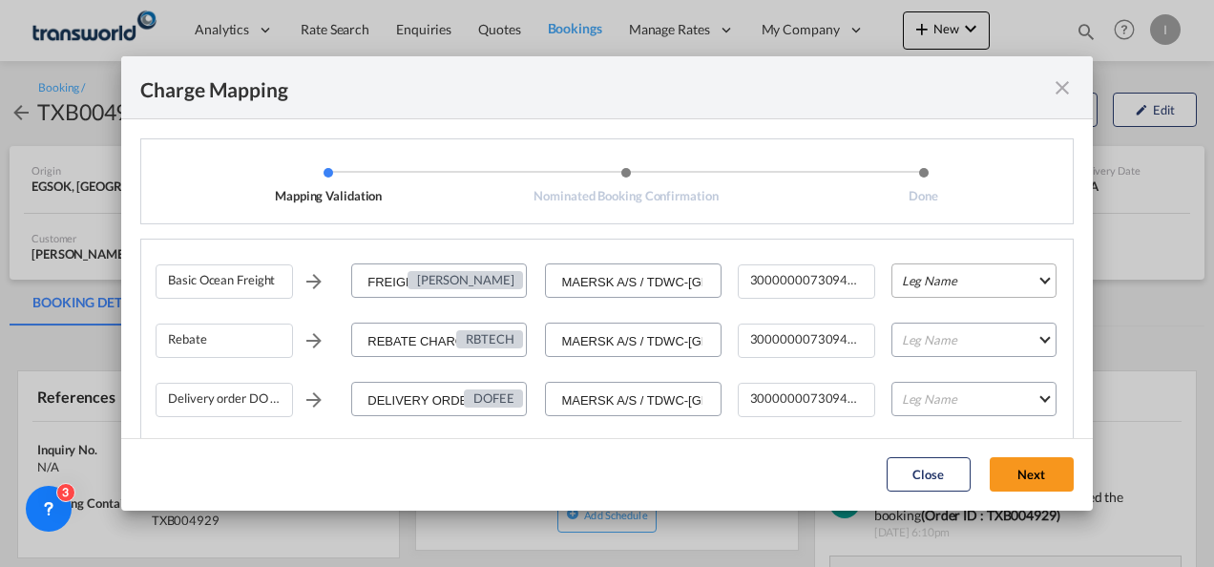
click at [910, 282] on md-select "Leg Name HANDLING ORIGIN VESSEL HANDLING DESTINATION OTHERS TL PICK UP CUSTOMS …" at bounding box center [973, 280] width 165 height 34
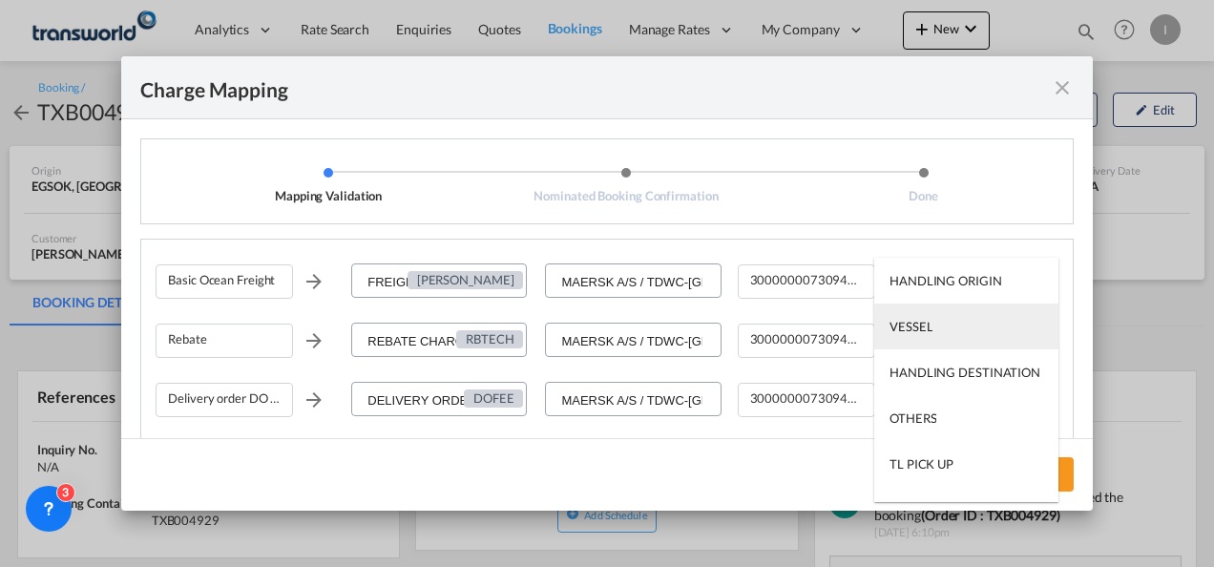
click at [918, 328] on div "VESSEL" at bounding box center [910, 326] width 43 height 17
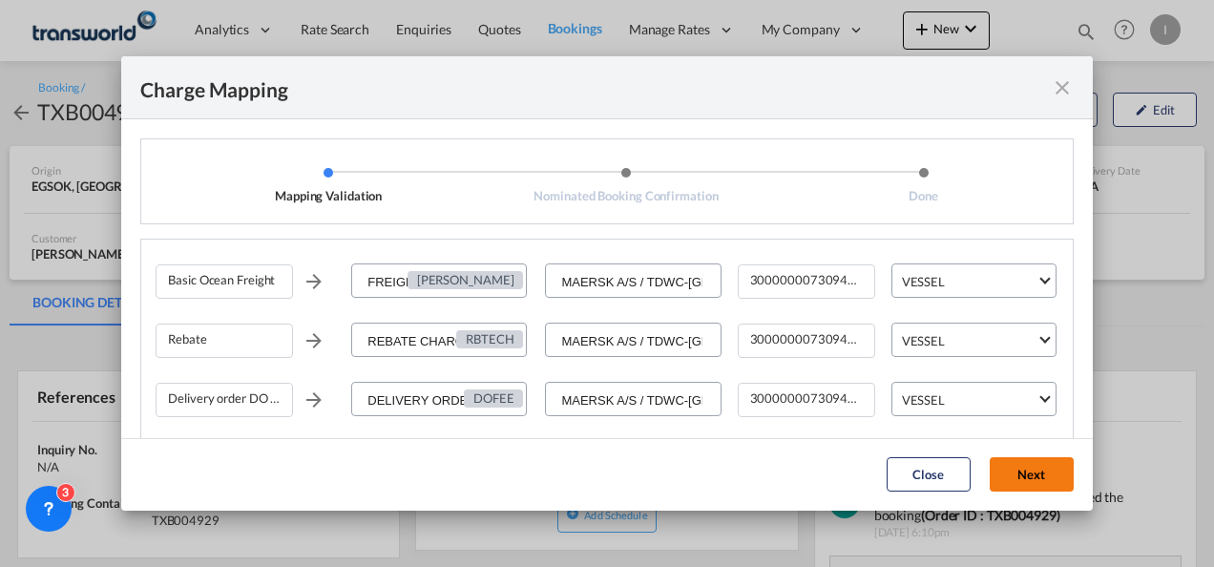
click at [1044, 472] on button "Next" at bounding box center [1032, 474] width 84 height 34
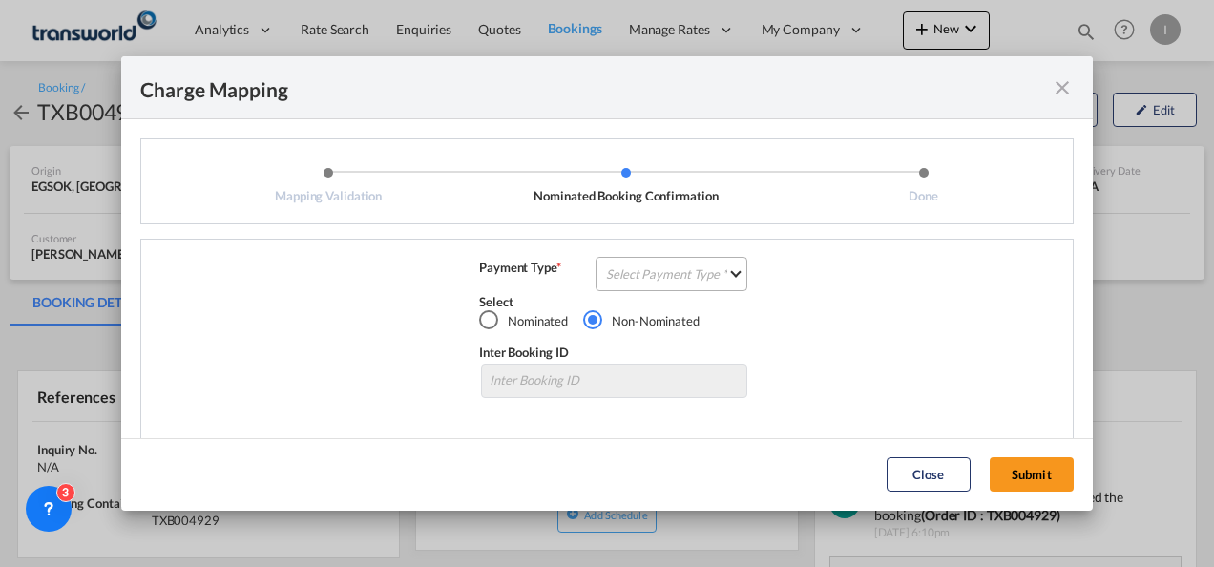
click at [692, 279] on md-select "Select Payment Type COLLECT PREPAID" at bounding box center [672, 274] width 152 height 34
click at [692, 279] on md-option "COLLECT" at bounding box center [669, 274] width 169 height 46
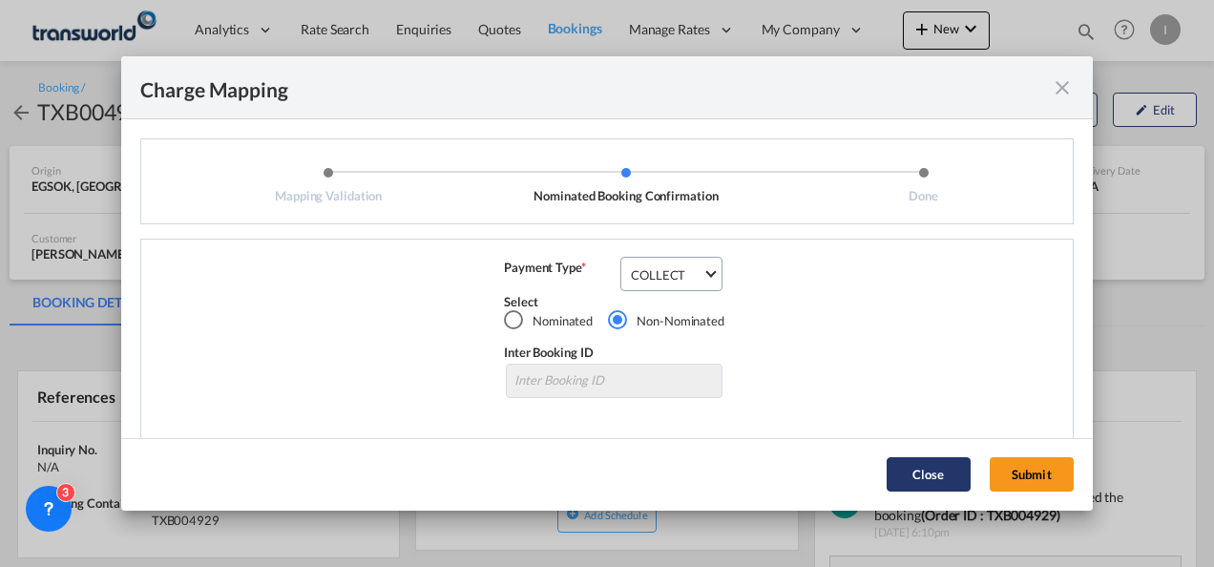
click at [1040, 466] on button "Submit" at bounding box center [1032, 474] width 84 height 34
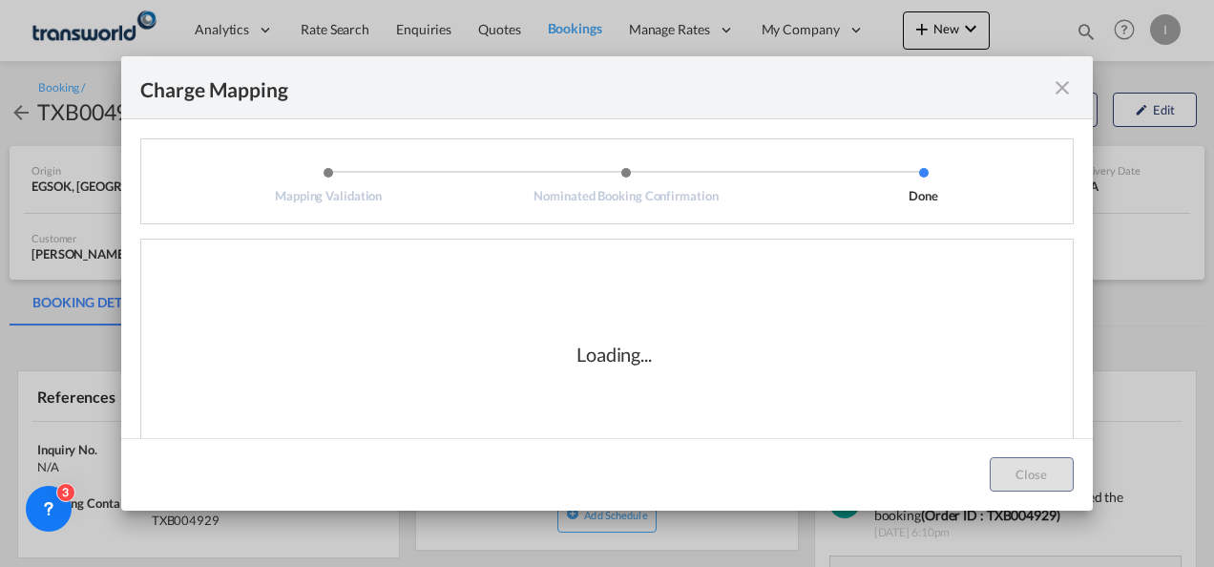
drag, startPoint x: 1093, startPoint y: 395, endPoint x: 1094, endPoint y: 417, distance: 22.0
click at [1094, 417] on div "Charge Mapping Mapping Validation Nominated Booking Confirmation Done Basic Oce…" at bounding box center [607, 283] width 1214 height 567
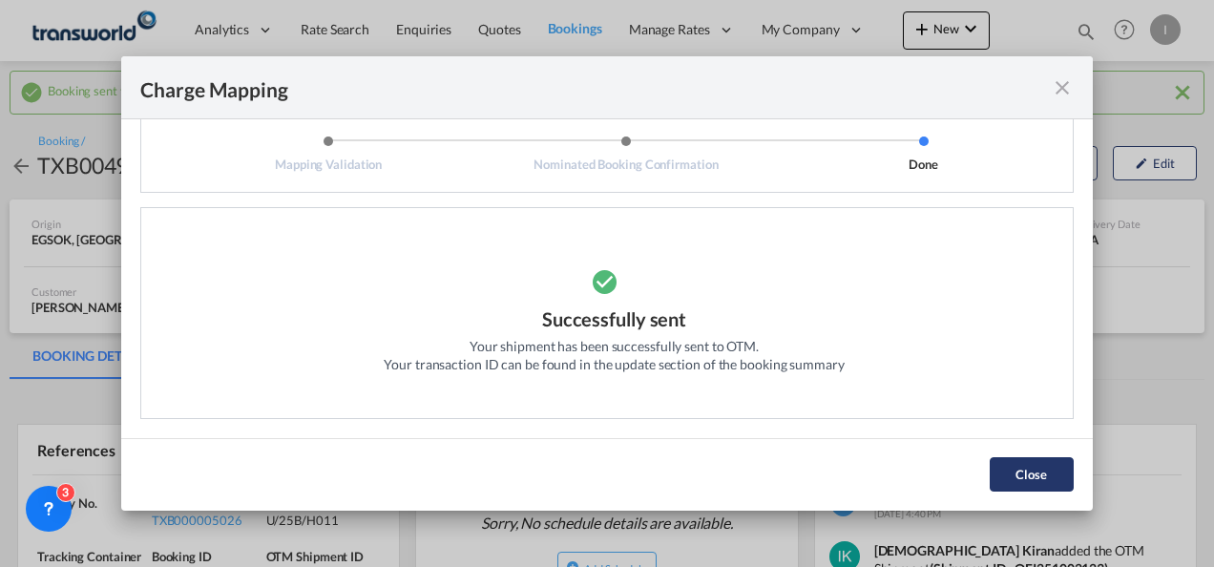
click at [1021, 466] on button "Close" at bounding box center [1032, 474] width 84 height 34
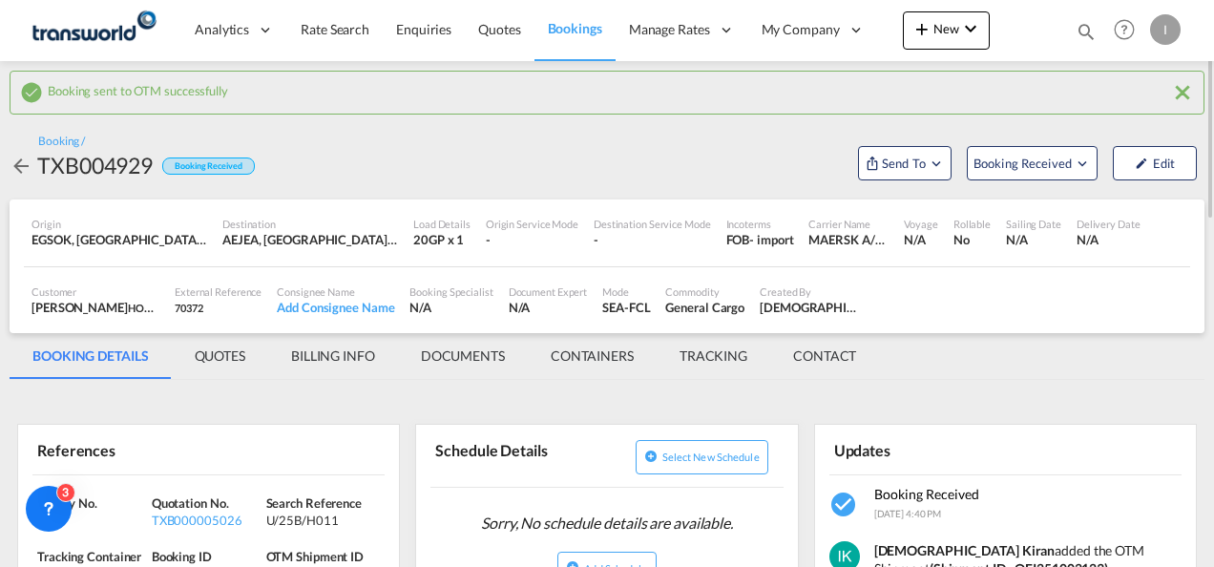
scroll to position [95, 0]
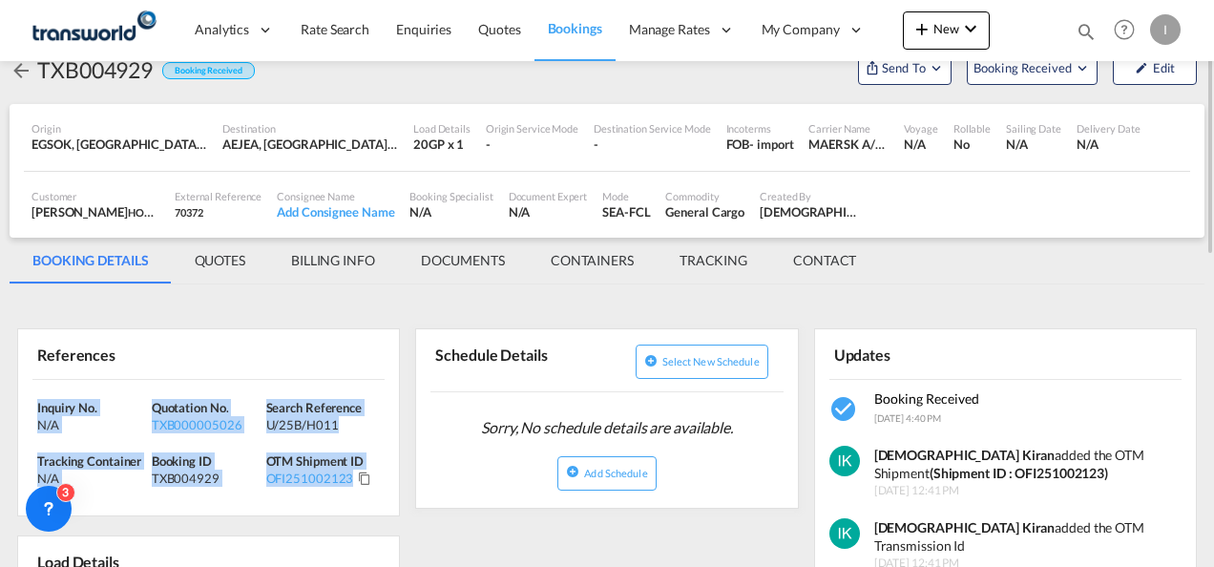
drag, startPoint x: 385, startPoint y: 483, endPoint x: 9, endPoint y: 392, distance: 386.8
drag, startPoint x: 9, startPoint y: 392, endPoint x: 73, endPoint y: 410, distance: 66.5
copy div "Inquiry No. N/A Quotation No. TXB000005026 Search Reference U/25B/H011 Tracking…"
